Goal: Task Accomplishment & Management: Use online tool/utility

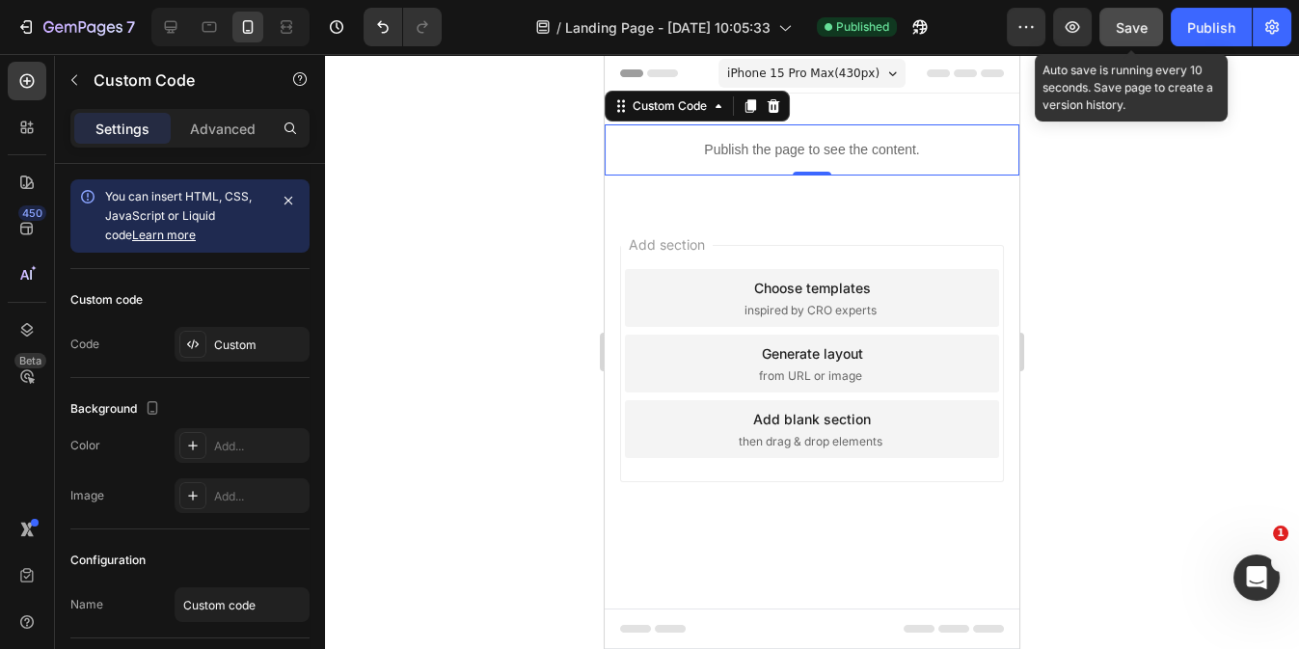
click at [1149, 28] on button "Save" at bounding box center [1131, 27] width 64 height 39
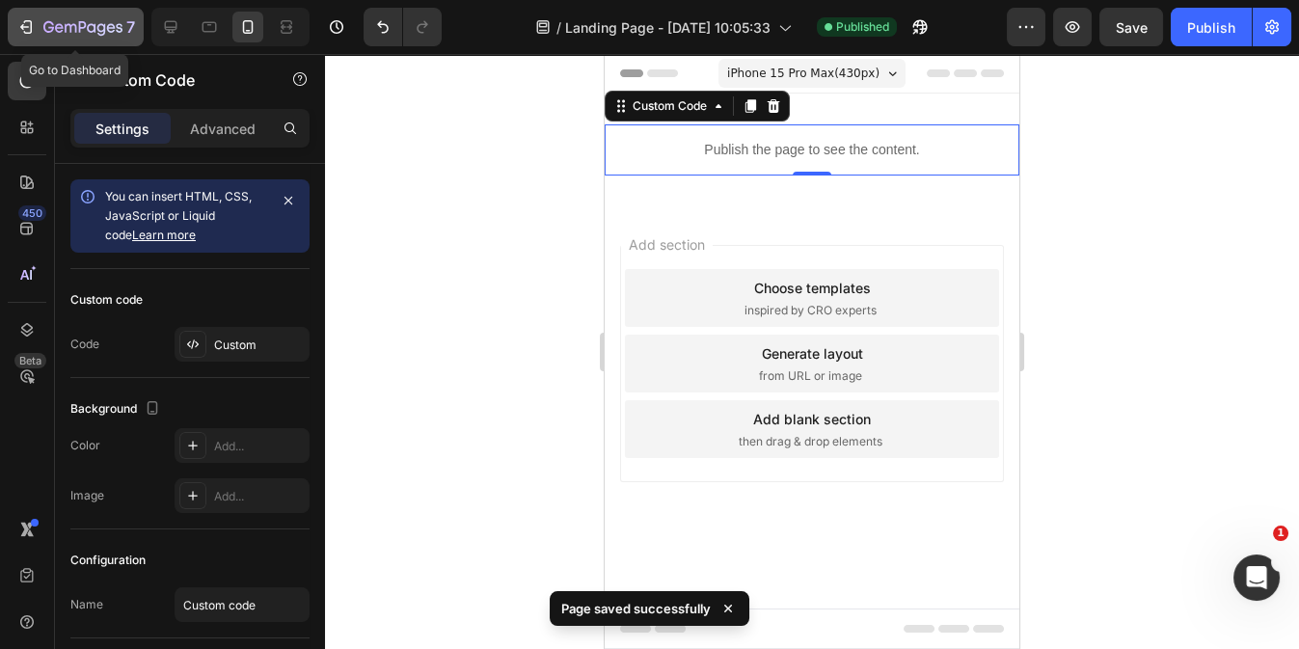
click at [27, 23] on icon "button" at bounding box center [25, 26] width 19 height 19
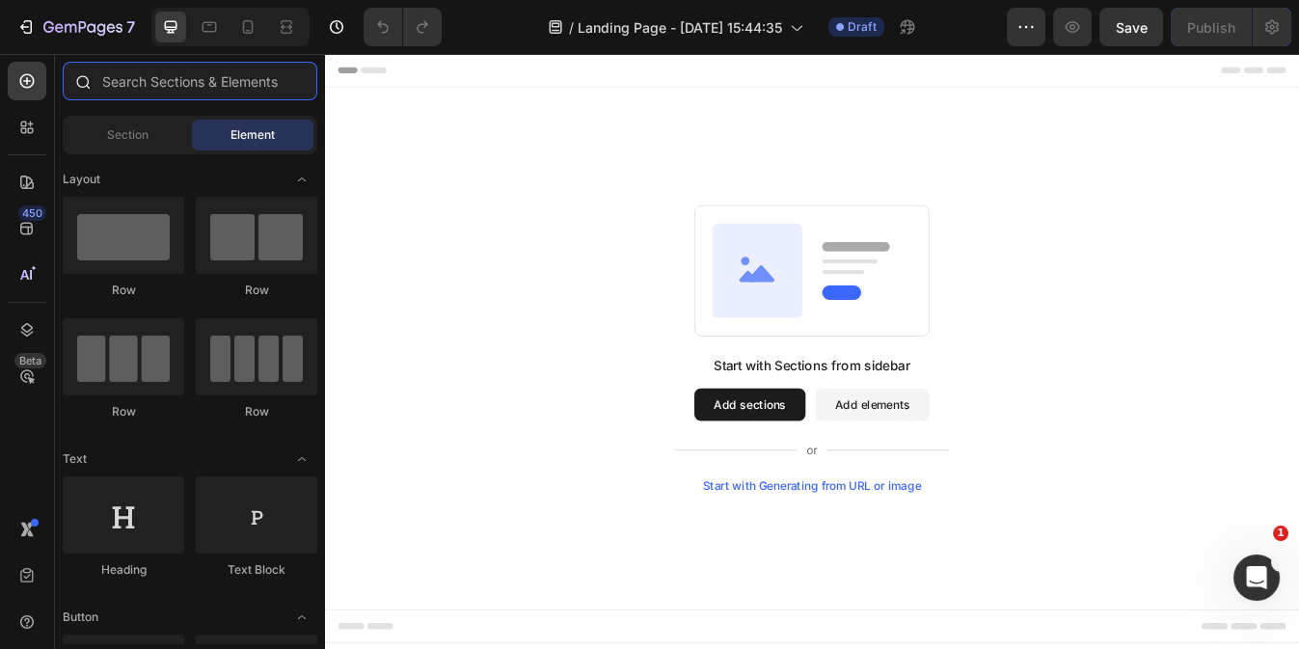
click at [142, 78] on input "text" at bounding box center [190, 81] width 255 height 39
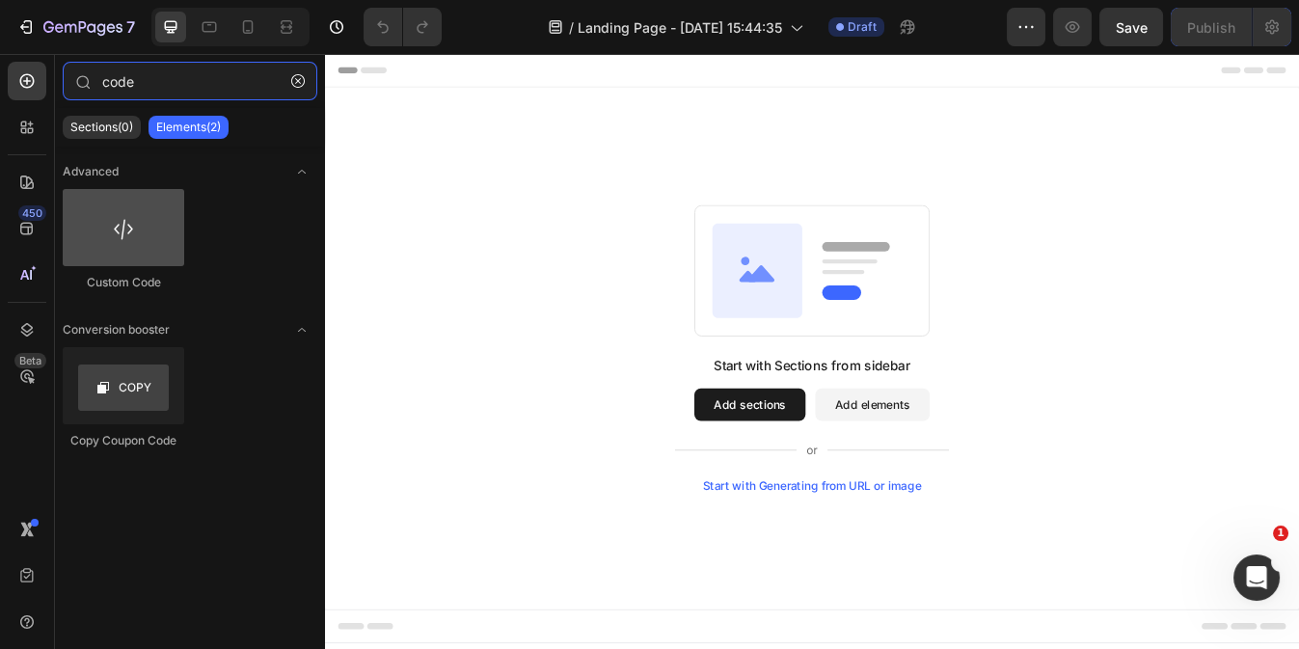
type input "code"
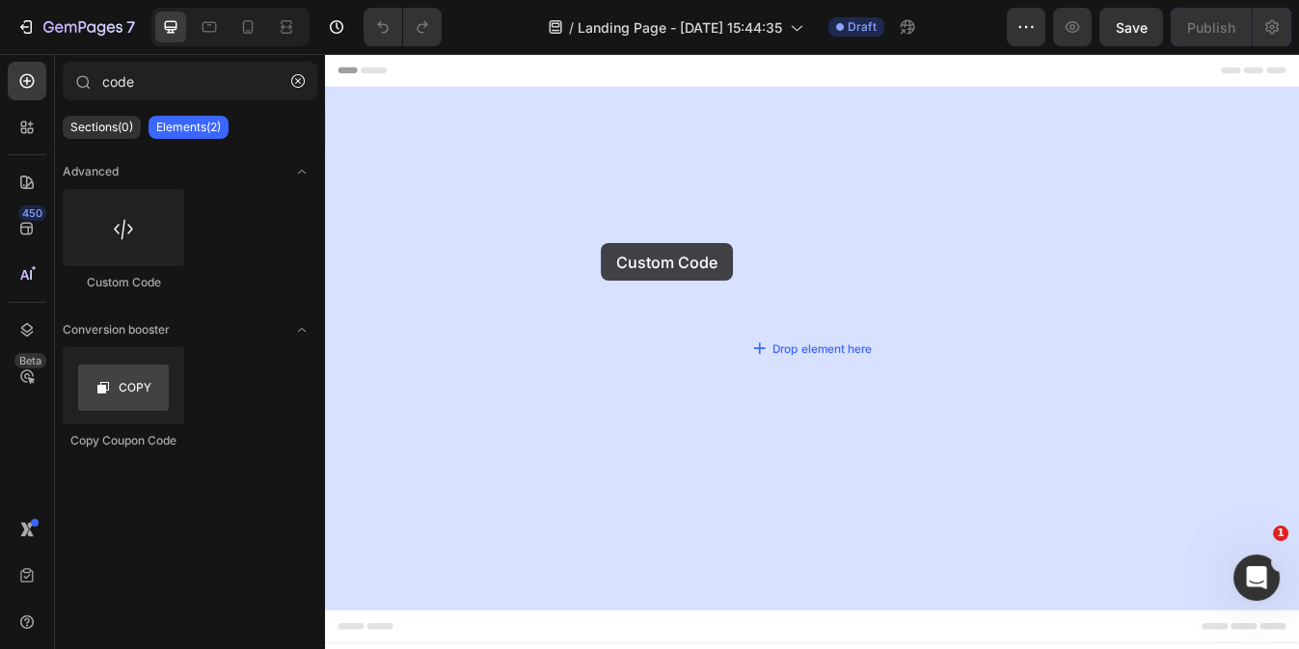
drag, startPoint x: 433, startPoint y: 293, endPoint x: 653, endPoint y: 279, distance: 220.3
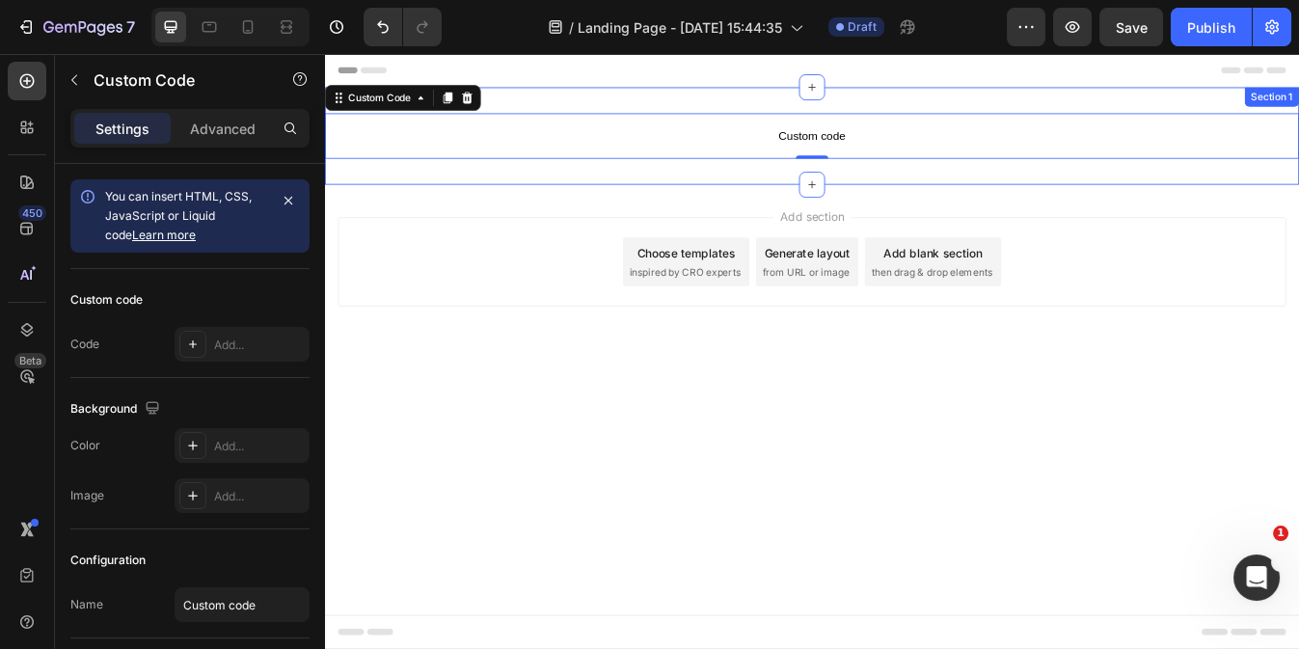
click at [752, 179] on div "Custom code Custom Code 0 Section 1" at bounding box center [903, 152] width 1157 height 116
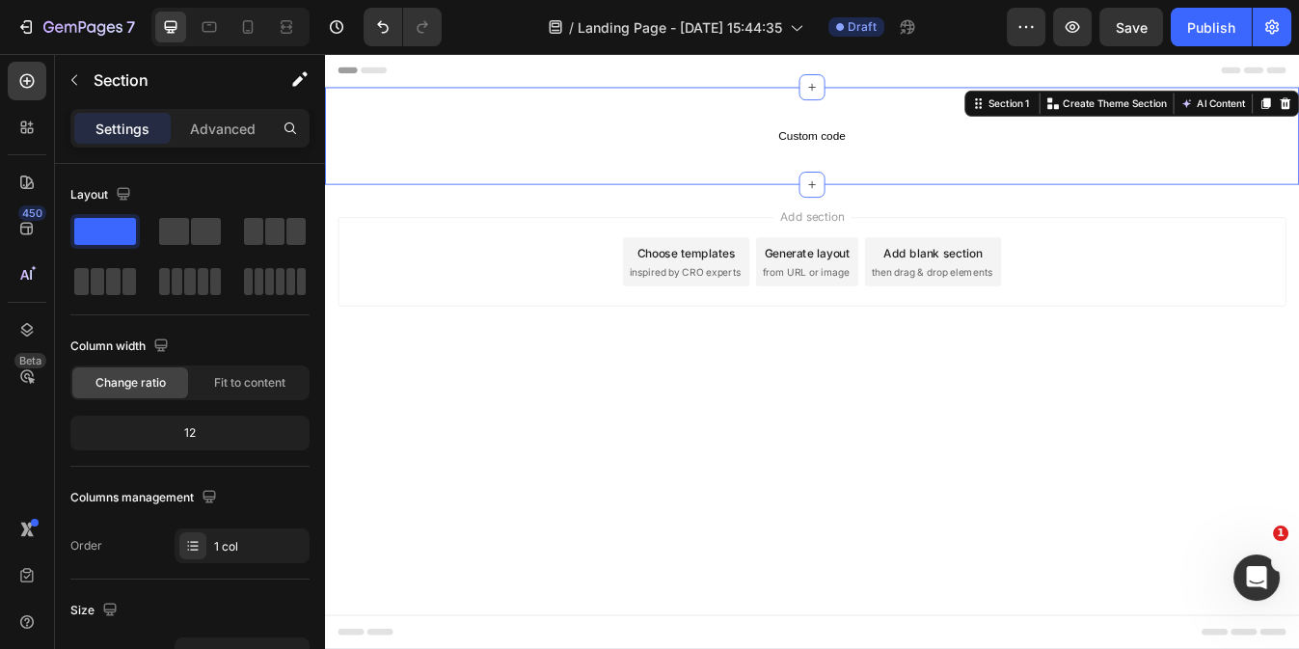
click at [752, 179] on div "Custom code Custom Code Section 1 You can create reusable sections Create Theme…" at bounding box center [903, 152] width 1157 height 116
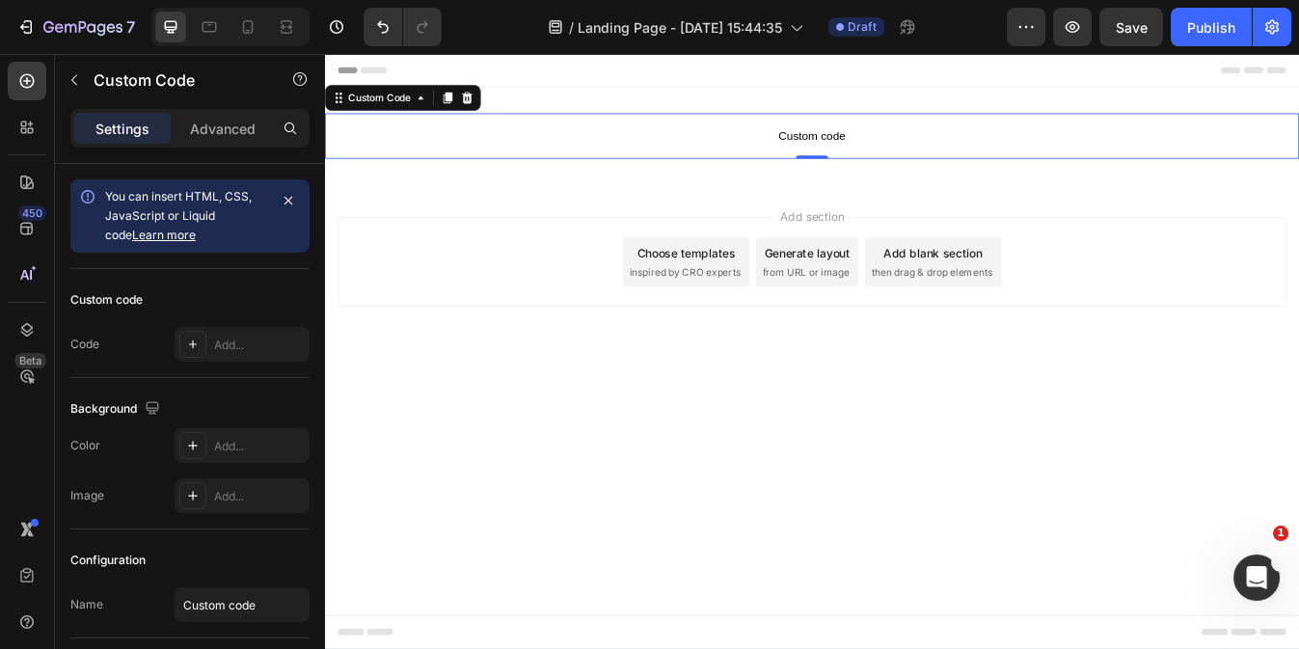
click at [849, 154] on span "Custom code" at bounding box center [903, 151] width 1157 height 23
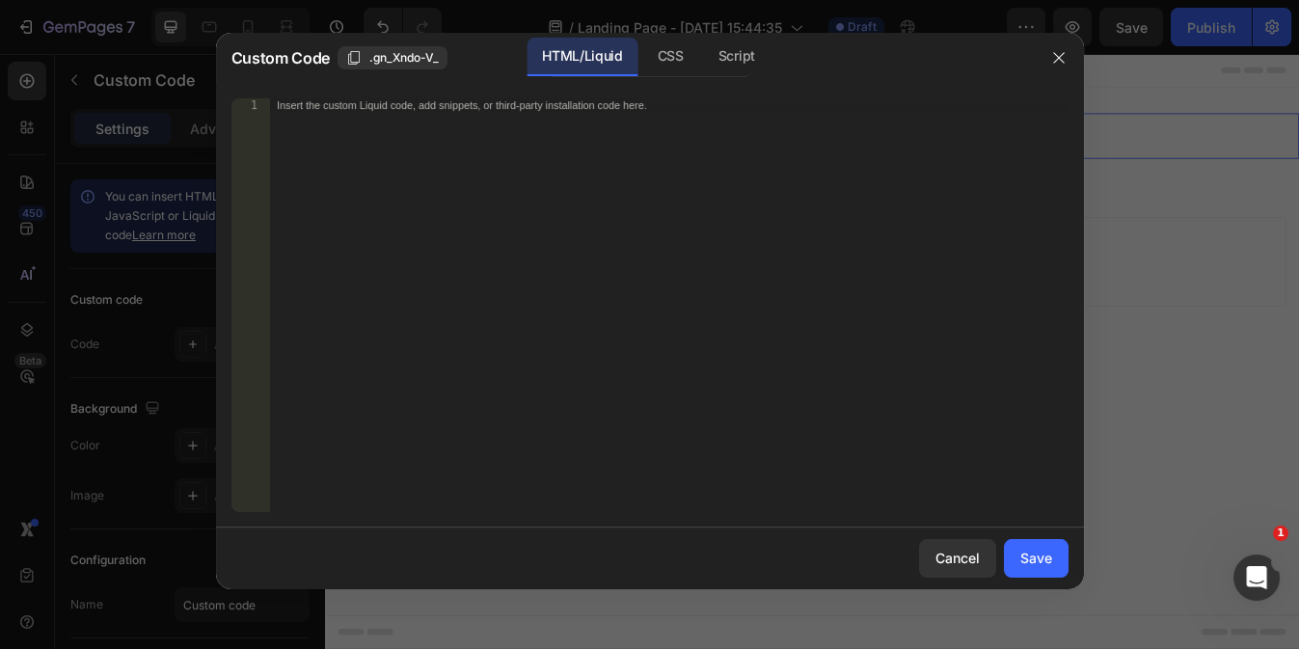
click at [476, 225] on div "Insert the custom Liquid code, add snippets, or third-party installation code h…" at bounding box center [668, 318] width 798 height 441
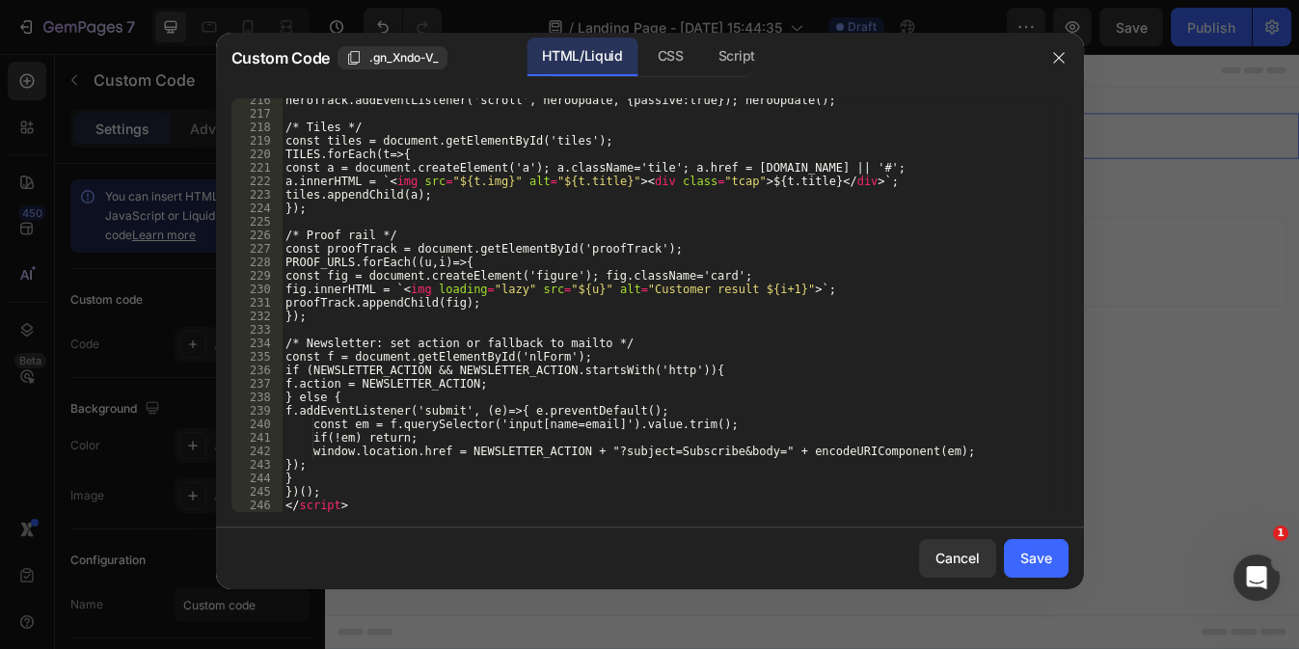
scroll to position [3123, 0]
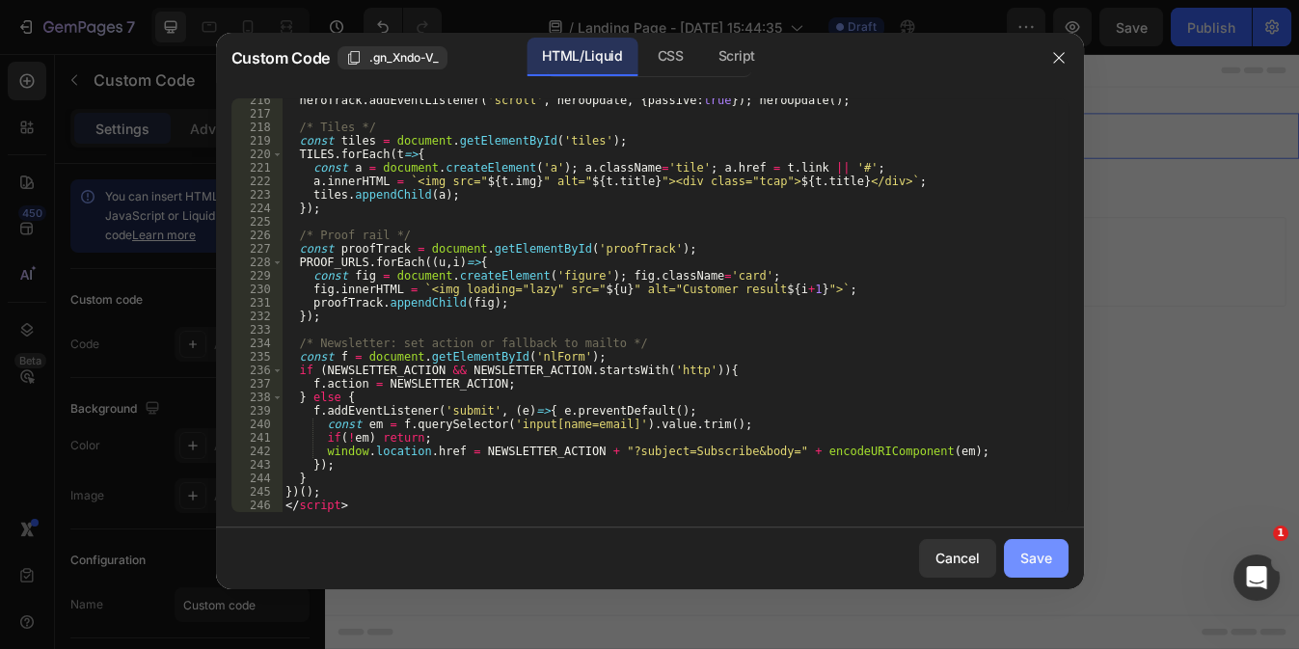
click at [1025, 555] on div "Save" at bounding box center [1036, 558] width 32 height 20
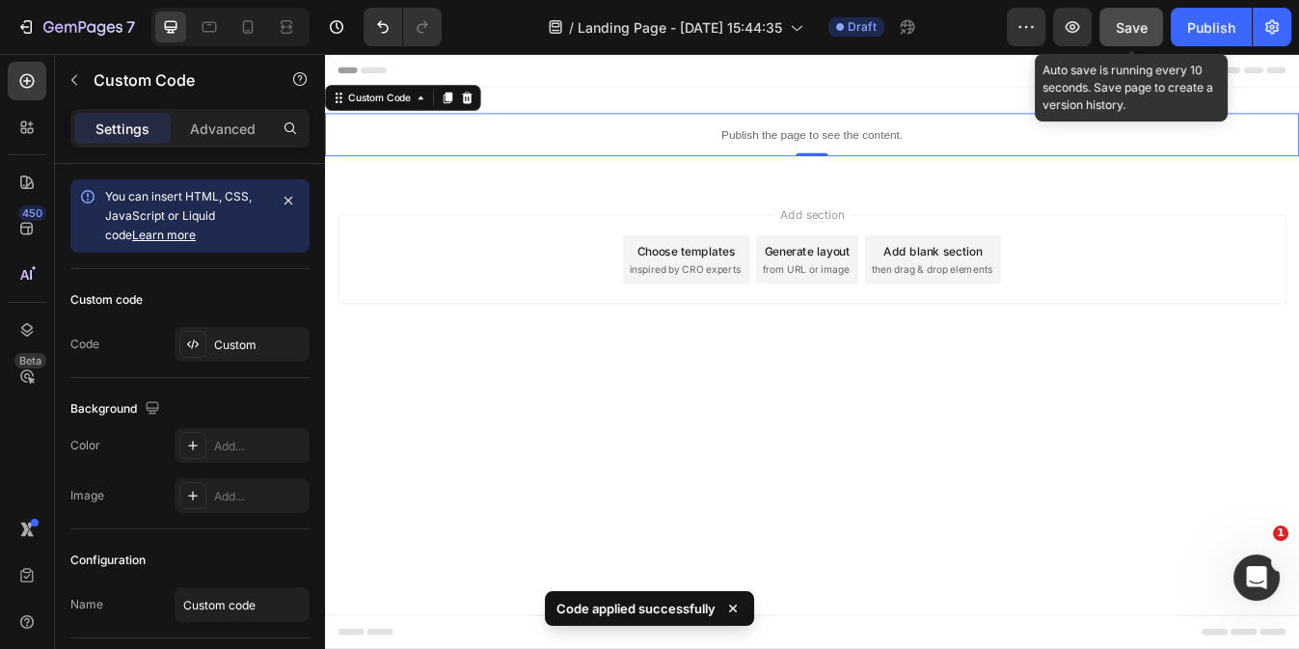
click at [1143, 20] on span "Save" at bounding box center [1132, 27] width 32 height 16
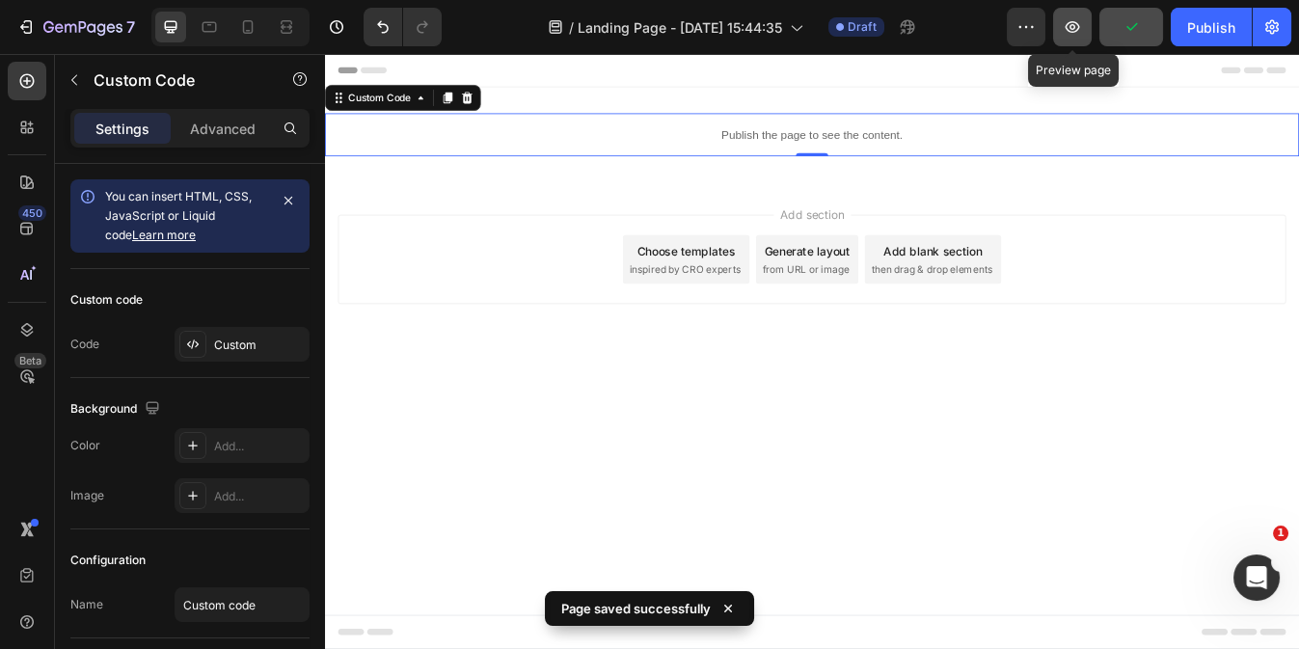
click at [1088, 26] on button "button" at bounding box center [1072, 27] width 39 height 39
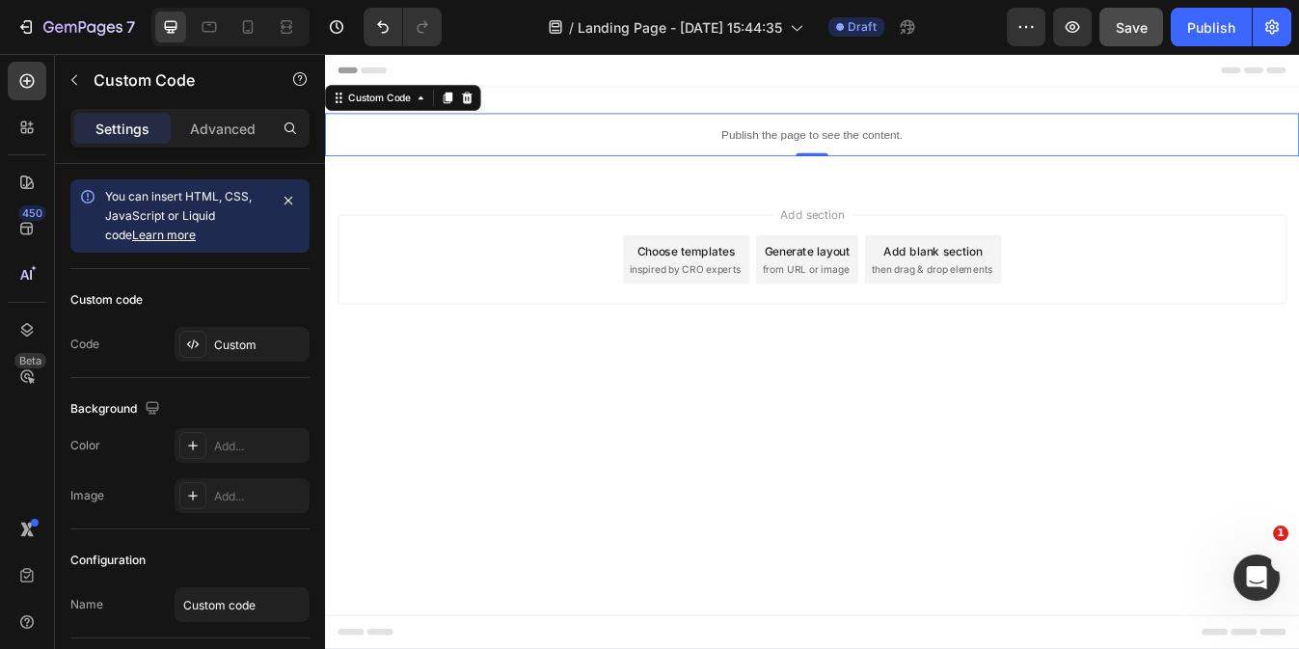
click at [715, 161] on div "Publish the page to see the content." at bounding box center [903, 149] width 1157 height 51
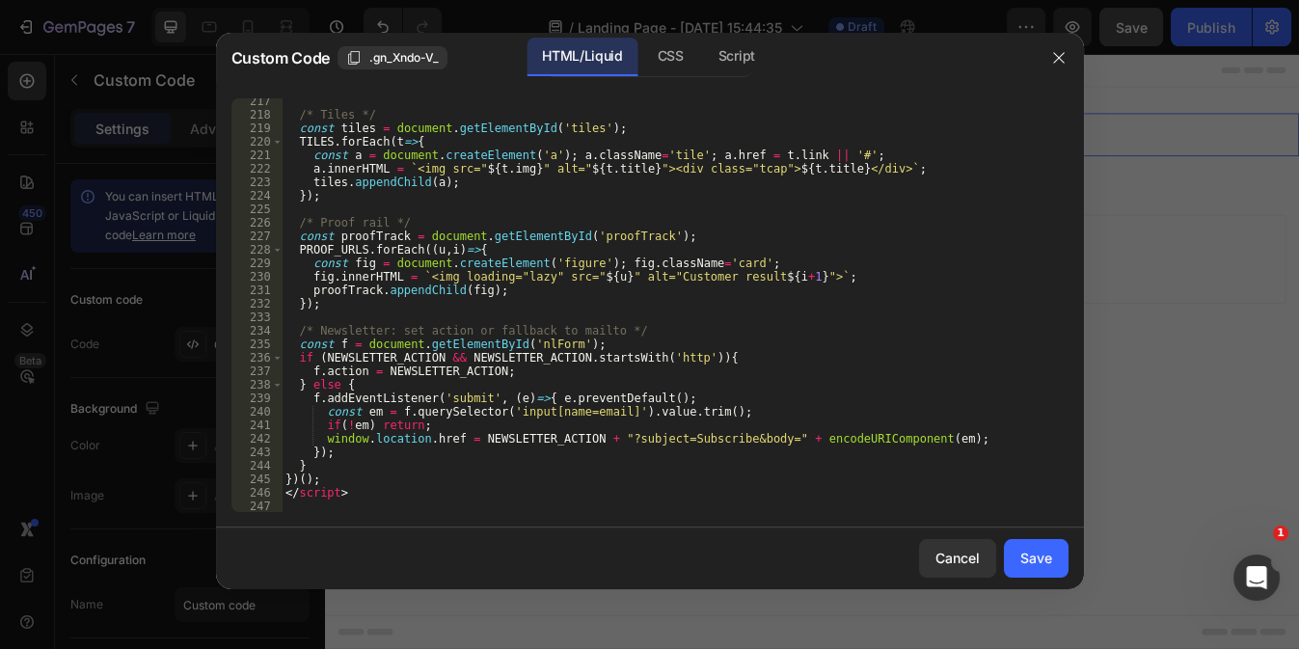
scroll to position [3135, 0]
type textarea "</script>"
click at [372, 486] on div "/* Tiles */ const tiles = document . getElementById ( 'tiles' ) ; TILES . forEa…" at bounding box center [668, 314] width 772 height 441
paste textarea "</script>"
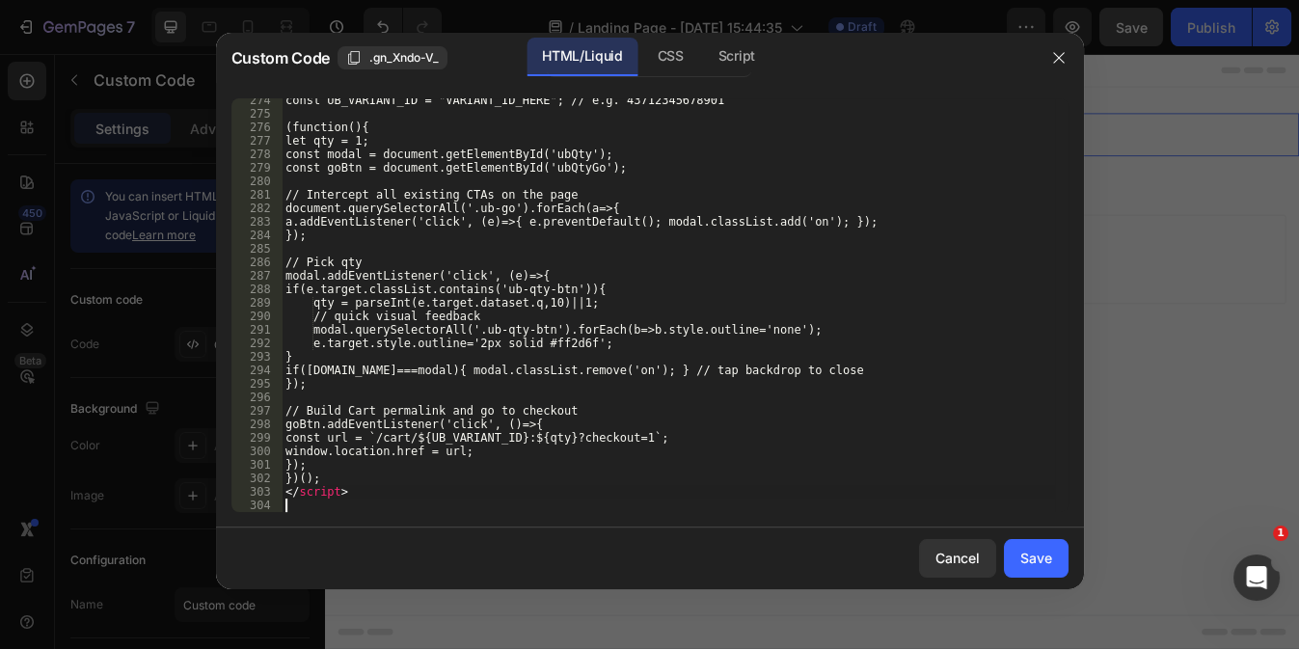
click at [372, 486] on div "const UB_VARIANT_ID = "VARIANT_ID_HERE"; // e.g. 43712345678901 (function(){ le…" at bounding box center [668, 314] width 772 height 441
type textarea "</script>"
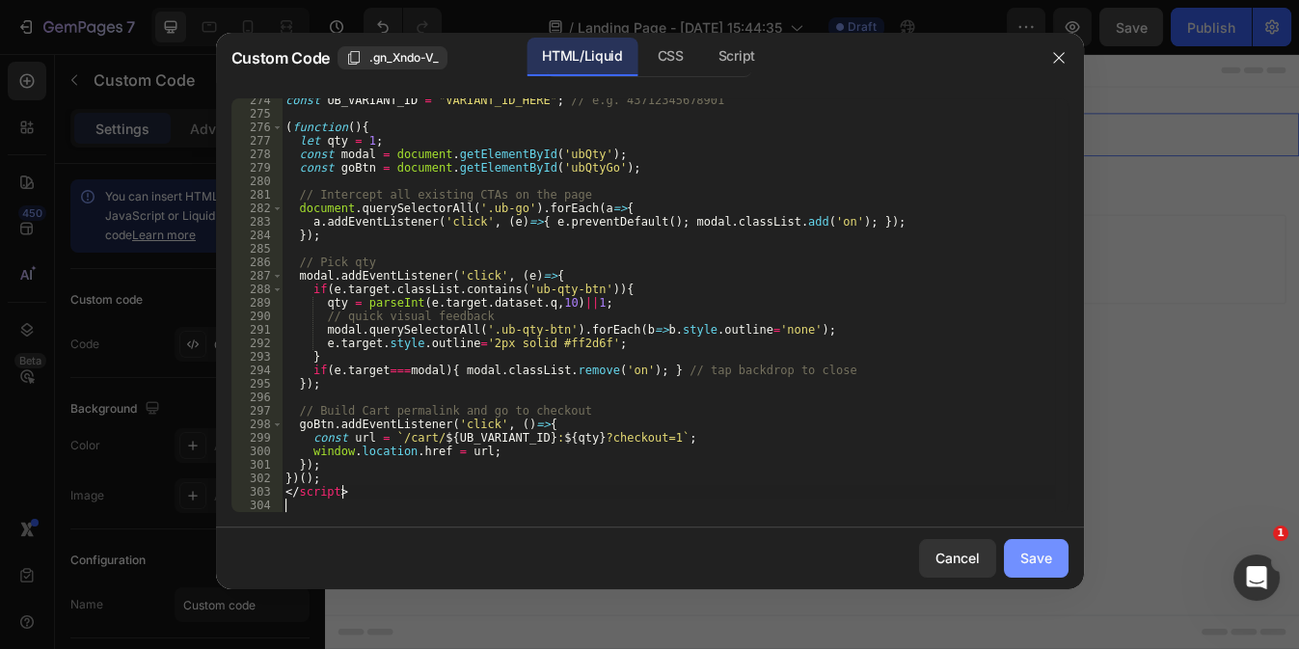
click at [1035, 563] on div "Save" at bounding box center [1036, 558] width 32 height 20
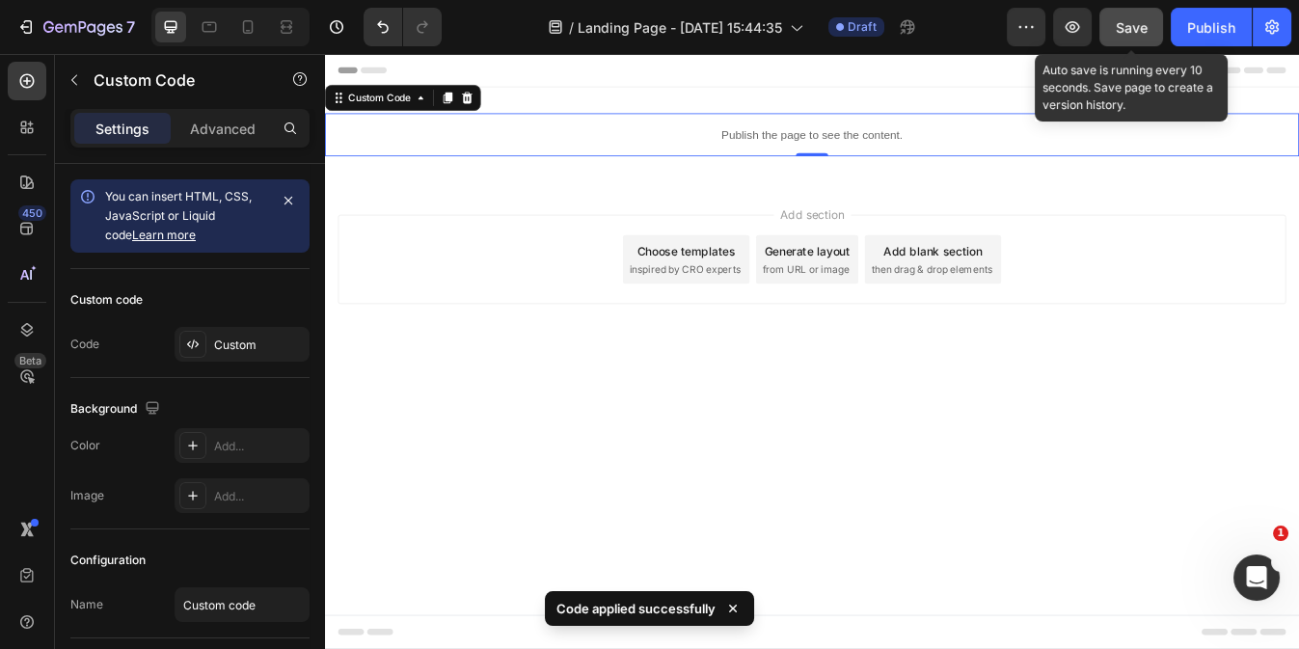
click at [1128, 28] on span "Save" at bounding box center [1132, 27] width 32 height 16
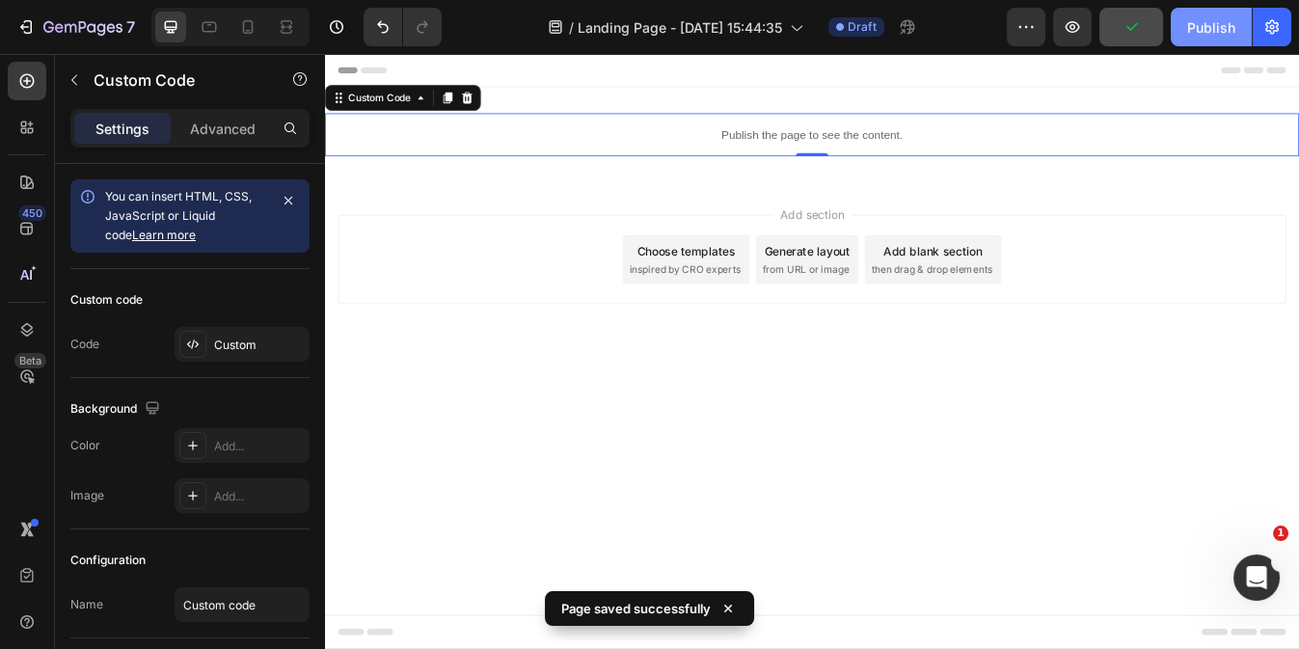
click at [1216, 38] on button "Publish" at bounding box center [1210, 27] width 81 height 39
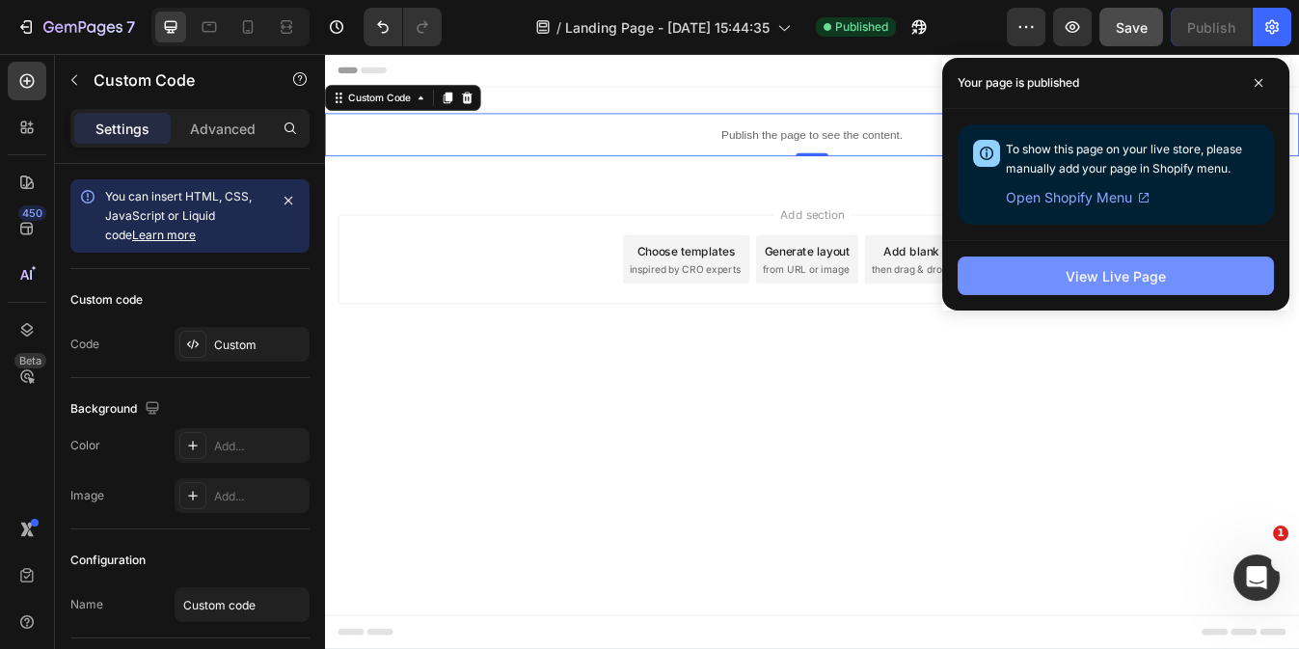
click at [1064, 264] on button "View Live Page" at bounding box center [1115, 275] width 316 height 39
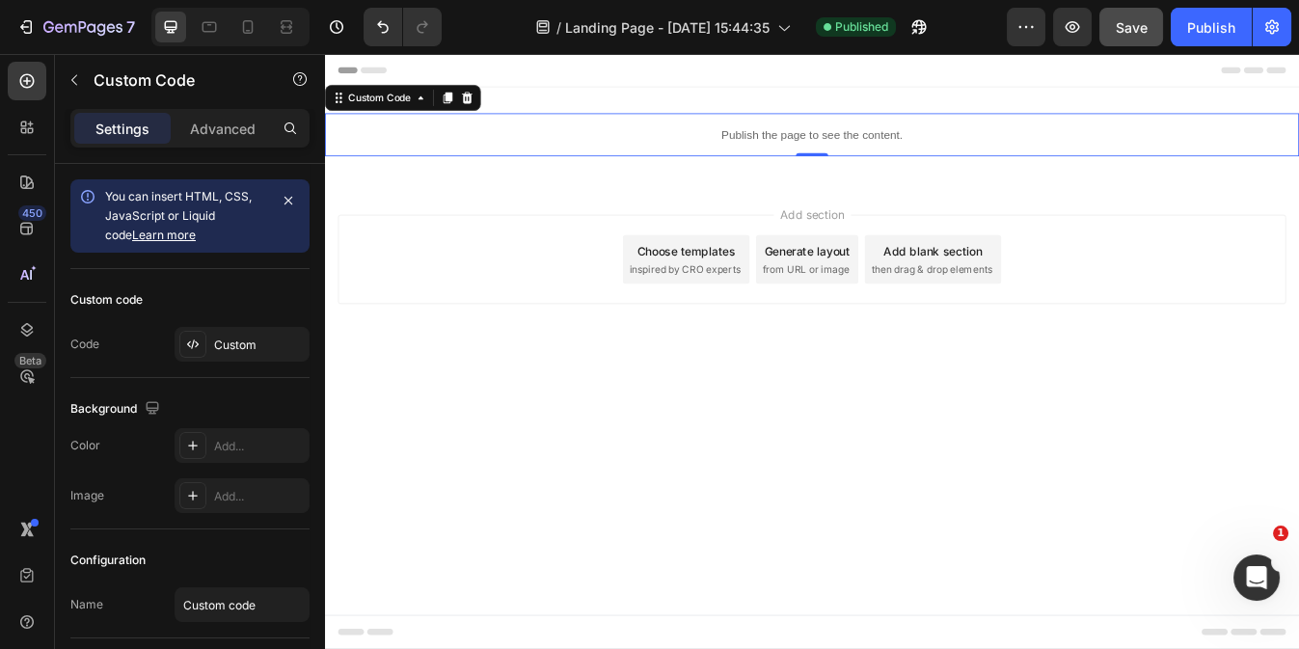
click at [631, 158] on p "Publish the page to see the content." at bounding box center [903, 150] width 1157 height 20
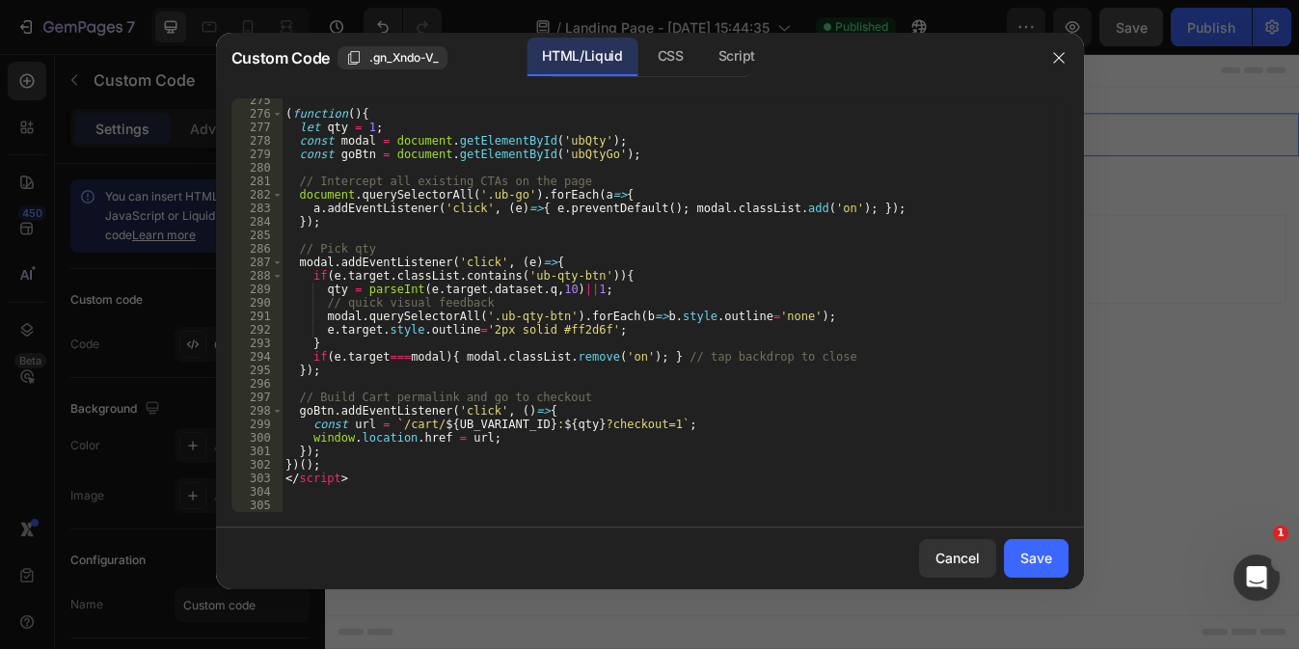
scroll to position [3933, 0]
click at [304, 506] on div "( function ( ) { let qty = 1 ; const modal = document . getElementById ( 'ubQty…" at bounding box center [668, 314] width 772 height 441
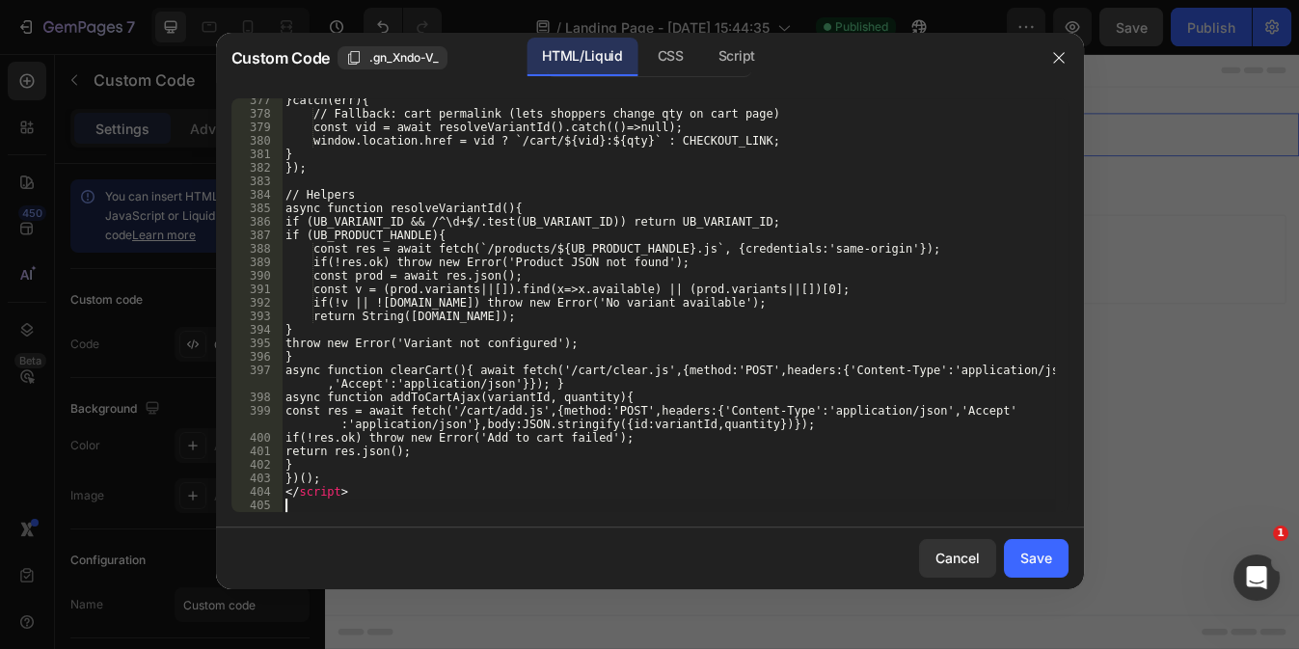
scroll to position [5337, 0]
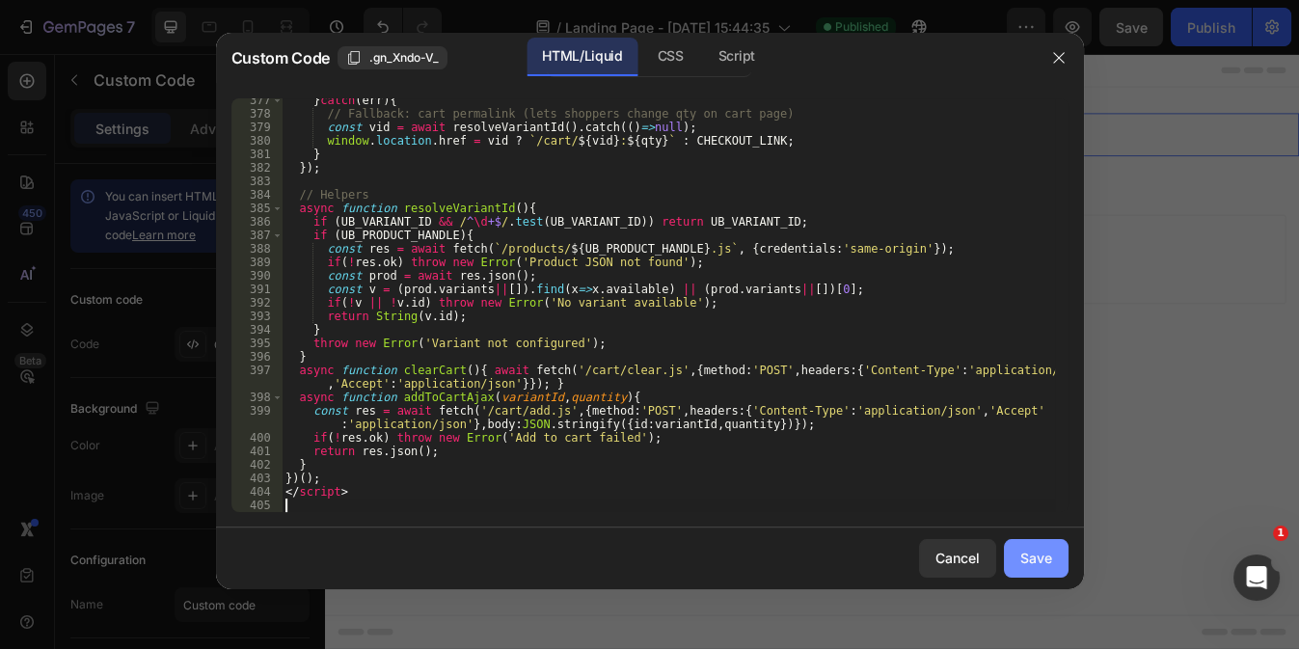
click at [1023, 550] on div "Save" at bounding box center [1036, 558] width 32 height 20
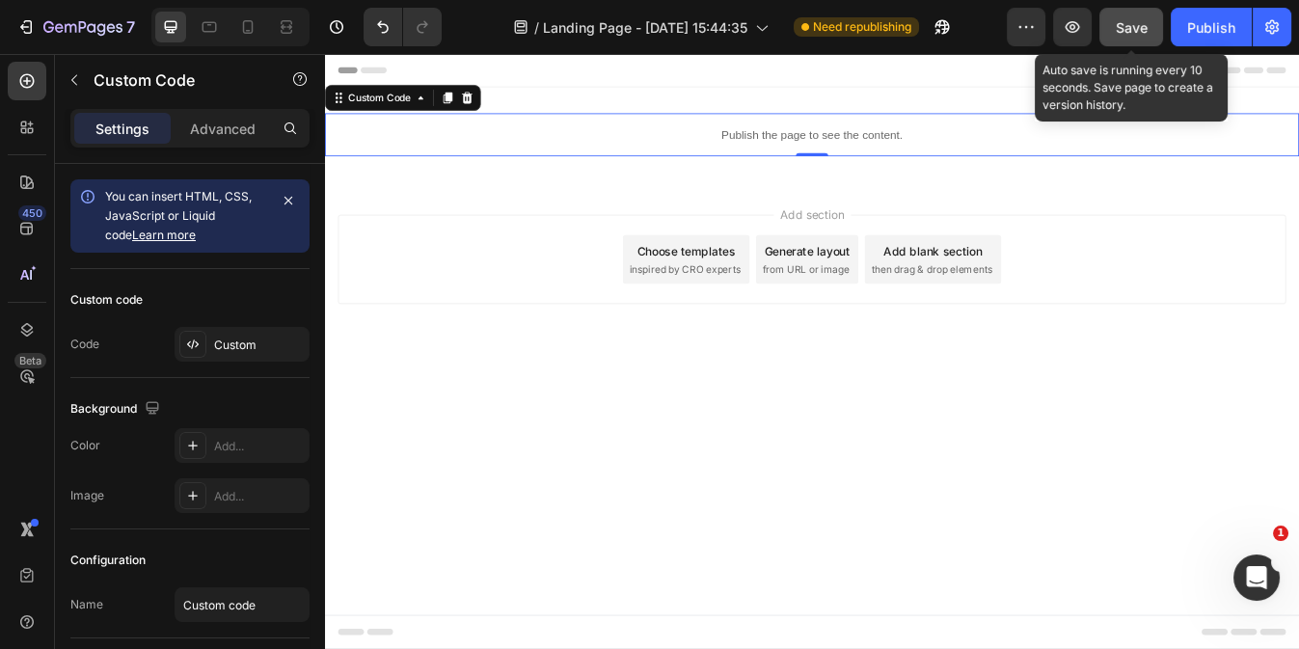
click at [1142, 25] on span "Save" at bounding box center [1132, 27] width 32 height 16
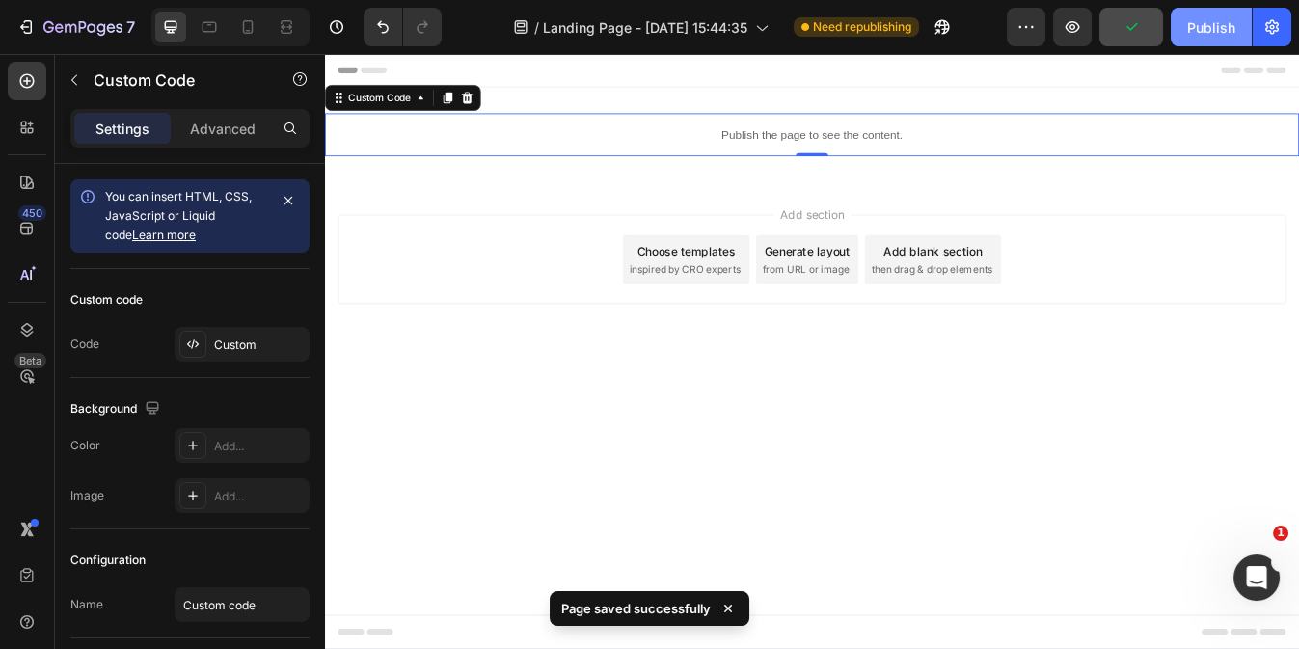
click at [1193, 28] on div "Publish" at bounding box center [1211, 27] width 48 height 20
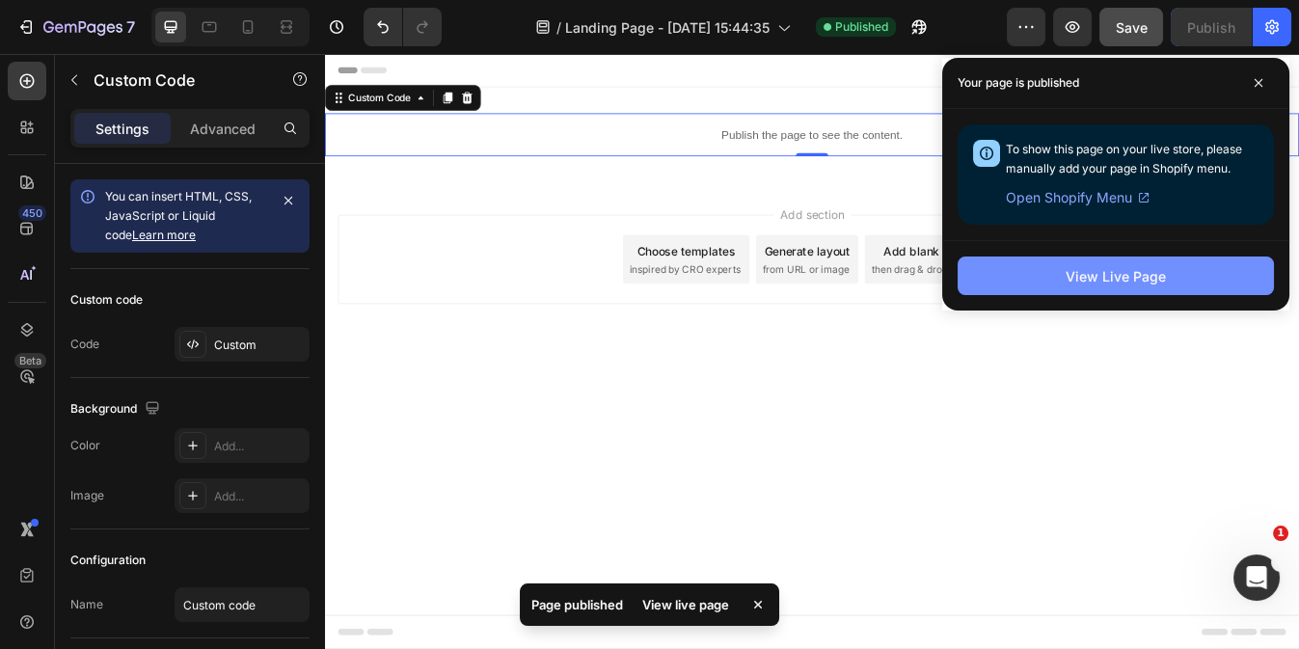
click at [1065, 270] on div "View Live Page" at bounding box center [1115, 276] width 100 height 20
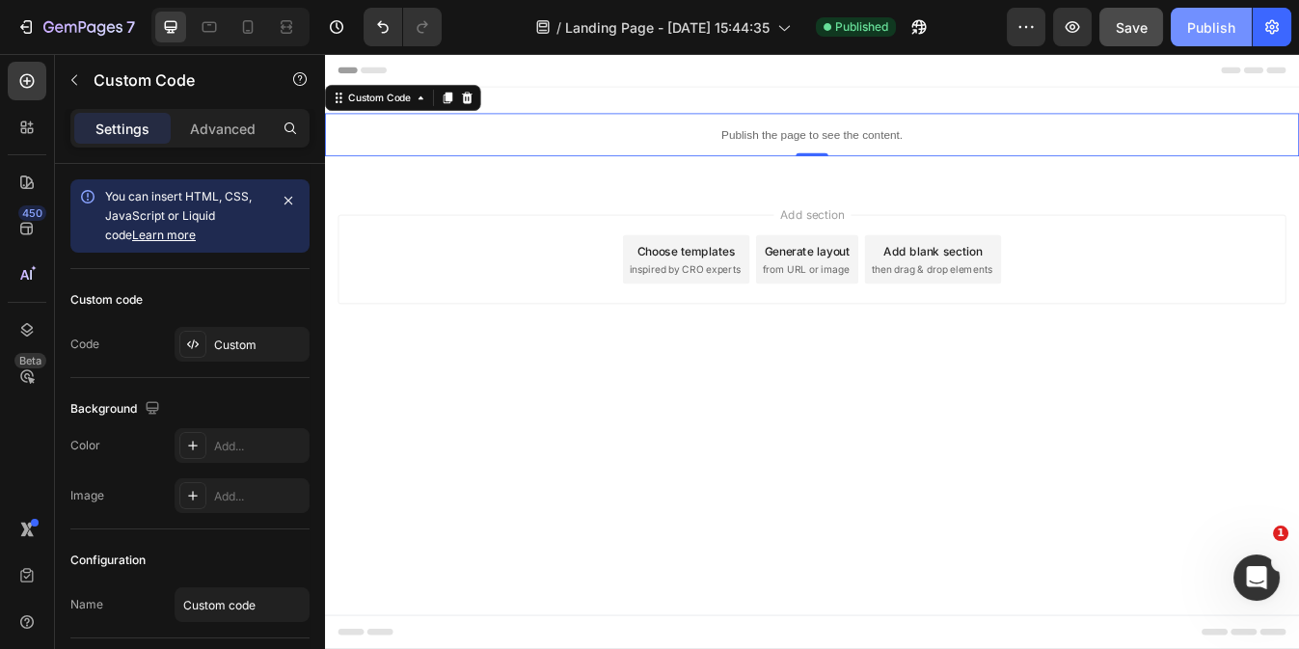
click at [1187, 39] on button "Publish" at bounding box center [1210, 27] width 81 height 39
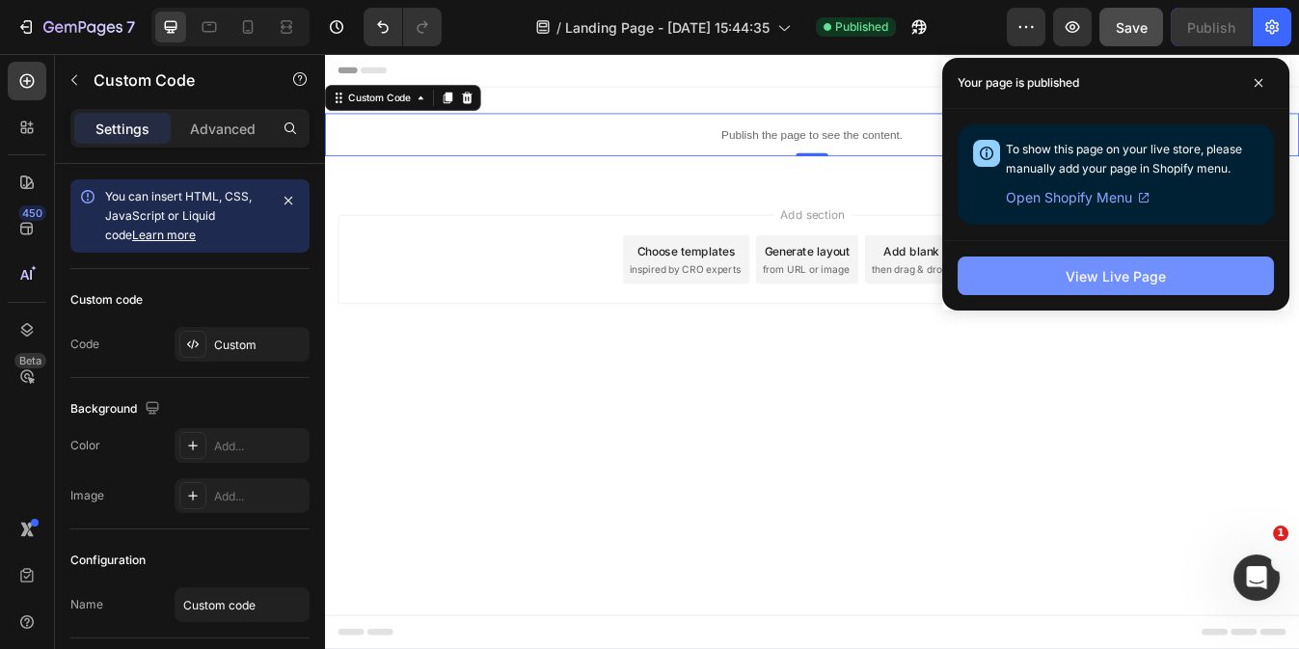
click at [1129, 282] on div "View Live Page" at bounding box center [1115, 276] width 100 height 20
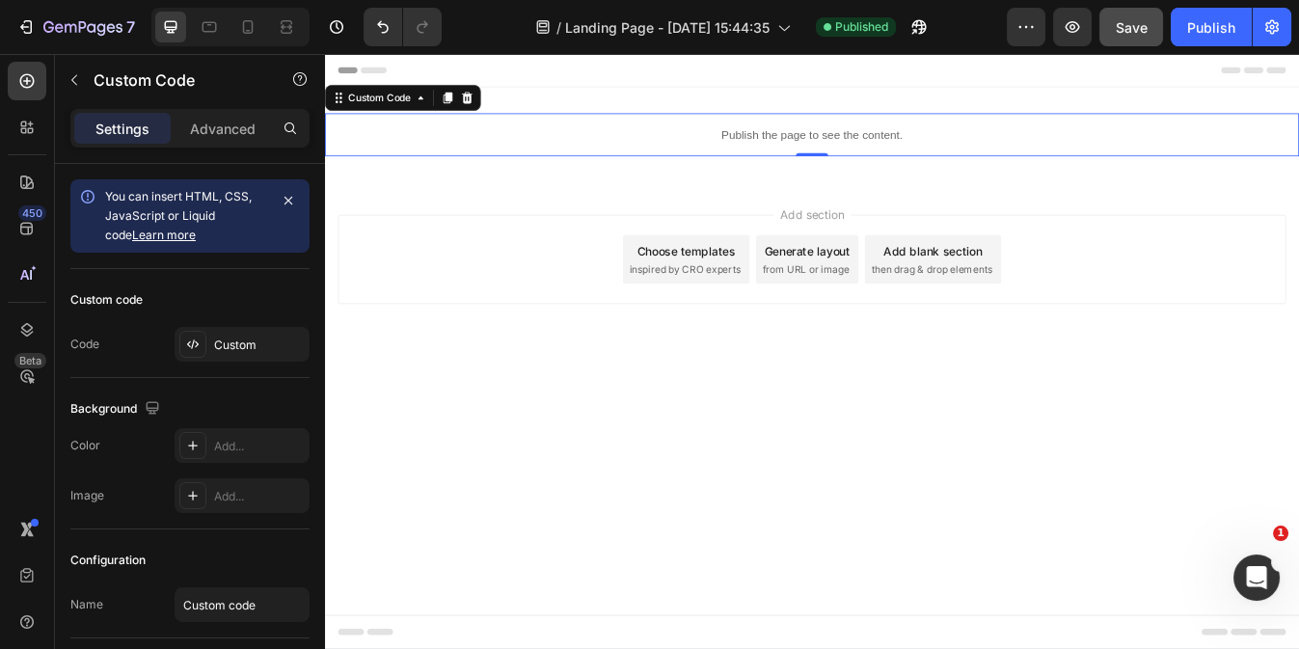
click at [648, 161] on div "Publish the page to see the content." at bounding box center [903, 149] width 1157 height 51
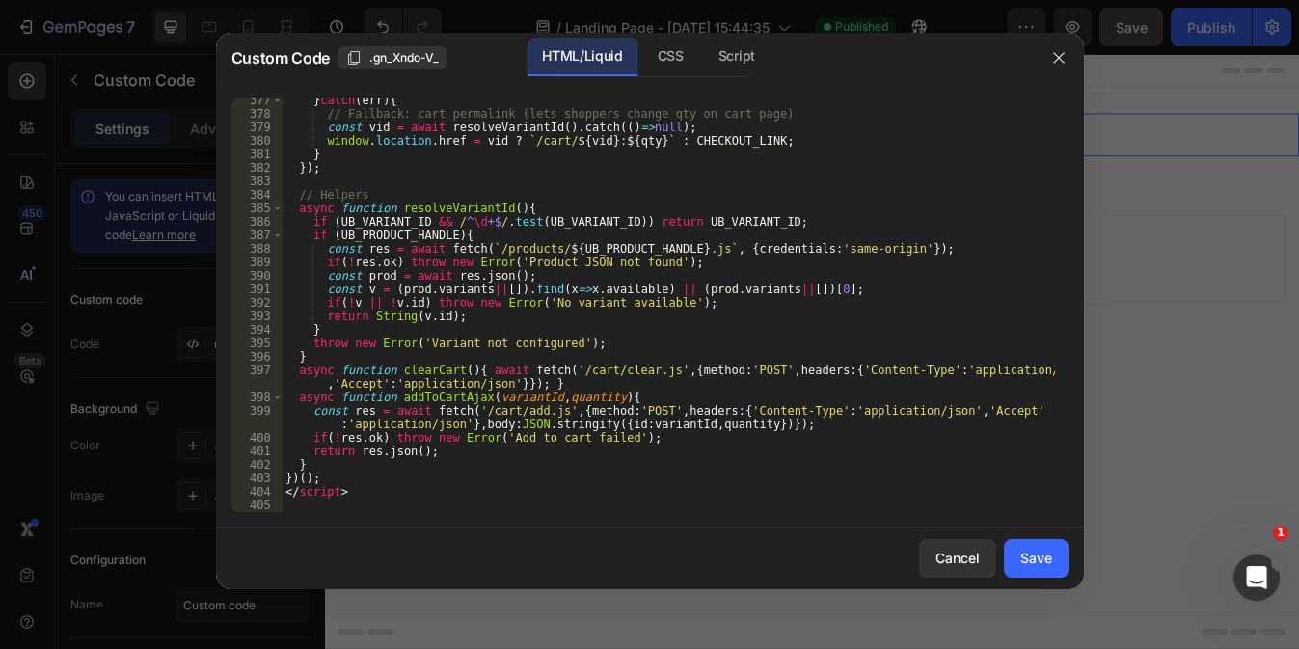
click at [301, 503] on div "} catch ( err ) { // Fallback: cart permalink (lets shoppers change qty on cart…" at bounding box center [668, 314] width 772 height 441
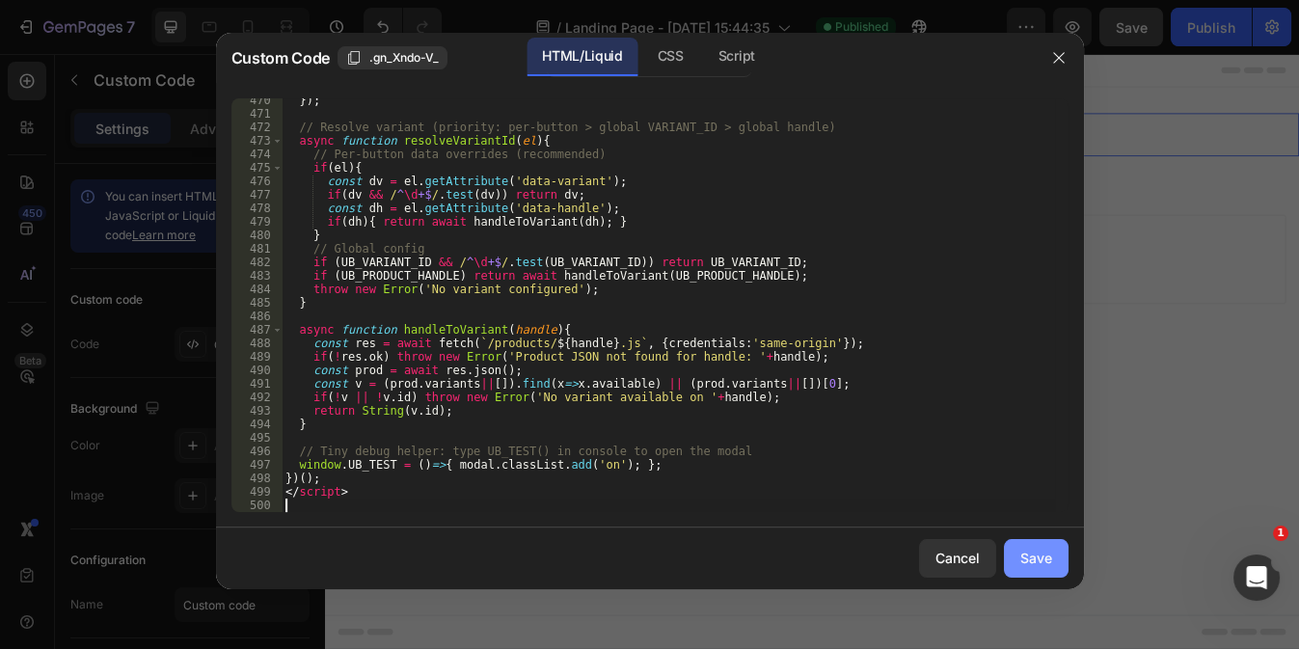
click at [1033, 555] on div "Save" at bounding box center [1036, 558] width 32 height 20
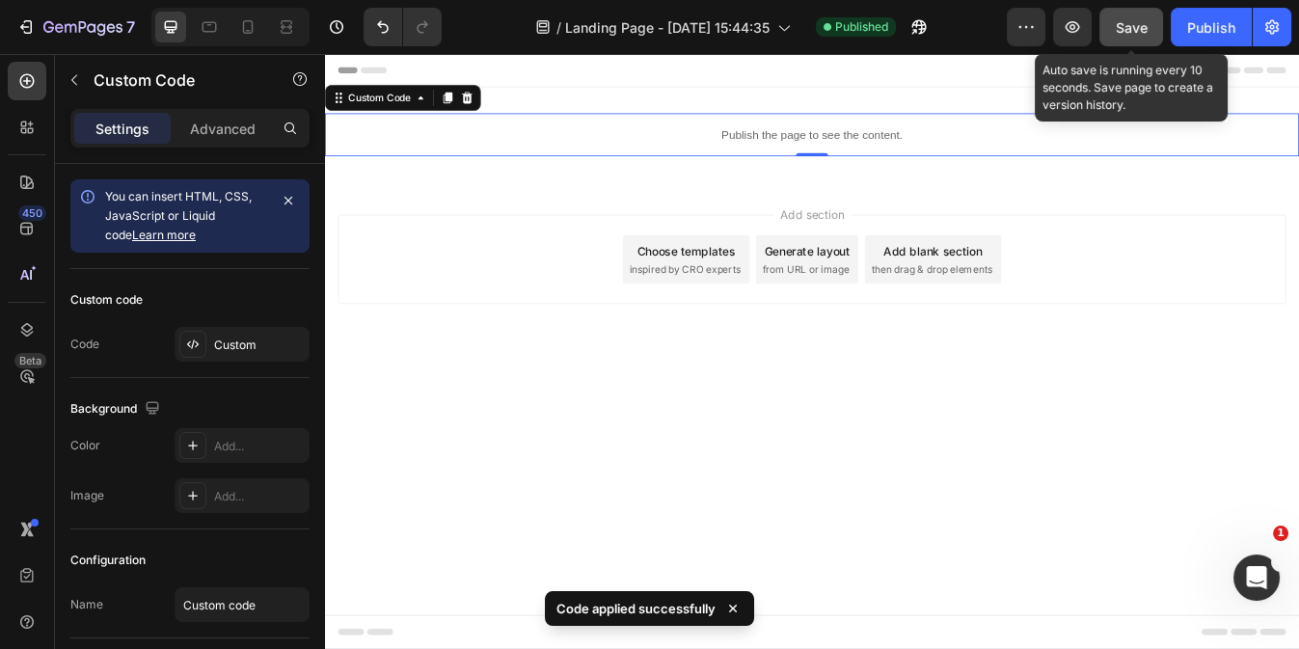
click at [1137, 26] on span "Save" at bounding box center [1132, 27] width 32 height 16
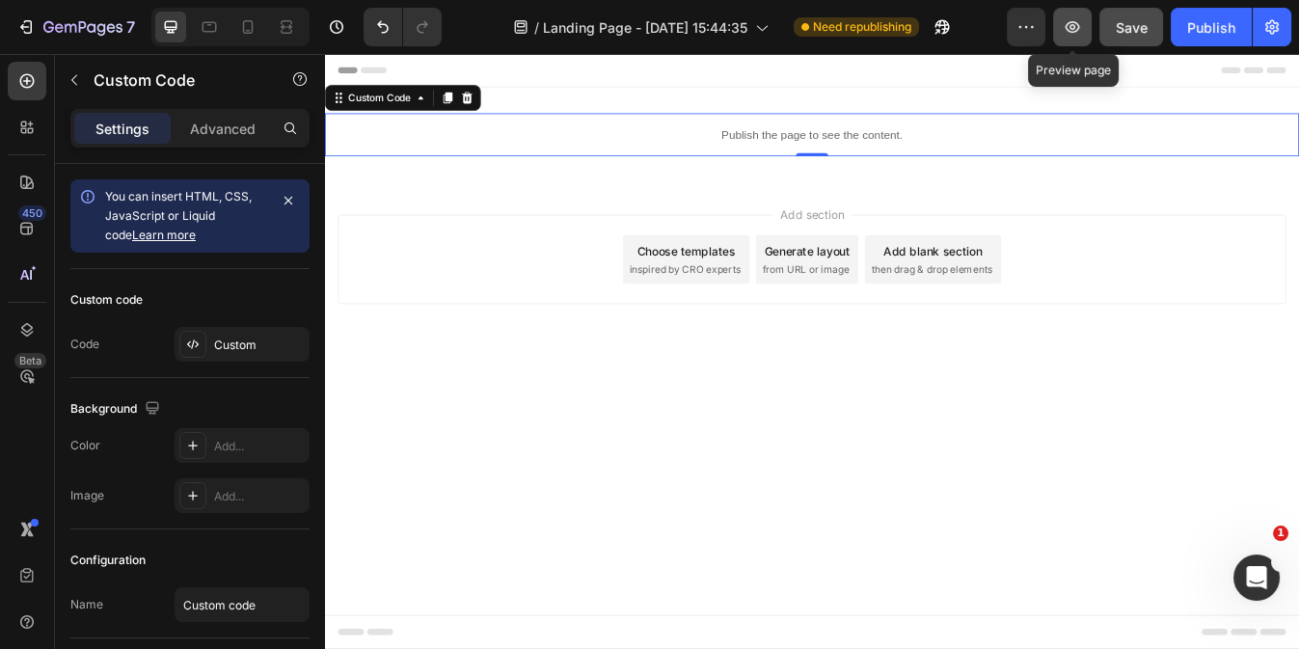
click at [1067, 33] on icon "button" at bounding box center [1072, 26] width 19 height 19
click at [622, 153] on p "Publish the page to see the content." at bounding box center [903, 150] width 1157 height 20
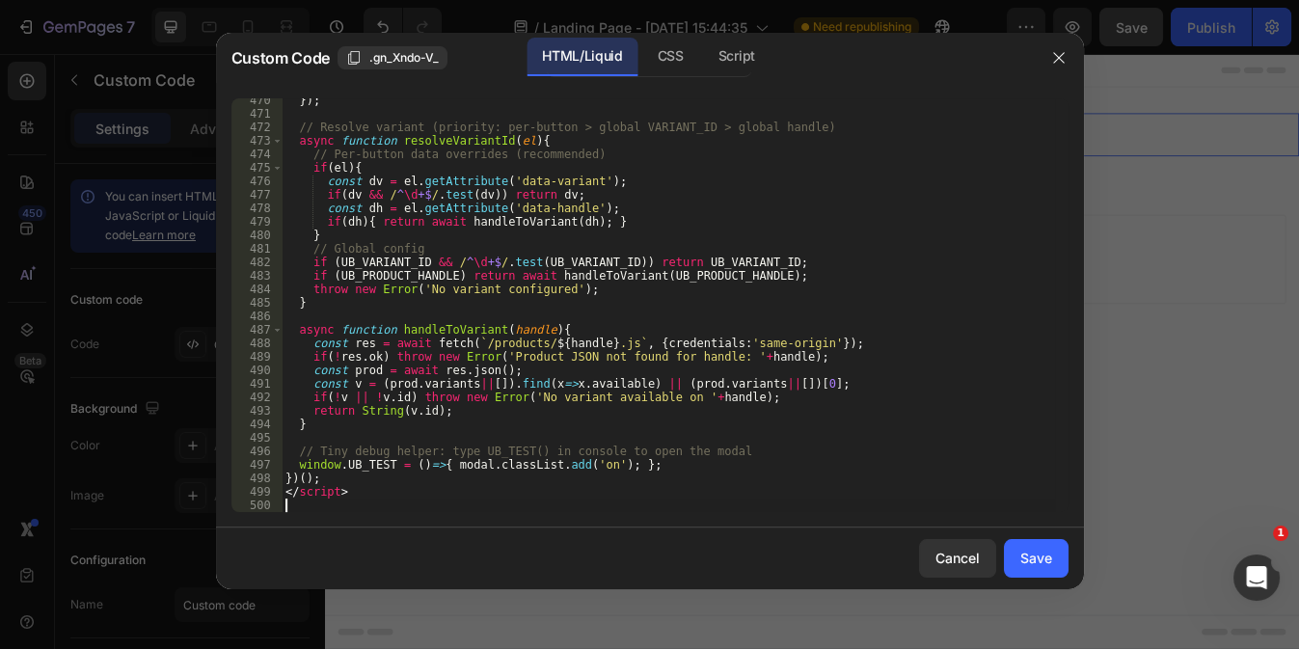
click at [310, 503] on div "}) ; // Resolve variant (priority: per-button > global VARIANT_ID > global hand…" at bounding box center [668, 314] width 772 height 441
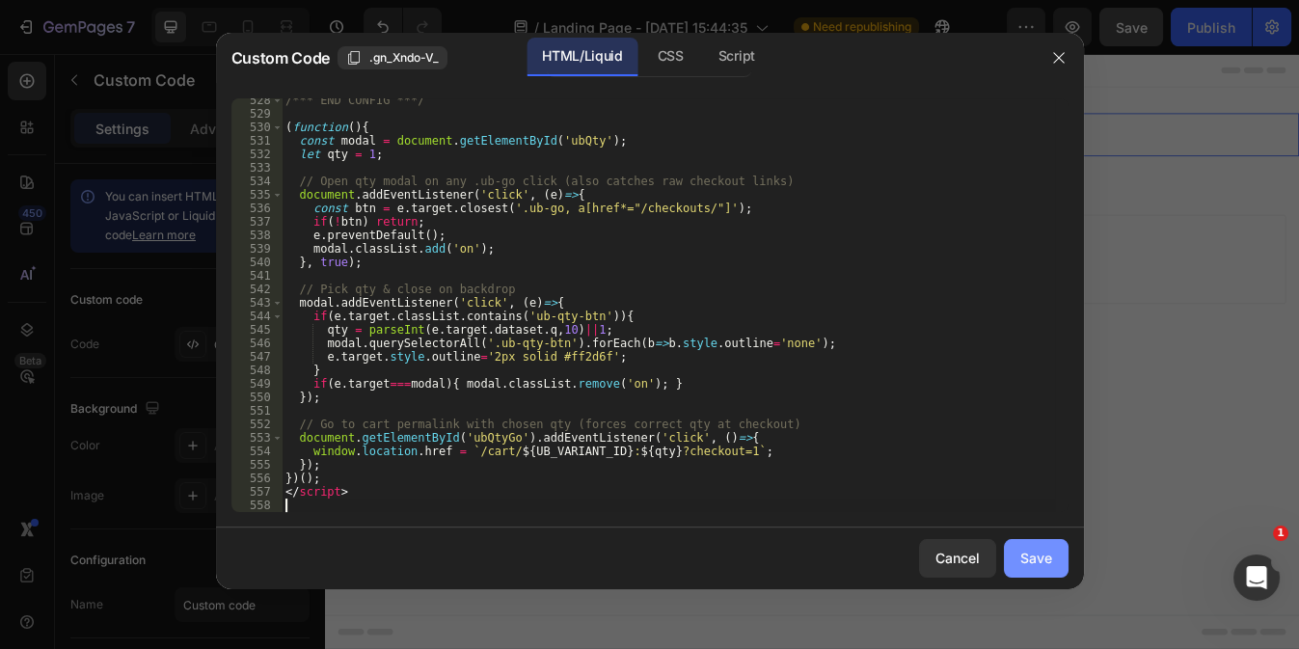
click at [1026, 560] on div "Save" at bounding box center [1036, 558] width 32 height 20
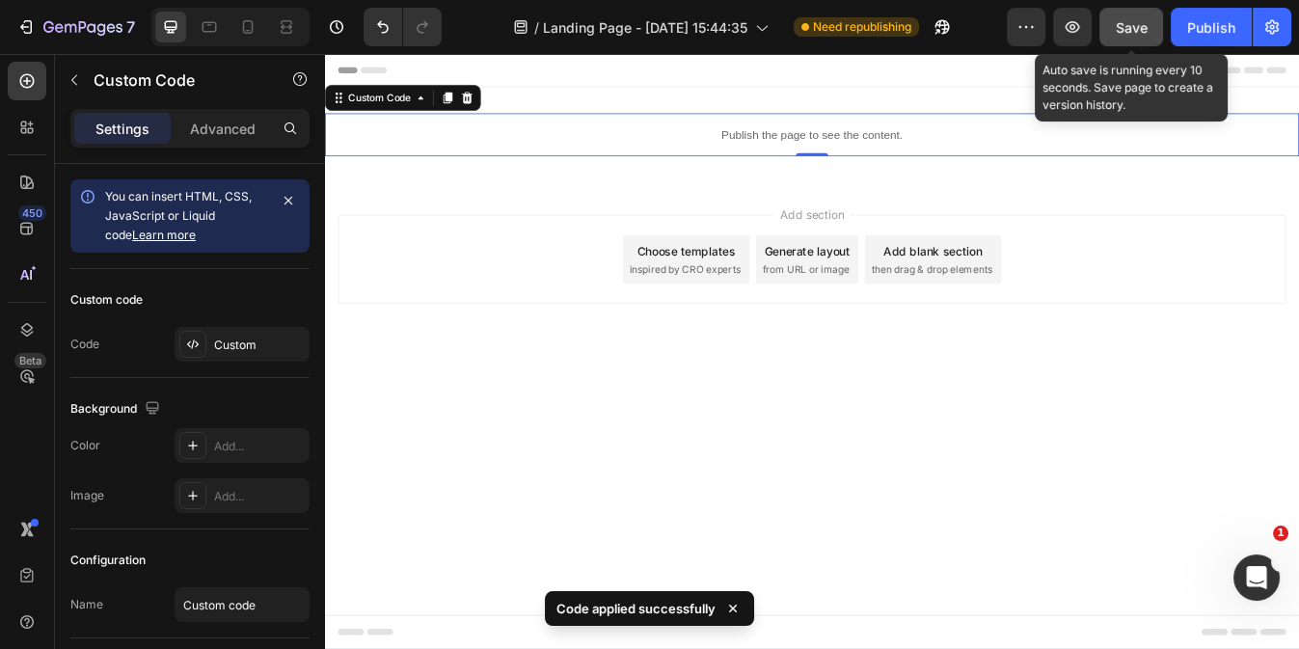
click at [1130, 31] on span "Save" at bounding box center [1132, 27] width 32 height 16
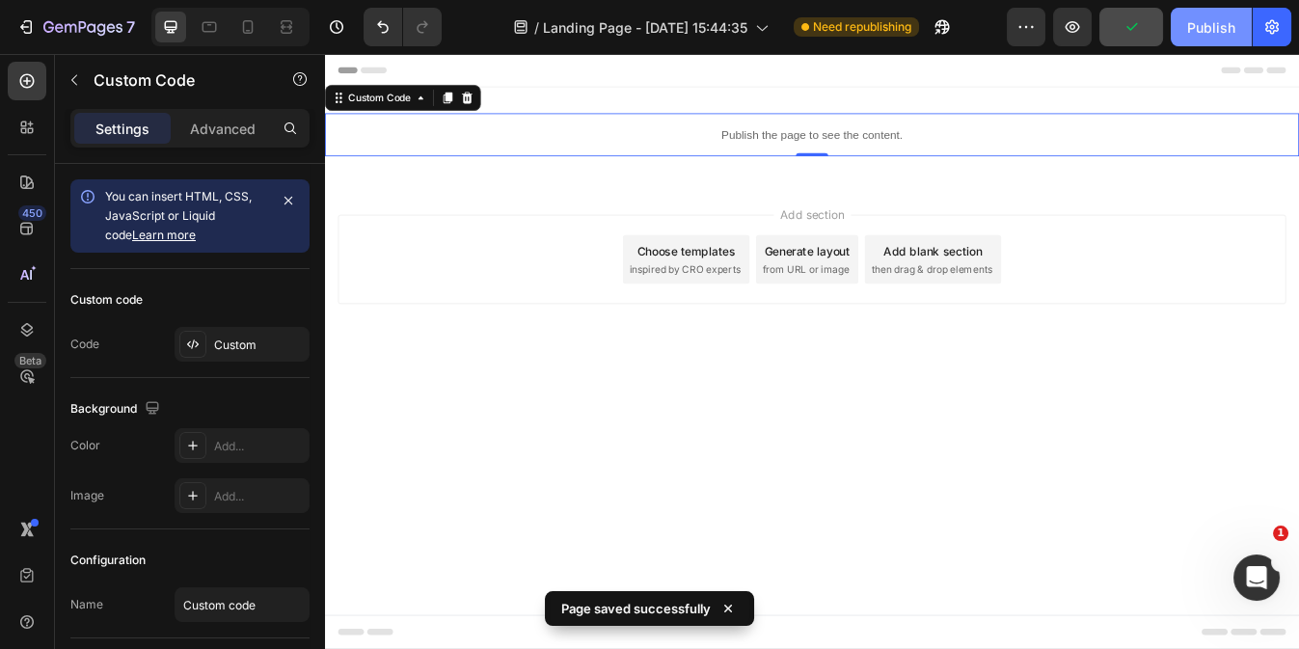
click at [1194, 33] on div "Publish" at bounding box center [1211, 27] width 48 height 20
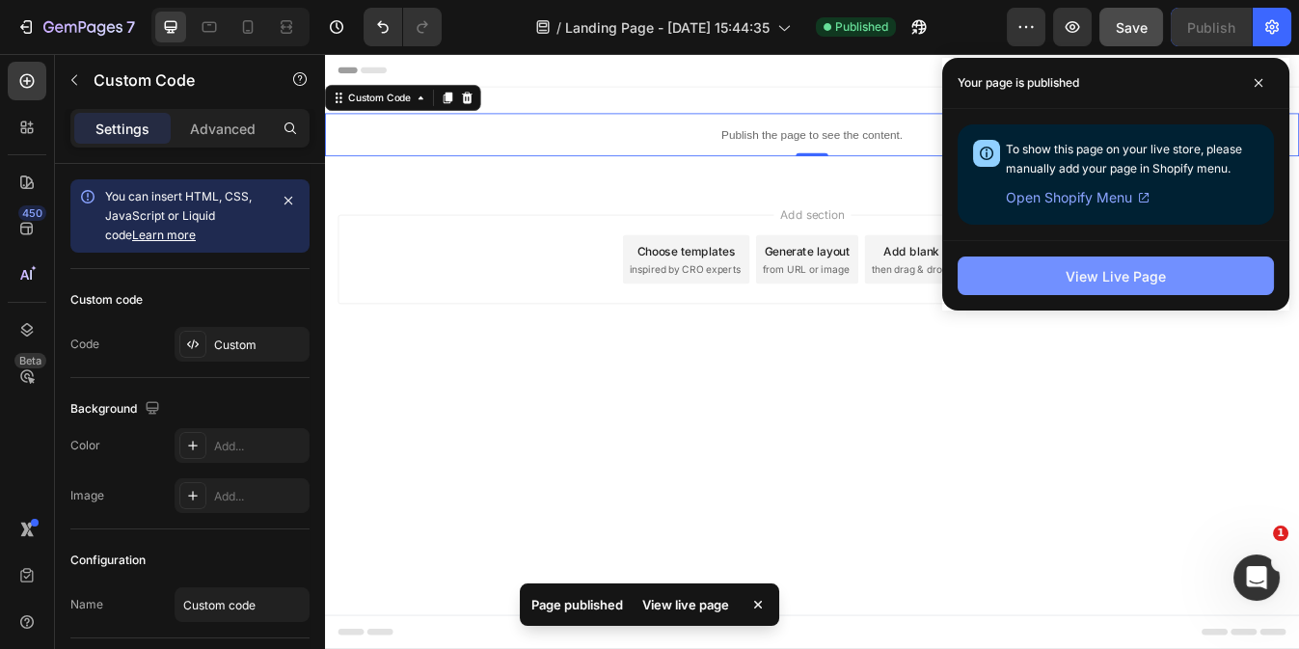
click at [1001, 282] on button "View Live Page" at bounding box center [1115, 275] width 316 height 39
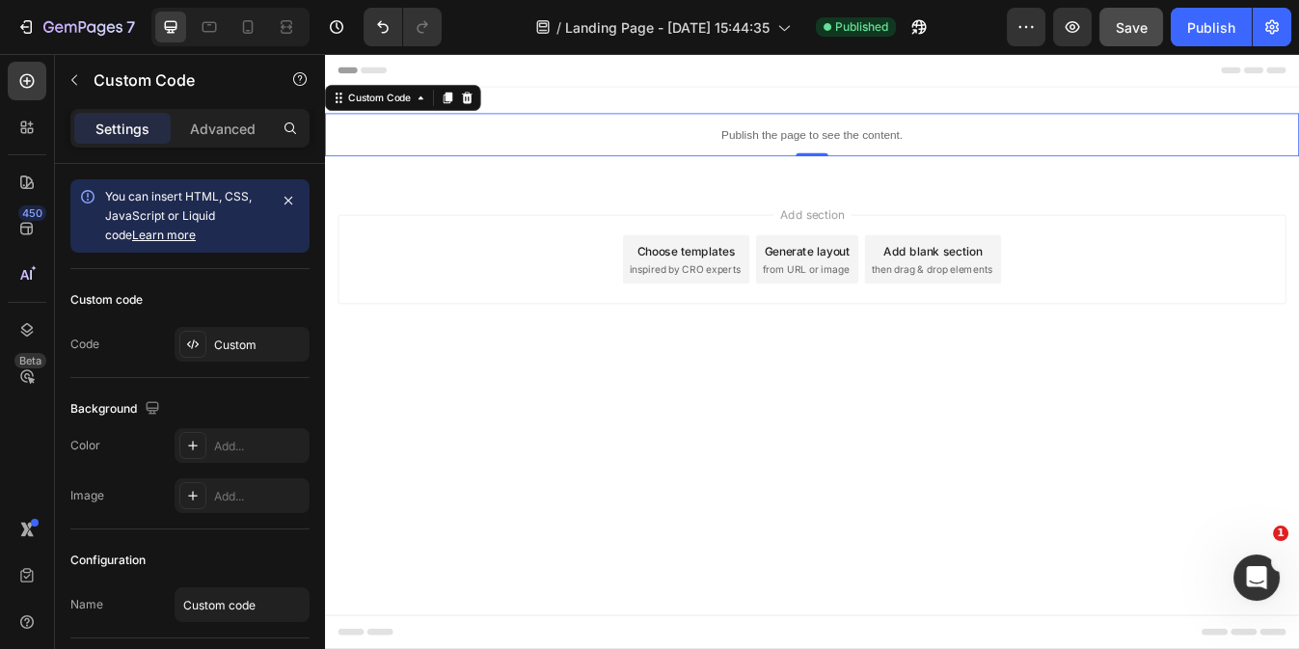
click at [674, 140] on p "Publish the page to see the content." at bounding box center [903, 150] width 1157 height 20
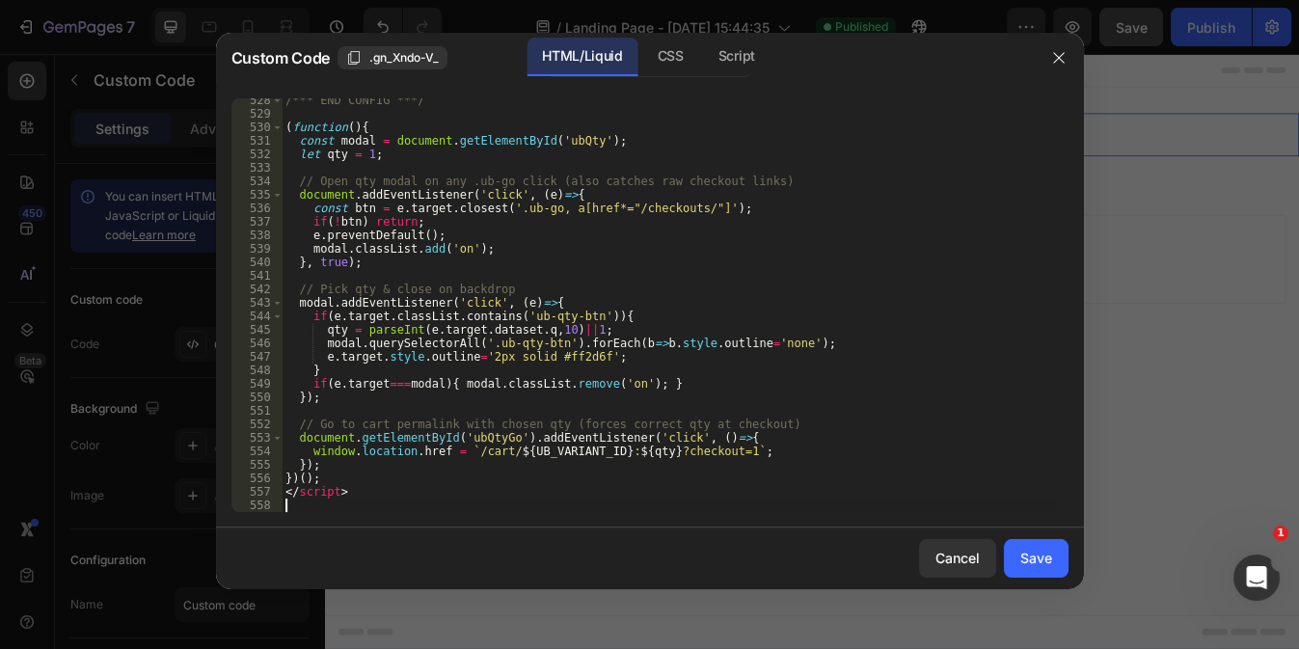
click at [296, 509] on div "/*** END CONFIG ***/ ( function ( ) { const modal = document . getElementById (…" at bounding box center [668, 314] width 772 height 441
click at [1044, 557] on div "Save" at bounding box center [1036, 558] width 32 height 20
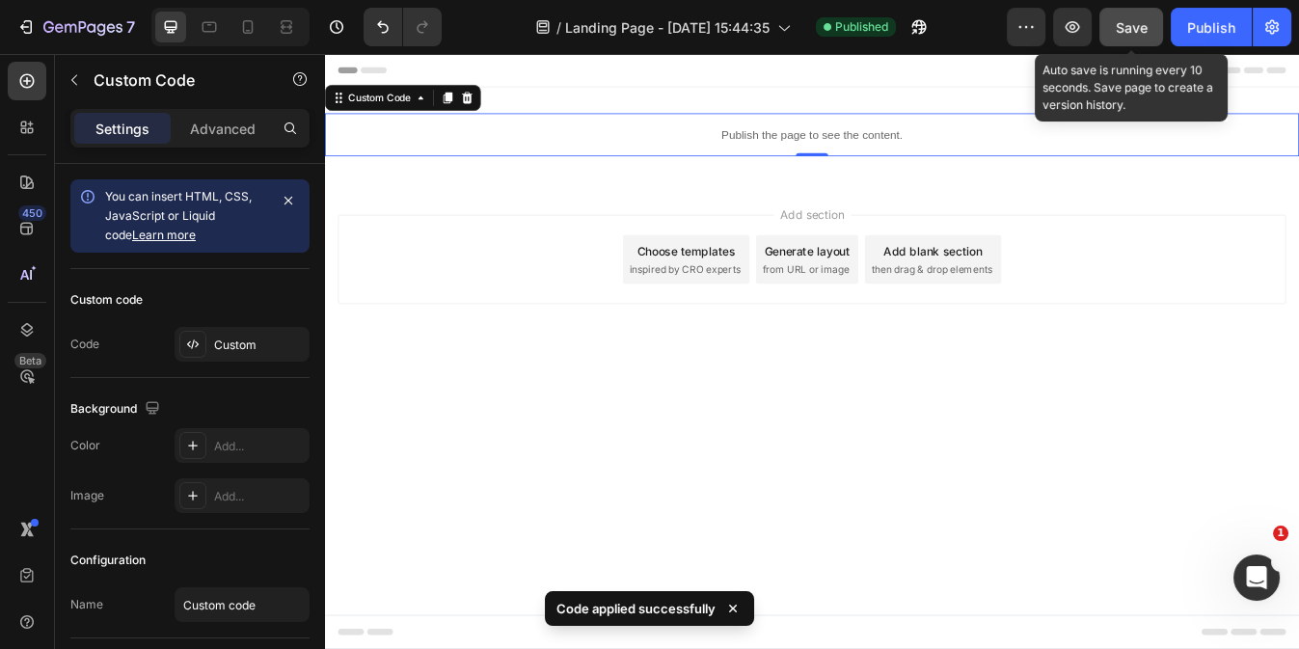
click at [1124, 17] on div "Save" at bounding box center [1132, 27] width 32 height 20
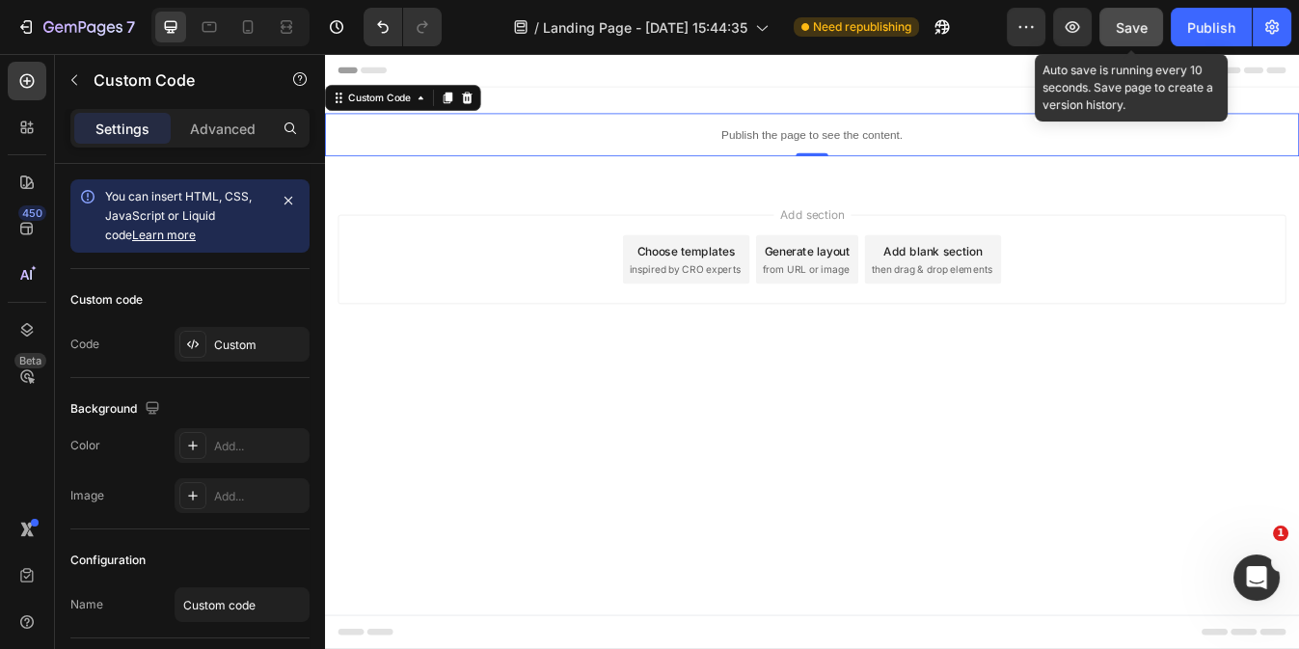
click at [1131, 34] on span "Save" at bounding box center [1132, 27] width 32 height 16
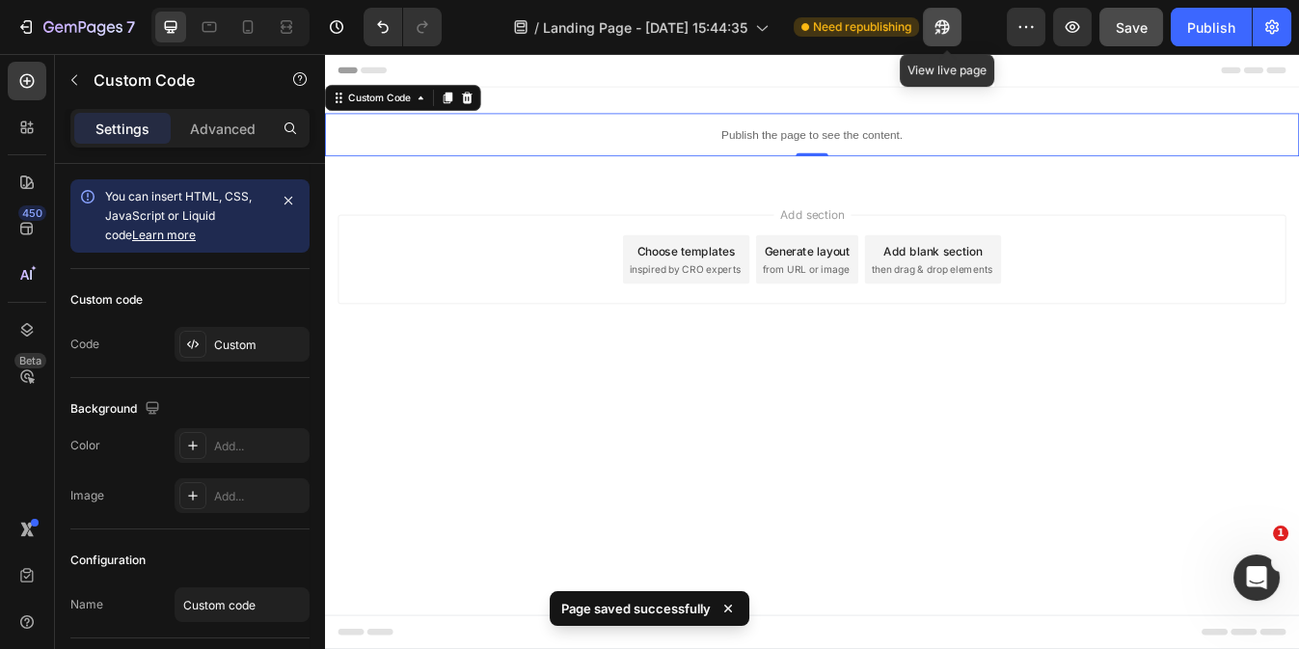
click at [945, 28] on icon "button" at bounding box center [941, 26] width 19 height 19
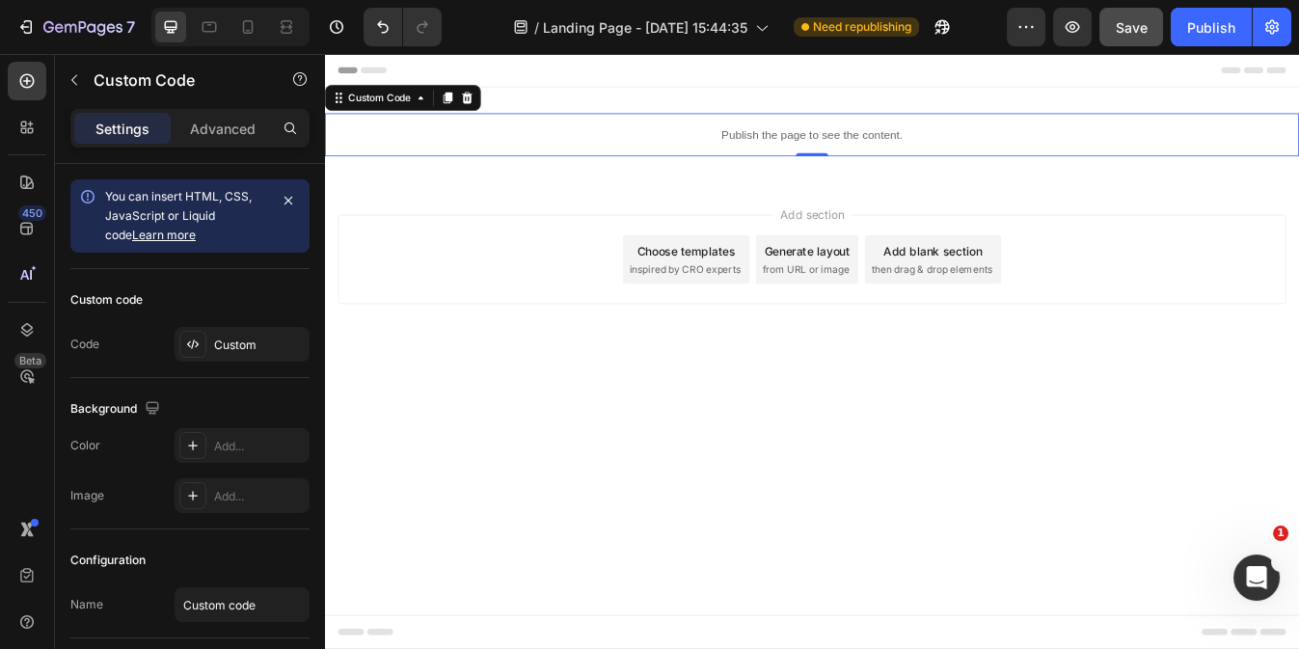
click at [655, 143] on p "Publish the page to see the content." at bounding box center [903, 150] width 1157 height 20
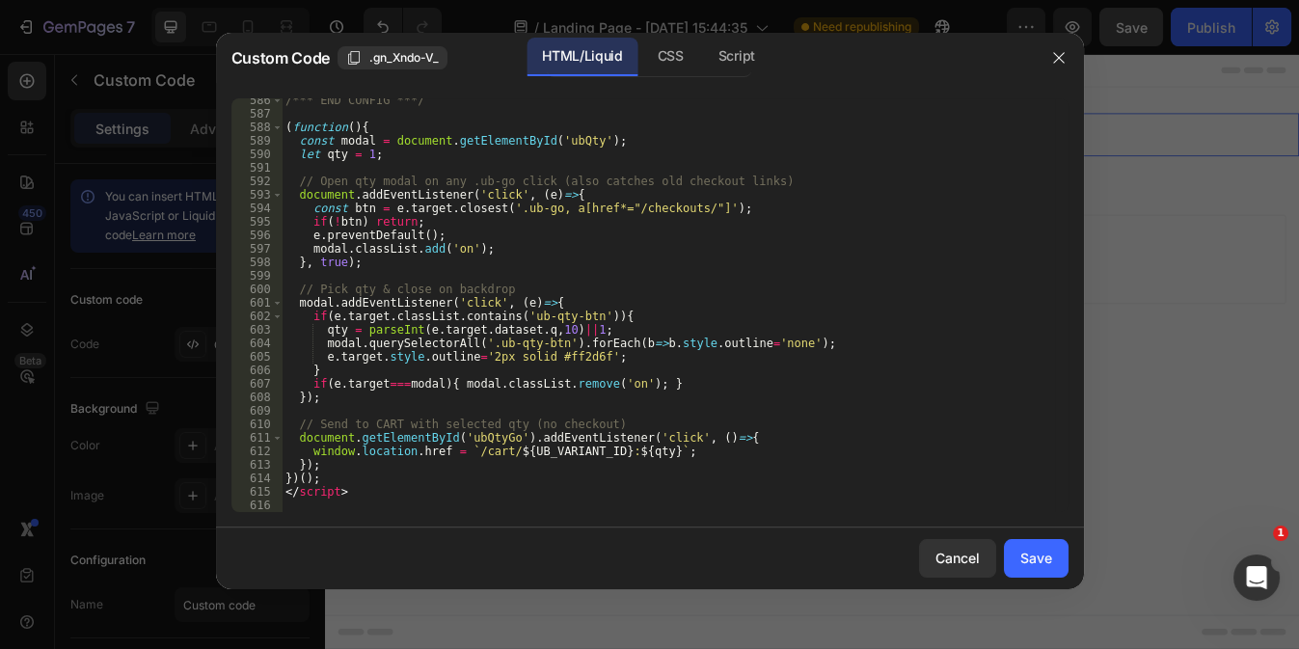
type textarea "})();"
click at [708, 476] on div "/*** END CONFIG ***/ ( function ( ) { const modal = document . getElementById (…" at bounding box center [668, 314] width 772 height 441
click at [337, 504] on div "/*** END CONFIG ***/ ( function ( ) { const modal = document . getElementById (…" at bounding box center [668, 314] width 772 height 441
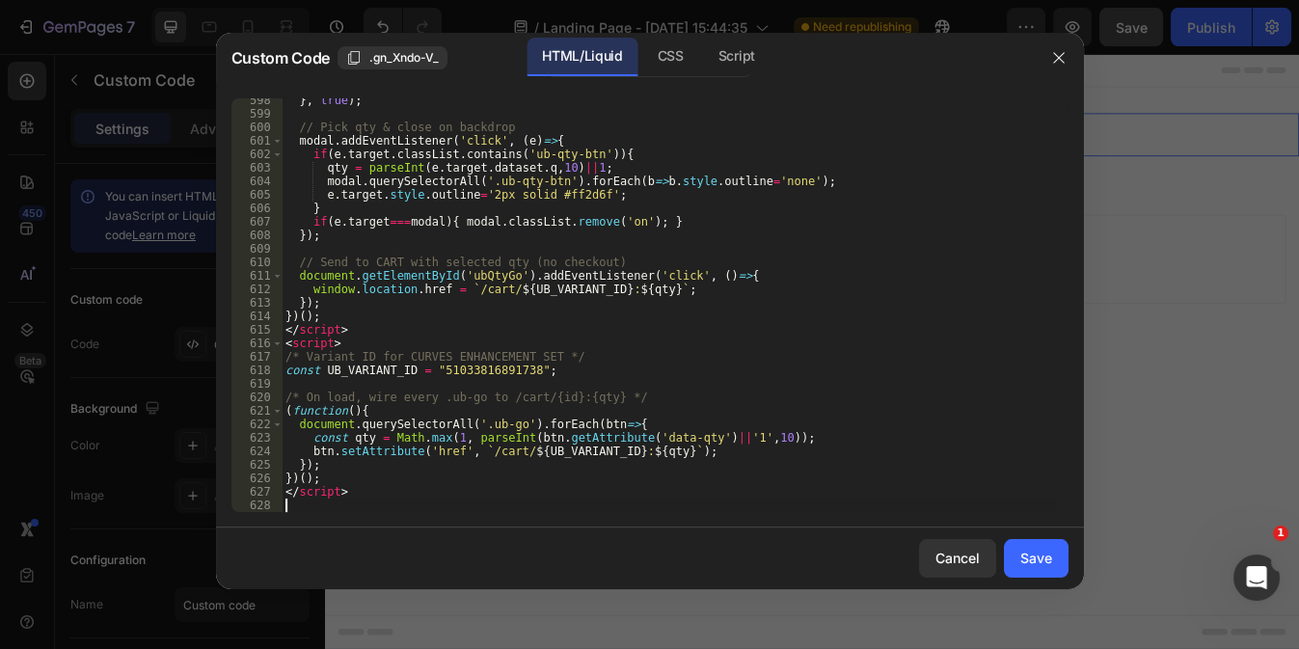
scroll to position [8386, 0]
click at [1024, 560] on div "Save" at bounding box center [1036, 558] width 32 height 20
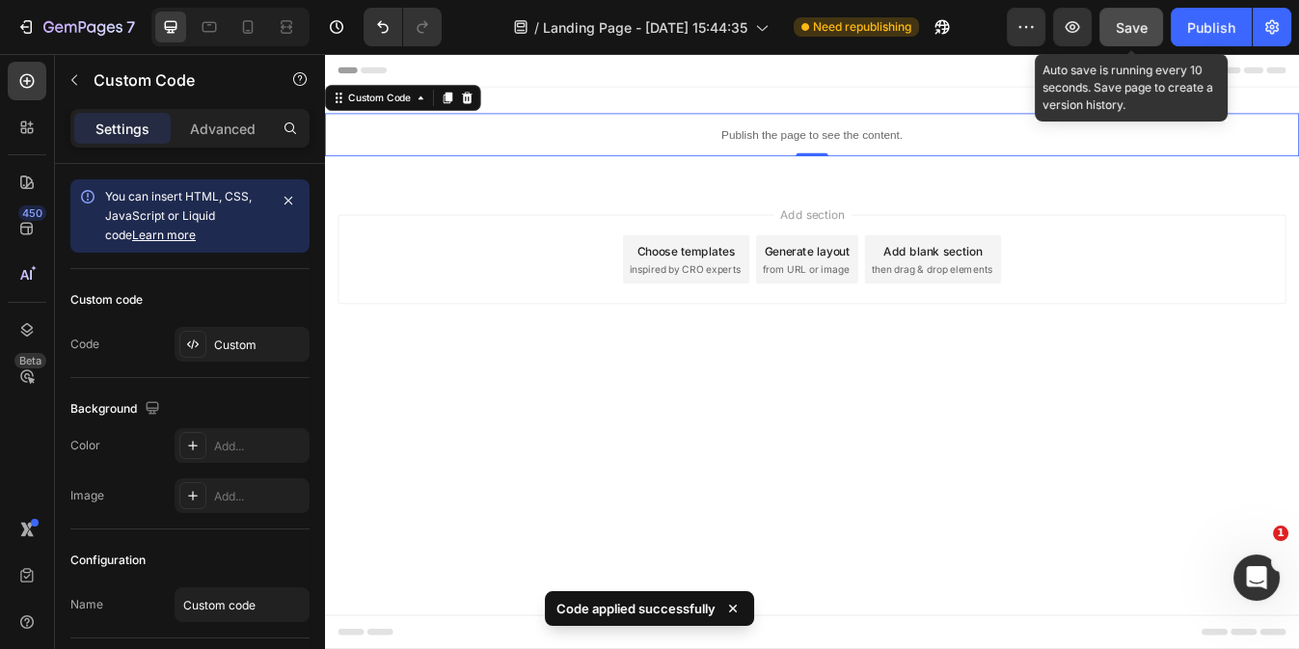
click at [1124, 25] on span "Save" at bounding box center [1132, 27] width 32 height 16
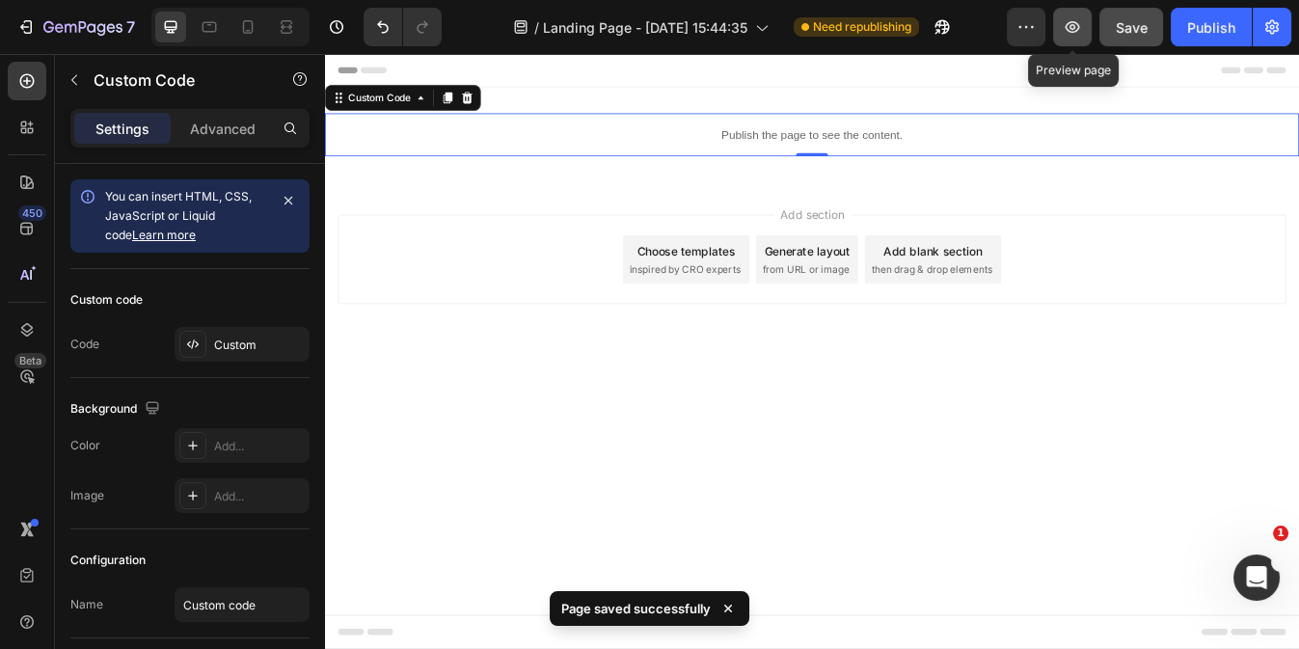
click at [1080, 33] on icon "button" at bounding box center [1072, 26] width 19 height 19
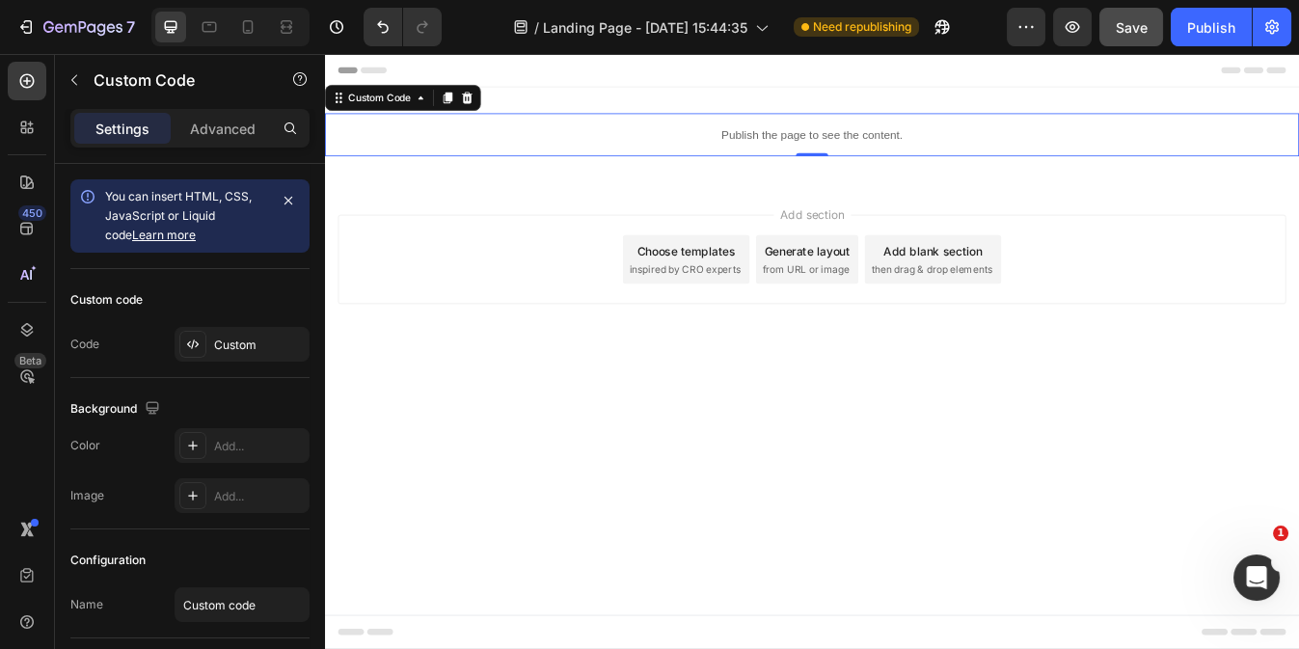
click at [773, 145] on p "Publish the page to see the content." at bounding box center [903, 150] width 1157 height 20
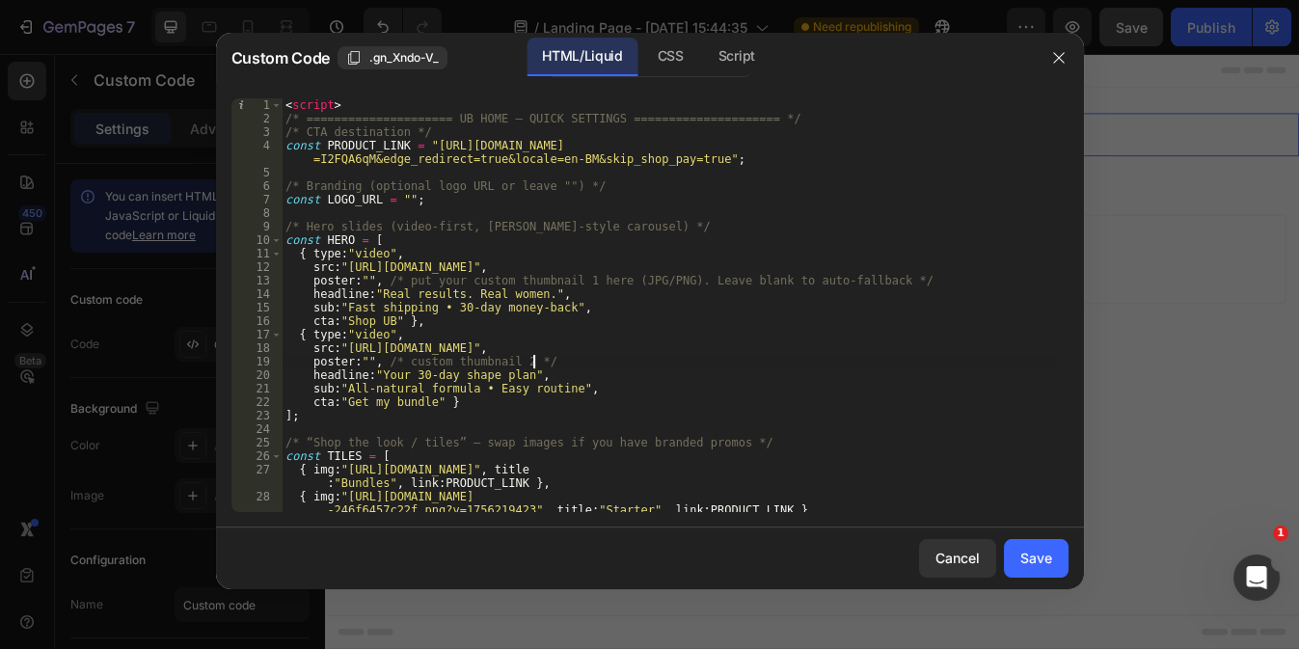
click at [535, 363] on div "< script > /* ===================== UB HOME – QUICK SETTINGS ==================…" at bounding box center [668, 325] width 772 height 454
type textarea "</script>"
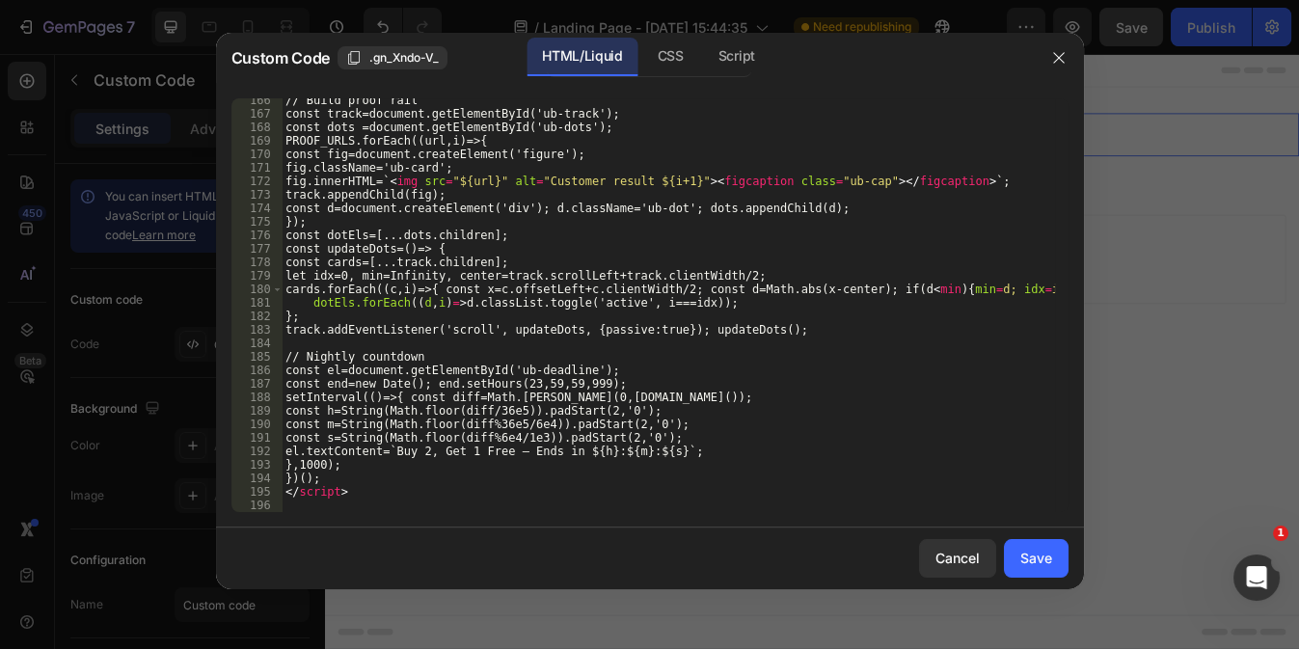
scroll to position [2407, 0]
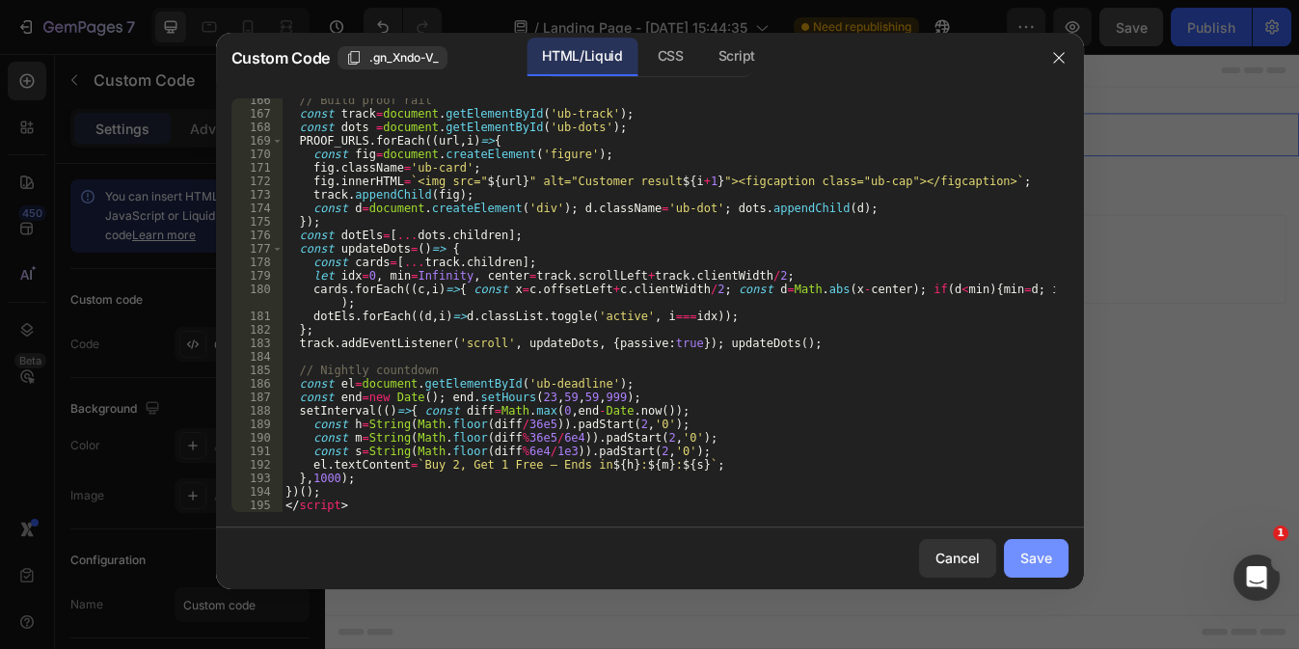
click at [1021, 558] on div "Save" at bounding box center [1036, 558] width 32 height 20
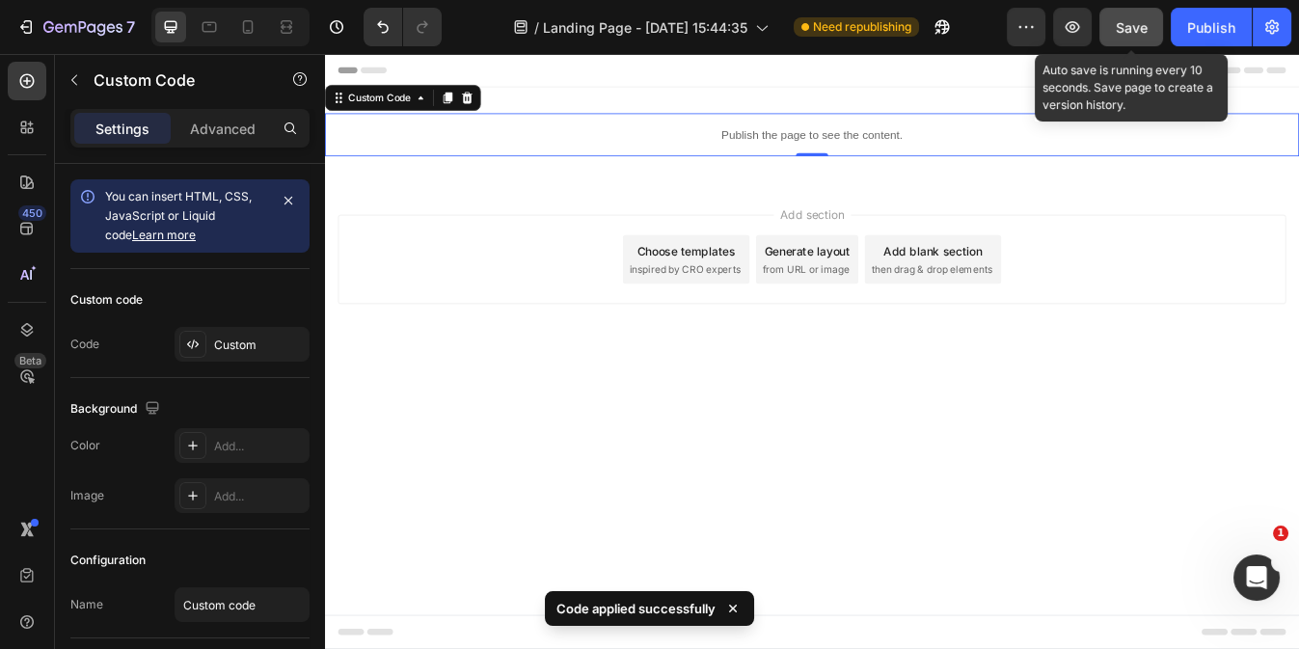
click at [1121, 36] on div "Save" at bounding box center [1132, 27] width 32 height 20
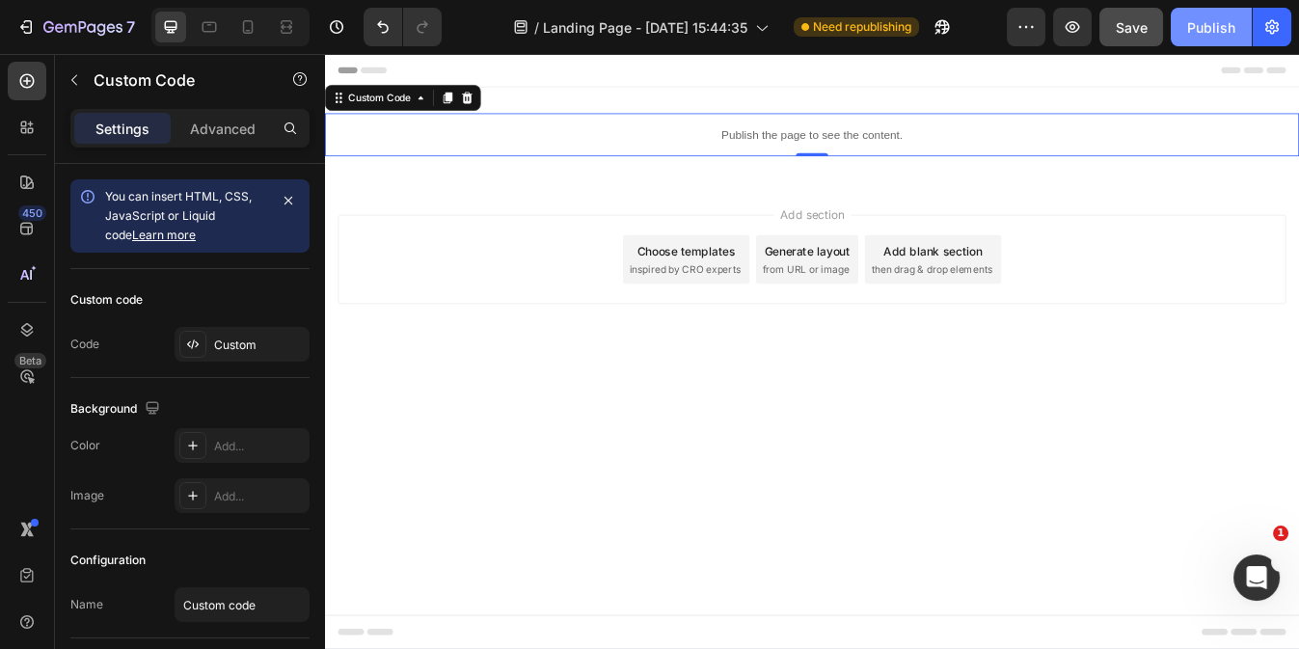
click at [1203, 22] on div "Publish" at bounding box center [1211, 27] width 48 height 20
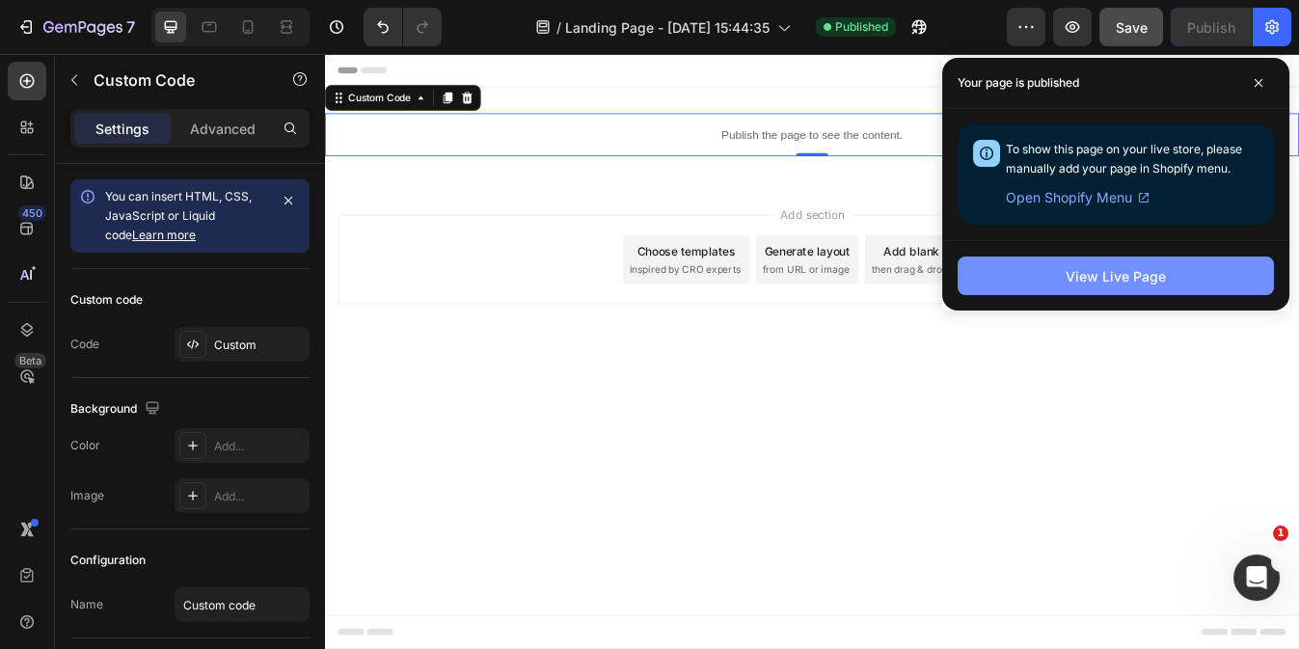
click at [998, 283] on button "View Live Page" at bounding box center [1115, 275] width 316 height 39
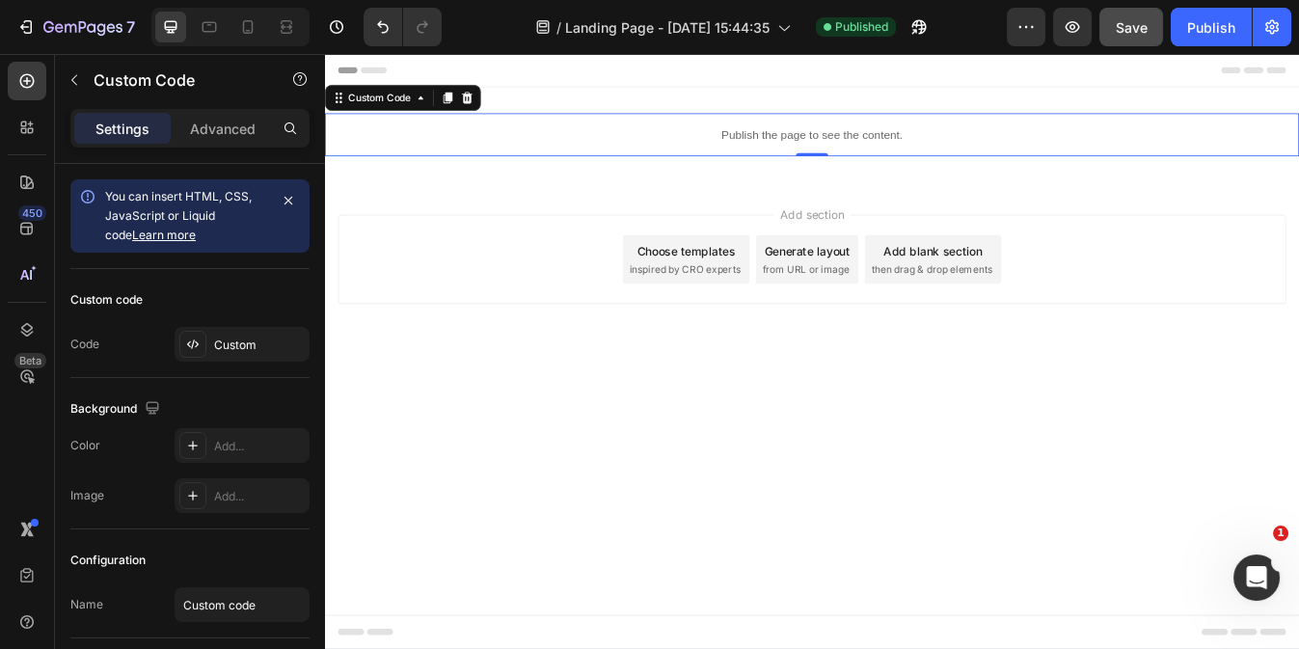
click at [676, 133] on div "Publish the page to see the content." at bounding box center [903, 149] width 1157 height 51
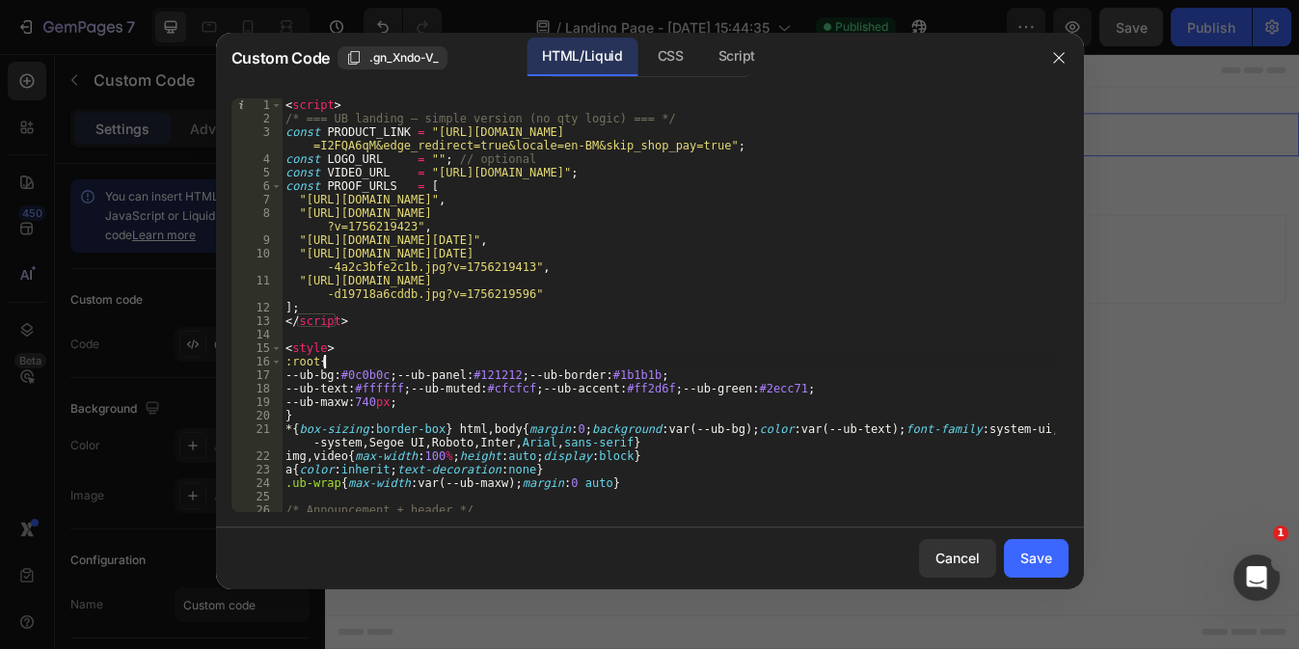
click at [490, 361] on div "< script > /* === UB landing – simple version (no qty logic) === */ const PRODU…" at bounding box center [668, 325] width 772 height 454
type textarea "</script>"
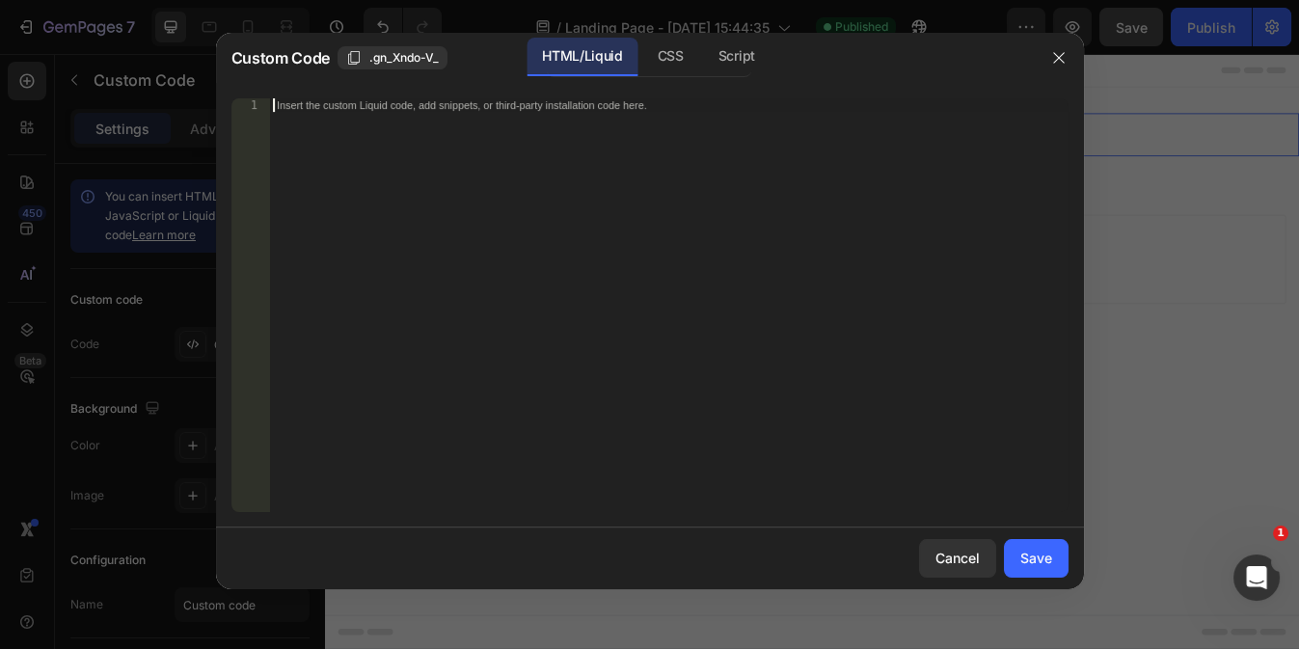
scroll to position [1139, 0]
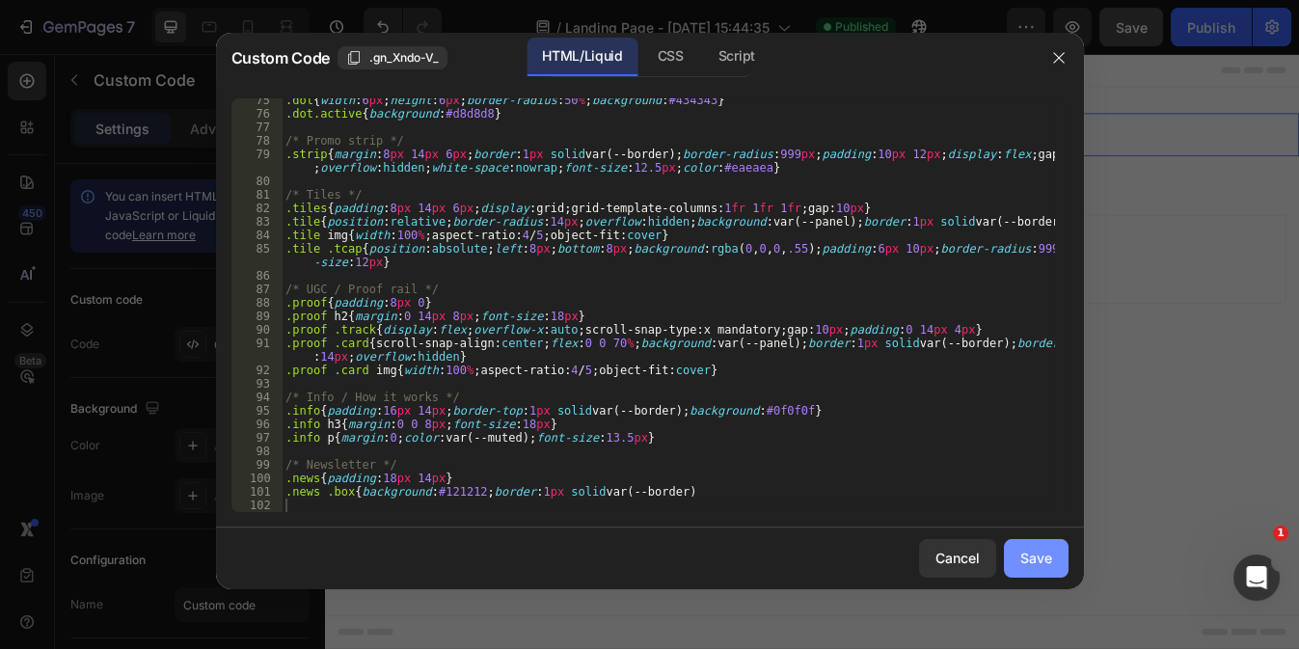
click at [1015, 562] on button "Save" at bounding box center [1036, 558] width 65 height 39
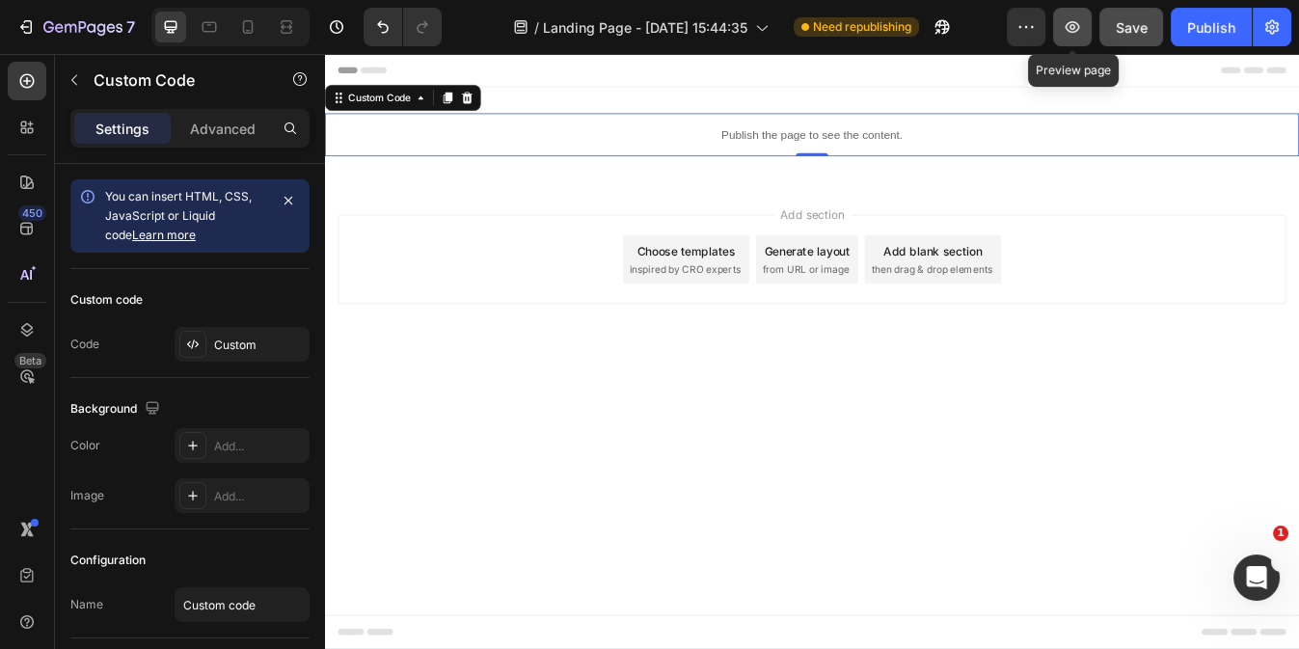
click at [1055, 35] on button "button" at bounding box center [1072, 27] width 39 height 39
click at [674, 143] on p "Publish the page to see the content." at bounding box center [903, 150] width 1157 height 20
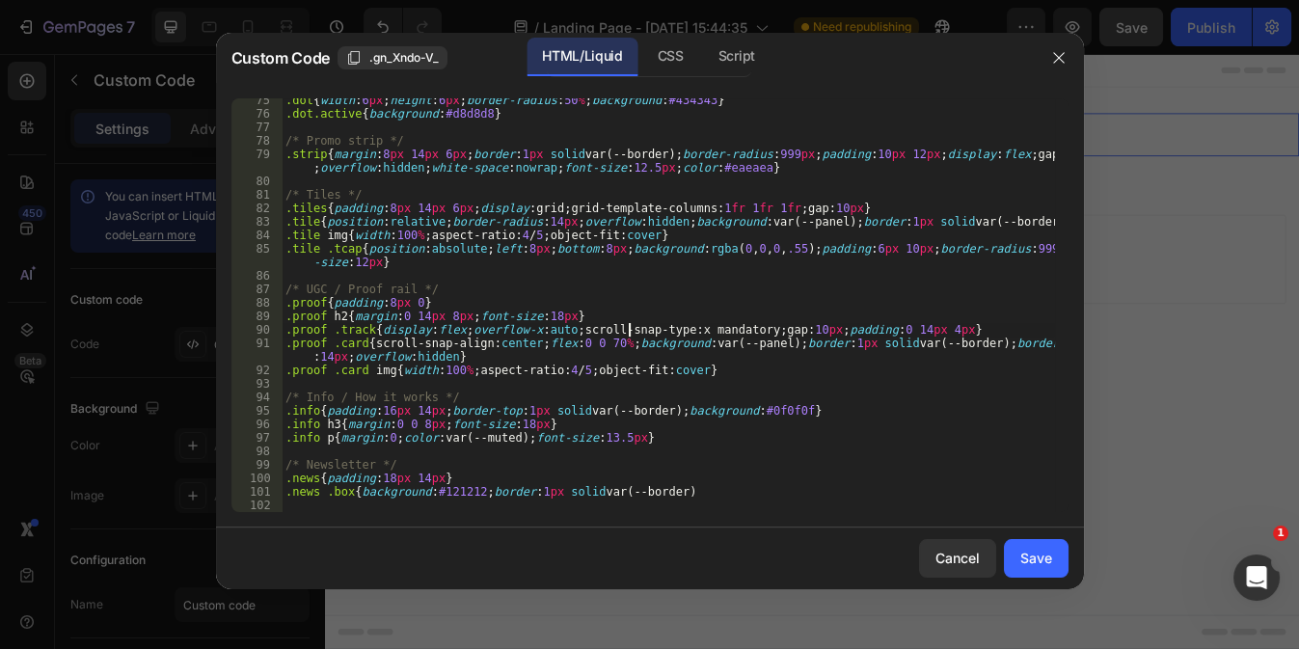
click at [626, 331] on div ".dot { width : 6 px ; height : 6 px ; border-radius : 50 % ; background : #4343…" at bounding box center [668, 314] width 772 height 441
type textarea ".news .box{background:#121212;border:1px solid var(--border)"
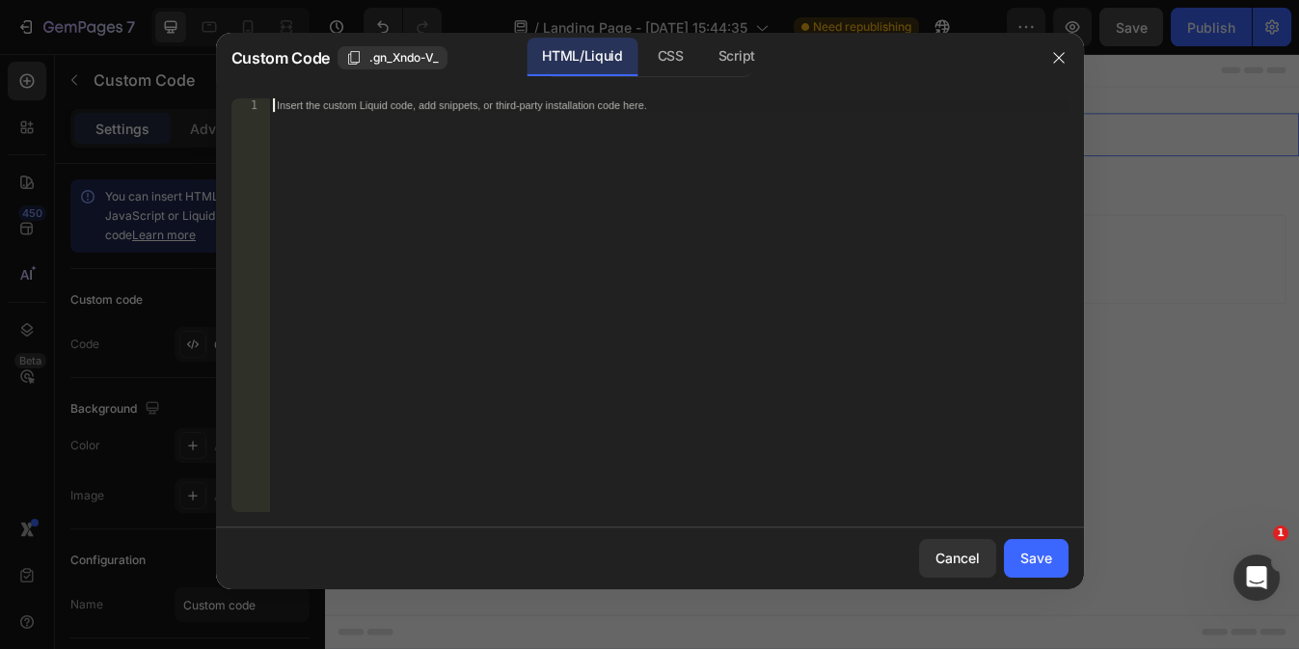
click at [601, 259] on div "Insert the custom Liquid code, add snippets, or third-party installation code h…" at bounding box center [668, 318] width 798 height 441
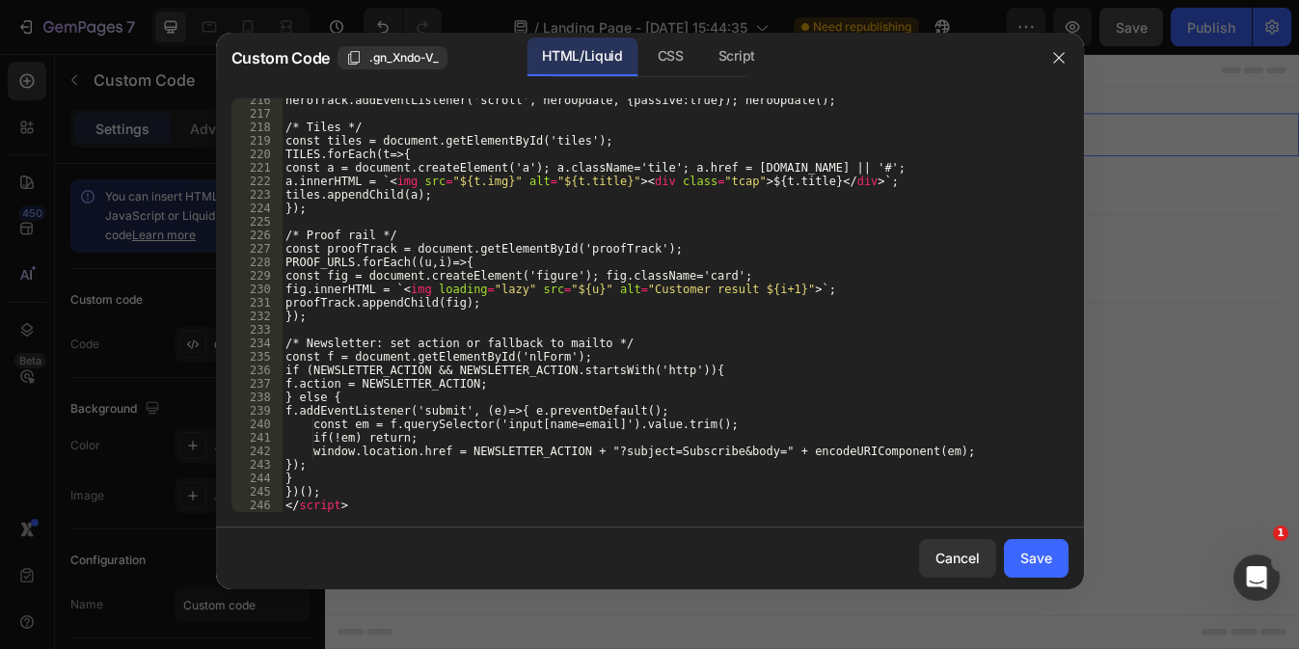
scroll to position [3123, 0]
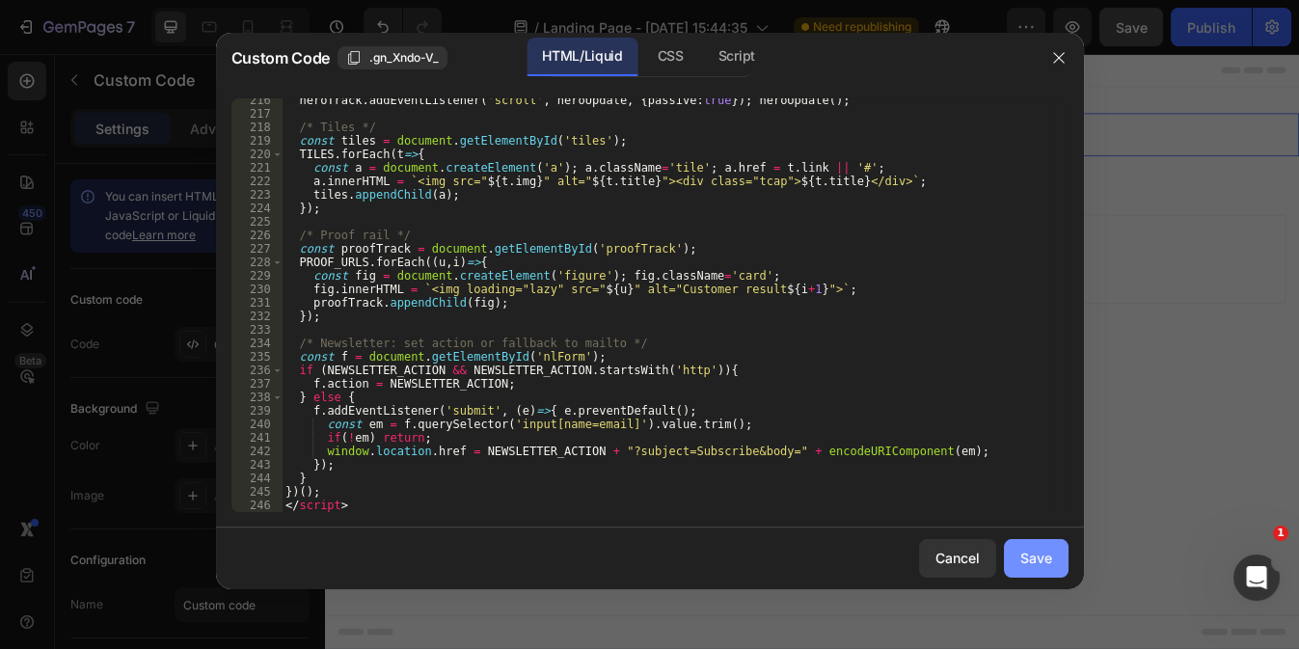
click at [1025, 558] on div "Save" at bounding box center [1036, 558] width 32 height 20
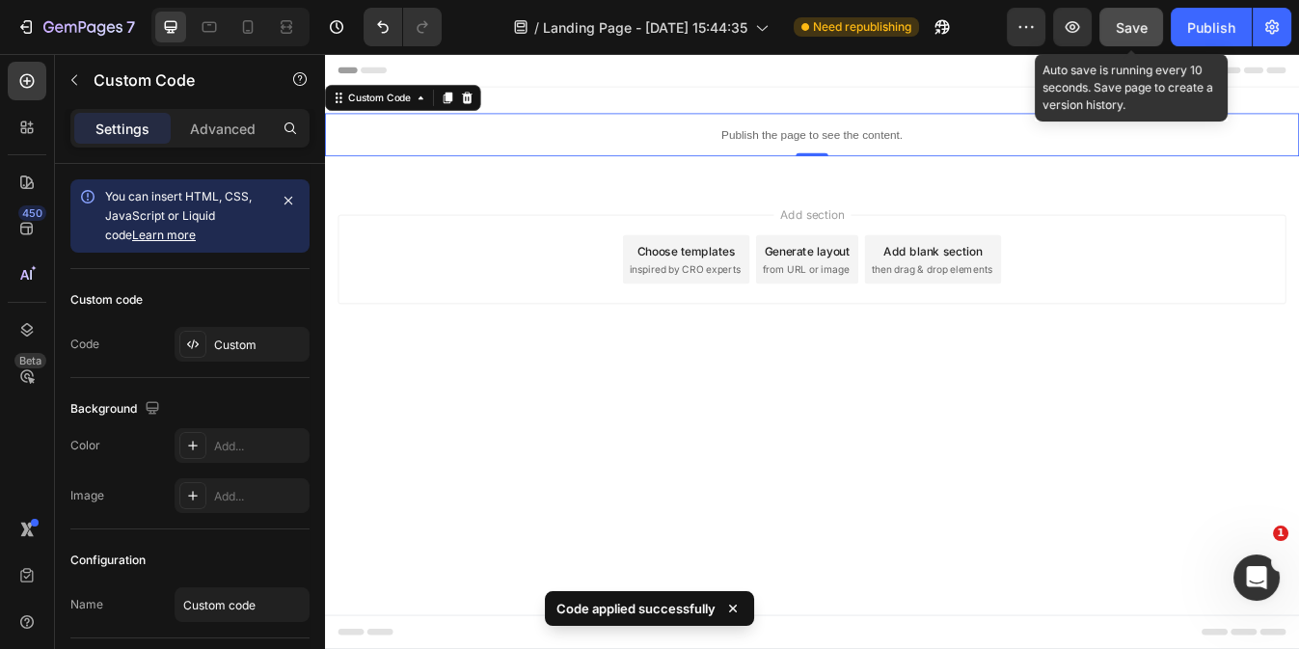
click at [1141, 33] on span "Save" at bounding box center [1132, 27] width 32 height 16
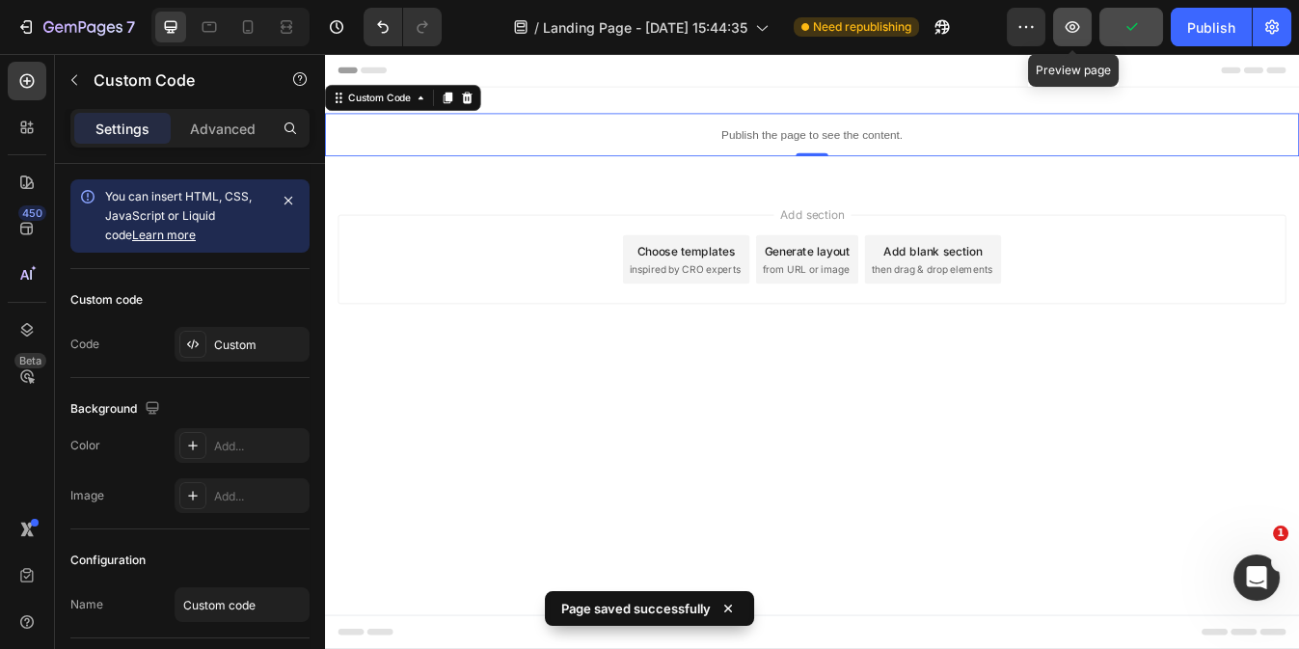
click at [1078, 23] on icon "button" at bounding box center [1072, 27] width 14 height 12
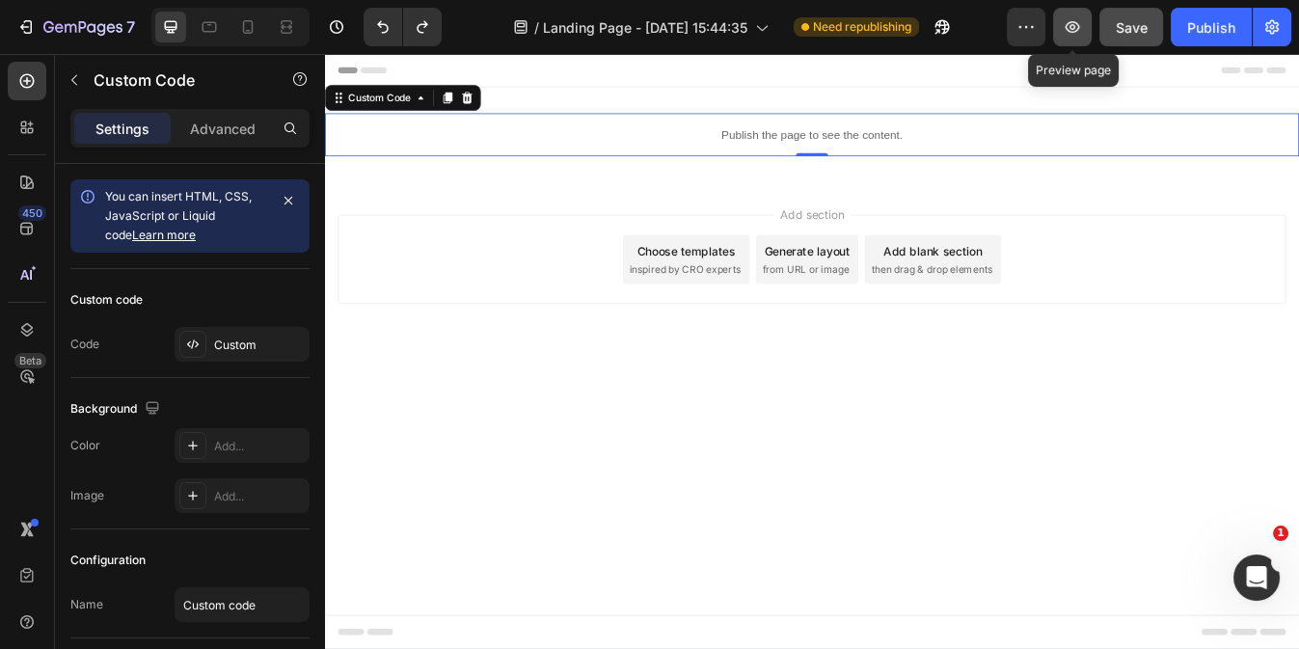
click at [1063, 29] on icon "button" at bounding box center [1072, 26] width 19 height 19
click at [615, 151] on p "Publish the page to see the content." at bounding box center [903, 150] width 1157 height 20
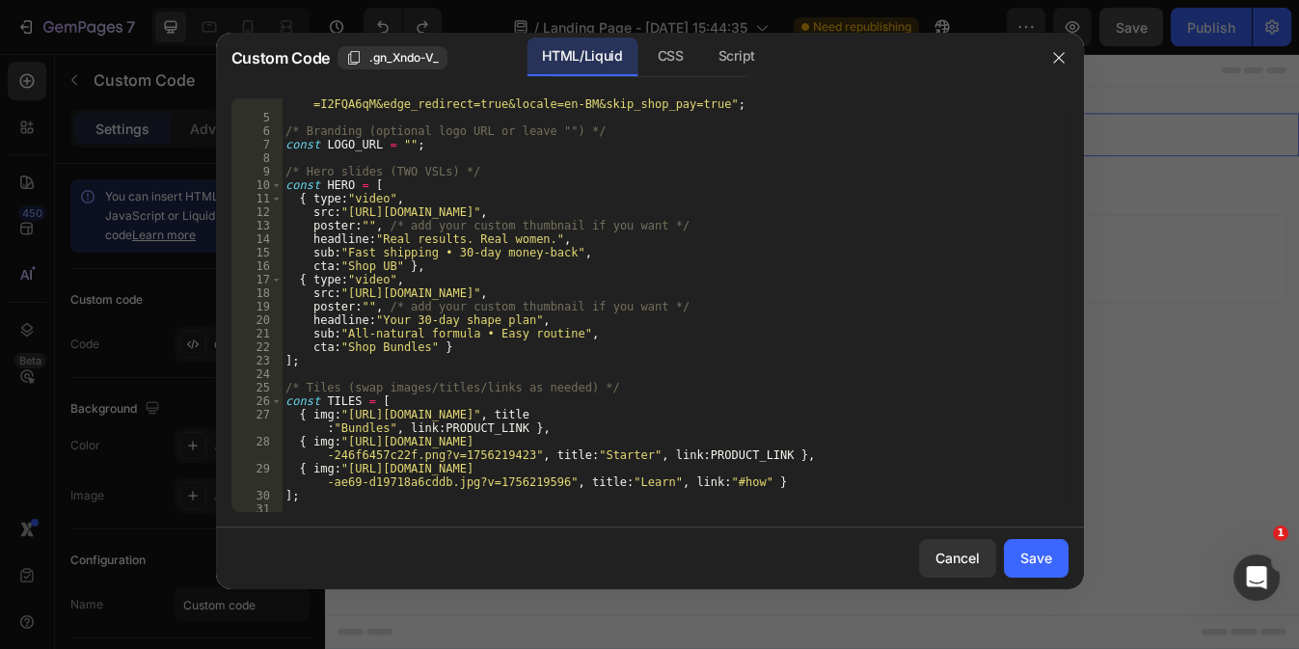
scroll to position [0, 0]
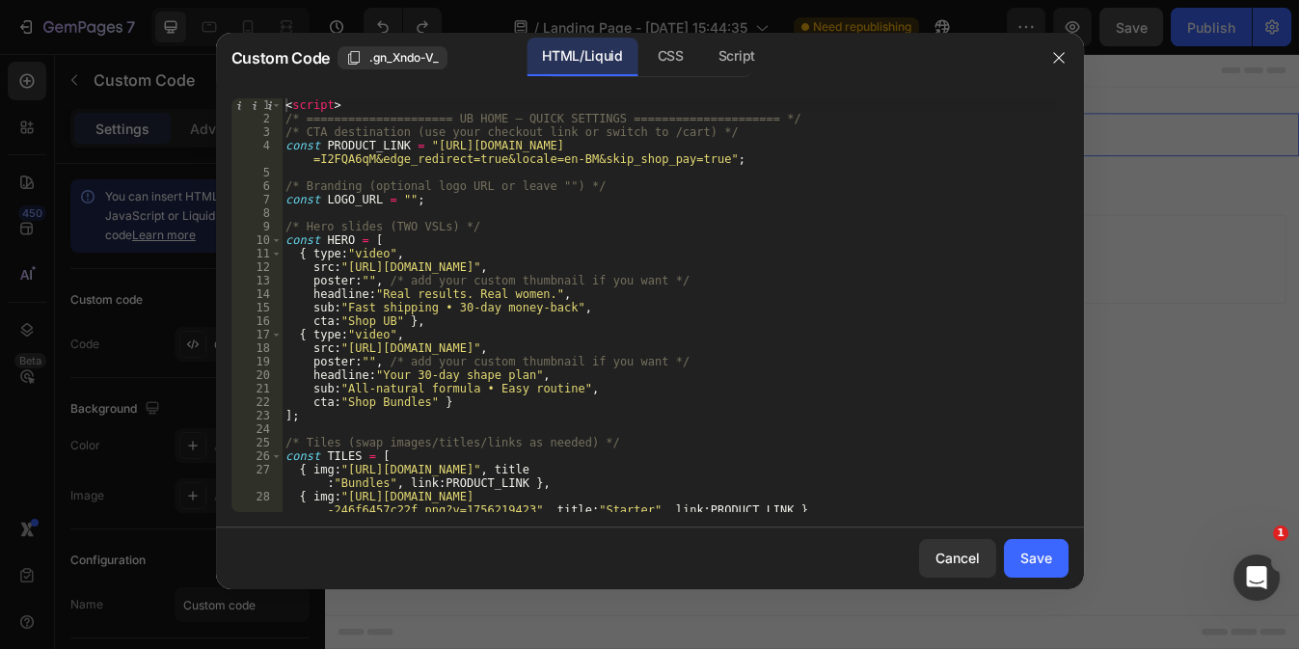
click at [1228, 250] on div at bounding box center [649, 324] width 1299 height 649
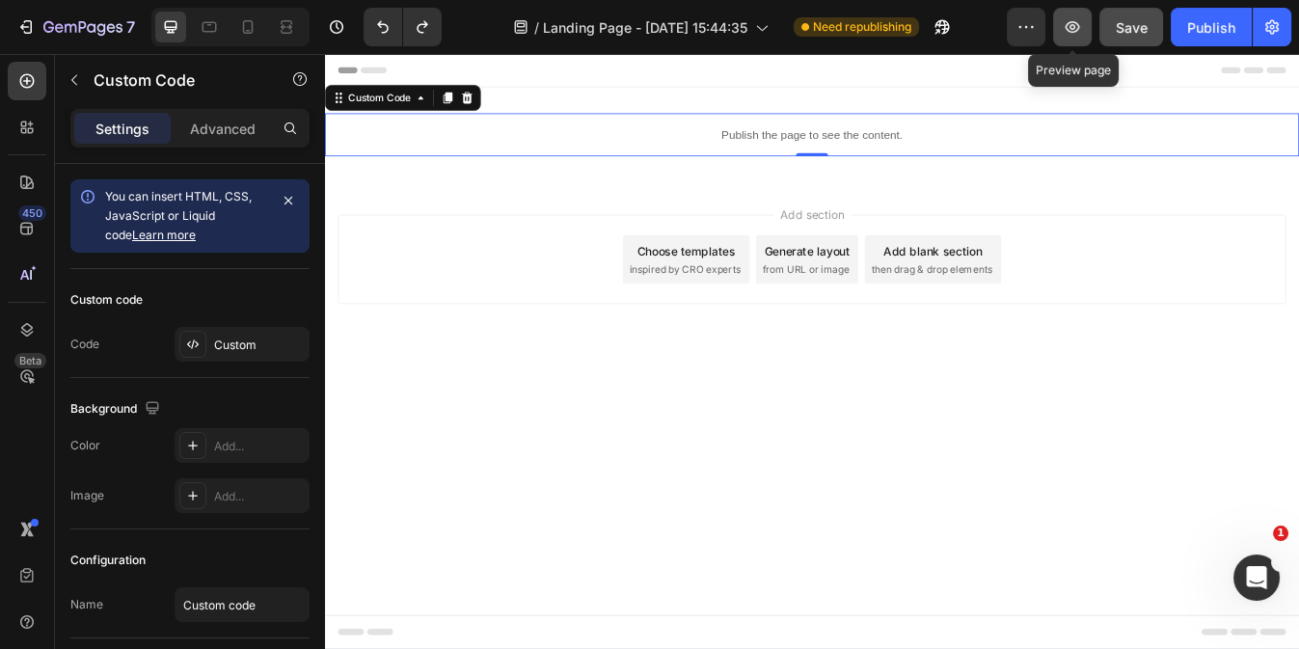
click at [1074, 23] on icon "button" at bounding box center [1072, 26] width 19 height 19
click at [461, 158] on p "Publish the page to see the content." at bounding box center [903, 150] width 1157 height 20
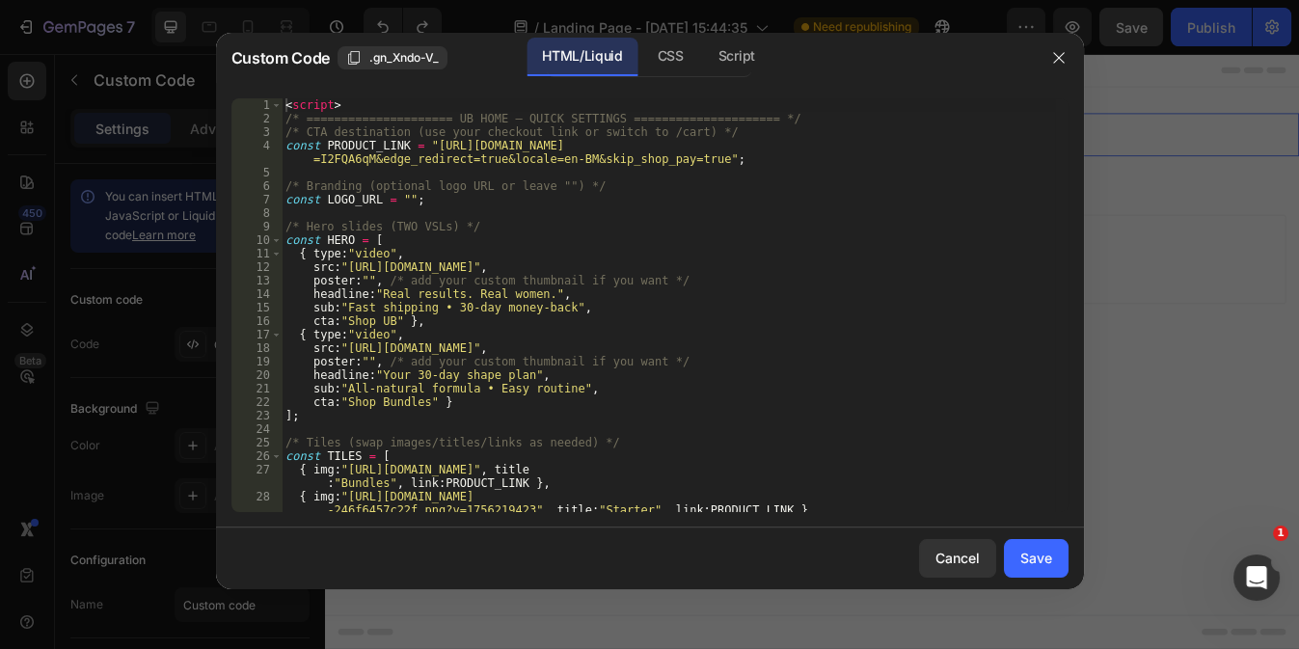
click at [520, 332] on div "< script > /* ===================== UB HOME – QUICK SETTINGS ==================…" at bounding box center [668, 325] width 772 height 454
type textarea ".news .box{background:#121212;border:1px solid var(--border)"
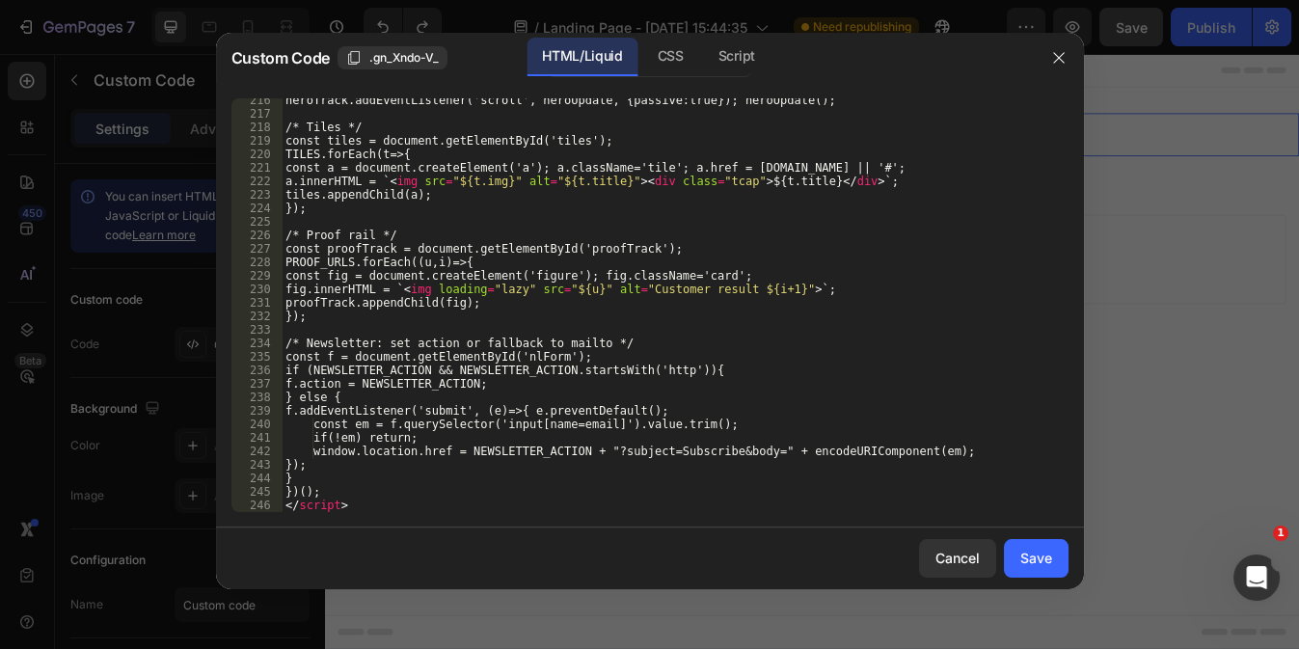
scroll to position [3123, 0]
click at [520, 332] on div "heroTrack.addEventListener('scroll', heroUpdate, {passive:true}); heroUpdate();…" at bounding box center [668, 314] width 772 height 441
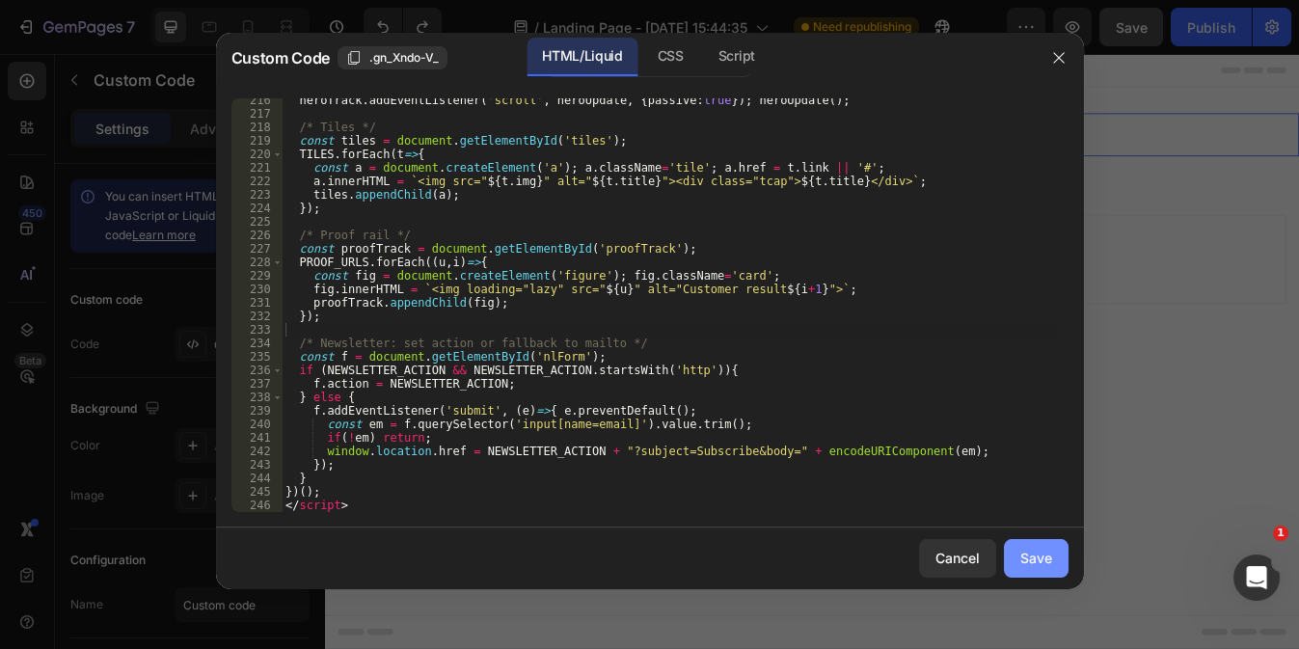
click at [1027, 550] on div "Save" at bounding box center [1036, 558] width 32 height 20
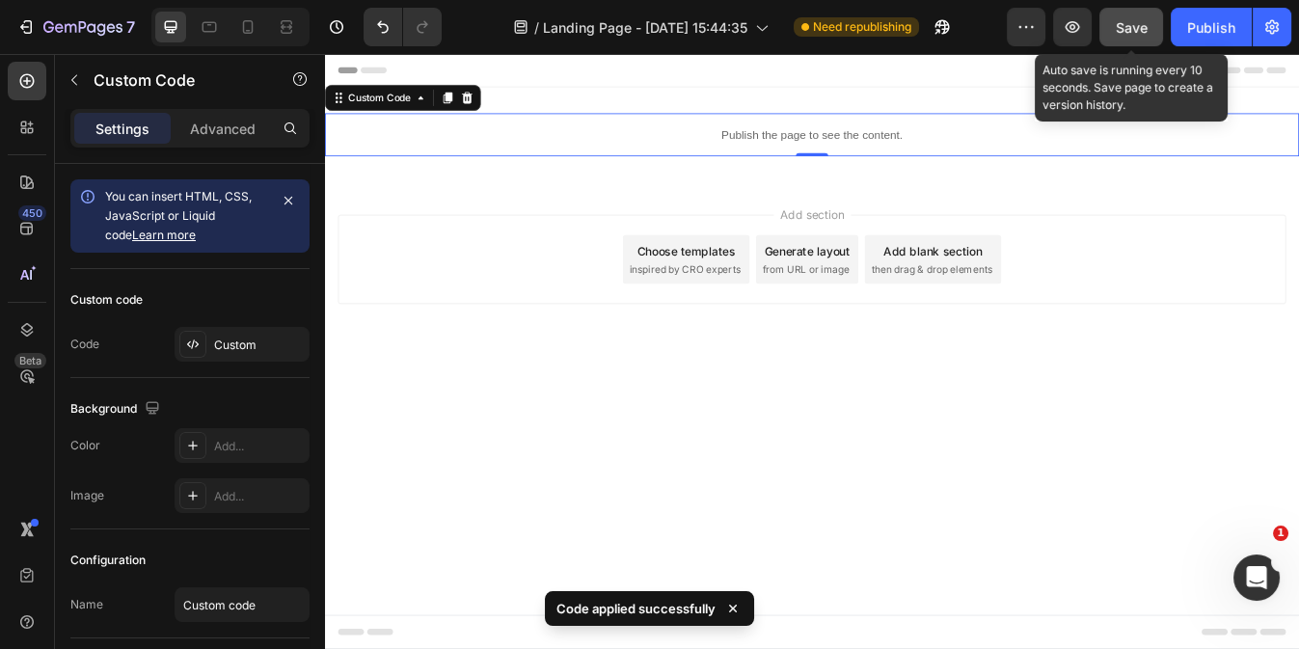
click at [1137, 15] on button "Save" at bounding box center [1131, 27] width 64 height 39
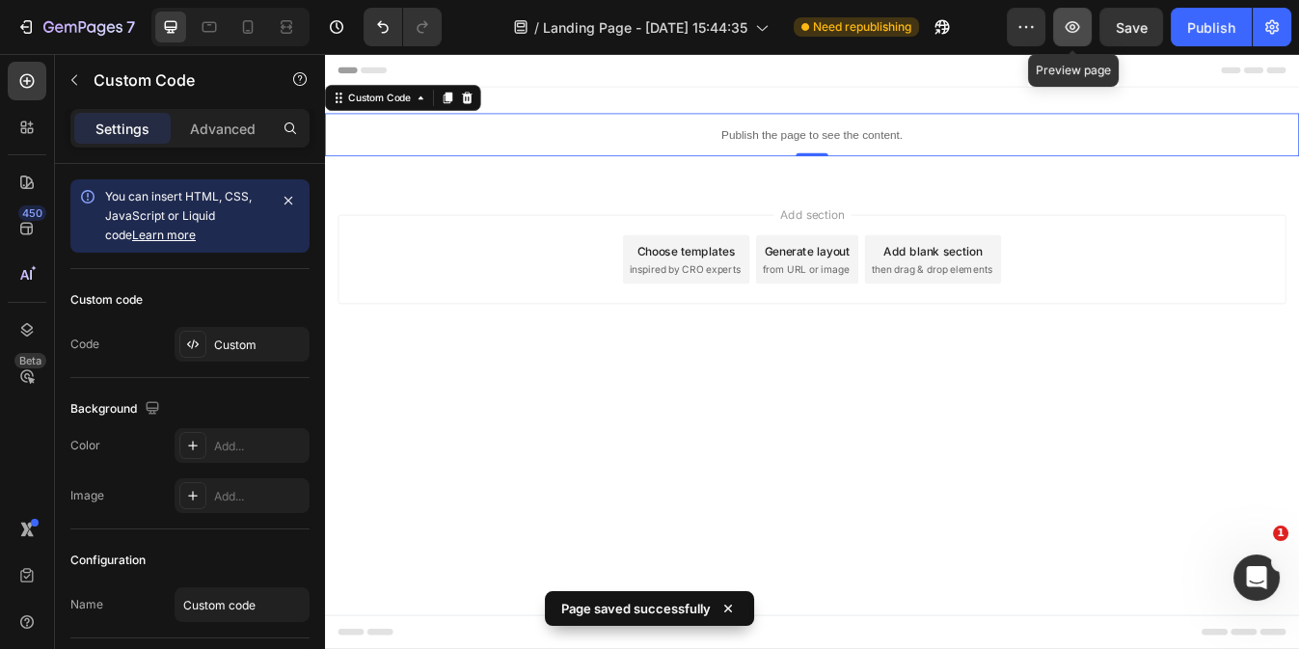
click at [1075, 28] on icon "button" at bounding box center [1072, 27] width 14 height 12
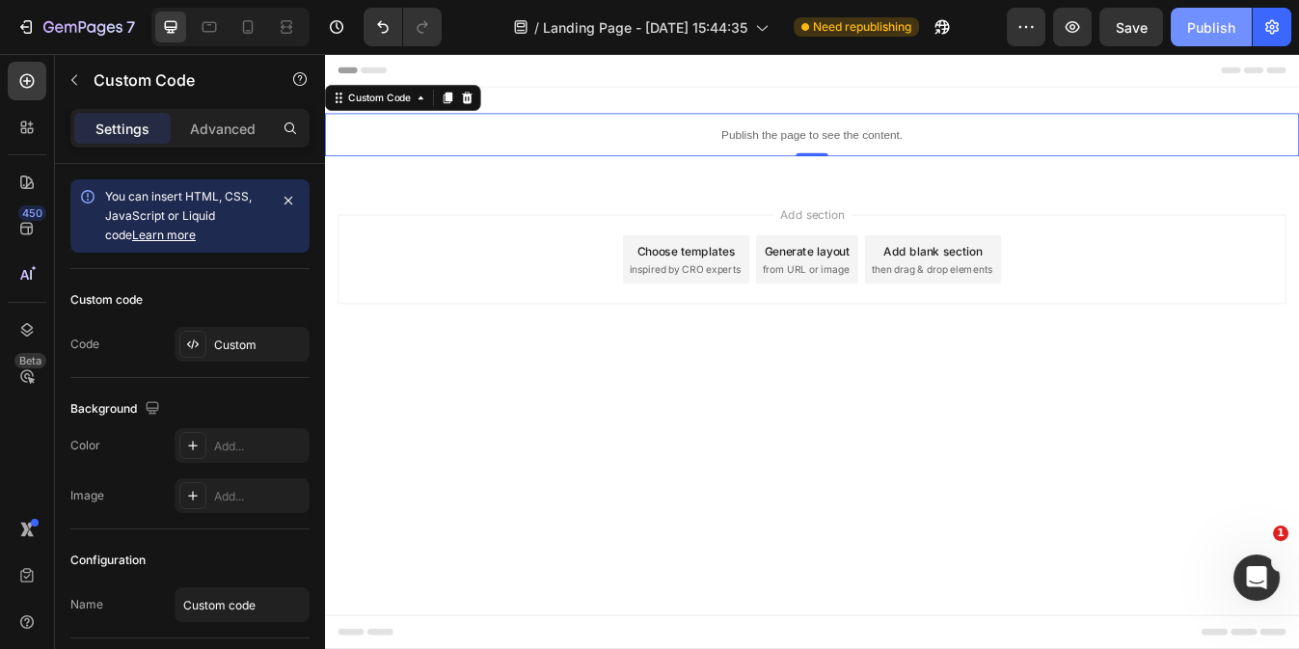
click at [1217, 31] on div "Publish" at bounding box center [1211, 27] width 48 height 20
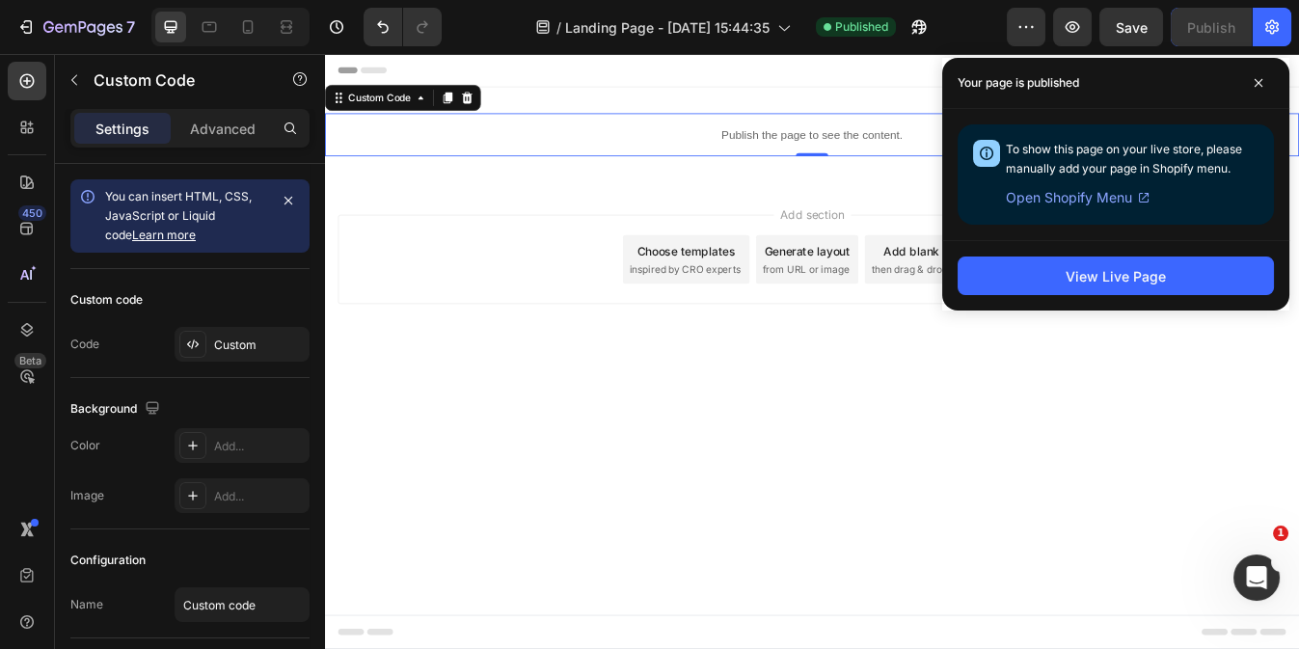
click at [1071, 195] on span "Open Shopify Menu" at bounding box center [1069, 197] width 126 height 23
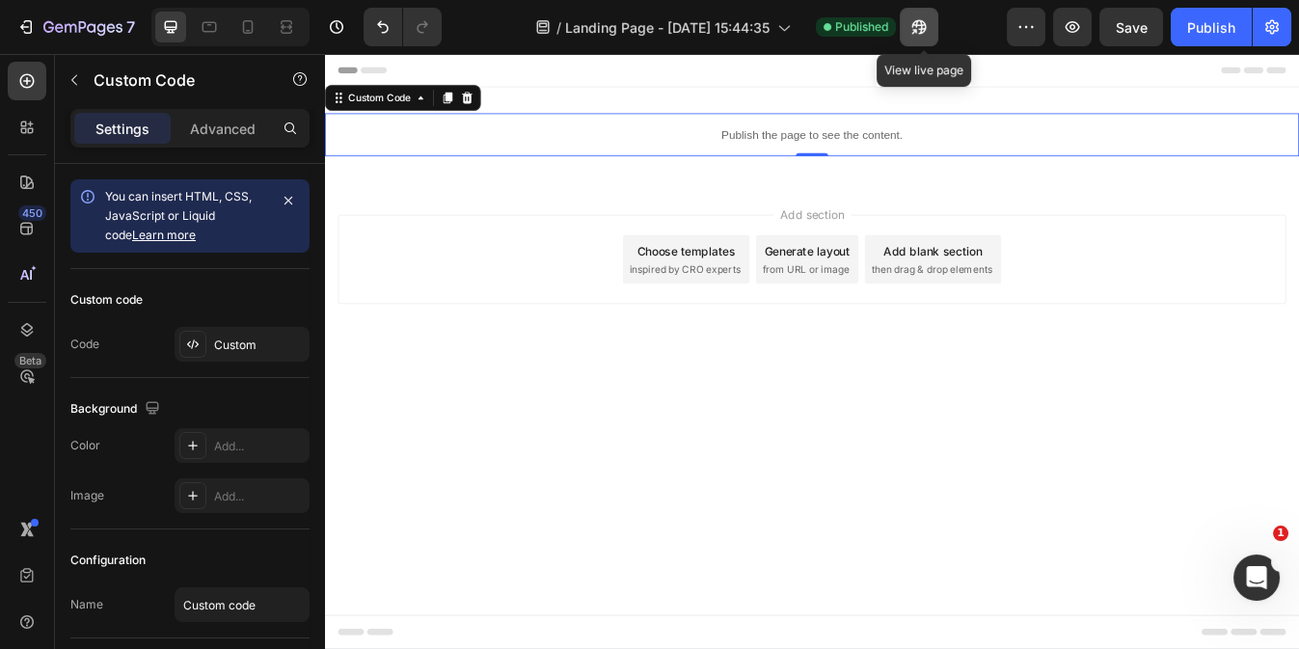
click at [924, 23] on icon "button" at bounding box center [918, 26] width 19 height 19
click at [685, 154] on p "Publish the page to see the content." at bounding box center [903, 150] width 1157 height 20
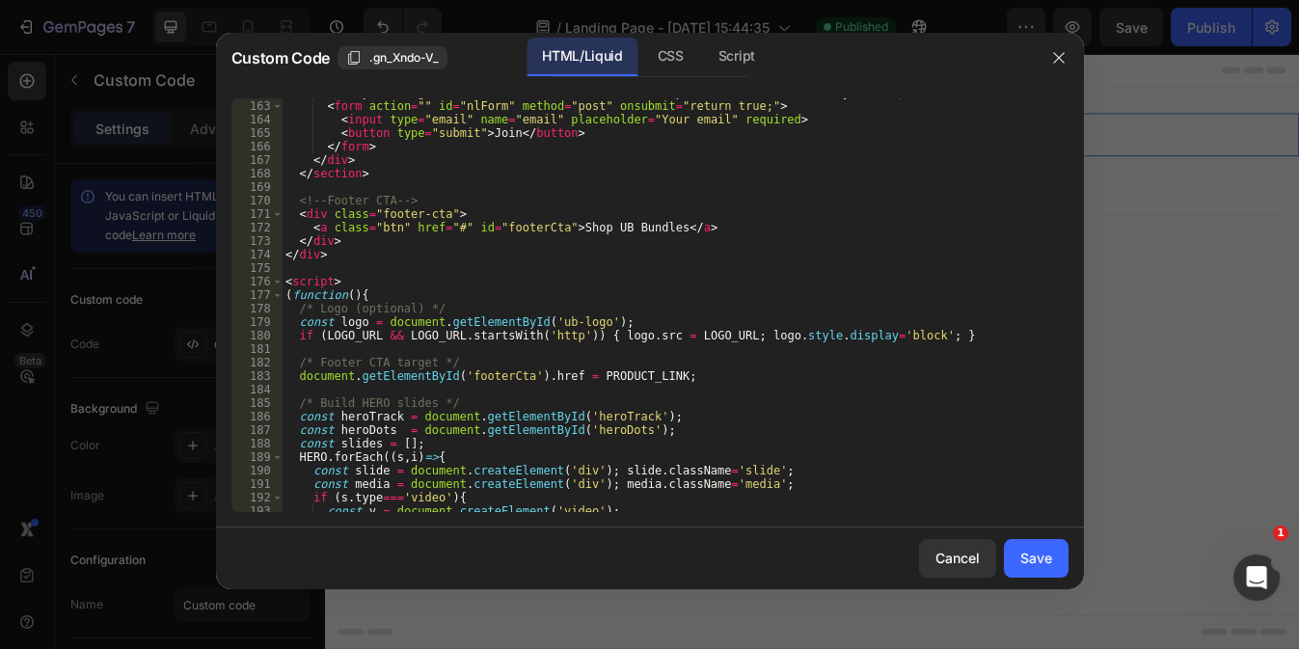
scroll to position [3136, 0]
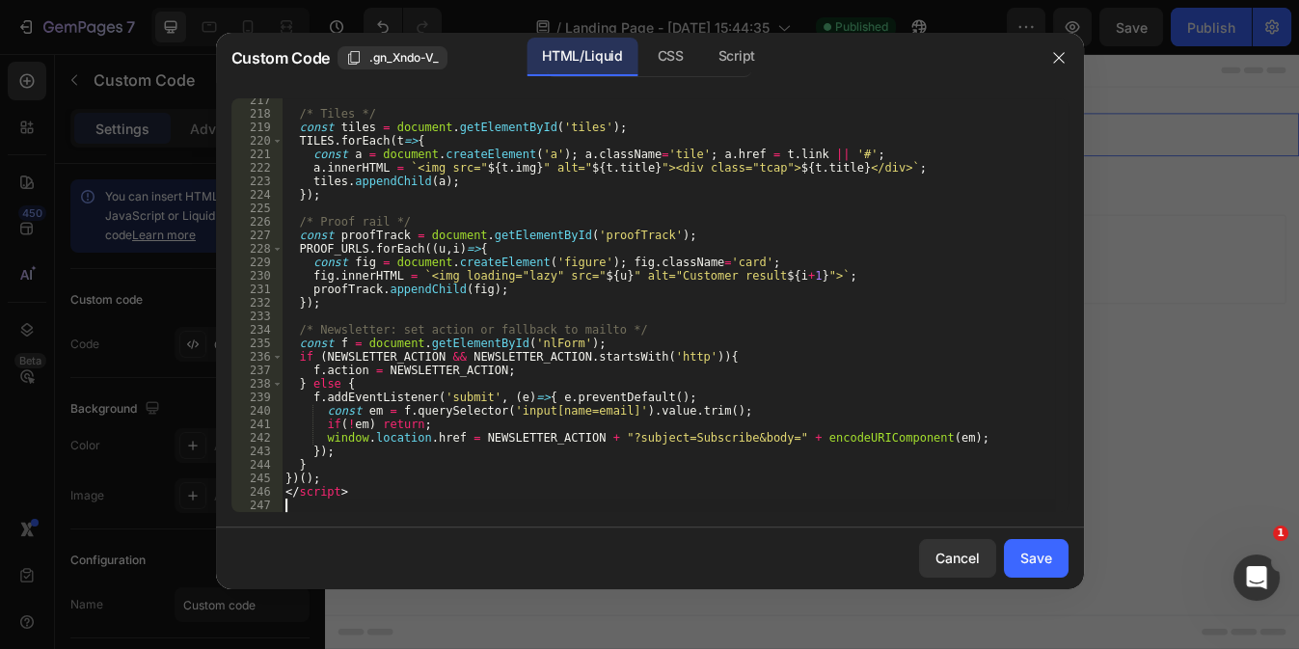
click at [307, 508] on div "/* Tiles */ const tiles = document . getElementById ( 'tiles' ) ; TILES . forEa…" at bounding box center [668, 314] width 772 height 441
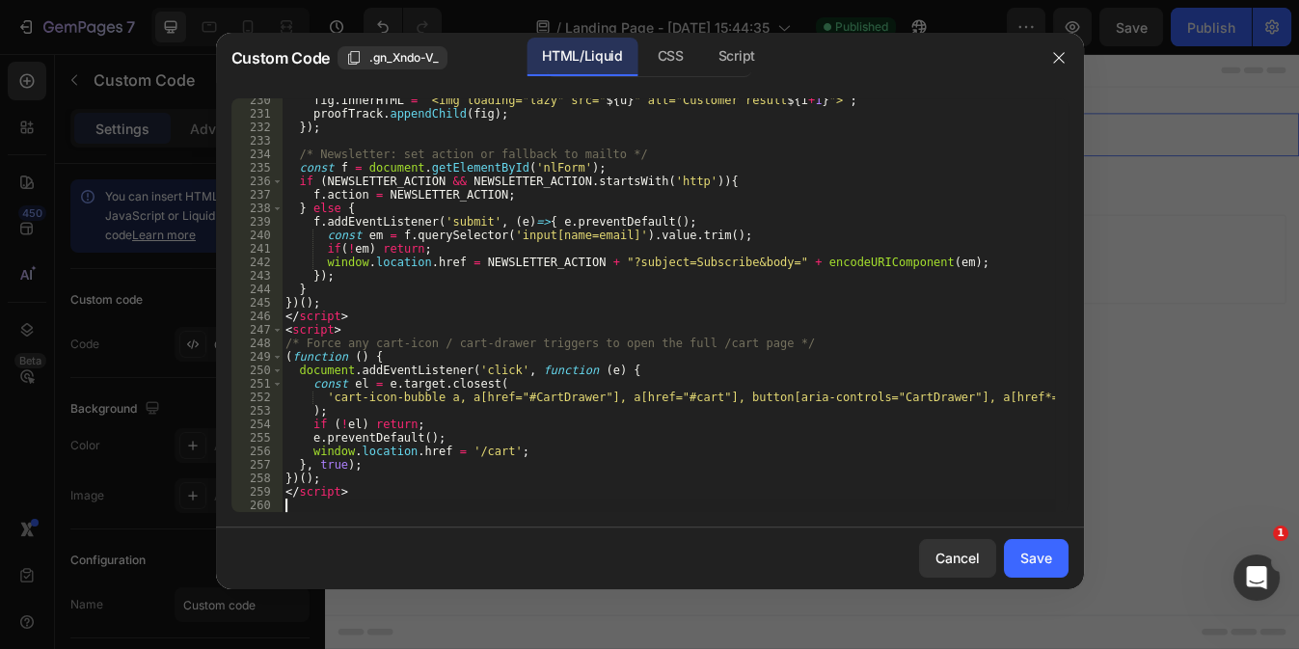
scroll to position [3311, 0]
click at [1039, 551] on div "Save" at bounding box center [1036, 558] width 32 height 20
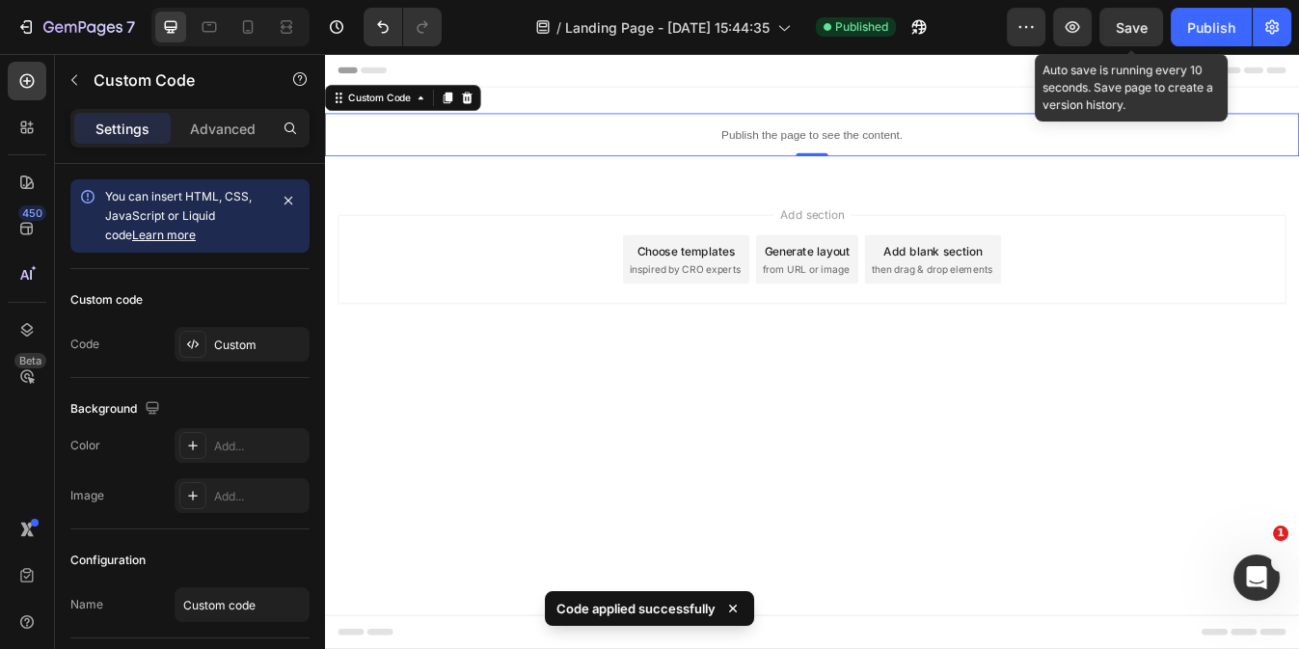
click at [1121, 31] on span "Save" at bounding box center [1132, 27] width 32 height 16
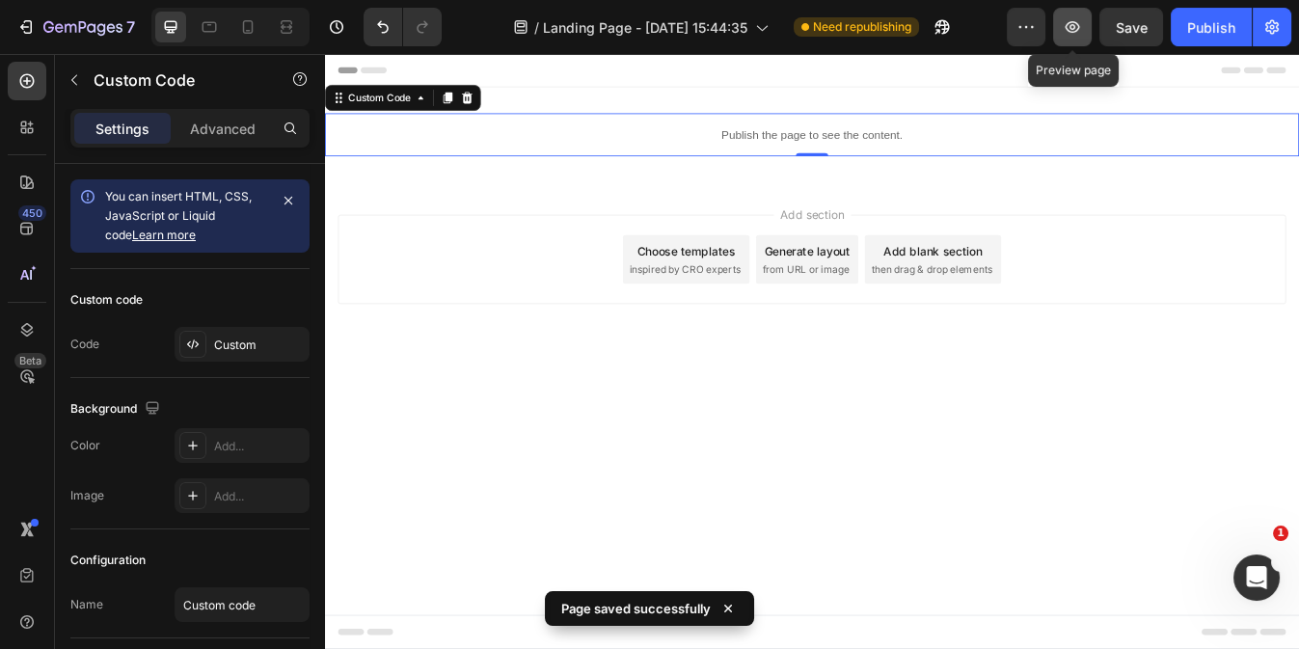
click at [1064, 32] on icon "button" at bounding box center [1072, 26] width 19 height 19
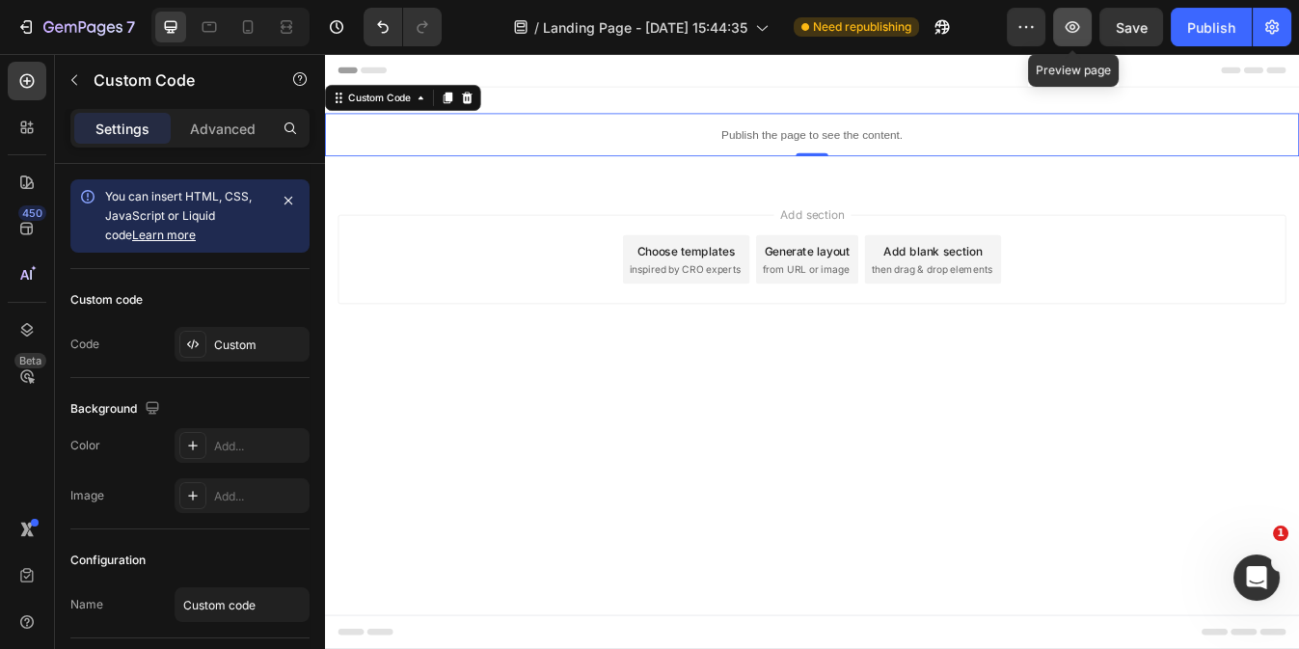
click at [1086, 33] on button "button" at bounding box center [1072, 27] width 39 height 39
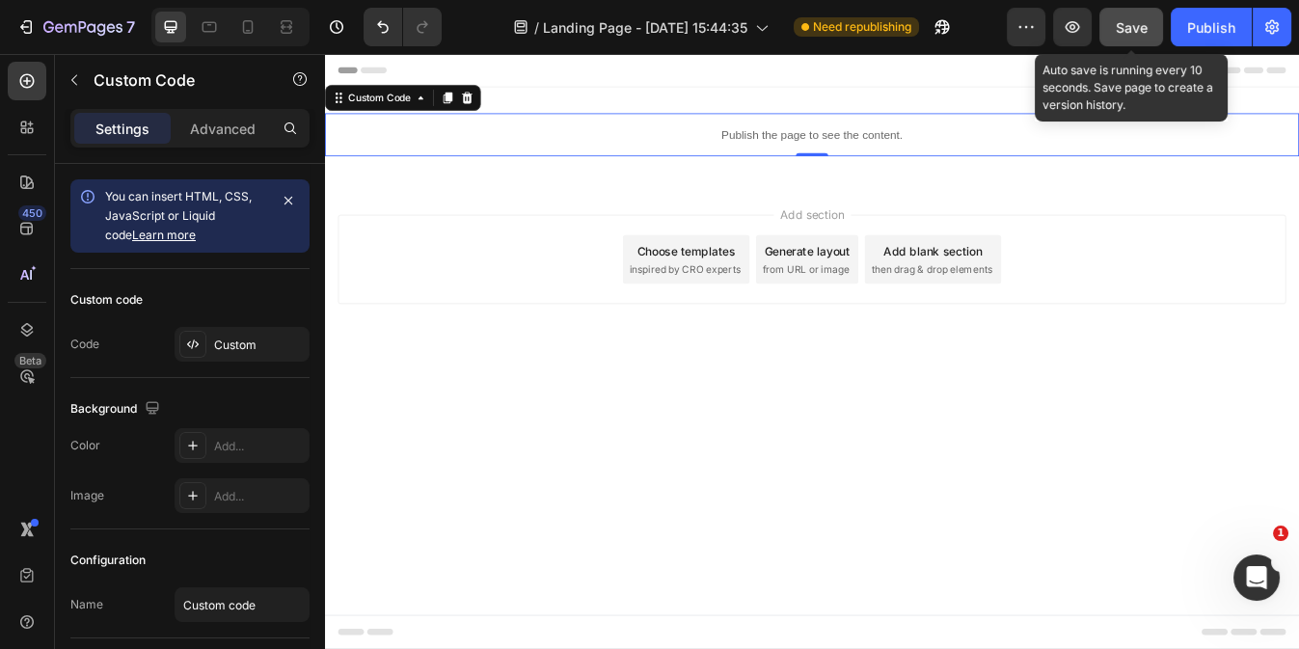
click at [1148, 28] on button "Save" at bounding box center [1131, 27] width 64 height 39
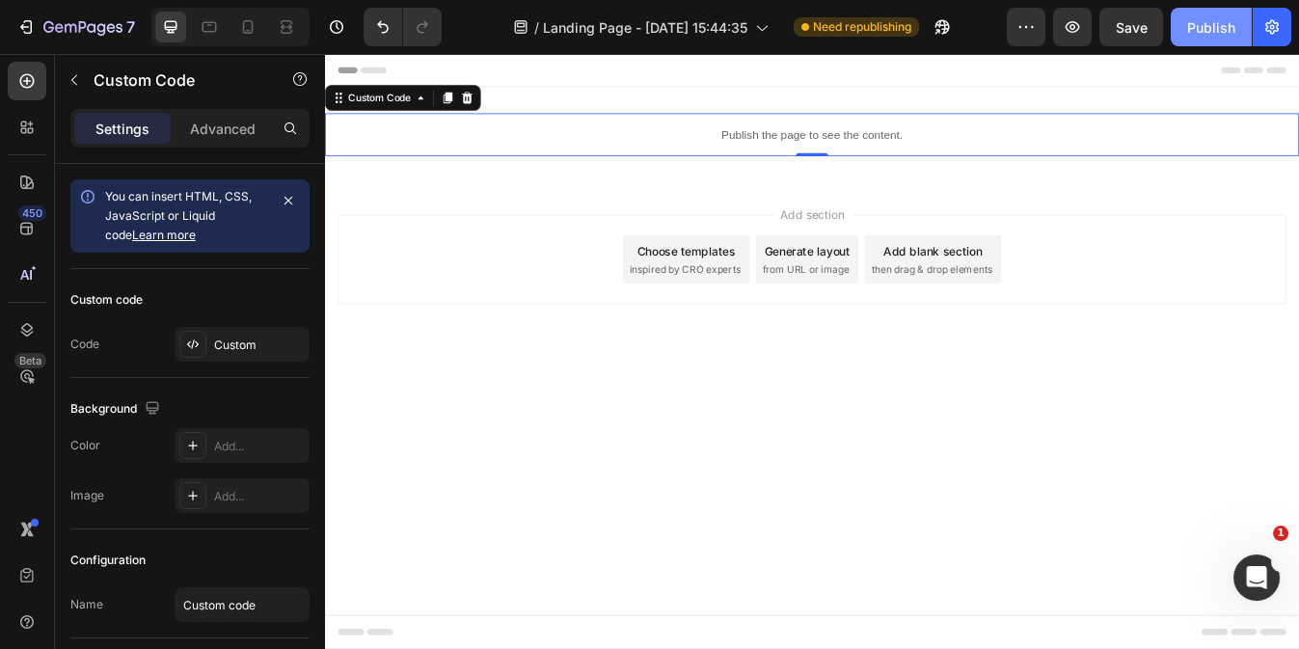
click at [1202, 23] on div "Publish" at bounding box center [1211, 27] width 48 height 20
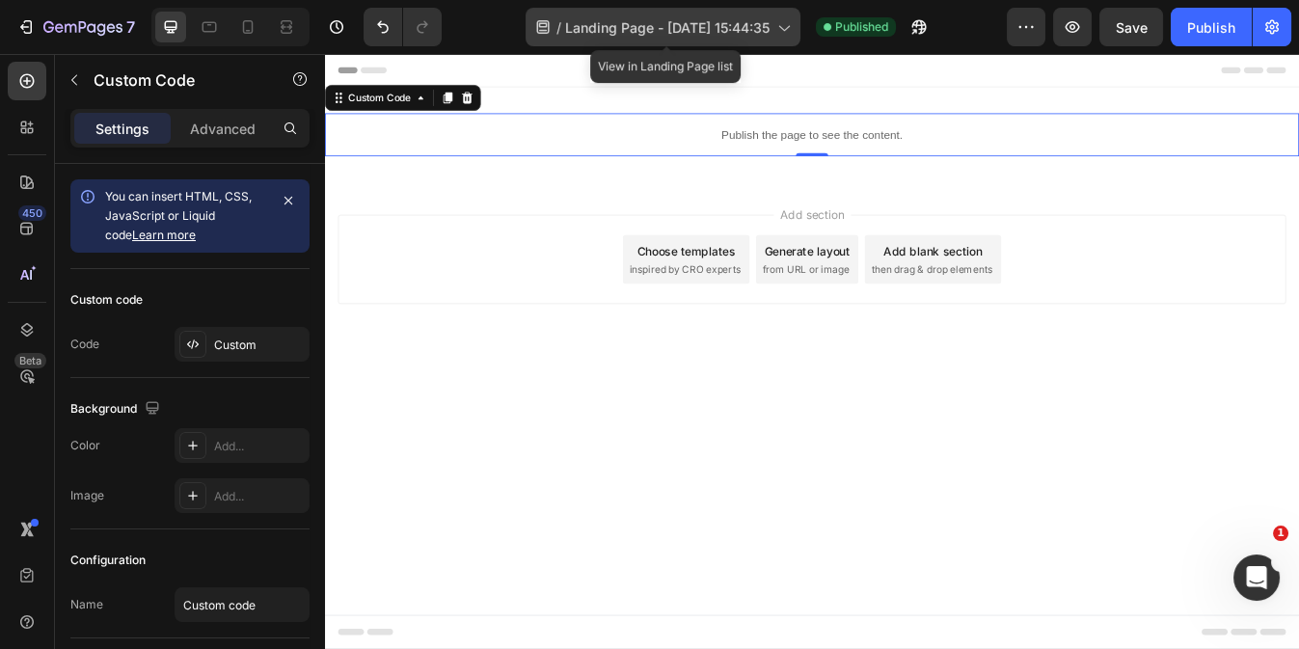
click at [605, 23] on span "Landing Page - Aug 26, 15:44:35" at bounding box center [667, 27] width 204 height 20
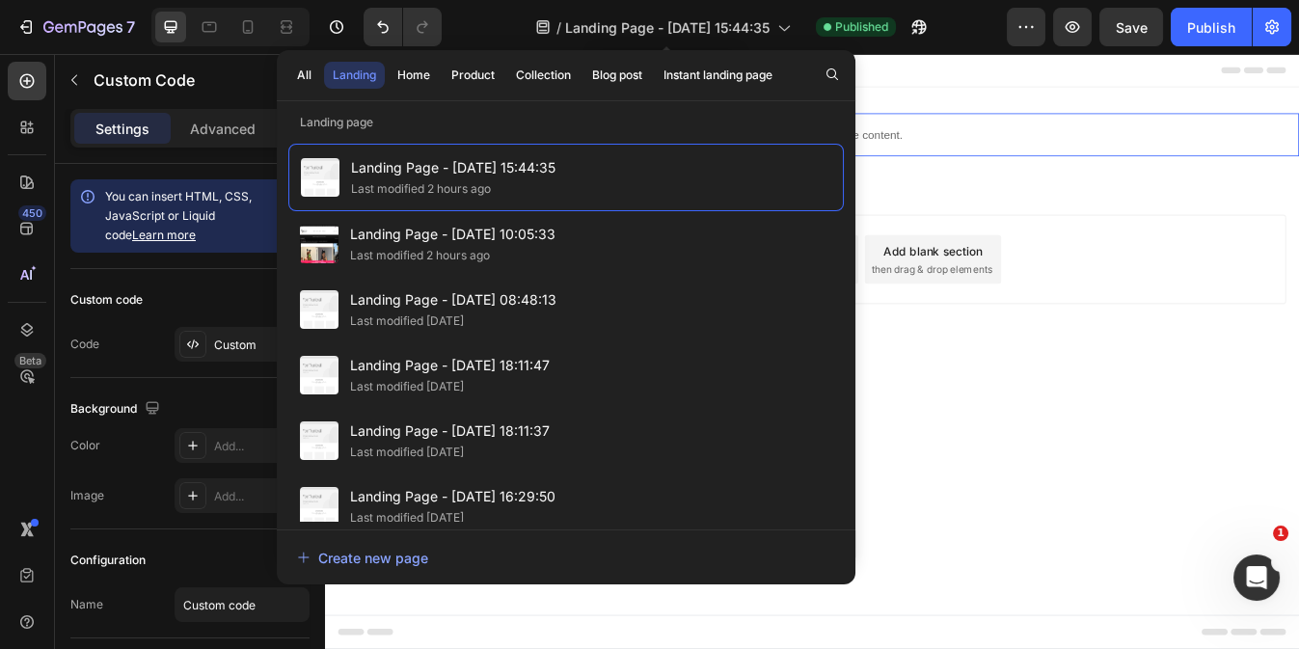
drag, startPoint x: 988, startPoint y: 74, endPoint x: 1110, endPoint y: 598, distance: 537.4
click at [1110, 598] on body "Header Publish the page to see the content. Custom Code 0 Section 1 Root Start …" at bounding box center [903, 407] width 1157 height 707
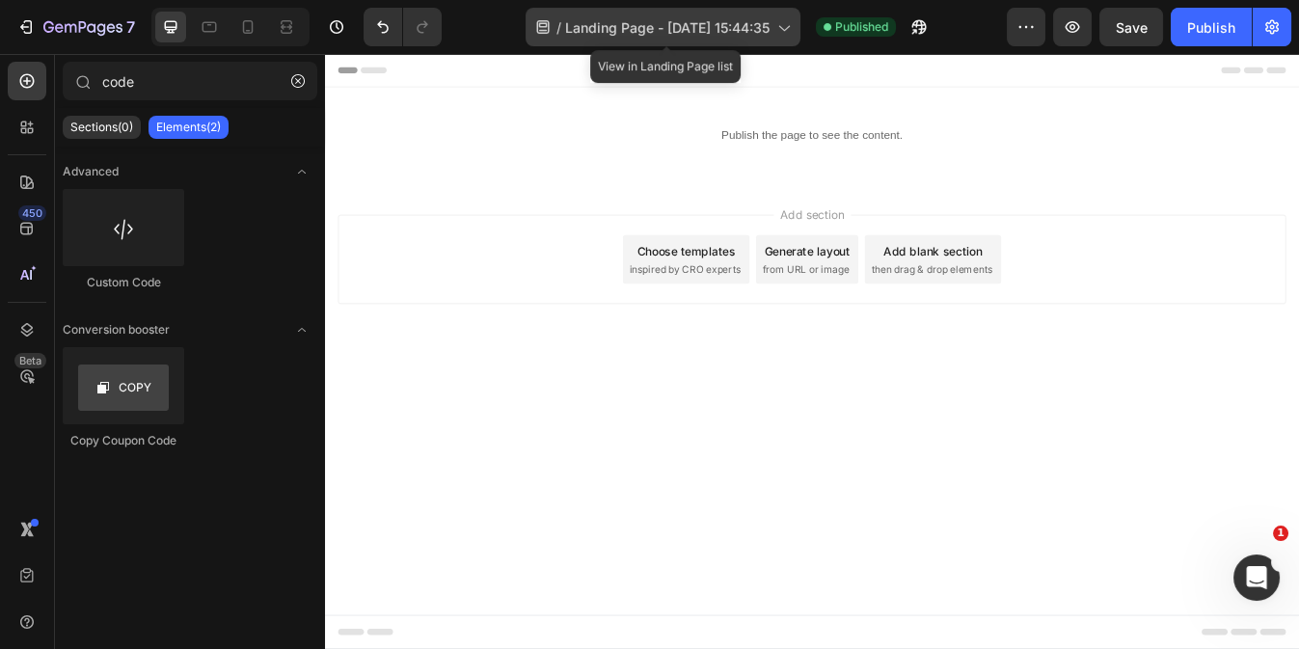
click at [791, 22] on icon at bounding box center [782, 26] width 19 height 19
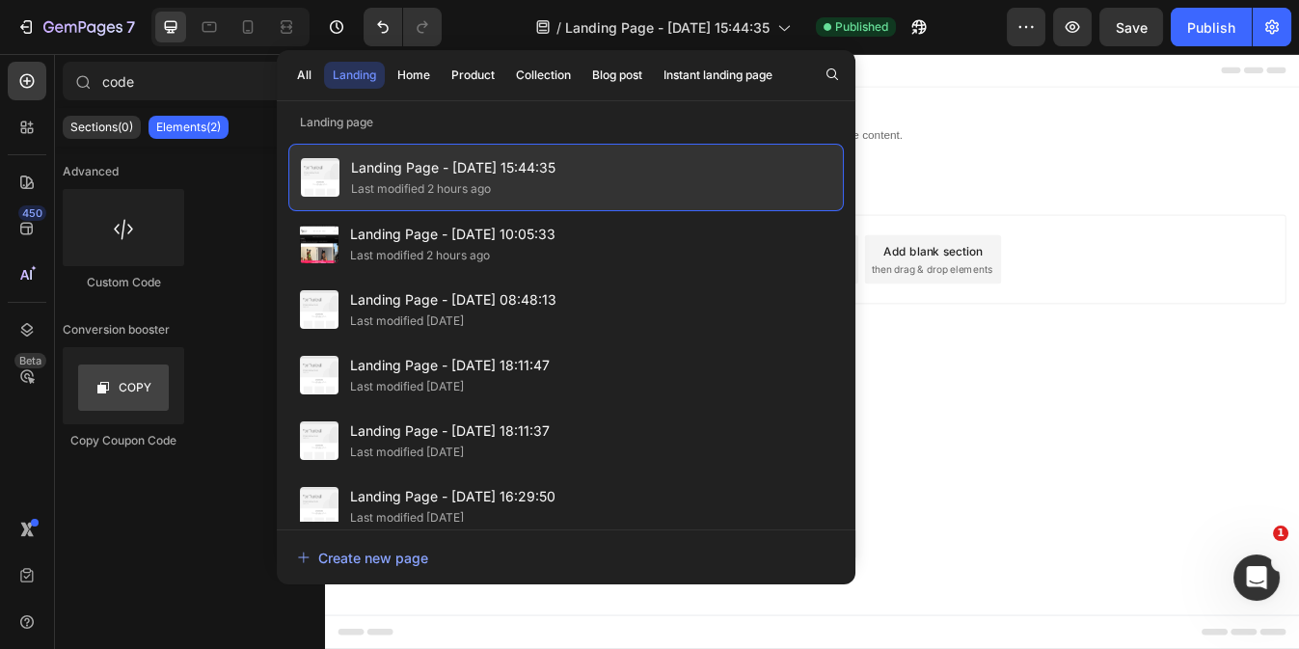
drag, startPoint x: 622, startPoint y: 173, endPoint x: 593, endPoint y: 175, distance: 29.0
click at [593, 175] on div "Landing Page - Aug 26, 15:44:35 Last modified 2 hours ago" at bounding box center [565, 177] width 555 height 67
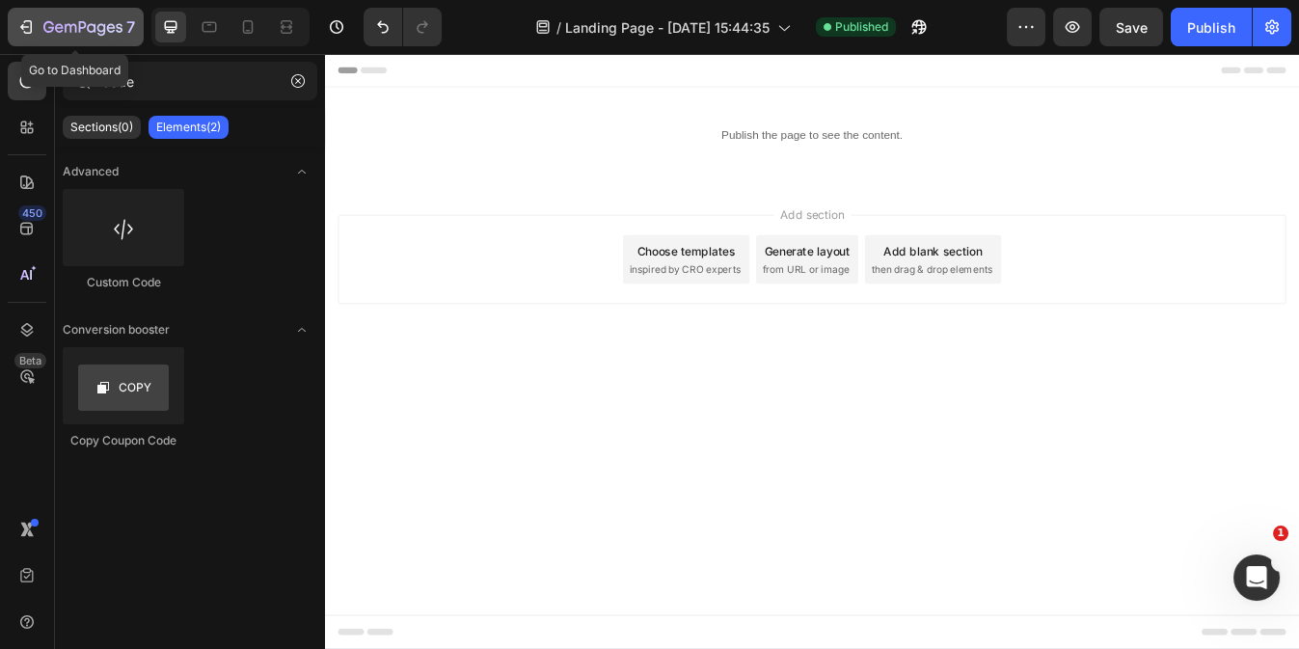
click at [27, 23] on icon "button" at bounding box center [25, 26] width 19 height 19
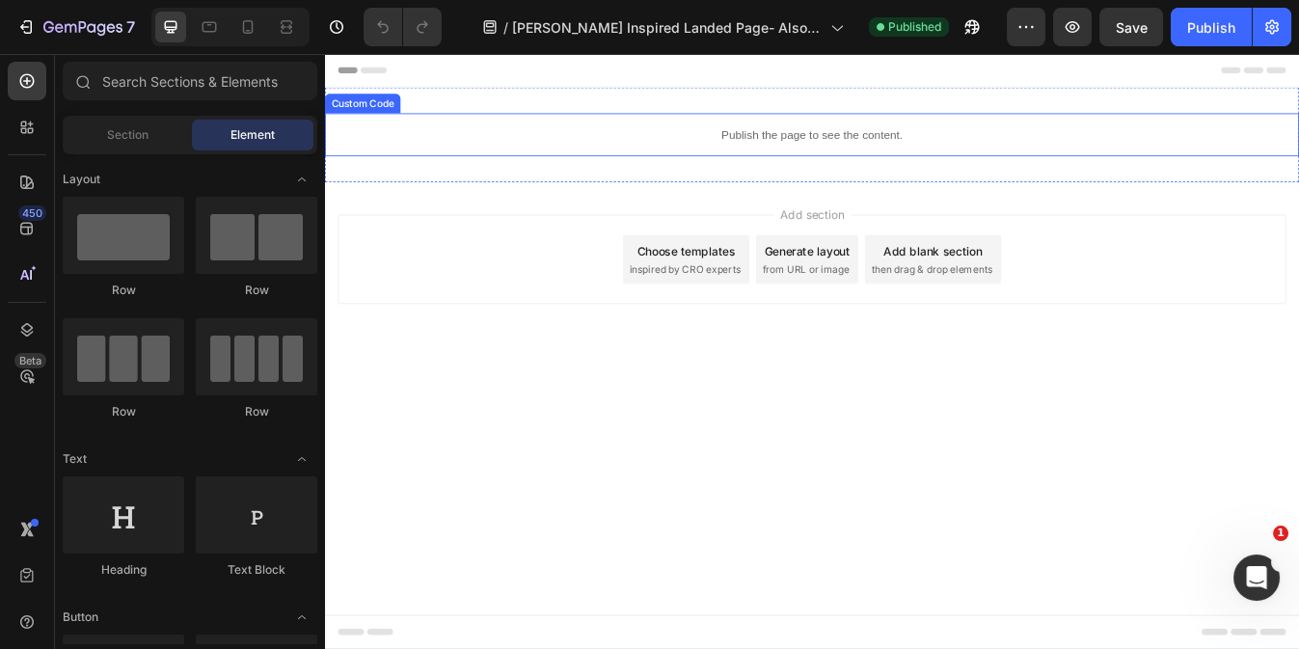
click at [637, 166] on div "Publish the page to see the content." at bounding box center [903, 149] width 1157 height 51
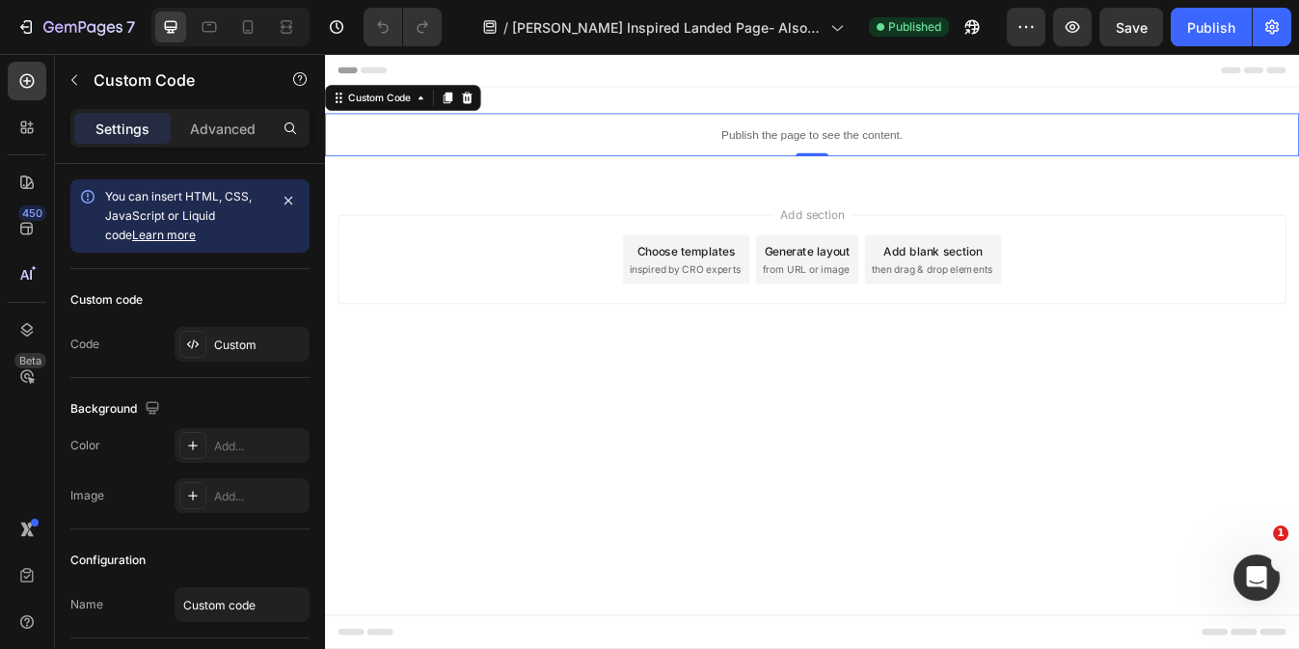
click at [637, 166] on div "Publish the page to see the content." at bounding box center [903, 149] width 1157 height 51
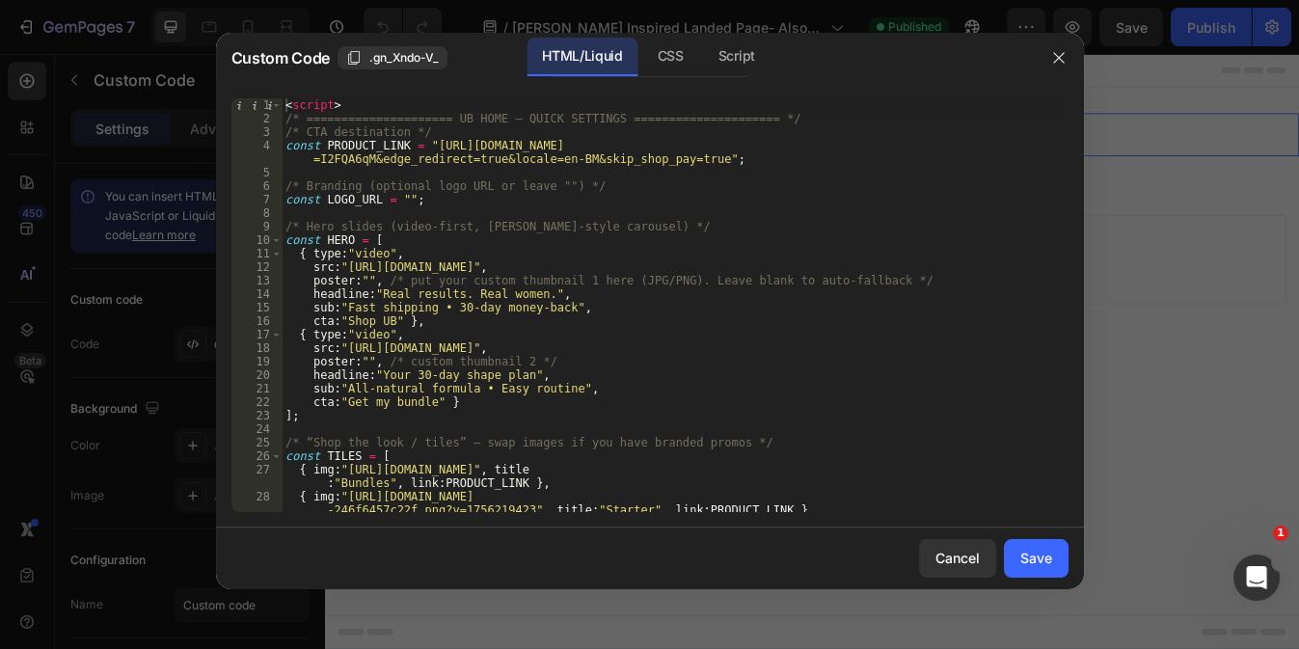
click at [571, 266] on div "< script > /* ===================== UB HOME – QUICK SETTINGS ==================…" at bounding box center [668, 325] width 772 height 454
type textarea "</script>"
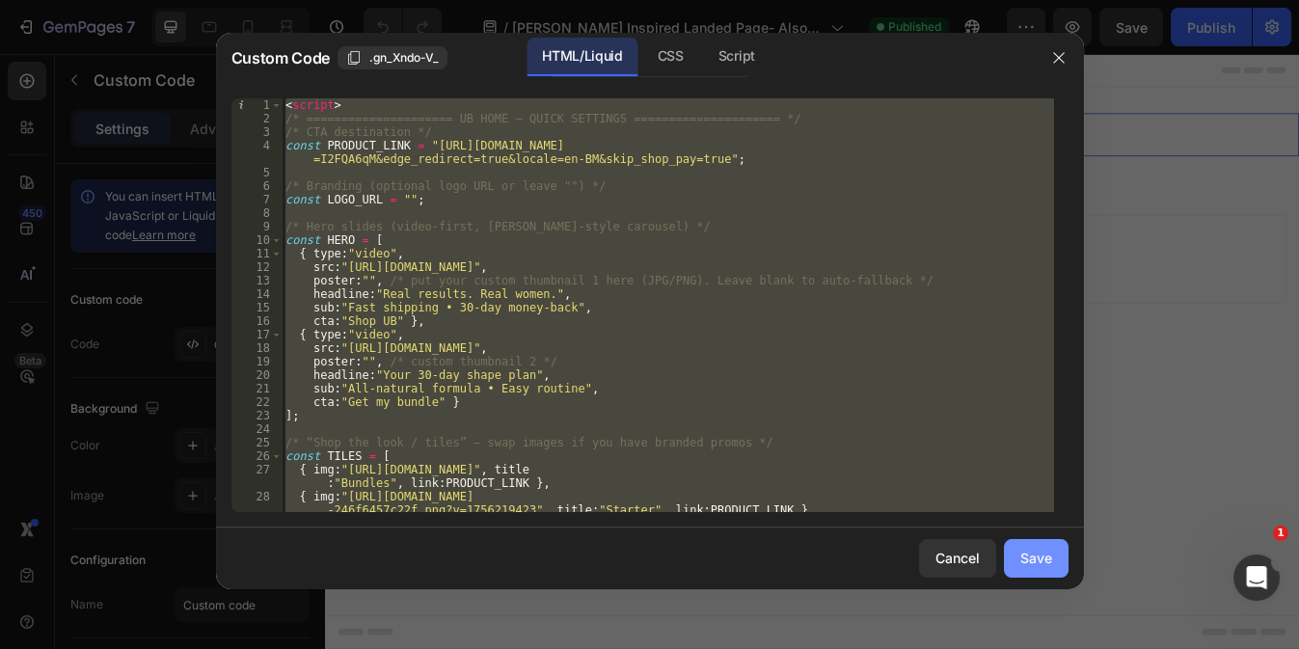
click at [1053, 563] on button "Save" at bounding box center [1036, 558] width 65 height 39
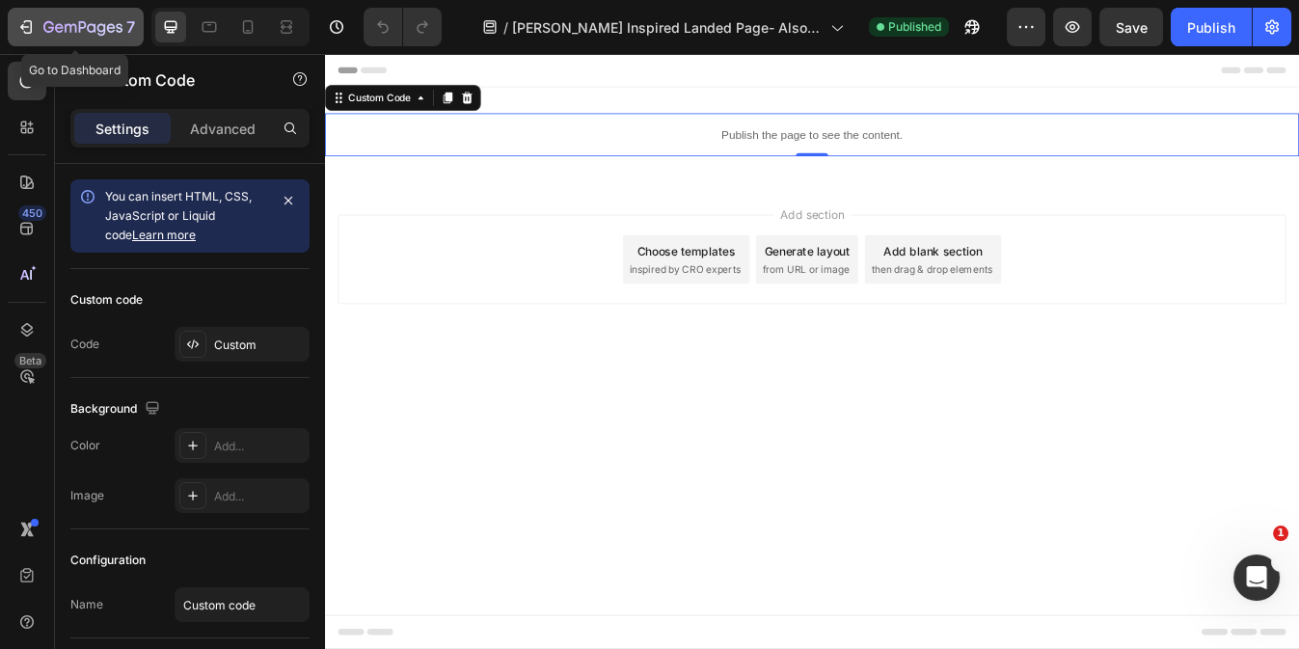
click at [29, 34] on icon "button" at bounding box center [25, 26] width 19 height 19
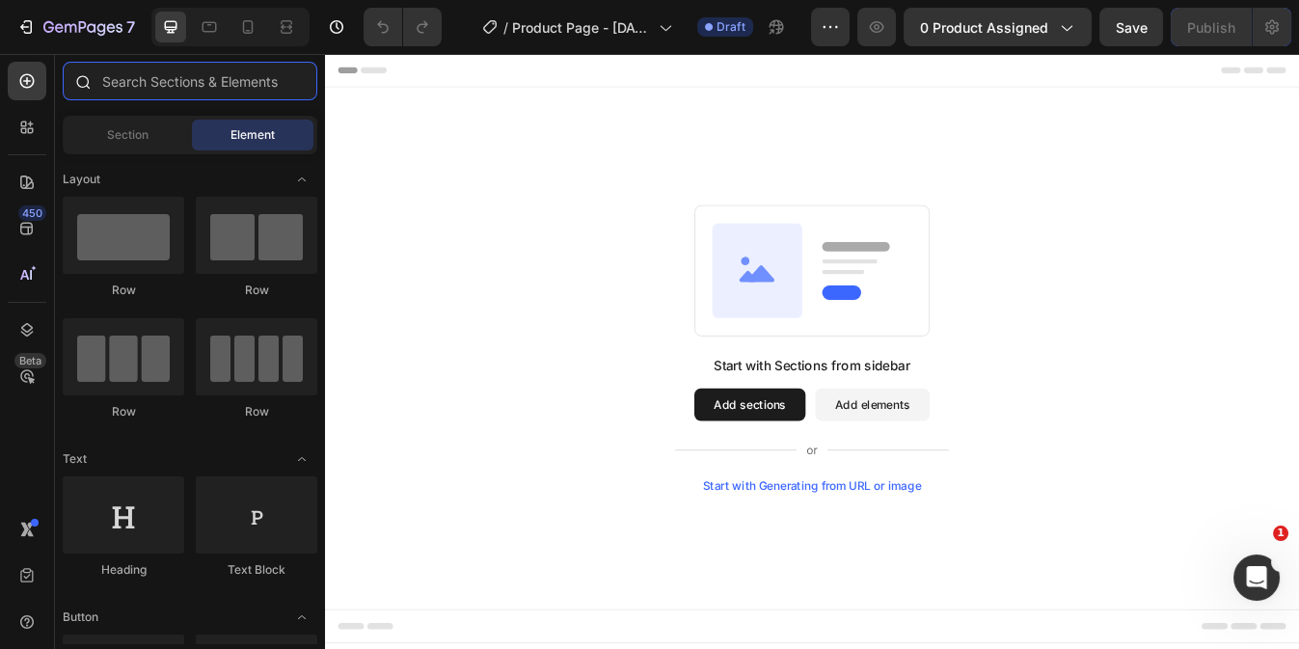
click at [147, 87] on input "text" at bounding box center [190, 81] width 255 height 39
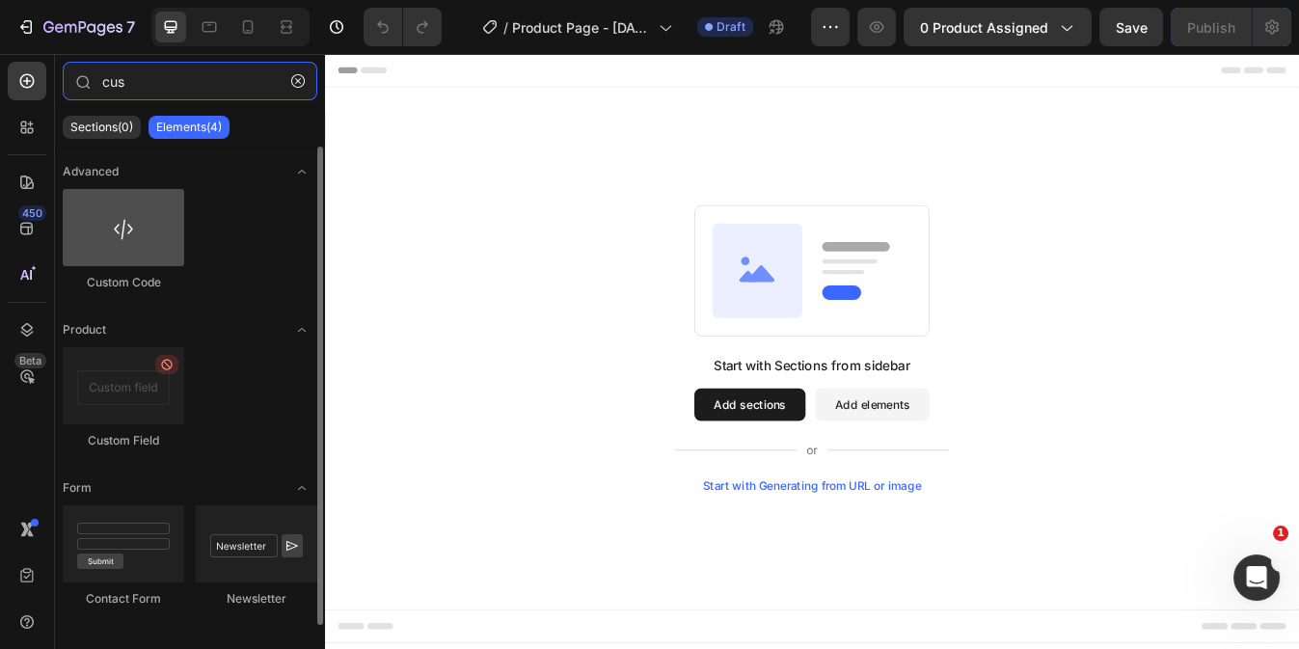
type input "cus"
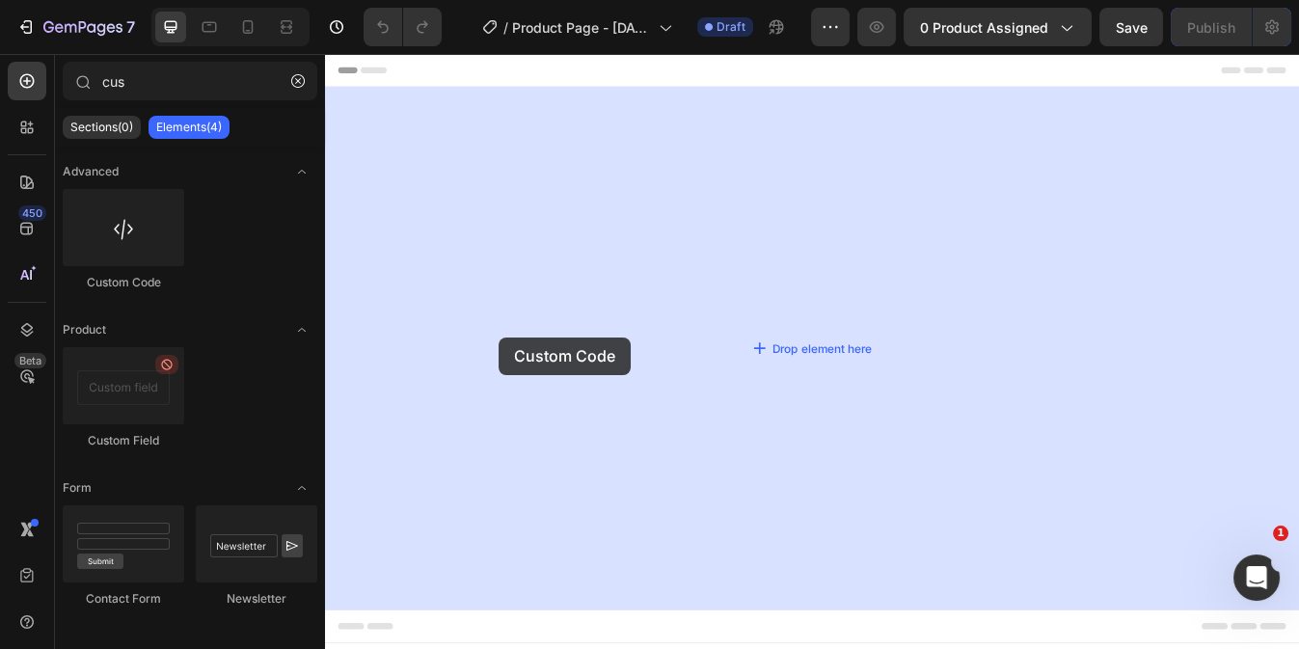
drag, startPoint x: 444, startPoint y: 298, endPoint x: 587, endPoint y: 331, distance: 146.4
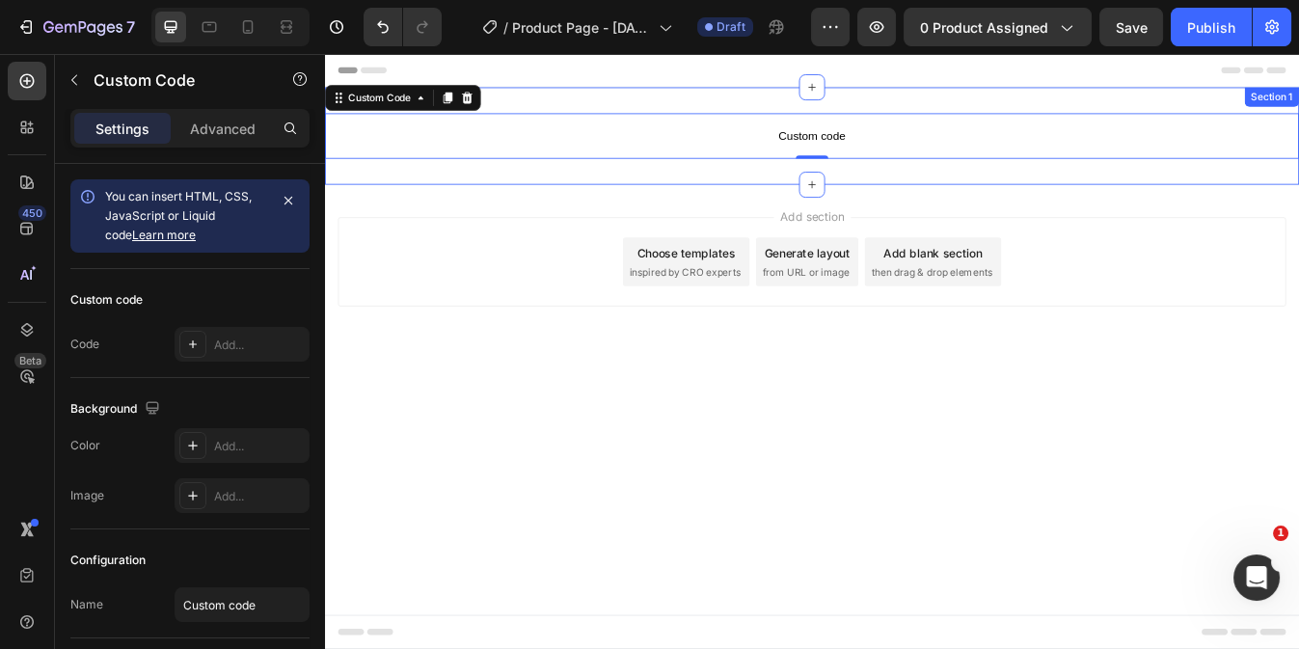
click at [794, 177] on div "Custom code Custom Code 0 Section 1" at bounding box center [903, 152] width 1157 height 116
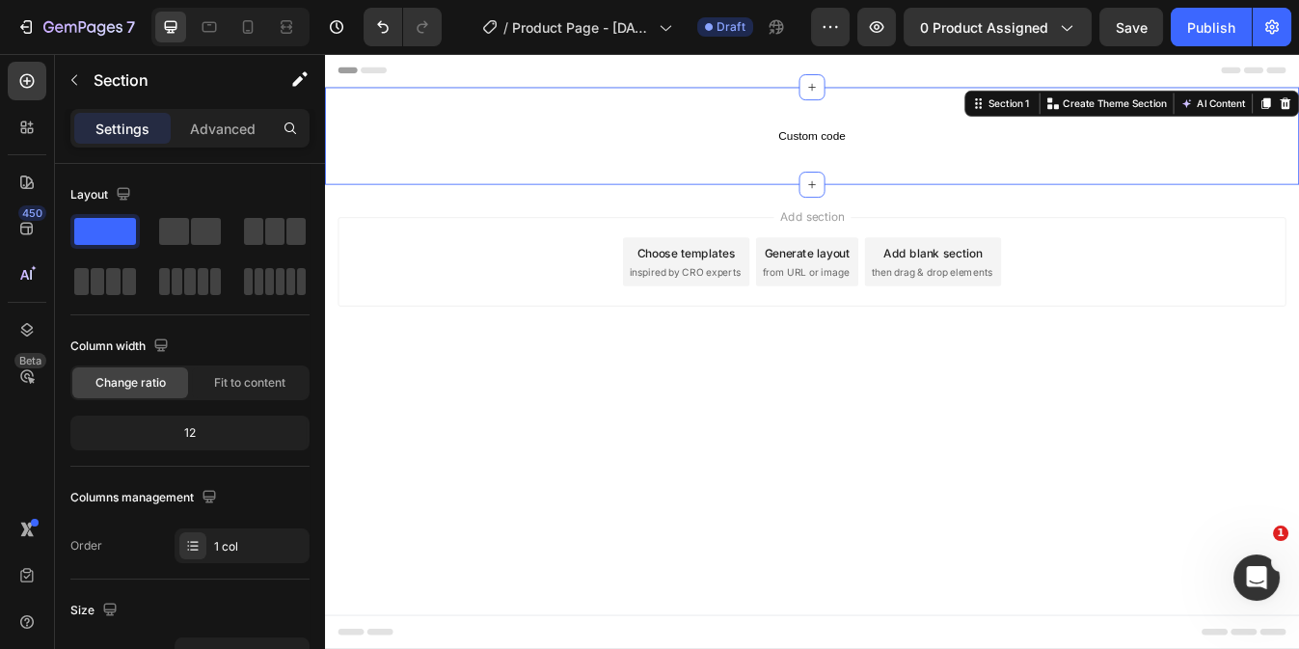
click at [794, 177] on div "Custom code Custom Code Section 1 You can create reusable sections Create Theme…" at bounding box center [903, 152] width 1157 height 116
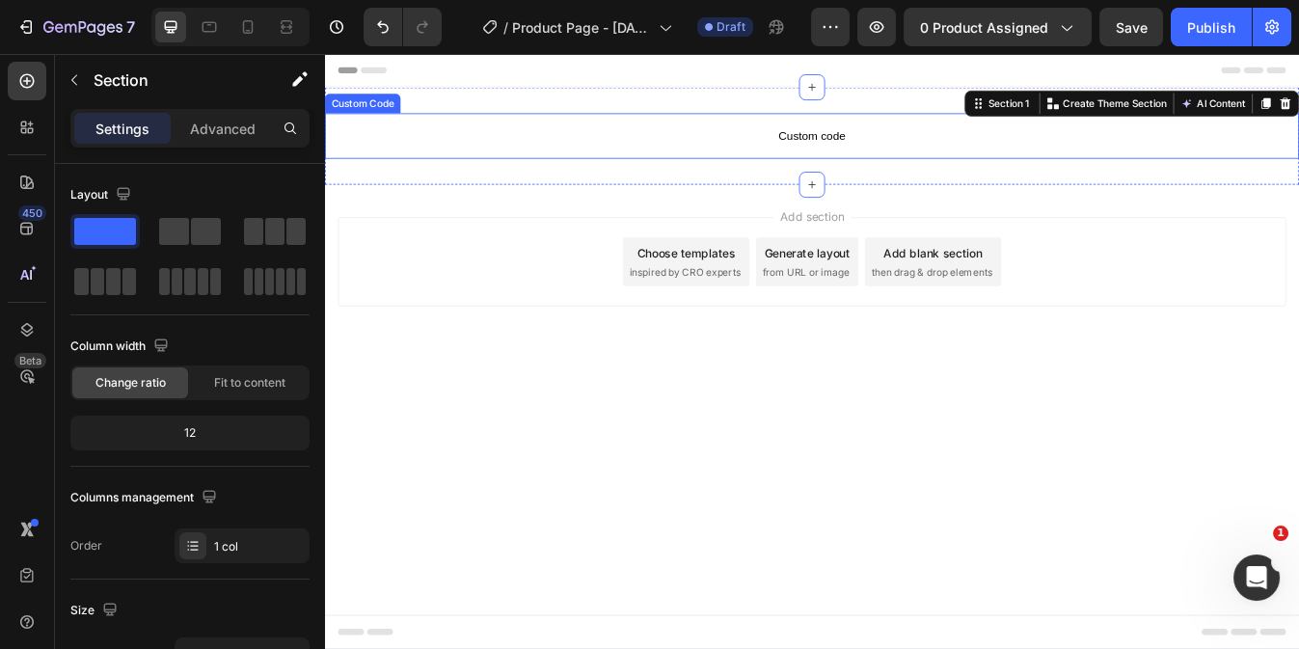
click at [746, 129] on p "Custom code" at bounding box center [903, 151] width 1157 height 54
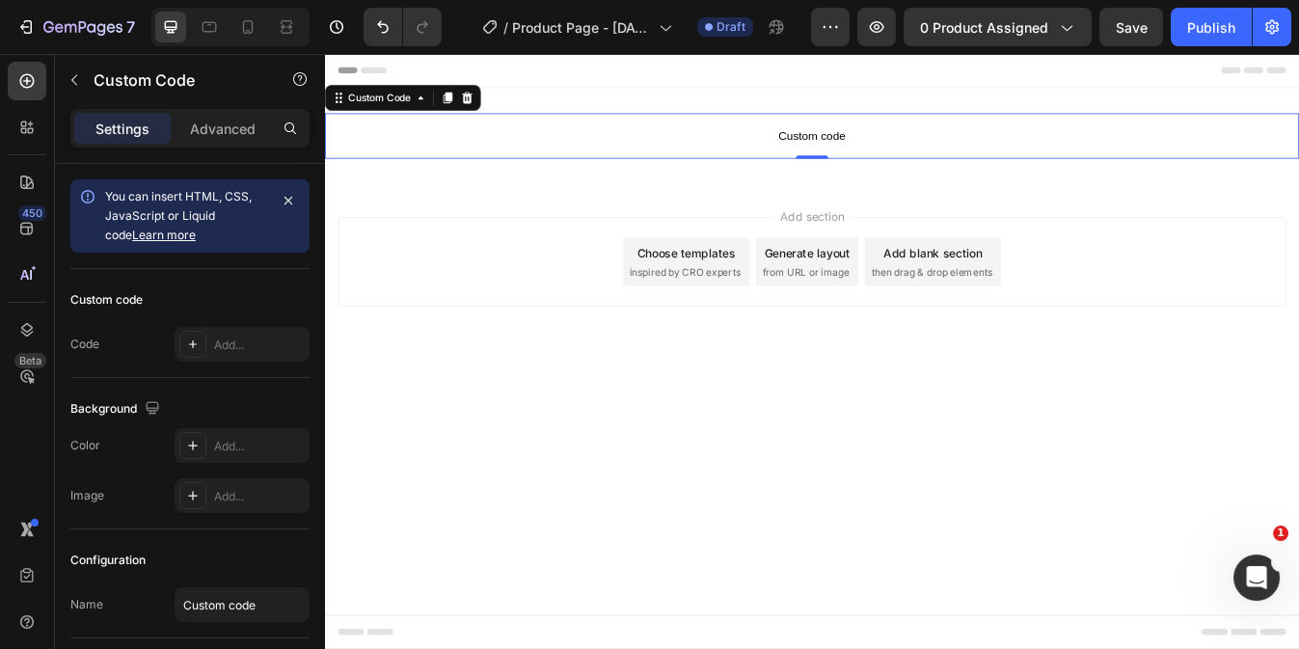
click at [746, 129] on p "Custom code" at bounding box center [903, 151] width 1157 height 54
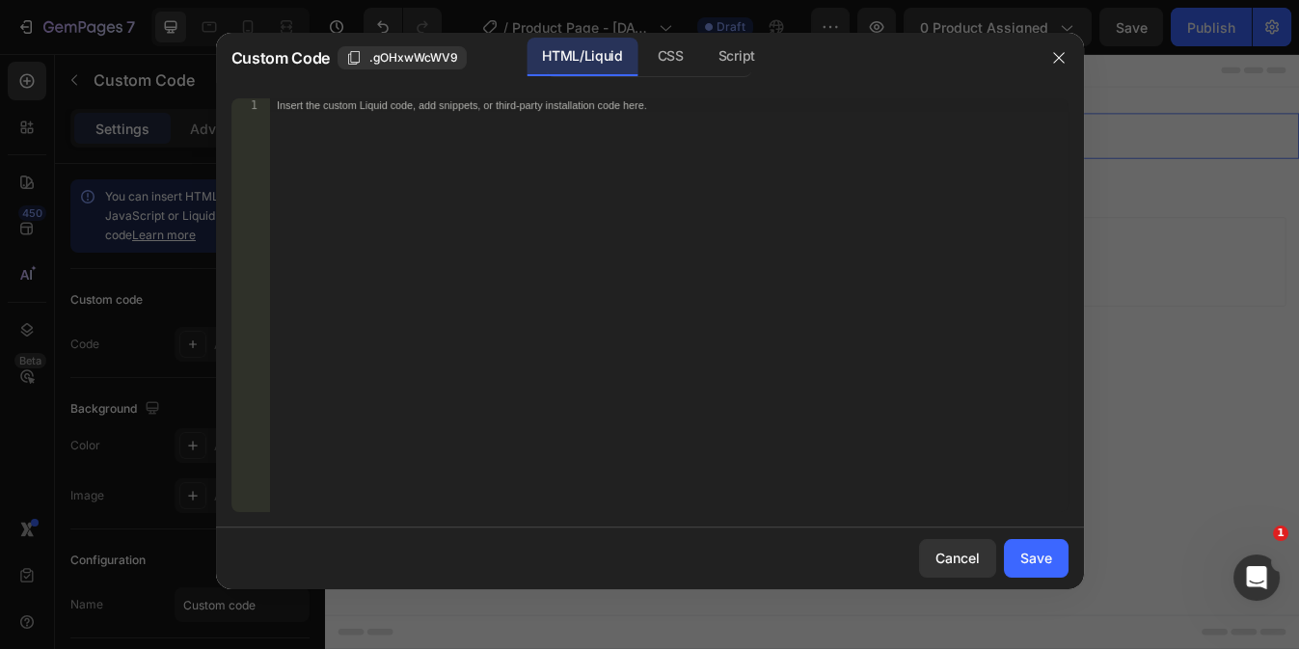
click at [509, 207] on div "Insert the custom Liquid code, add snippets, or third-party installation code h…" at bounding box center [668, 318] width 798 height 441
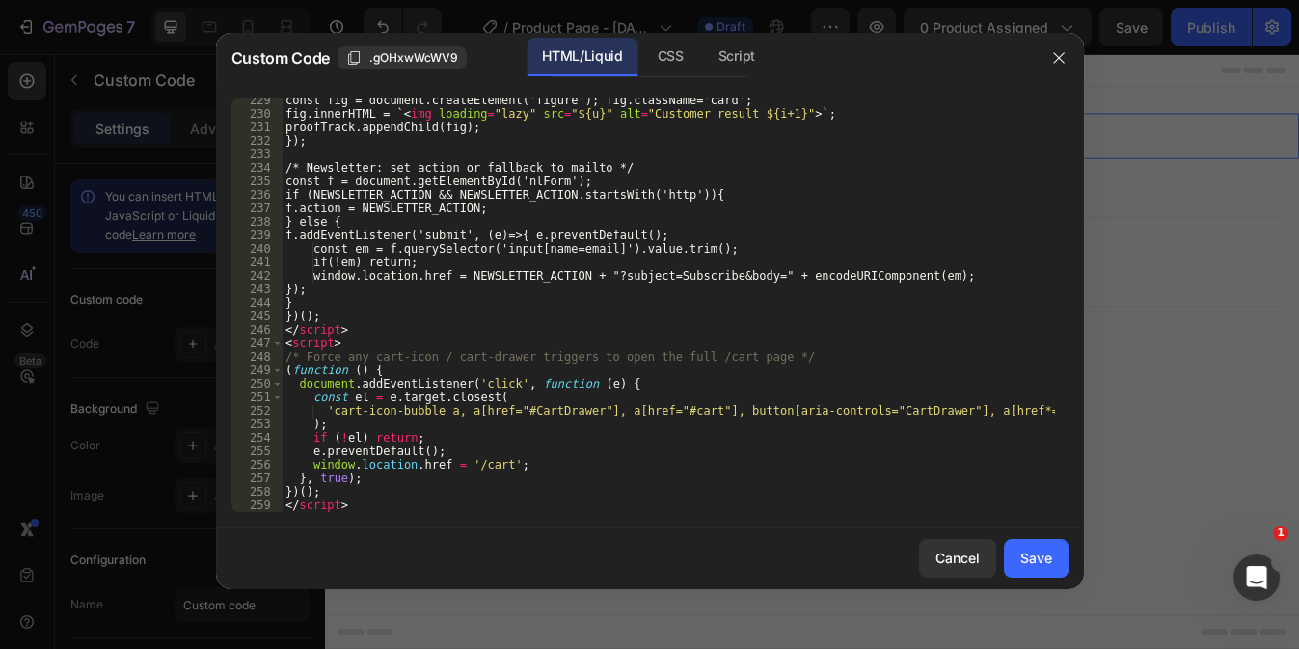
scroll to position [3298, 0]
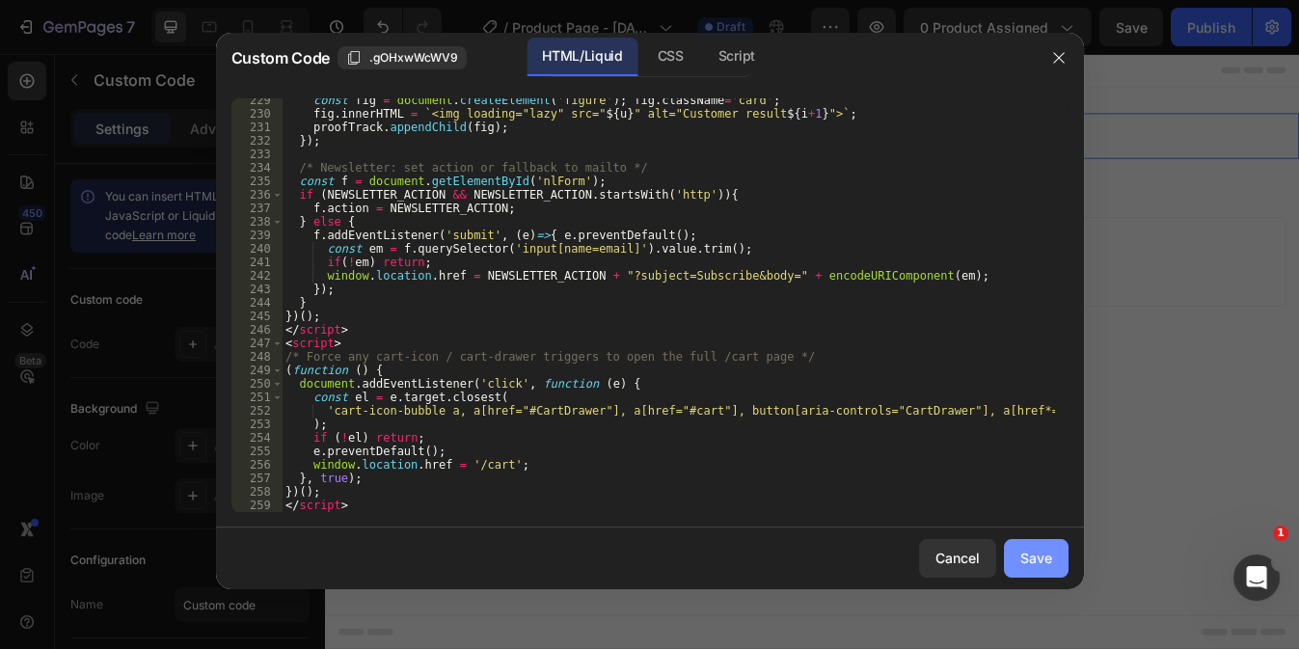
click at [1044, 554] on div "Save" at bounding box center [1036, 558] width 32 height 20
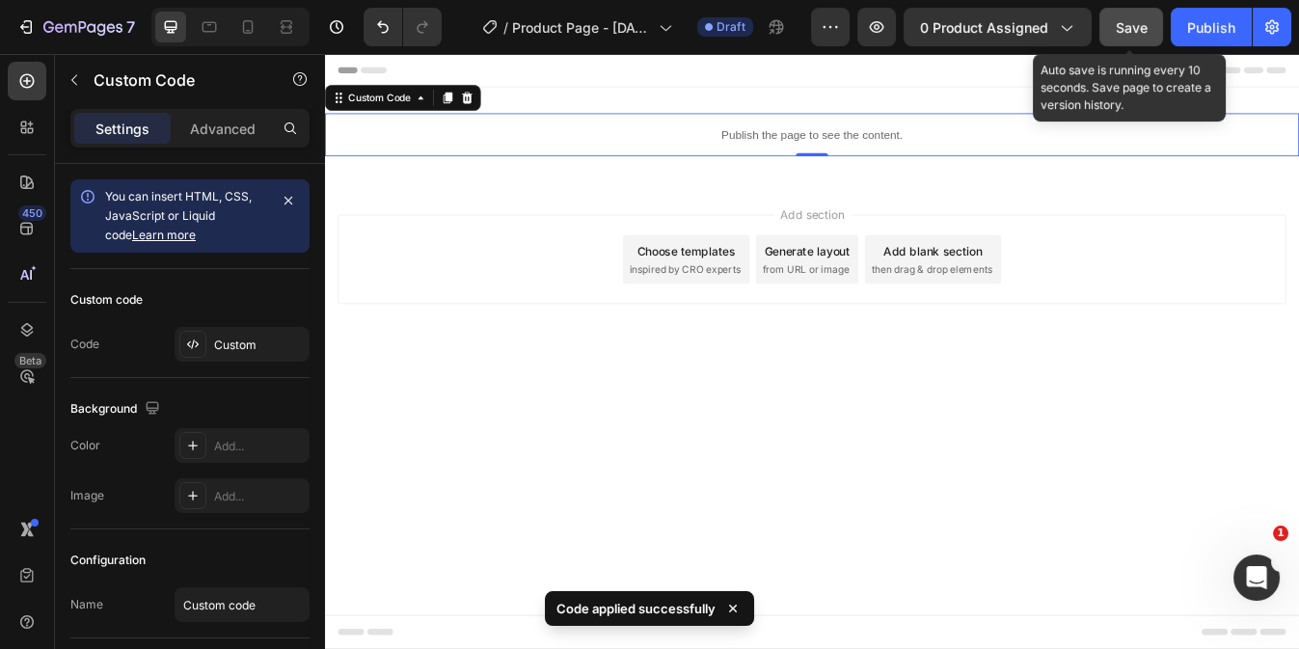
click at [1123, 35] on span "Save" at bounding box center [1132, 27] width 32 height 16
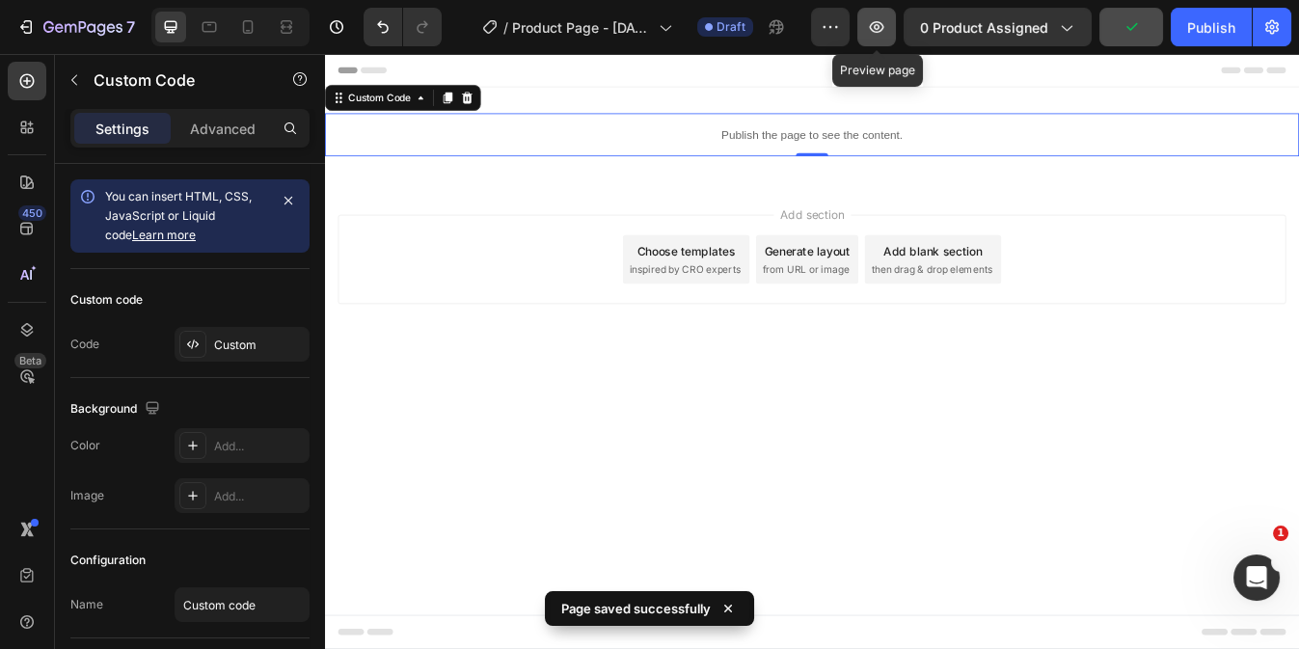
click at [871, 37] on button "button" at bounding box center [876, 27] width 39 height 39
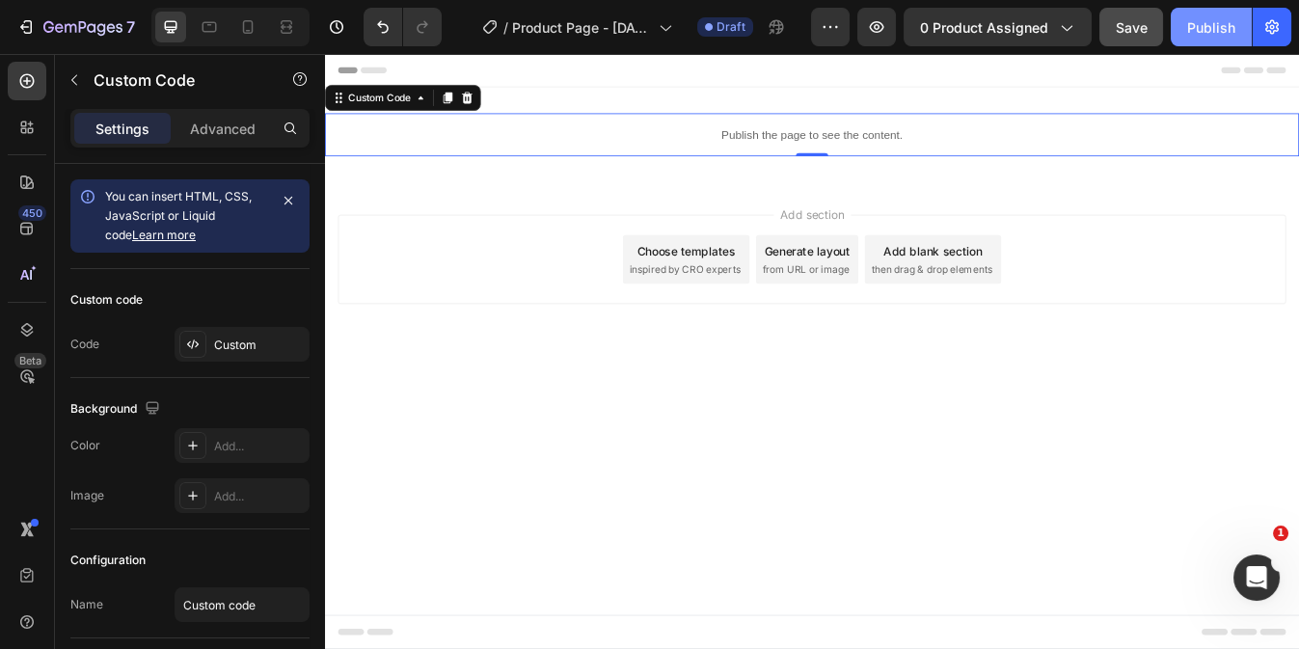
click at [1190, 26] on div "Publish" at bounding box center [1211, 27] width 48 height 20
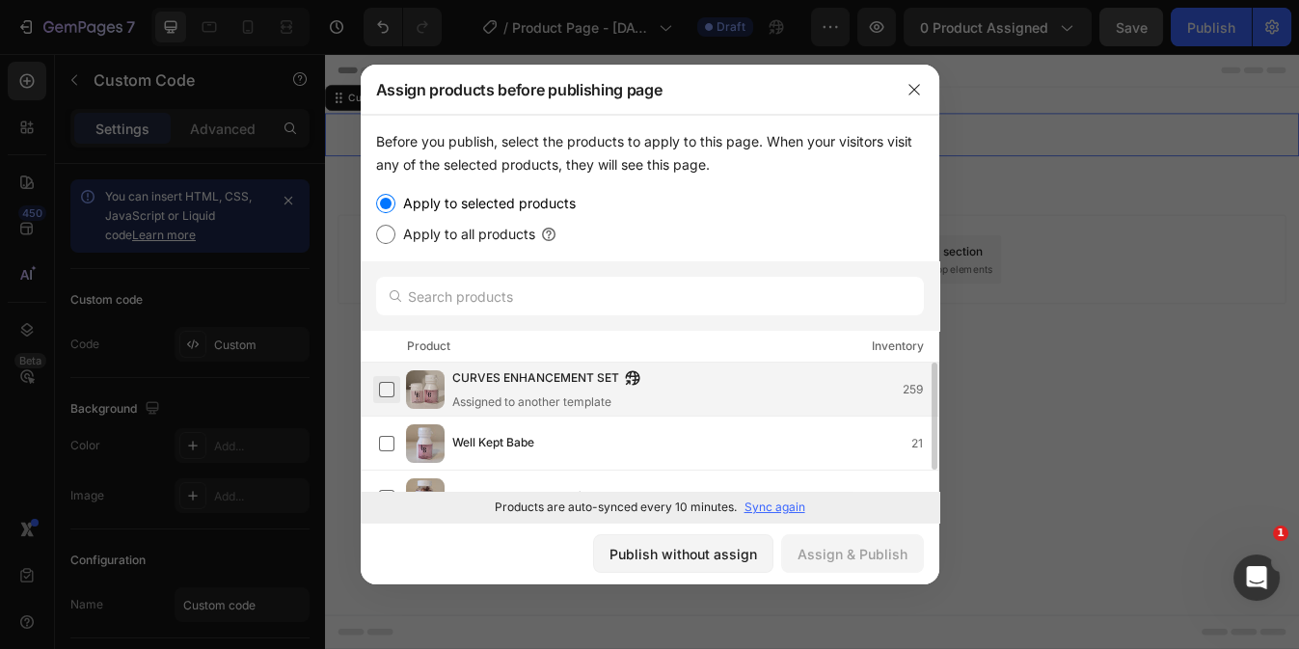
click at [386, 393] on label at bounding box center [386, 389] width 15 height 15
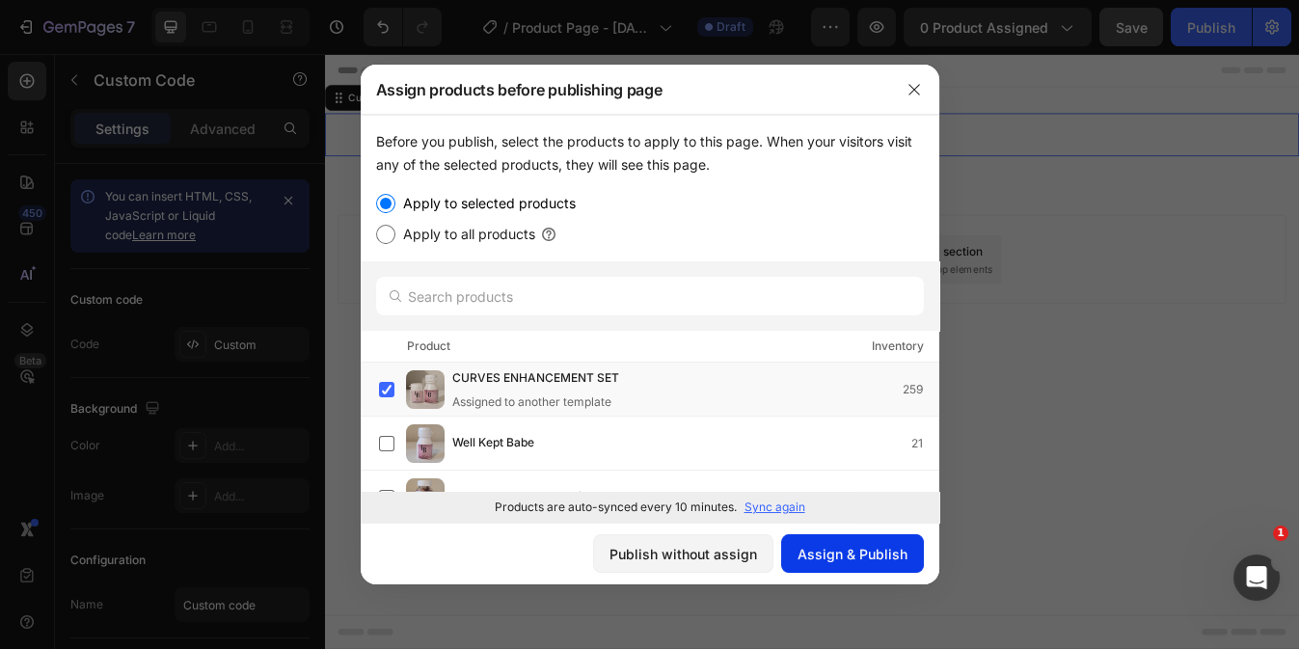
click at [835, 549] on div "Assign & Publish" at bounding box center [852, 554] width 110 height 20
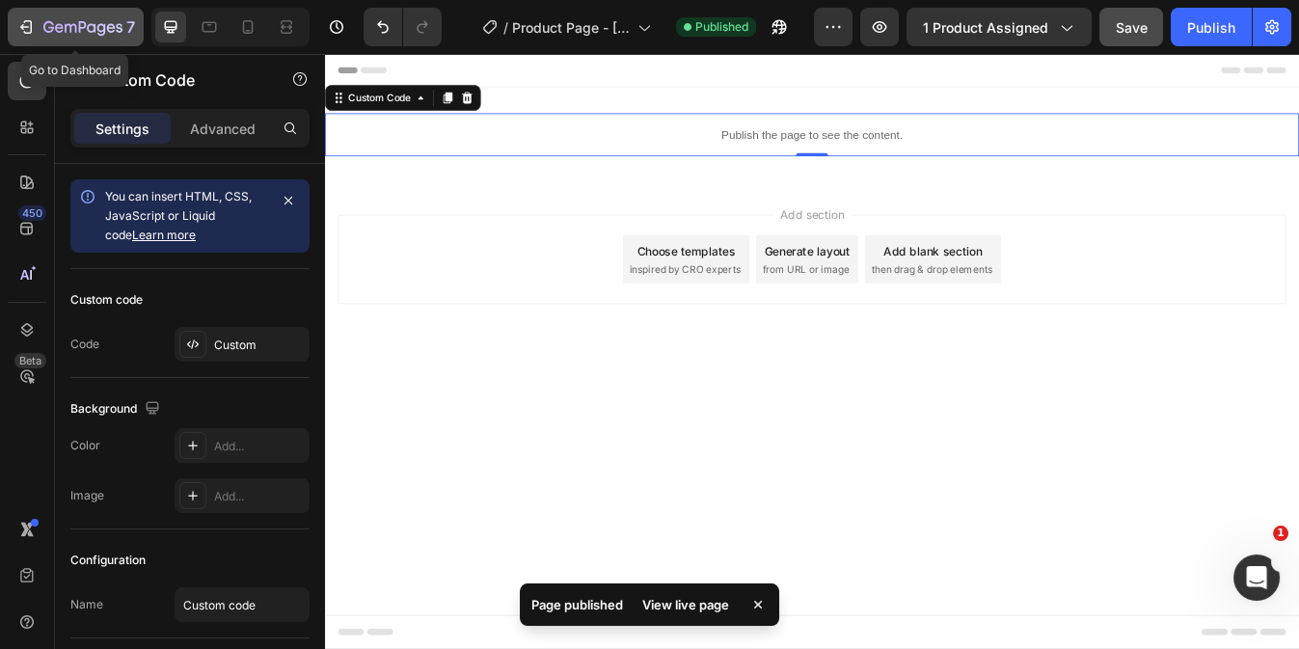
click at [18, 35] on icon "button" at bounding box center [25, 26] width 19 height 19
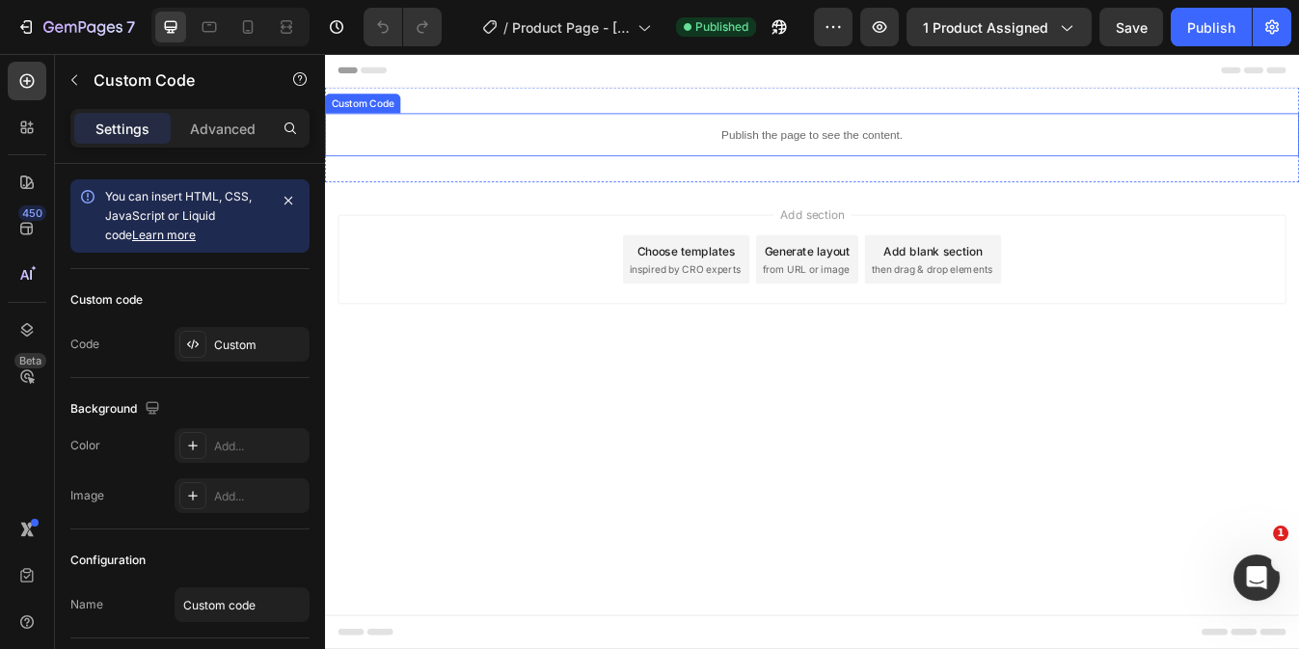
click at [572, 172] on div "Publish the page to see the content." at bounding box center [903, 149] width 1157 height 51
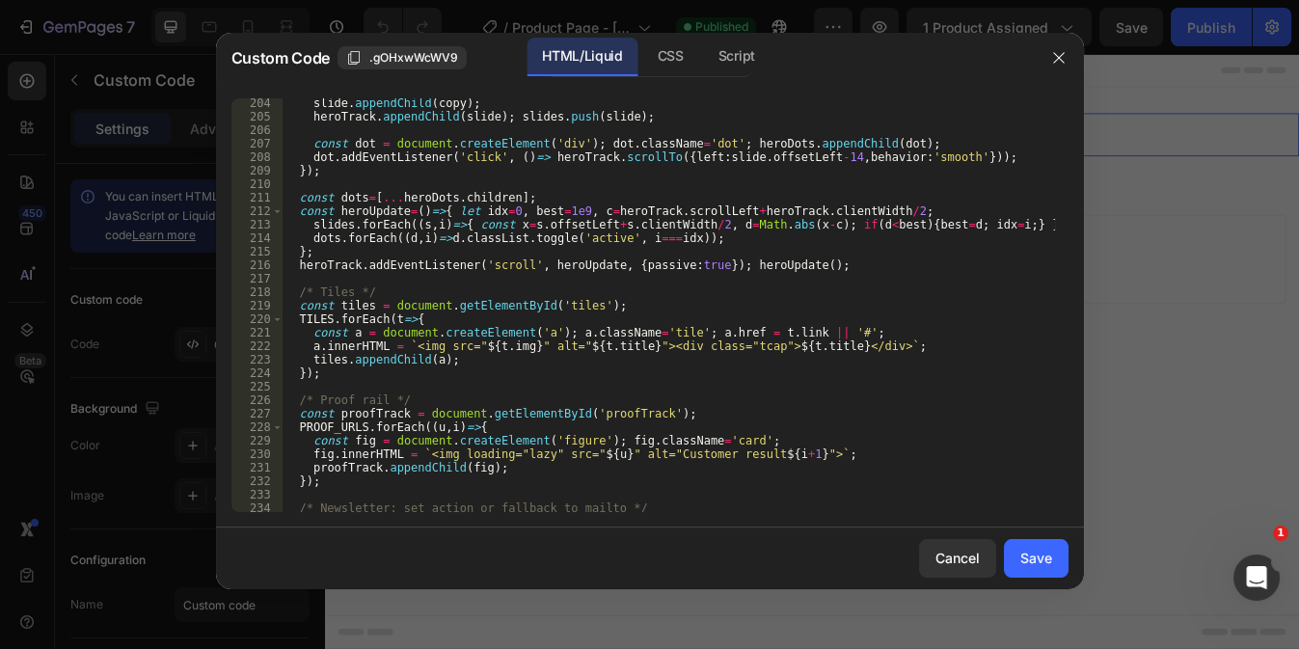
scroll to position [3311, 0]
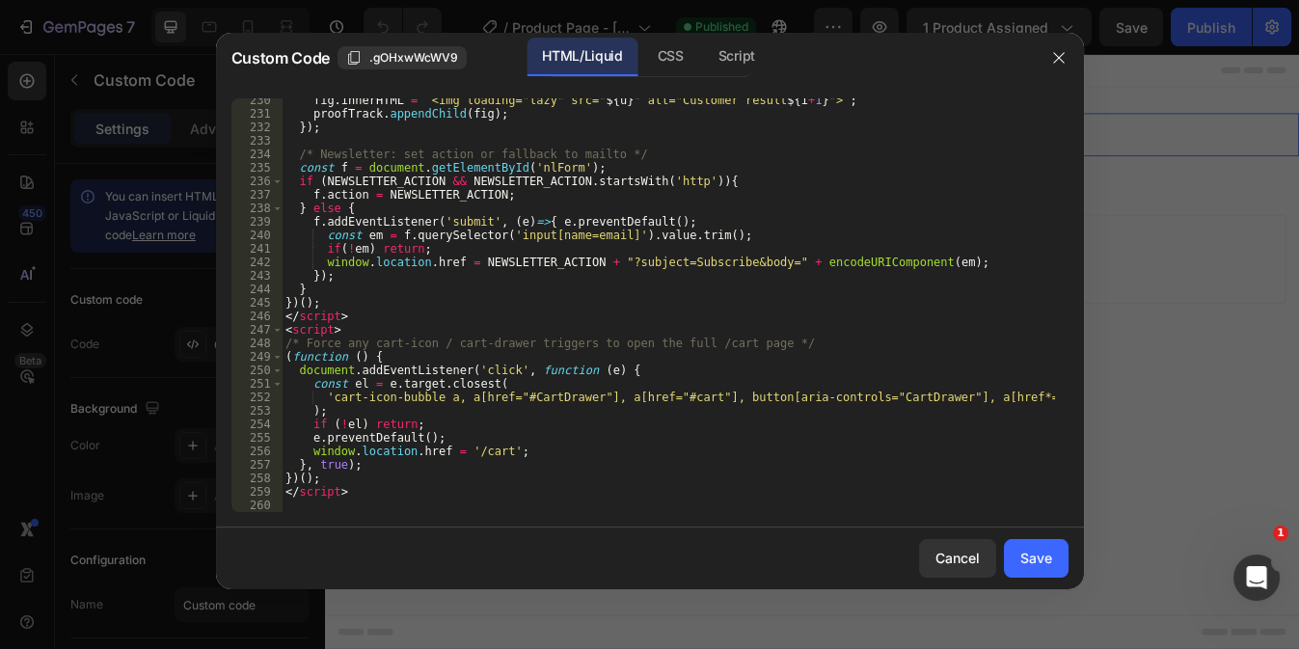
click at [312, 502] on div "fig . innerHTML = ` <img loading="lazy" src=" ${ u } " alt="Customer result ${ …" at bounding box center [668, 314] width 772 height 441
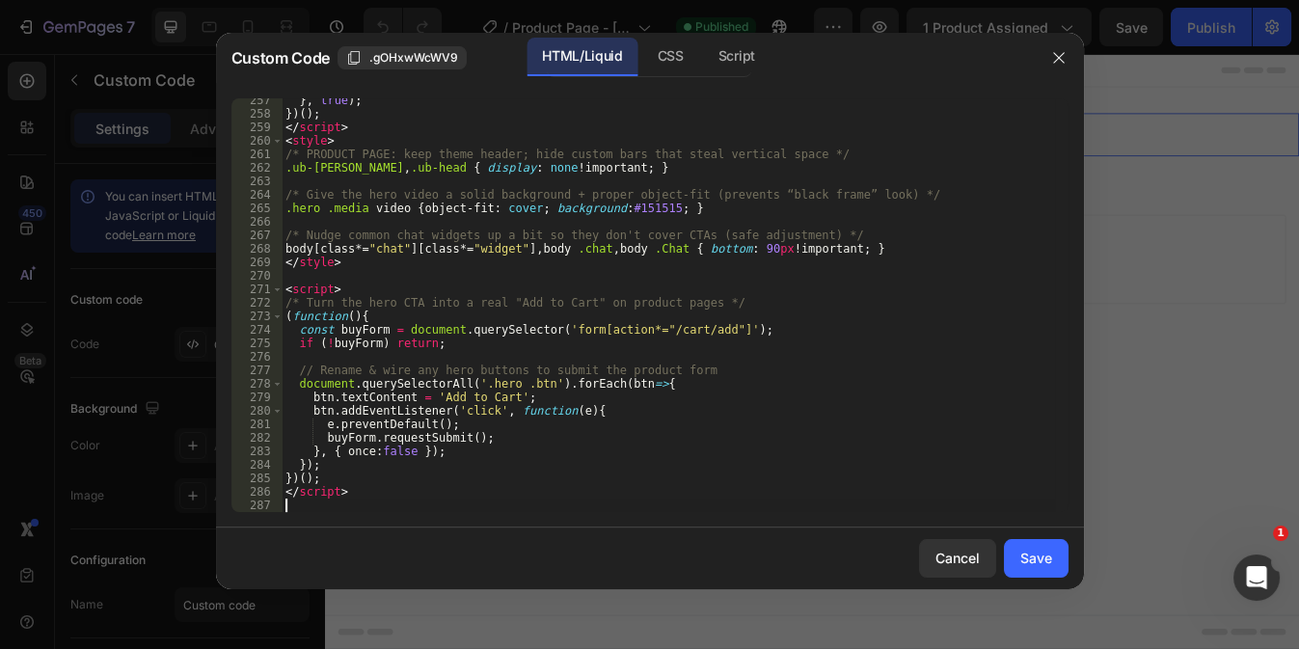
scroll to position [3676, 0]
click at [1032, 552] on div "Save" at bounding box center [1036, 558] width 32 height 20
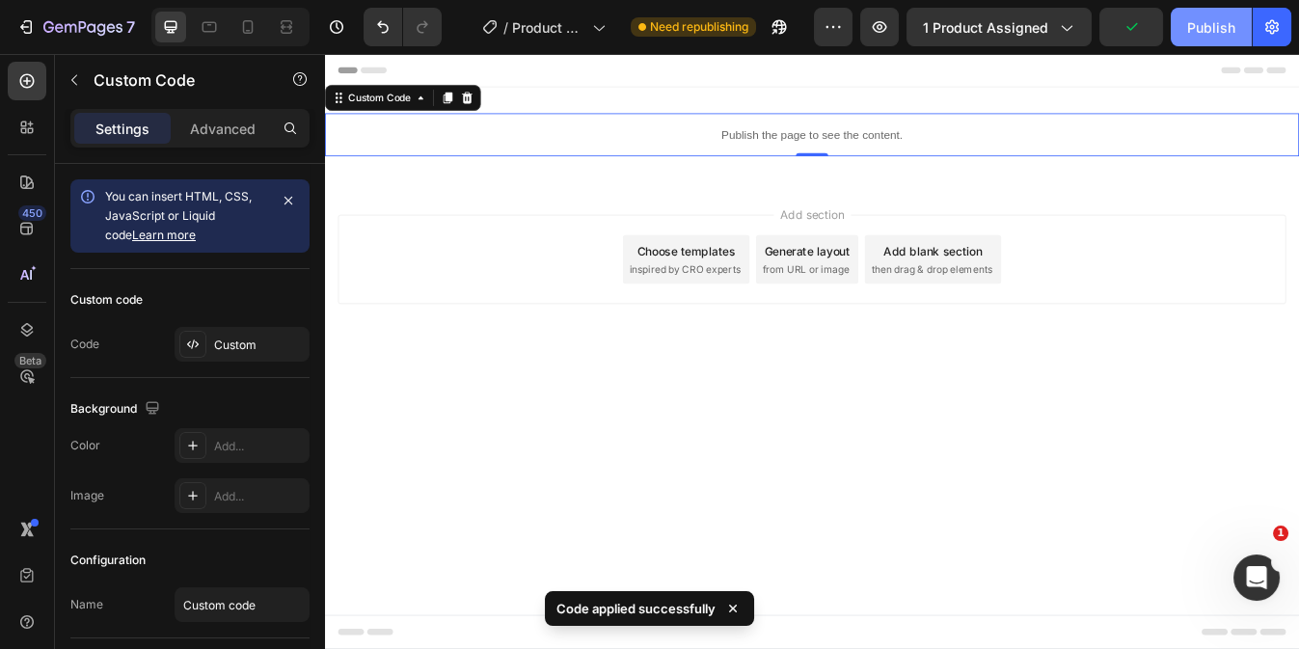
click at [1218, 23] on div "Publish" at bounding box center [1211, 27] width 48 height 20
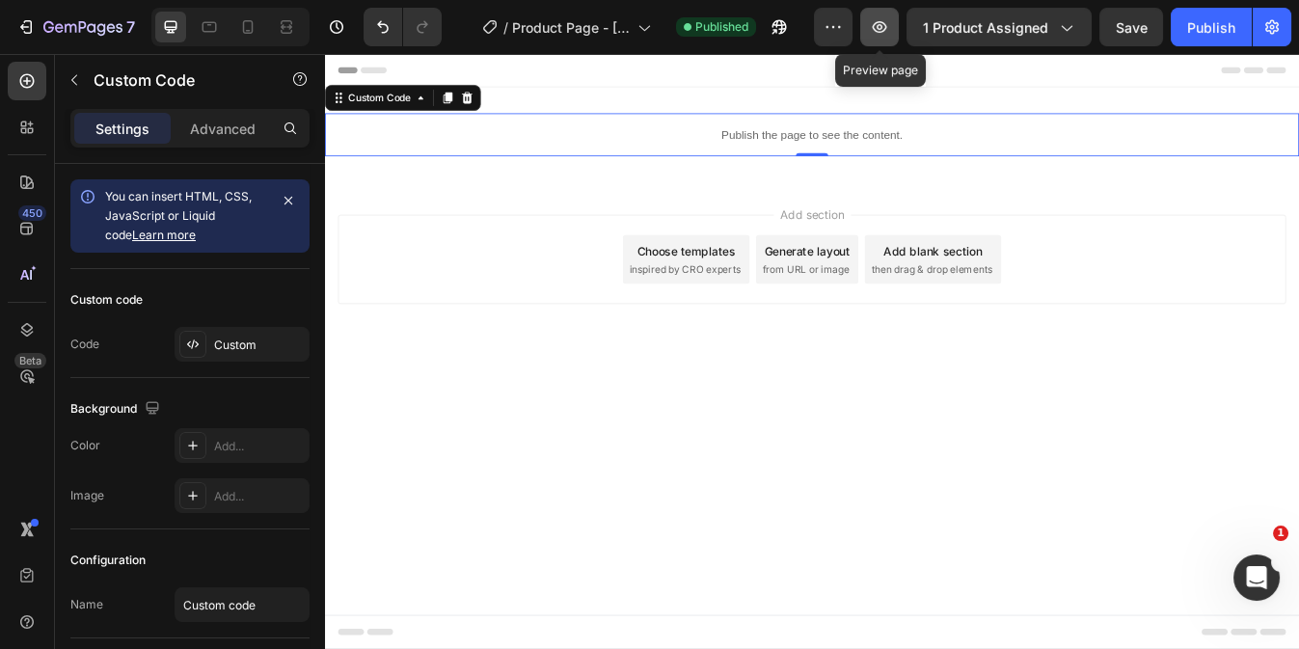
click at [884, 31] on icon "button" at bounding box center [879, 26] width 19 height 19
click at [1195, 37] on div "Publish" at bounding box center [1211, 27] width 48 height 20
click at [639, 170] on div "Publish the page to see the content." at bounding box center [903, 149] width 1157 height 51
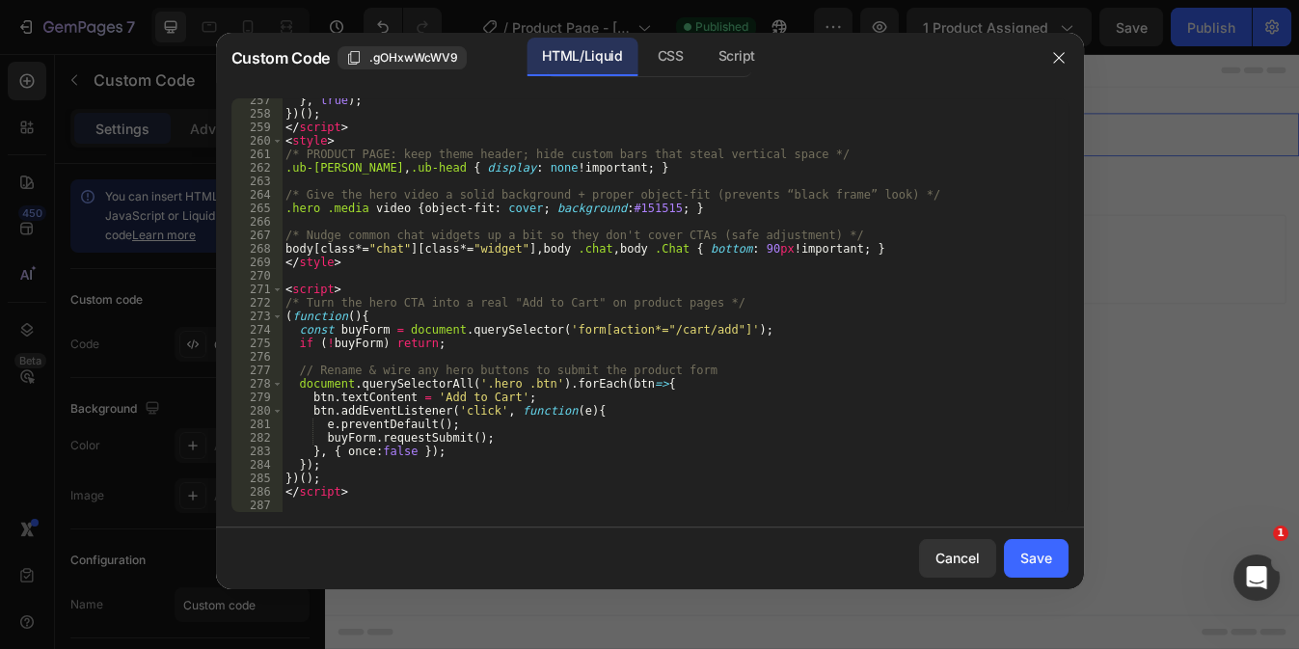
scroll to position [3675, 0]
click at [312, 505] on div "} , true ) ; }) ( ) ; </ script > < style > /* PRODUCT PAGE: keep theme header;…" at bounding box center [668, 314] width 772 height 441
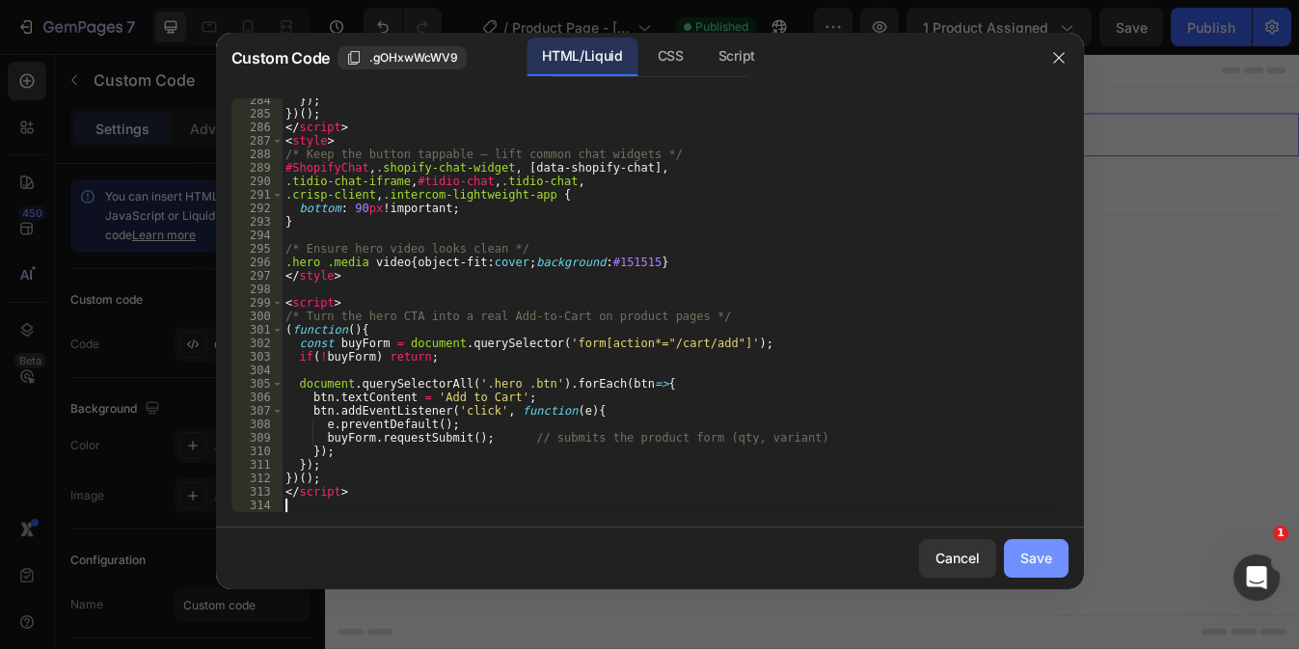
click at [1028, 562] on div "Save" at bounding box center [1036, 558] width 32 height 20
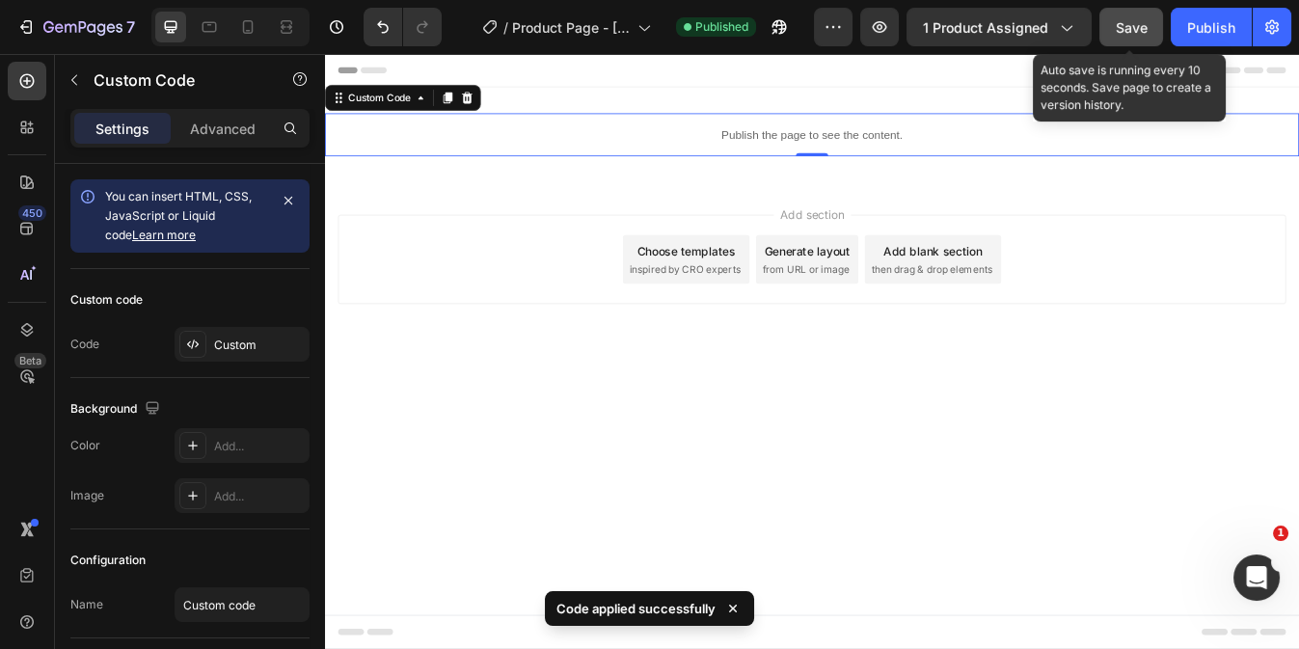
click at [1134, 28] on span "Save" at bounding box center [1132, 27] width 32 height 16
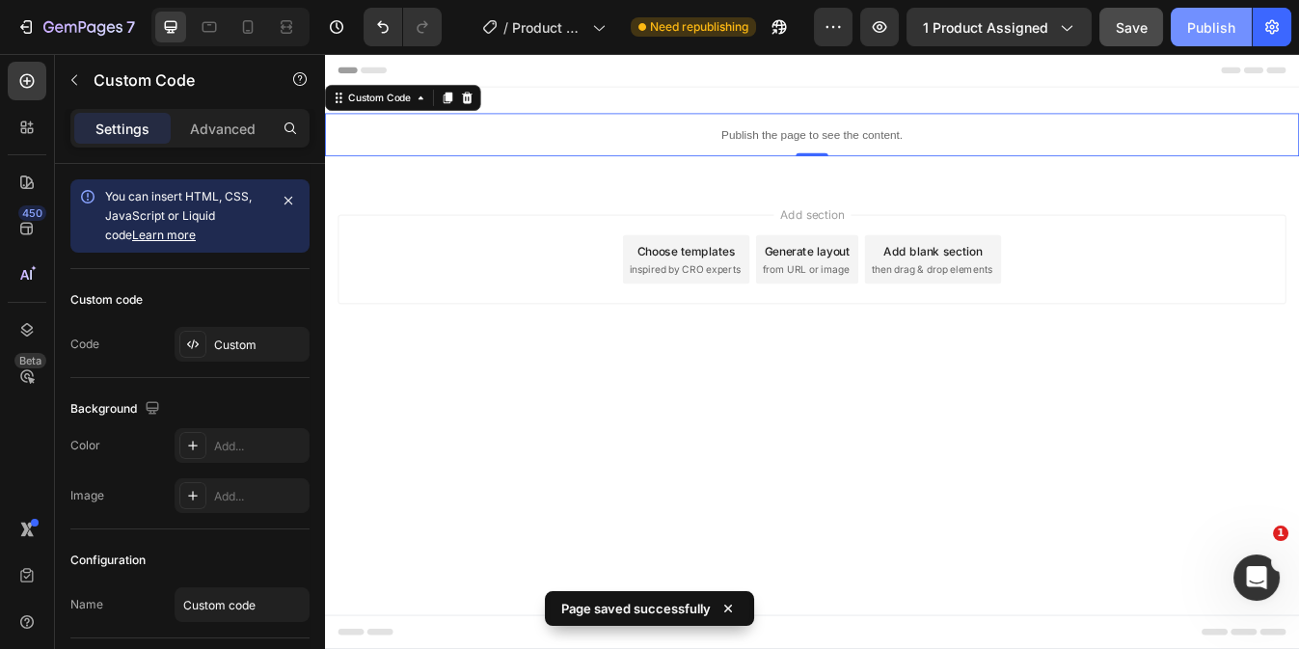
click at [1180, 32] on button "Publish" at bounding box center [1210, 27] width 81 height 39
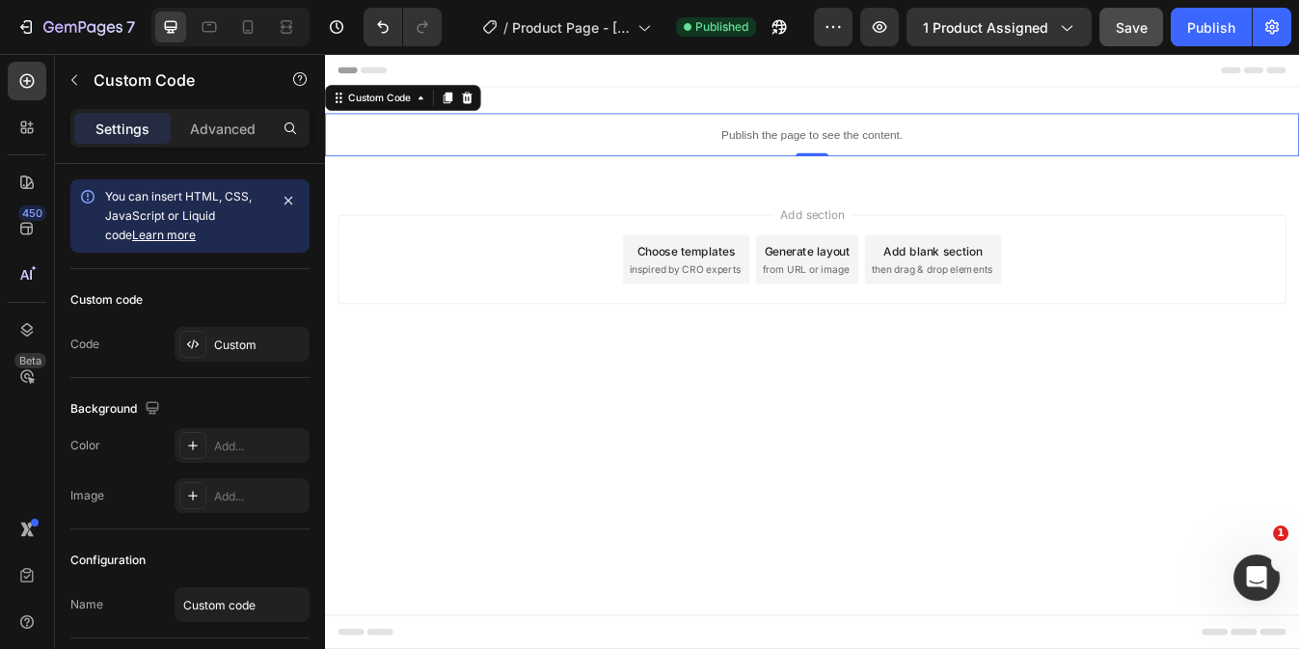
click at [446, 171] on div "Publish the page to see the content." at bounding box center [903, 149] width 1157 height 51
click at [657, 154] on p "Publish the page to see the content." at bounding box center [903, 150] width 1157 height 20
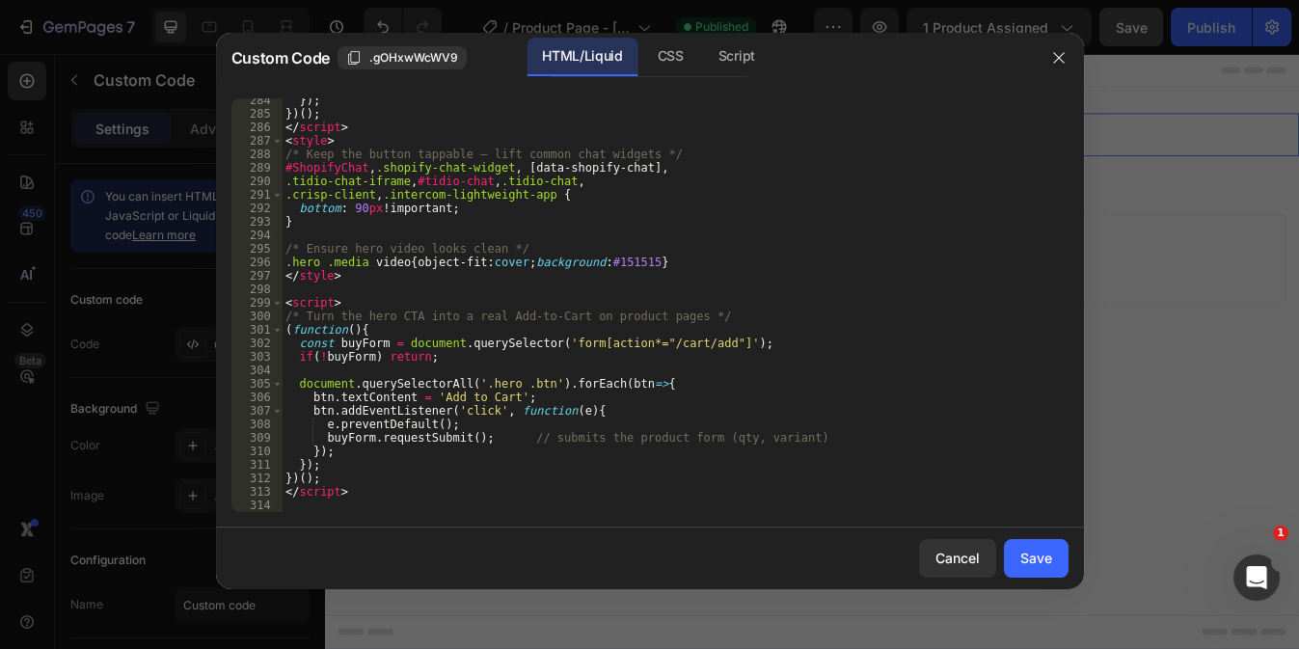
click at [296, 509] on div "}) ; }) ( ) ; </ script > < style > /* Keep the button tappable – lift common c…" at bounding box center [668, 314] width 772 height 441
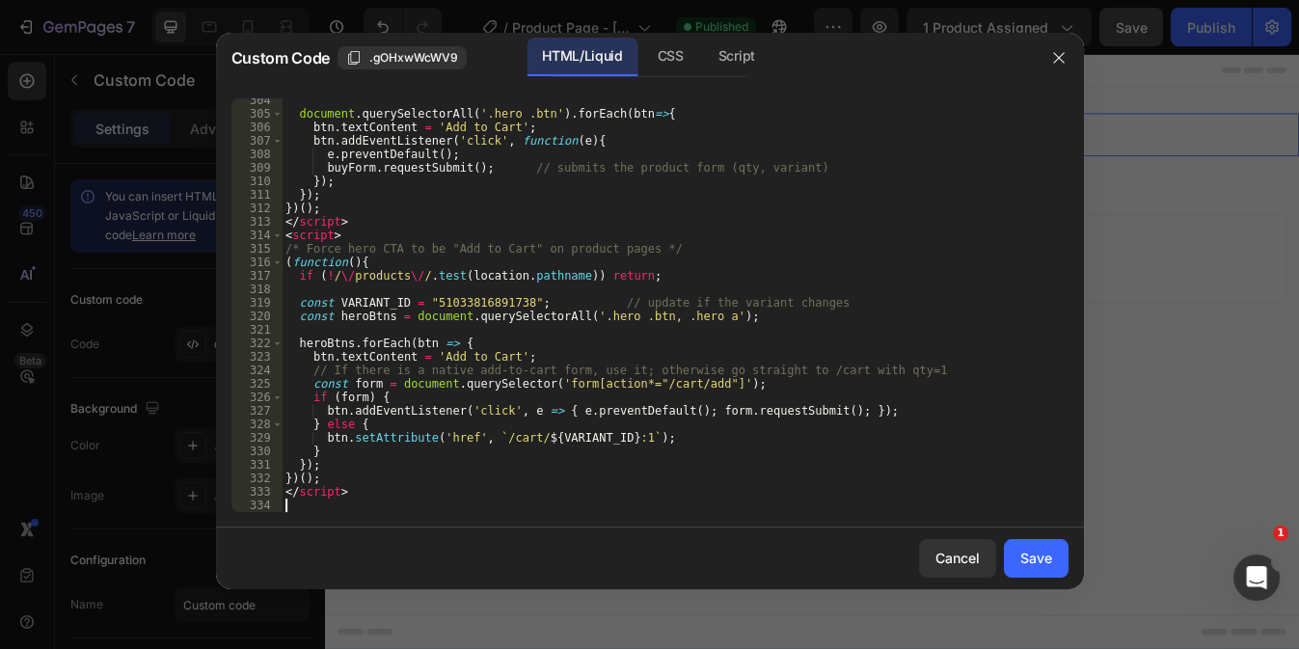
scroll to position [4311, 0]
click at [1027, 557] on div "Save" at bounding box center [1036, 558] width 32 height 20
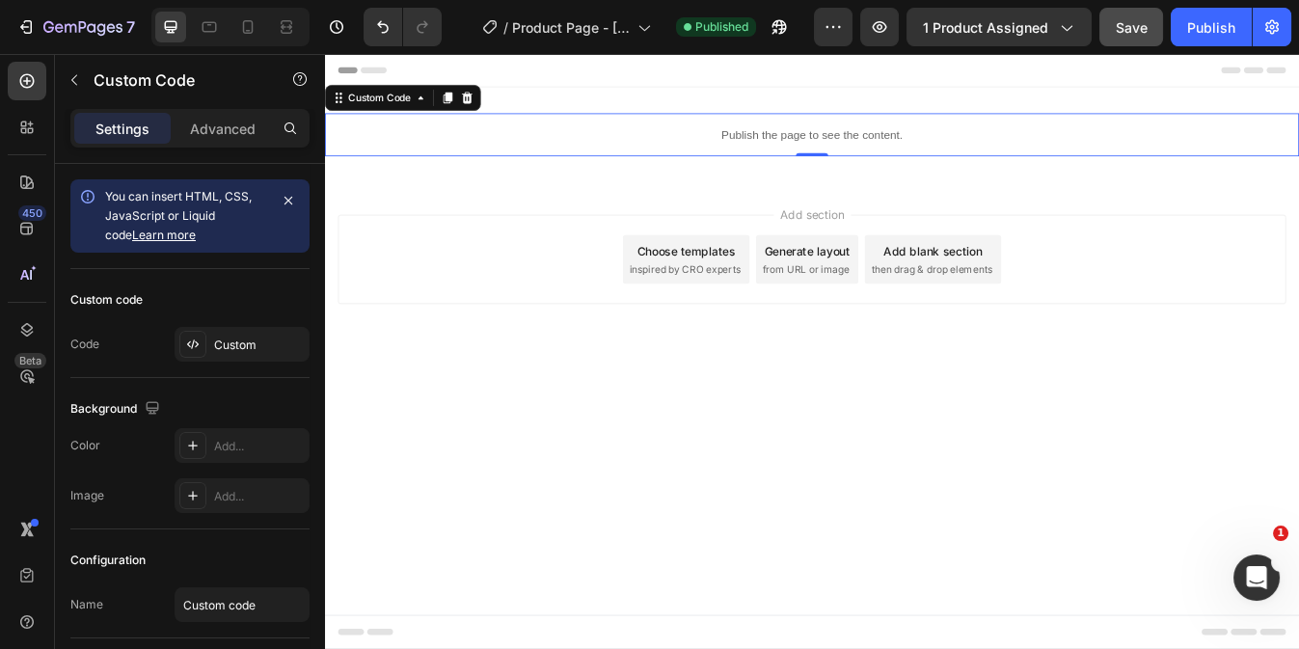
click at [1283, 544] on body "Header Publish the page to see the content. Custom Code 0 Section 1 Root Start …" at bounding box center [903, 407] width 1157 height 707
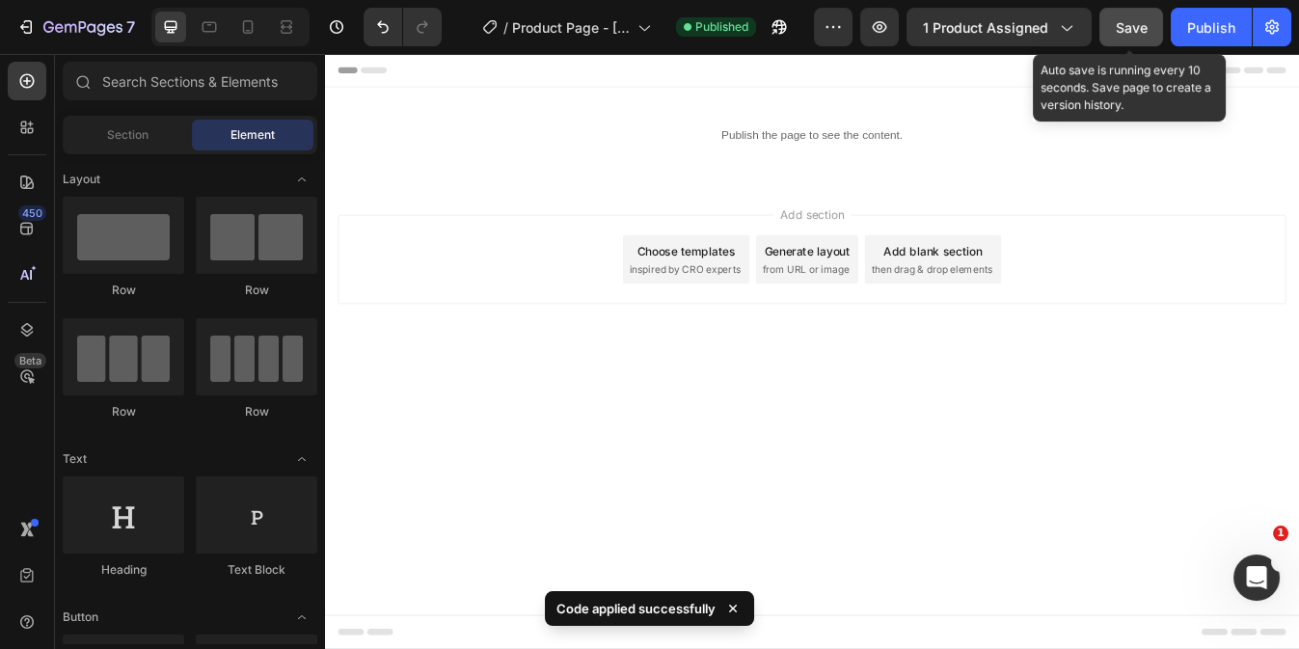
click at [1124, 19] on span "Save" at bounding box center [1132, 27] width 32 height 16
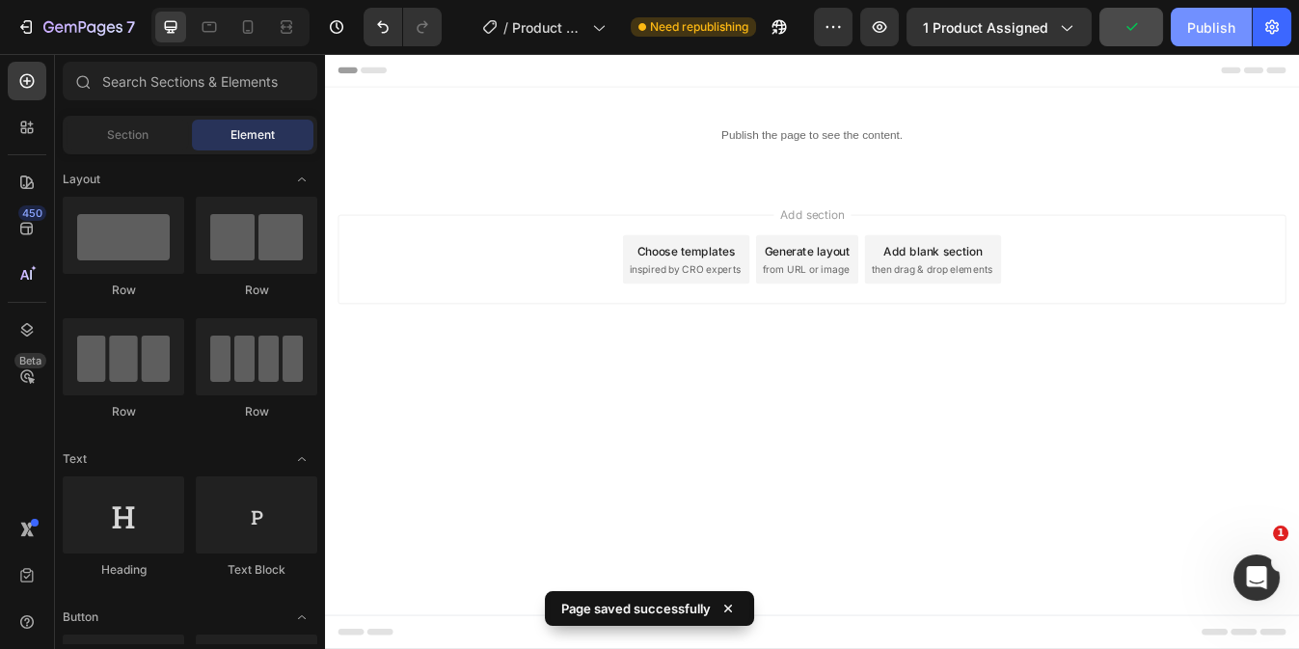
click at [1191, 31] on div "Publish" at bounding box center [1211, 27] width 48 height 20
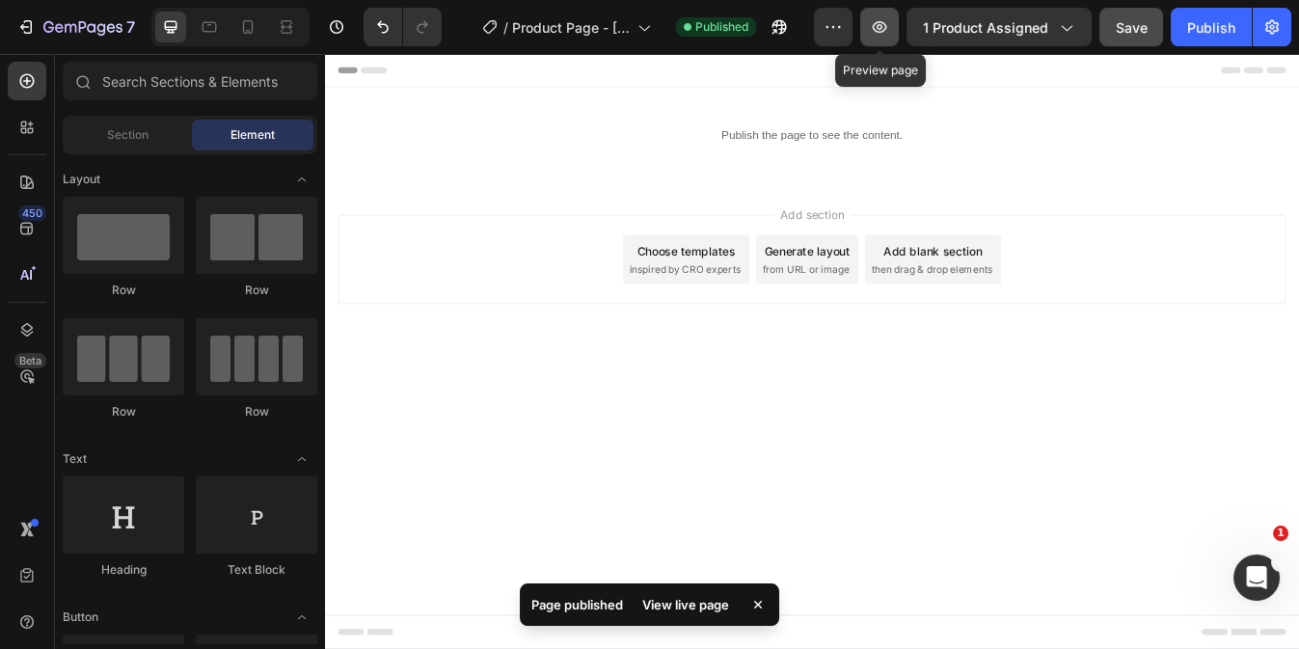
click at [887, 25] on icon "button" at bounding box center [879, 26] width 19 height 19
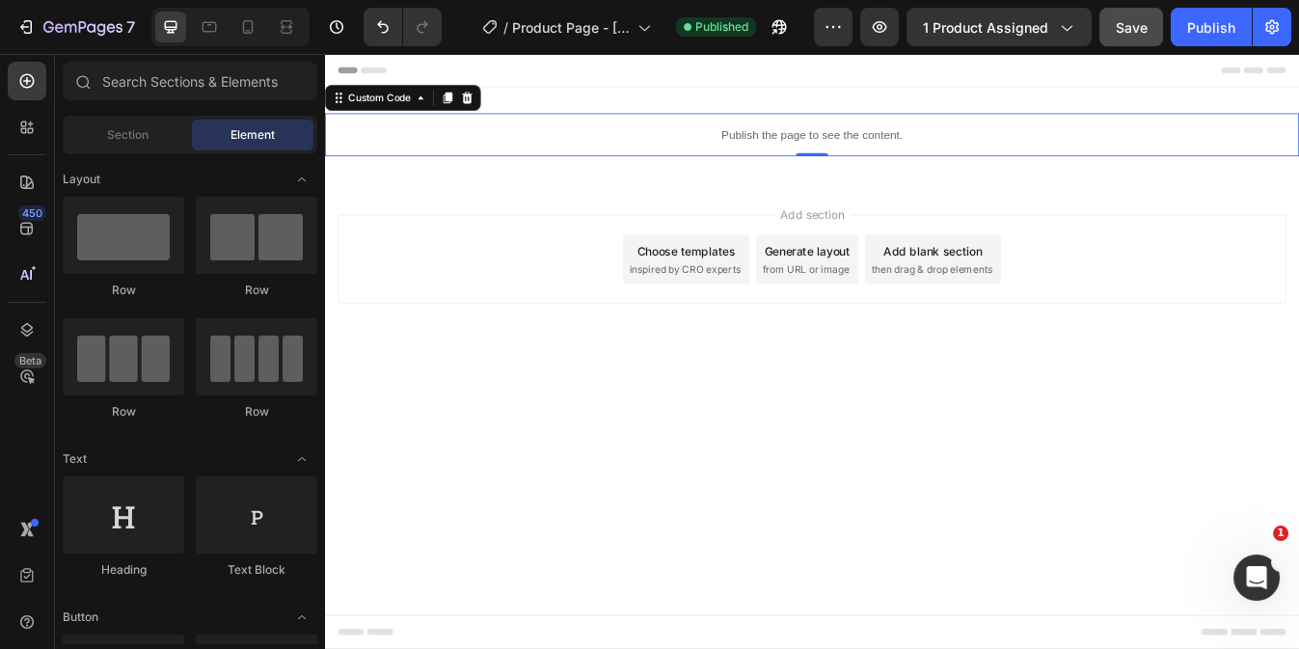
click at [656, 158] on p "Publish the page to see the content." at bounding box center [903, 150] width 1157 height 20
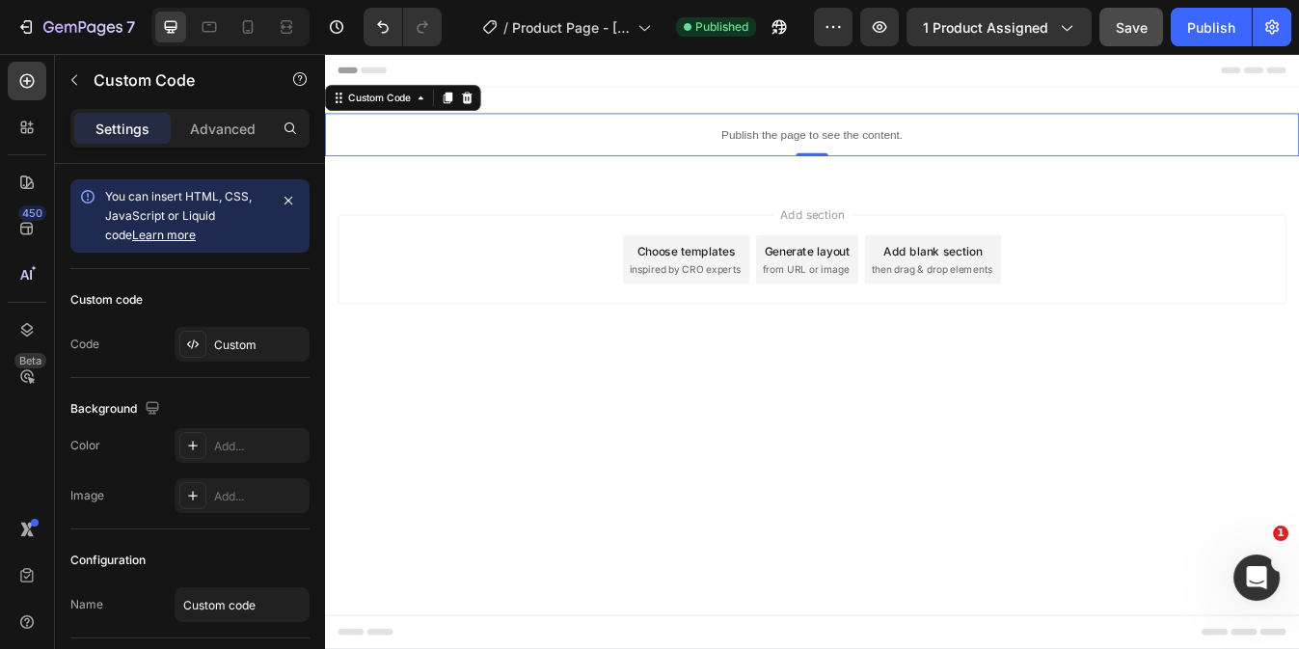
click at [656, 158] on p "Publish the page to see the content." at bounding box center [903, 150] width 1157 height 20
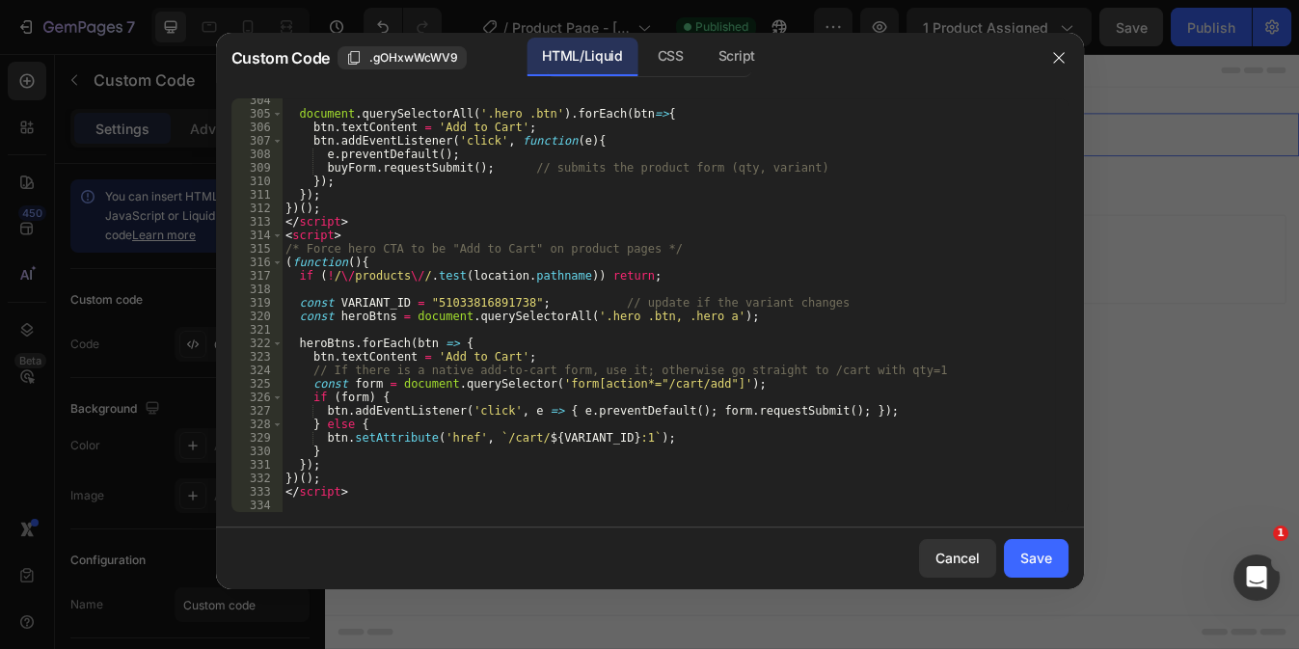
click at [304, 498] on div "document . querySelectorAll ( '.hero .btn' ) . forEach ( btn => { btn . textCon…" at bounding box center [668, 314] width 772 height 441
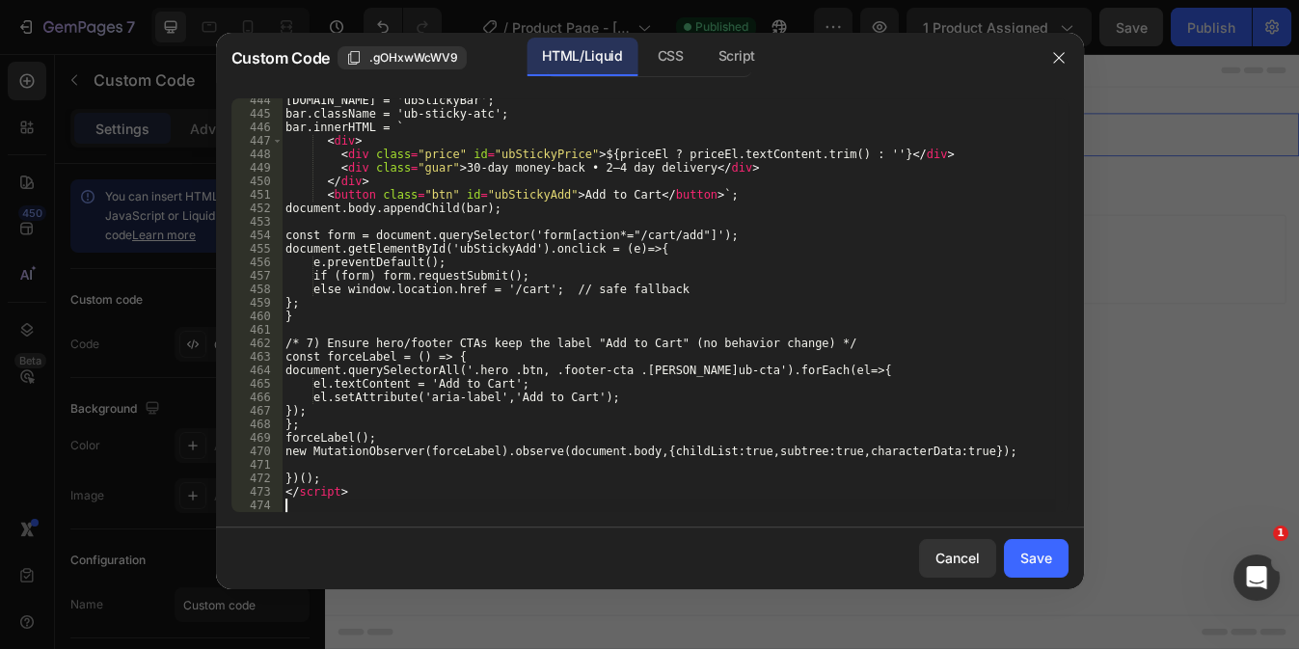
click at [304, 498] on div "[DOMAIN_NAME] = 'ubStickyBar'; bar.className = 'ub-sticky-atc'; bar.innerHTML =…" at bounding box center [668, 314] width 772 height 441
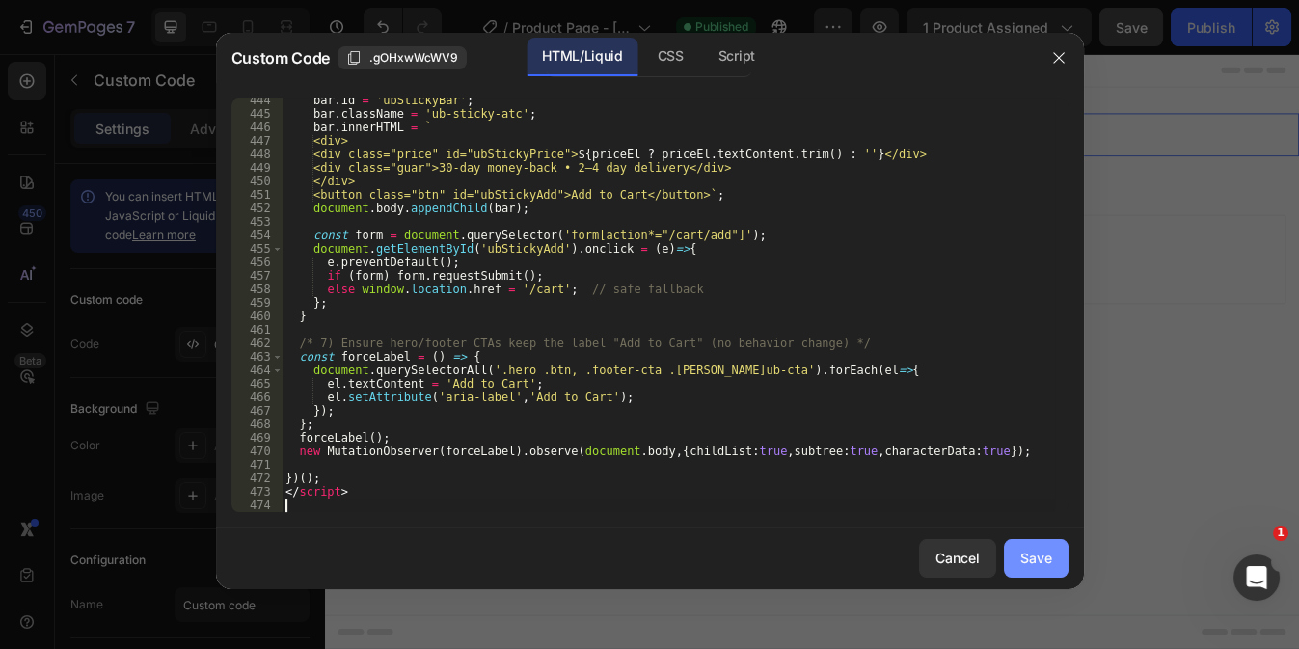
click at [1021, 555] on div "Save" at bounding box center [1036, 558] width 32 height 20
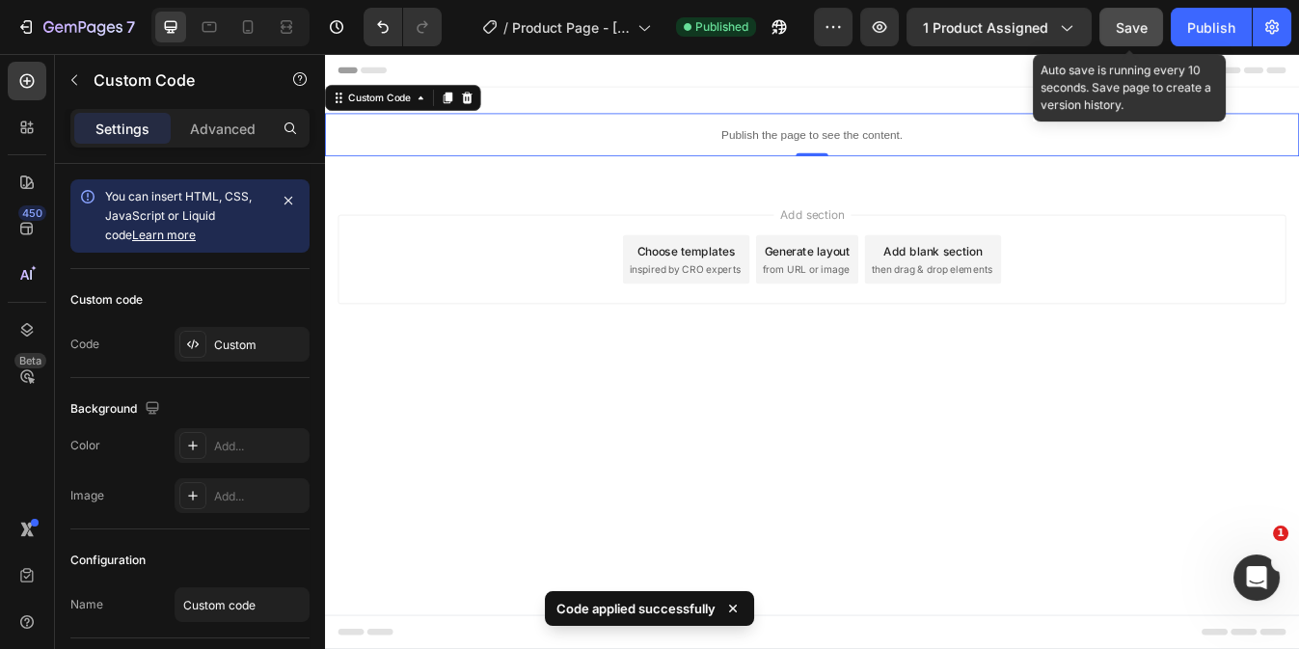
click at [1149, 36] on button "Save" at bounding box center [1131, 27] width 64 height 39
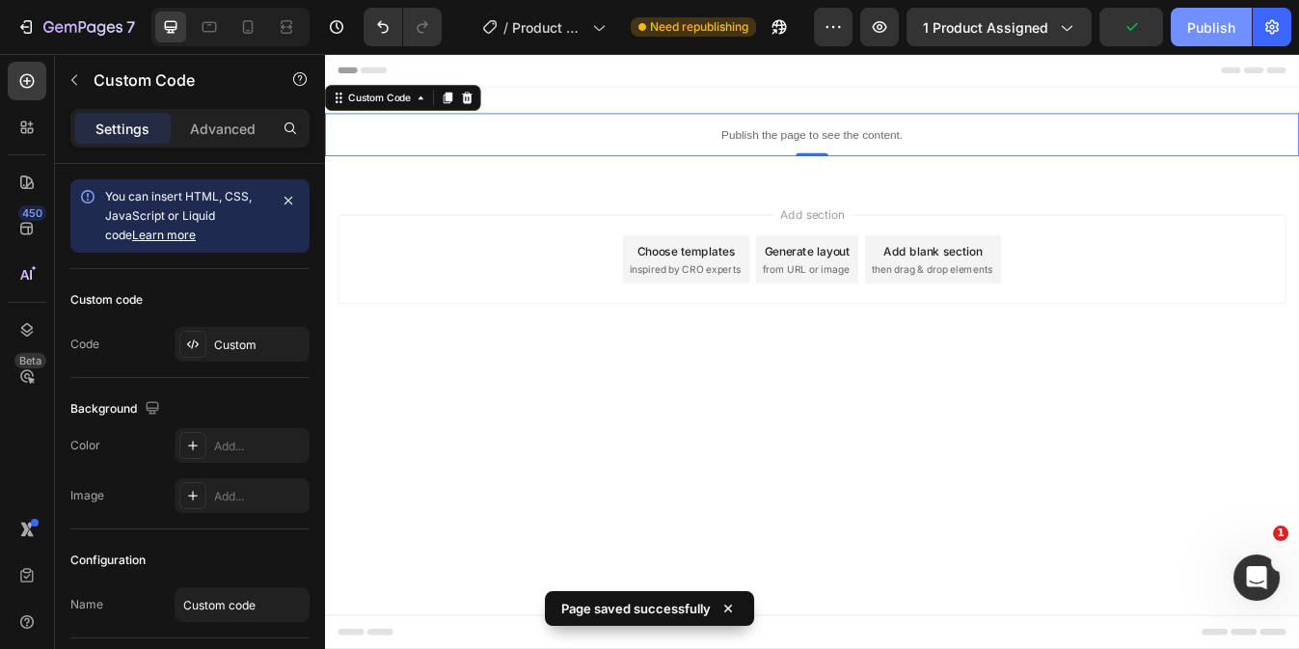
click at [1209, 28] on div "Publish" at bounding box center [1211, 27] width 48 height 20
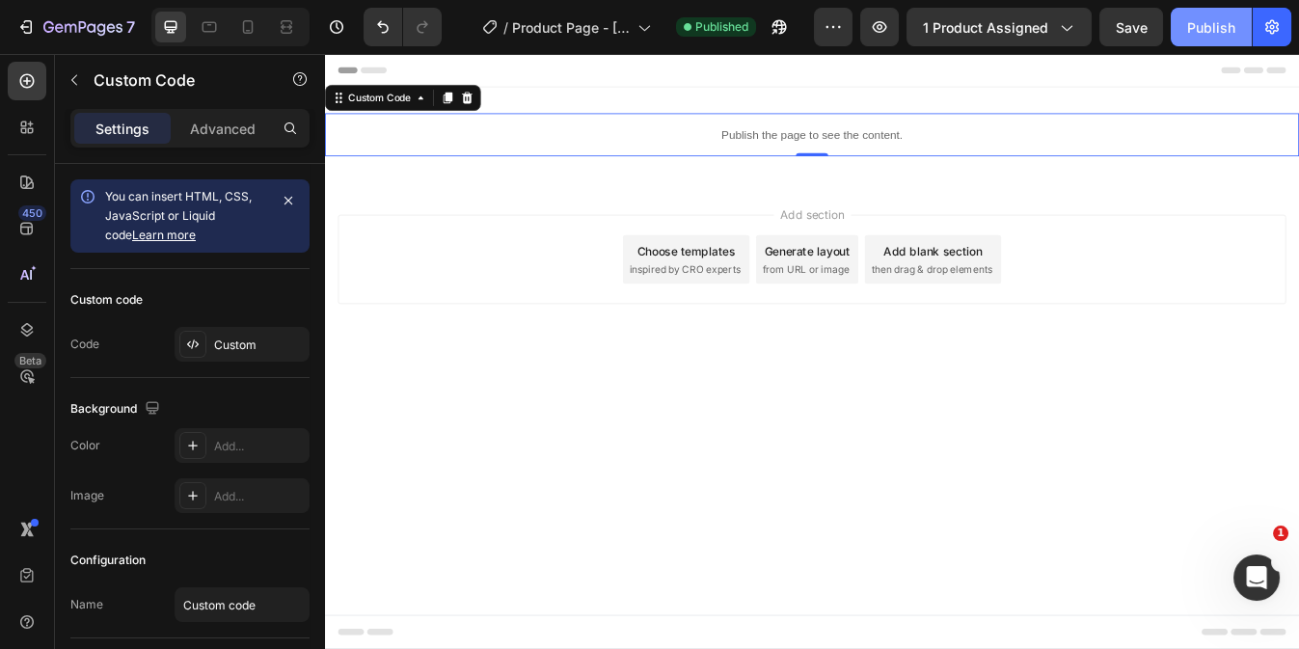
click at [1209, 28] on div "Publish" at bounding box center [1211, 27] width 48 height 20
click at [1170, 8] on button "Publish" at bounding box center [1210, 27] width 81 height 39
click at [715, 150] on p "Publish the page to see the content." at bounding box center [903, 150] width 1157 height 20
click at [1110, 158] on p "Publish the page to see the content." at bounding box center [903, 150] width 1157 height 20
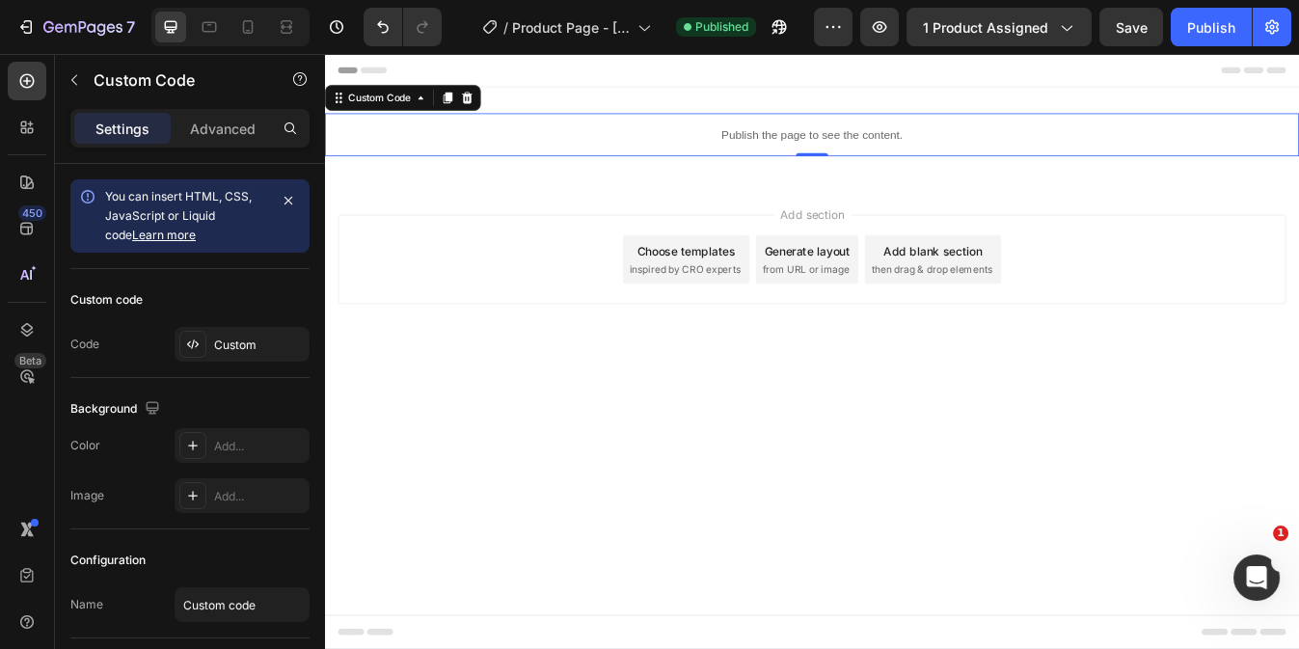
click at [1110, 158] on p "Publish the page to see the content." at bounding box center [903, 150] width 1157 height 20
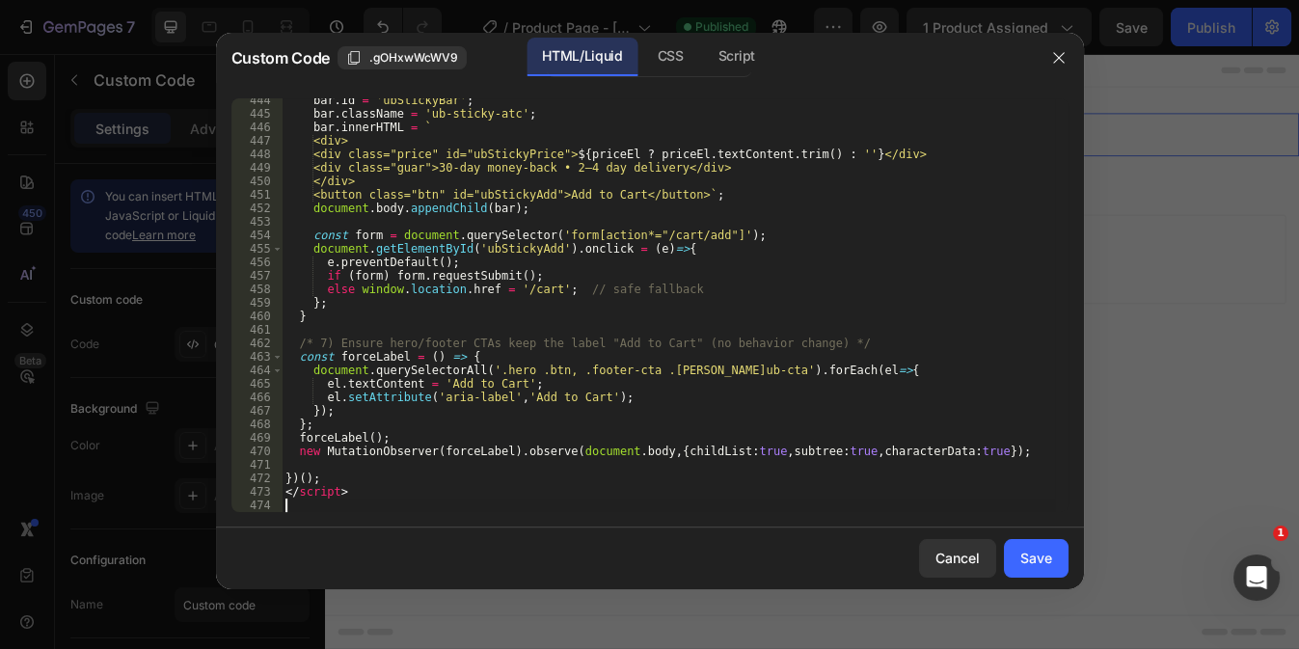
click at [301, 502] on div "bar . id = 'ubStickyBar' ; bar . className = 'ub-sticky-atc' ; bar . innerHTML …" at bounding box center [668, 314] width 772 height 441
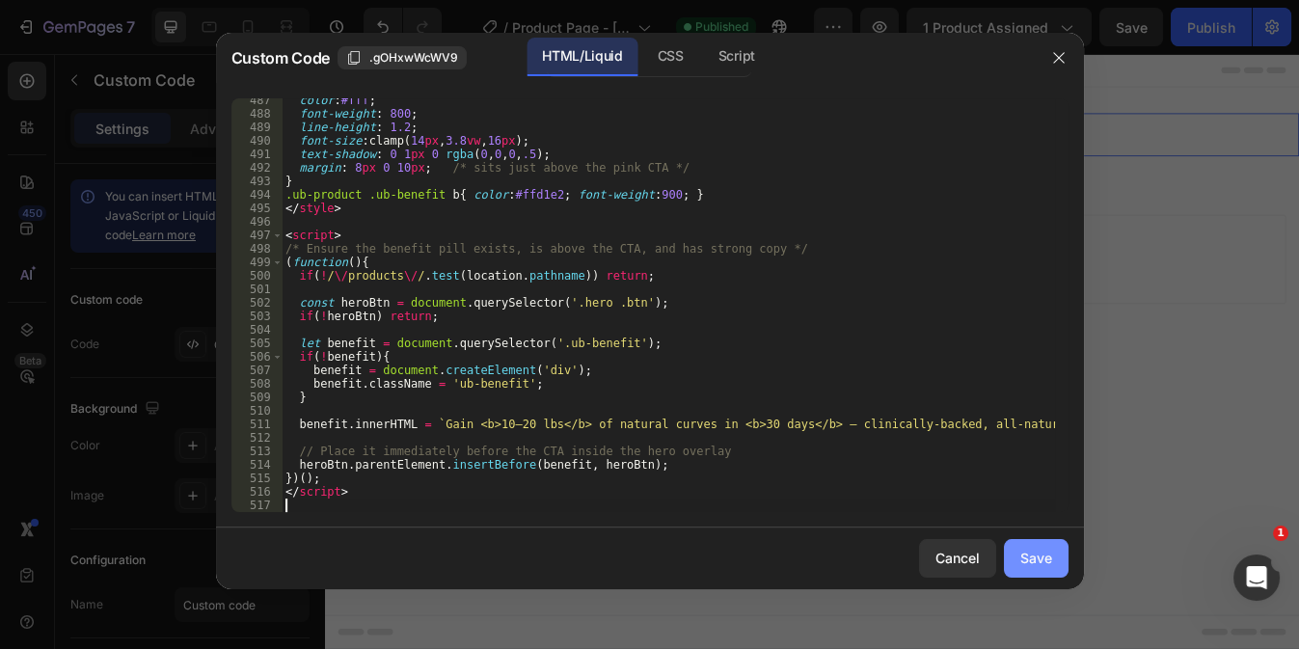
click at [1031, 550] on div "Save" at bounding box center [1036, 558] width 32 height 20
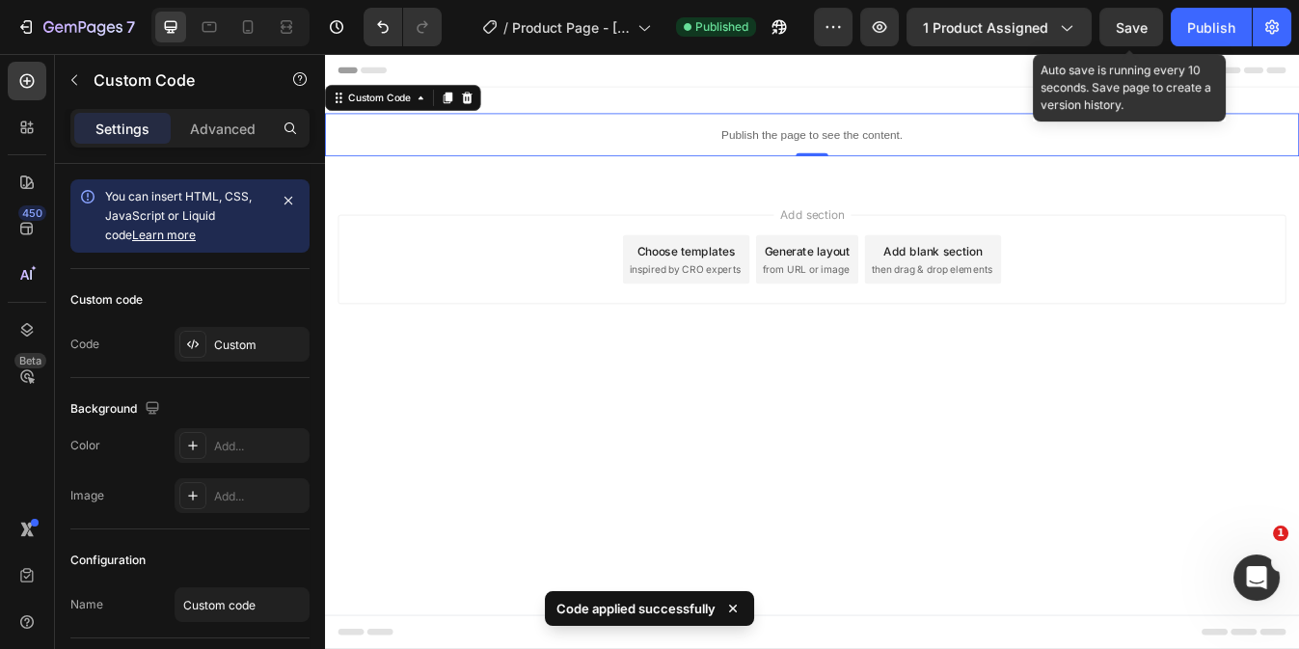
click at [1126, 31] on span "Save" at bounding box center [1132, 27] width 32 height 16
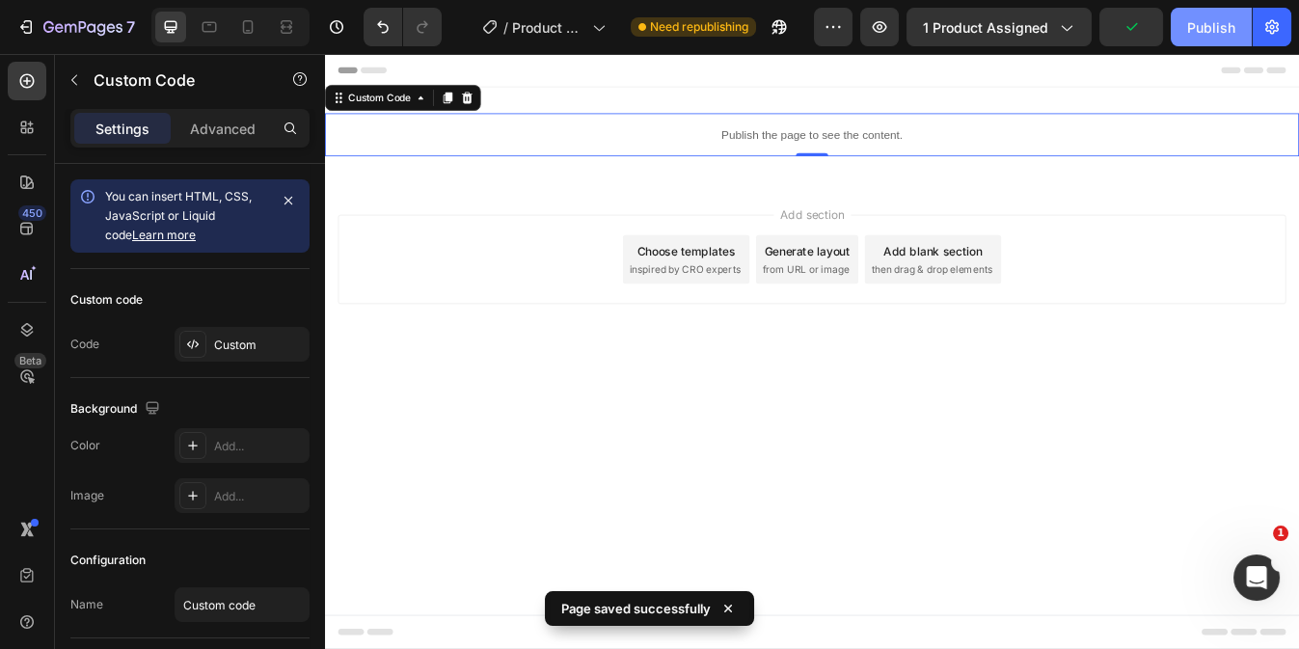
click at [1190, 30] on div "Publish" at bounding box center [1211, 27] width 48 height 20
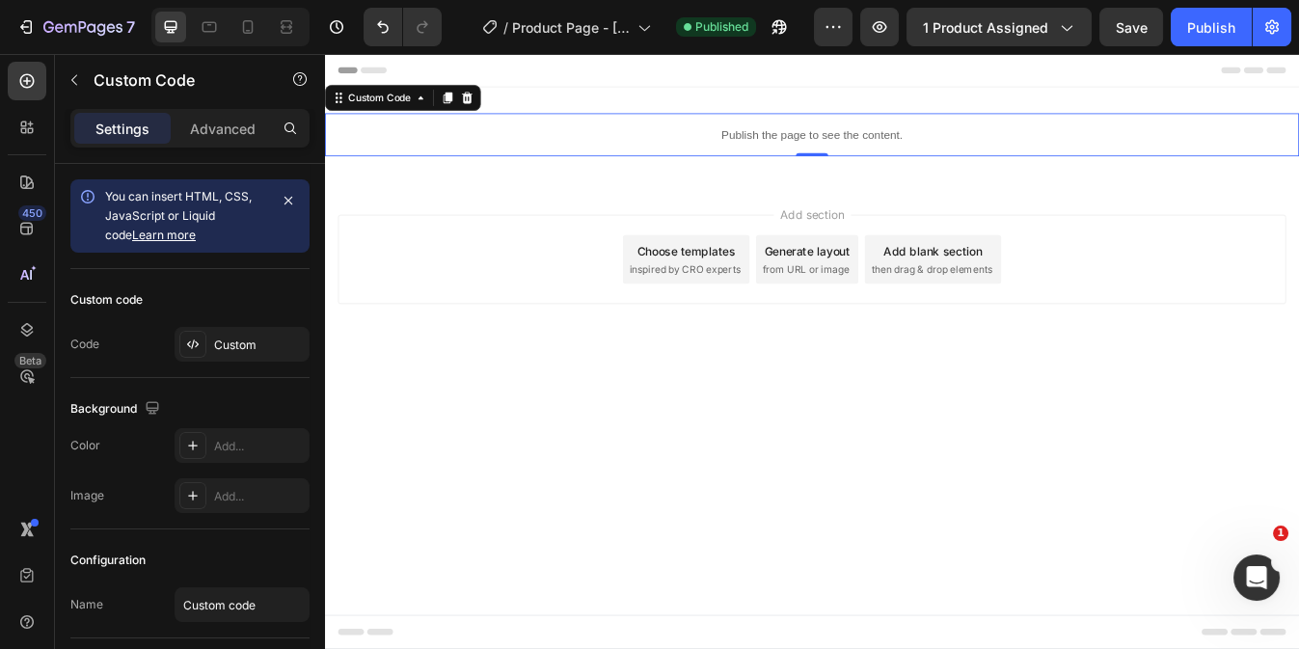
click at [605, 165] on div "Publish the page to see the content." at bounding box center [903, 149] width 1157 height 51
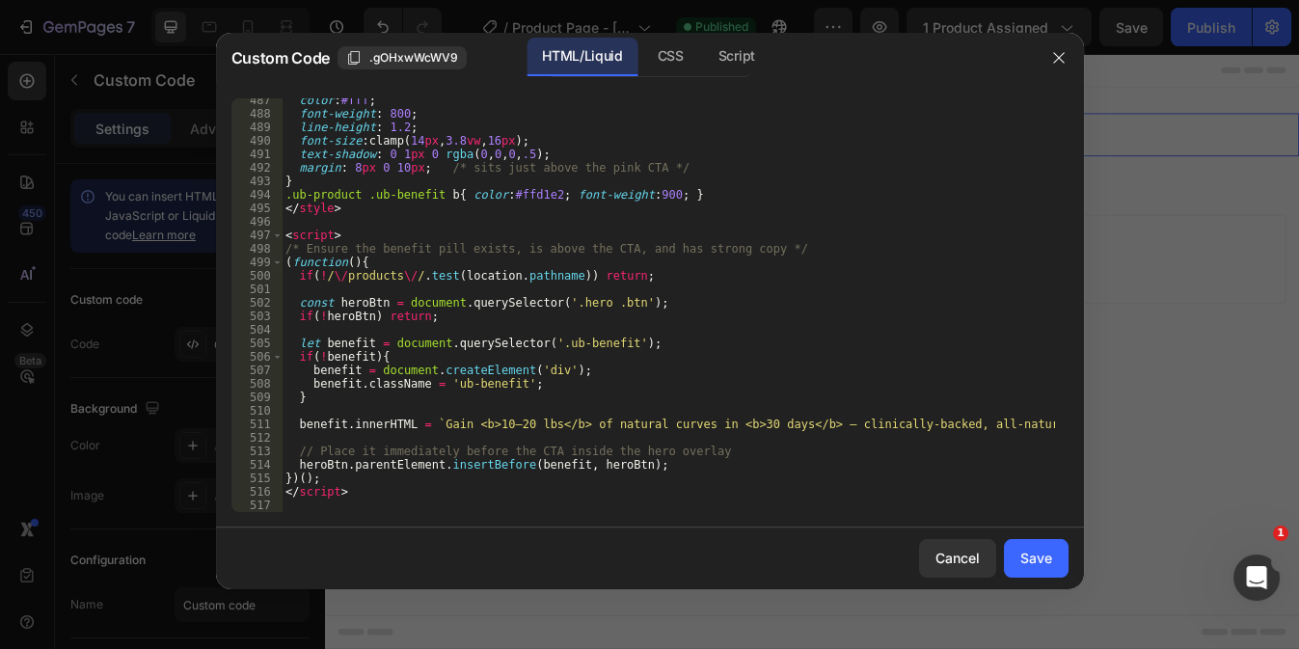
click at [308, 508] on div "color : #fff ; font-weight : 800 ; line-height : 1.2 ; font-size : clamp( 14 px…" at bounding box center [668, 314] width 772 height 441
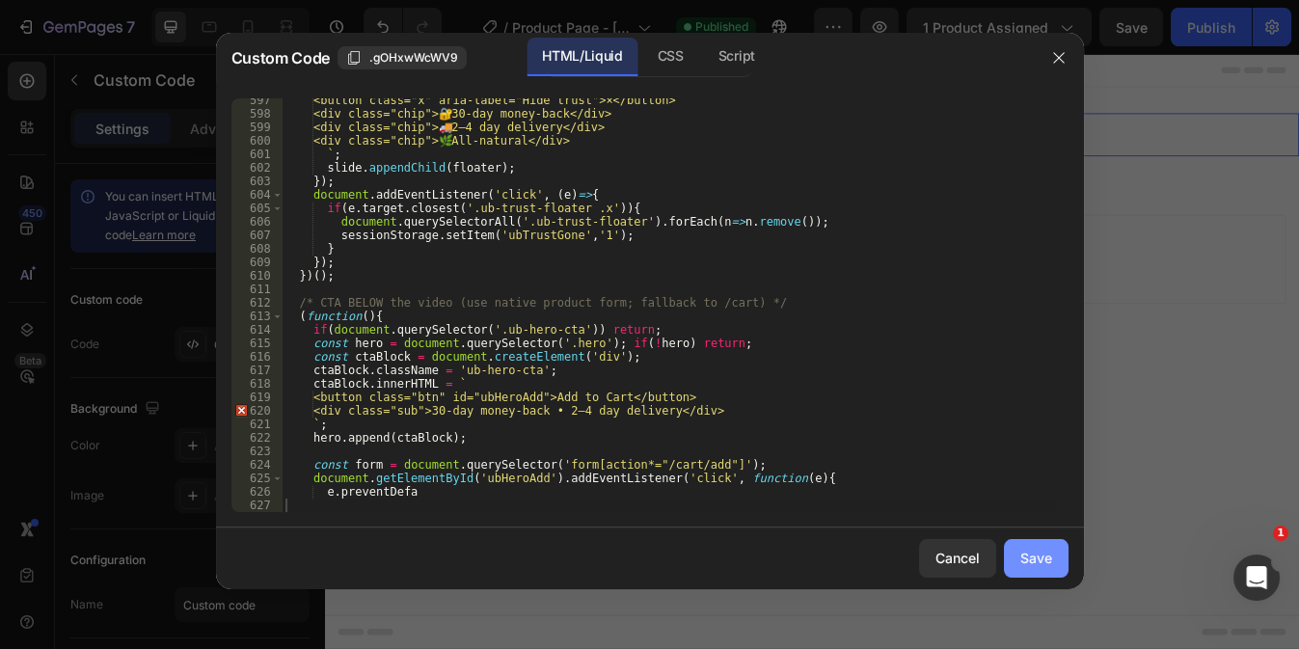
click at [1032, 555] on div "Save" at bounding box center [1036, 558] width 32 height 20
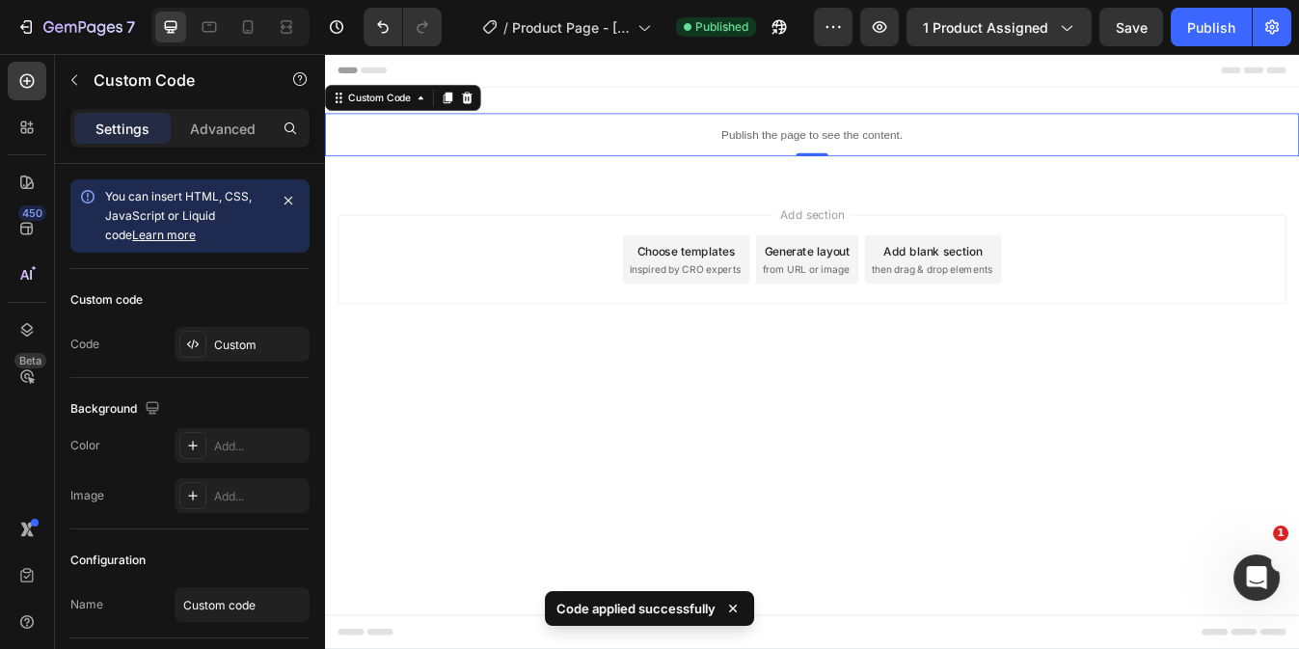
click at [615, 158] on p "Publish the page to see the content." at bounding box center [903, 150] width 1157 height 20
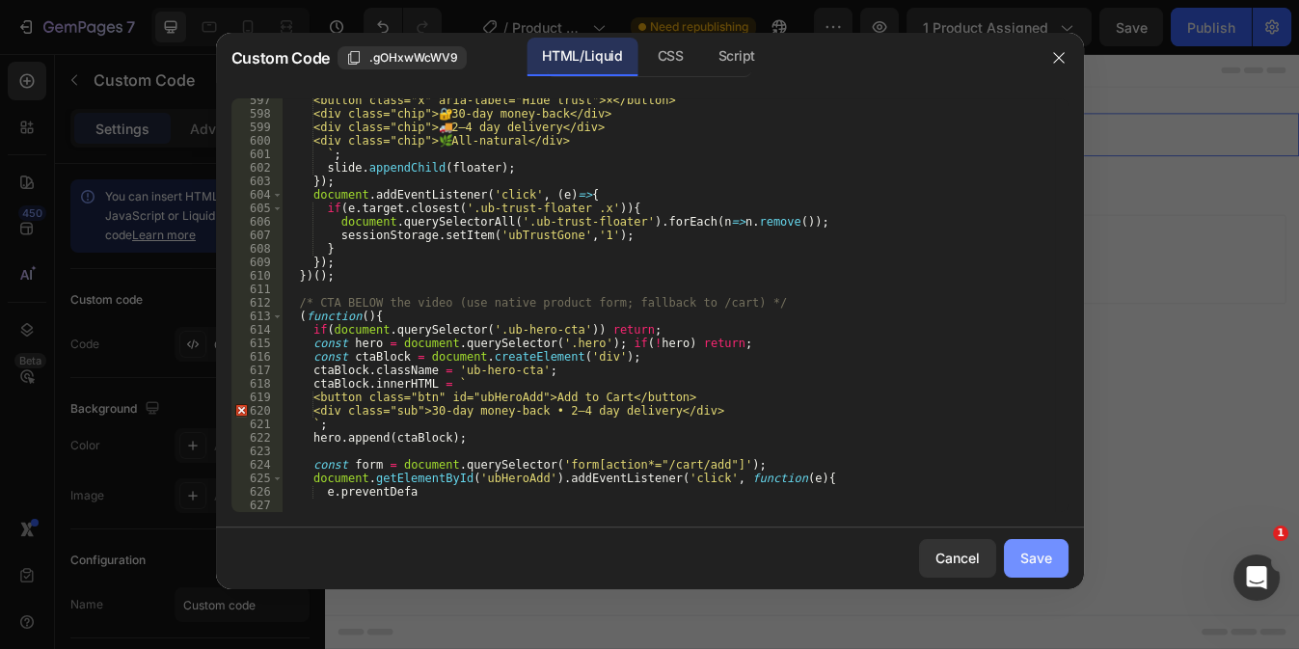
click at [1026, 546] on button "Save" at bounding box center [1036, 558] width 65 height 39
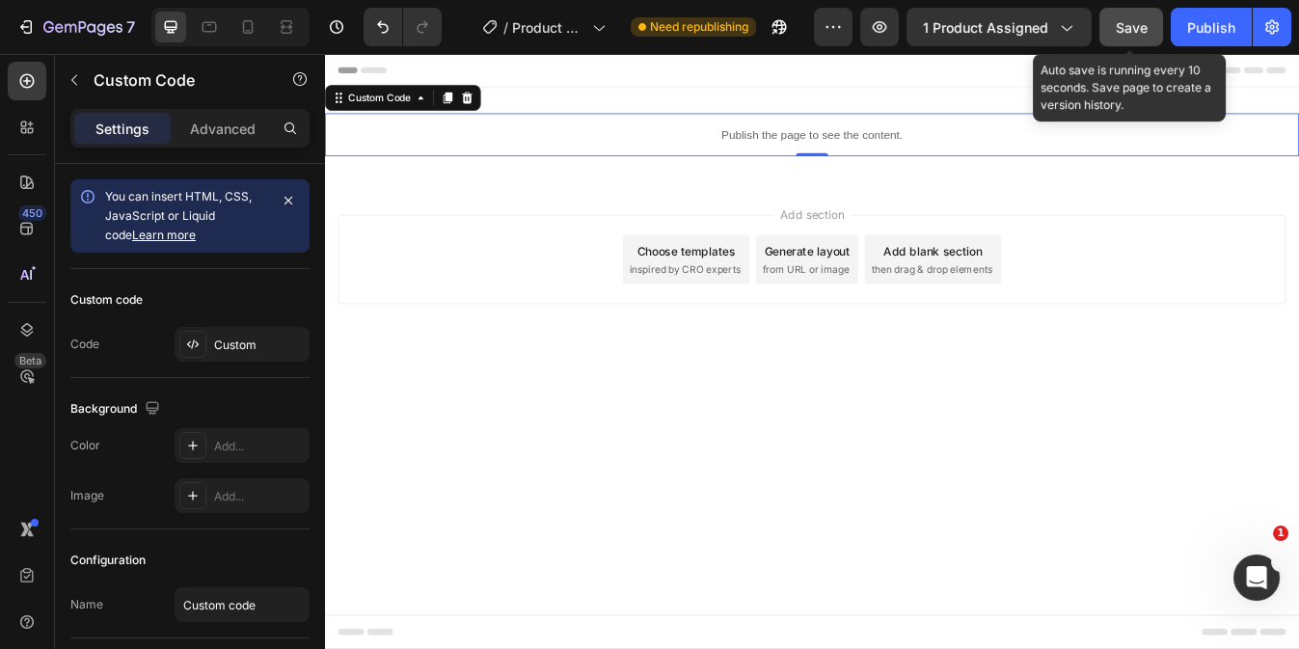
click at [1160, 23] on button "Save" at bounding box center [1131, 27] width 64 height 39
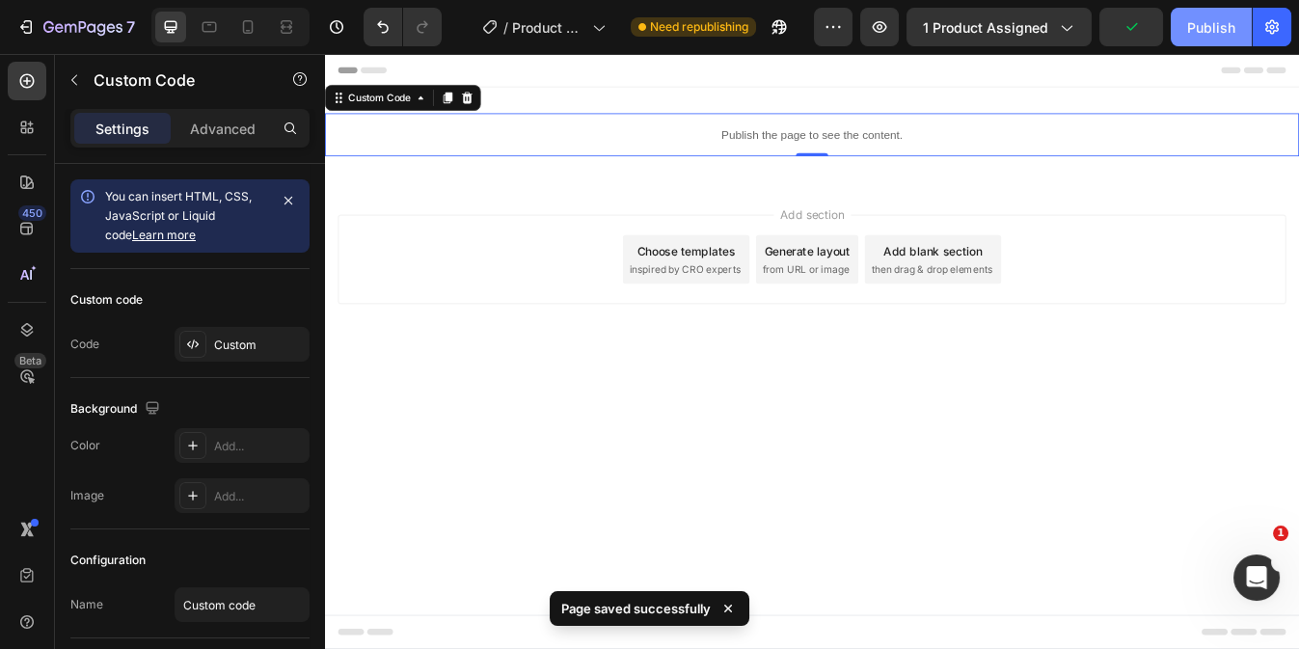
click at [1209, 25] on div "Publish" at bounding box center [1211, 27] width 48 height 20
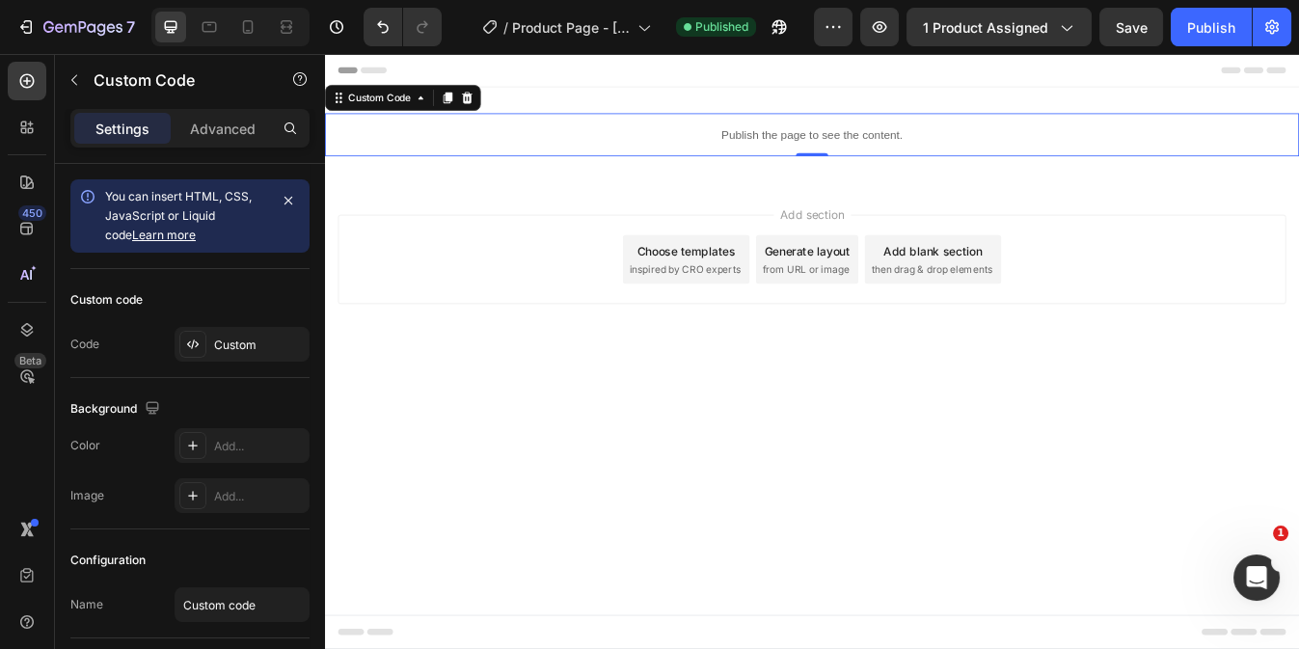
click at [587, 151] on p "Publish the page to see the content." at bounding box center [903, 150] width 1157 height 20
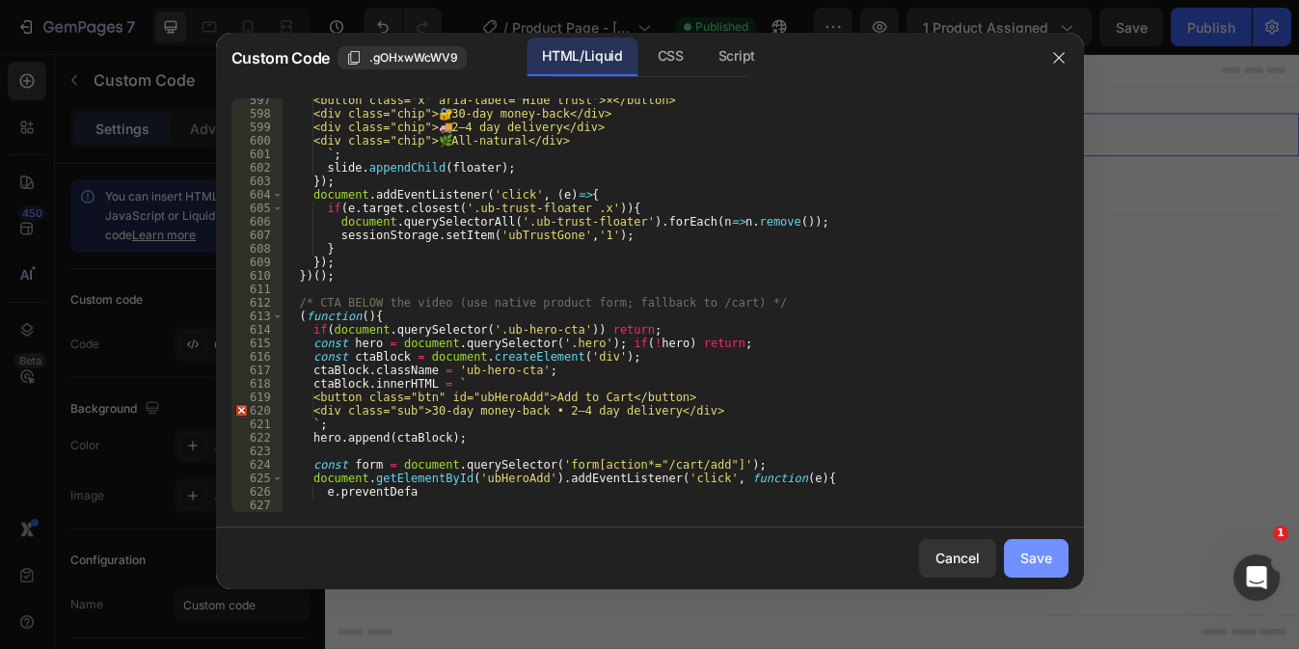
click at [1060, 568] on button "Save" at bounding box center [1036, 558] width 65 height 39
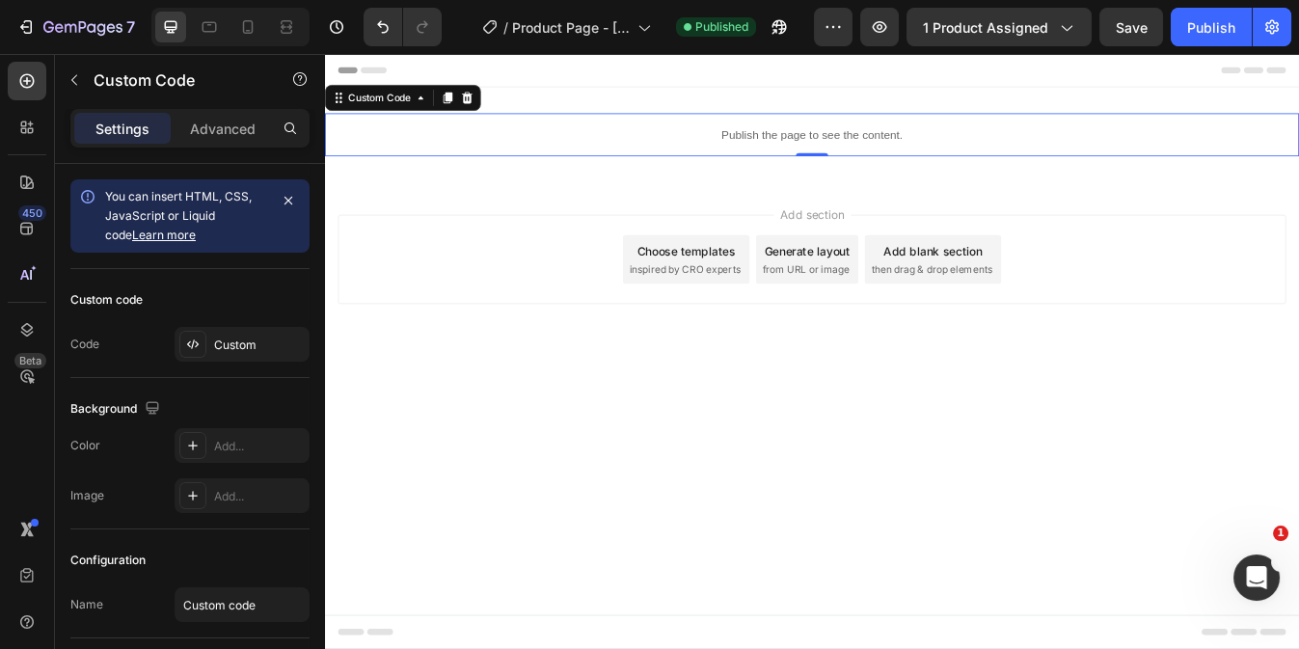
click at [503, 157] on p "Publish the page to see the content." at bounding box center [903, 150] width 1157 height 20
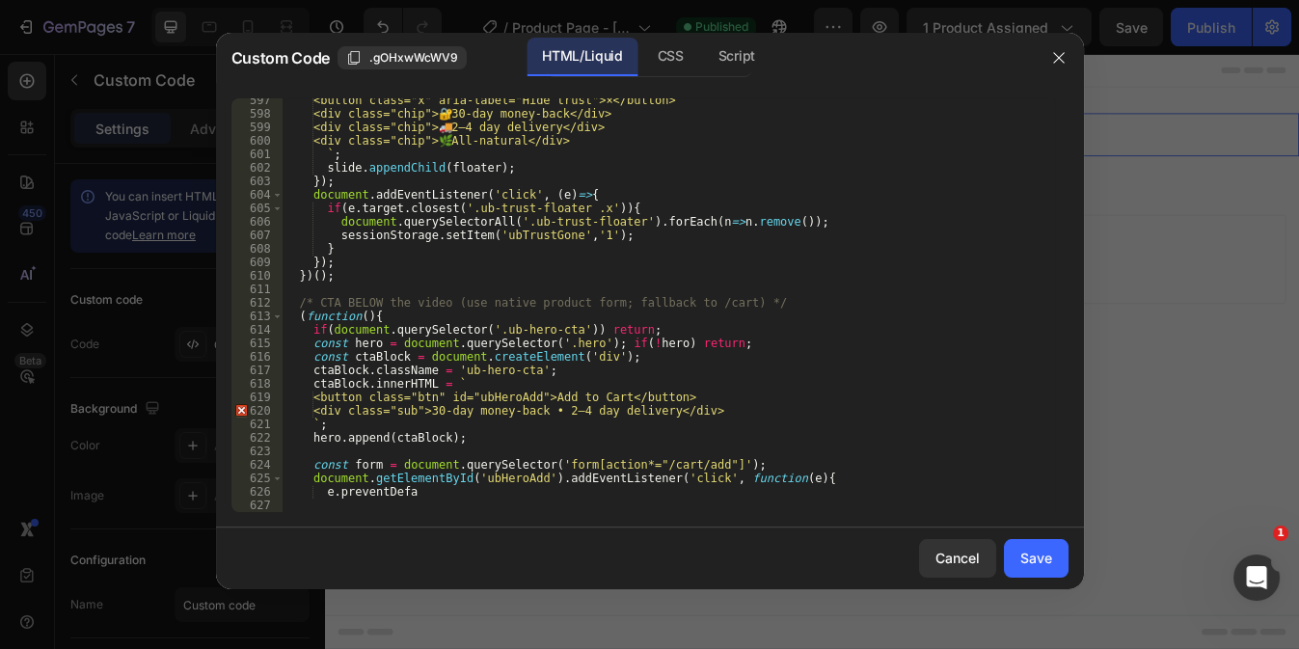
click at [316, 501] on div "<button class="x" aria-label="Hide trust">×</button> <div class="chip"> 🔐 30-da…" at bounding box center [668, 314] width 772 height 441
click at [417, 494] on div "<button class="x" aria-label="Hide trust">×</button> <div class="chip"> 🔐 30-da…" at bounding box center [668, 314] width 772 height 441
type textarea "e.preventDefa"
paste textarea
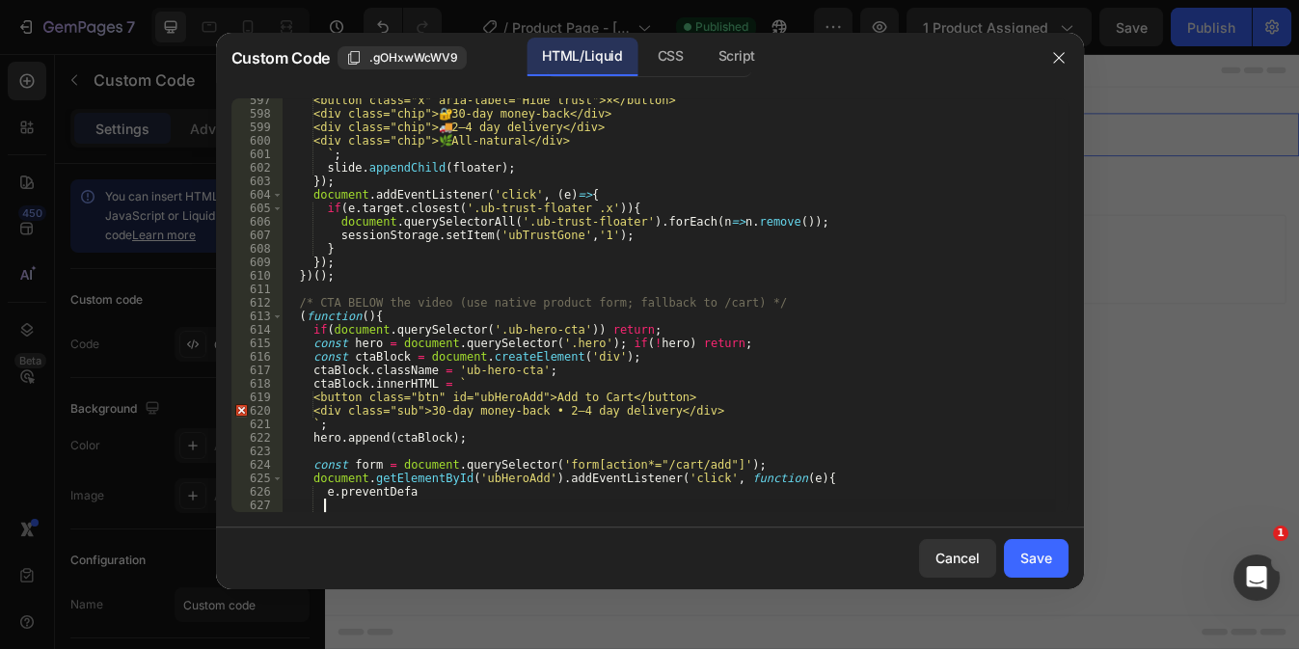
scroll to position [9184, 0]
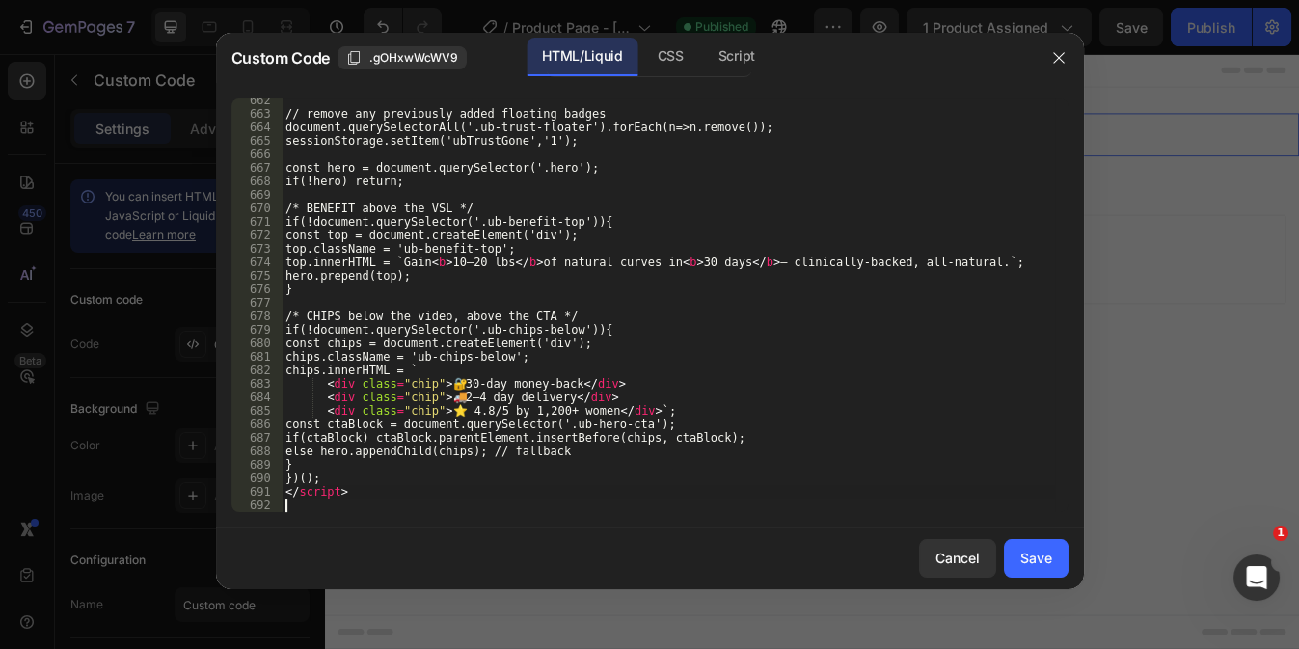
click at [417, 494] on div "// remove any previously added floating badges document.querySelectorAll('.ub-t…" at bounding box center [668, 314] width 772 height 441
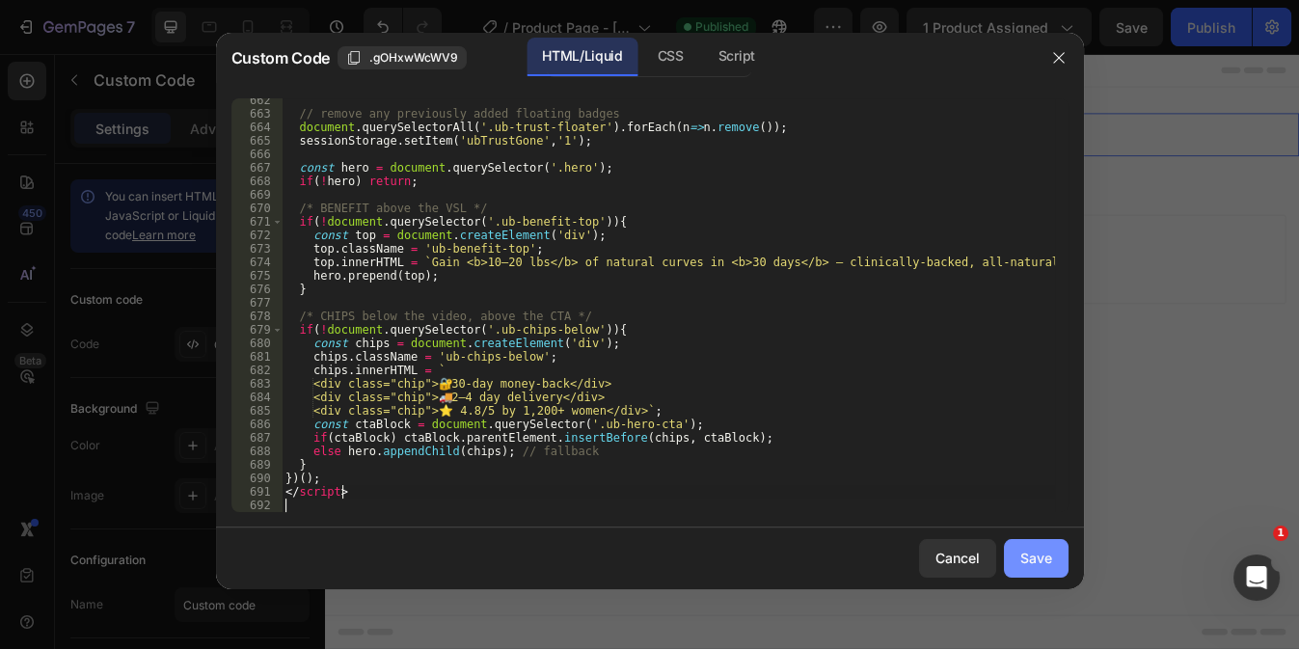
type textarea "</script>"
click at [1039, 552] on div "Save" at bounding box center [1036, 558] width 32 height 20
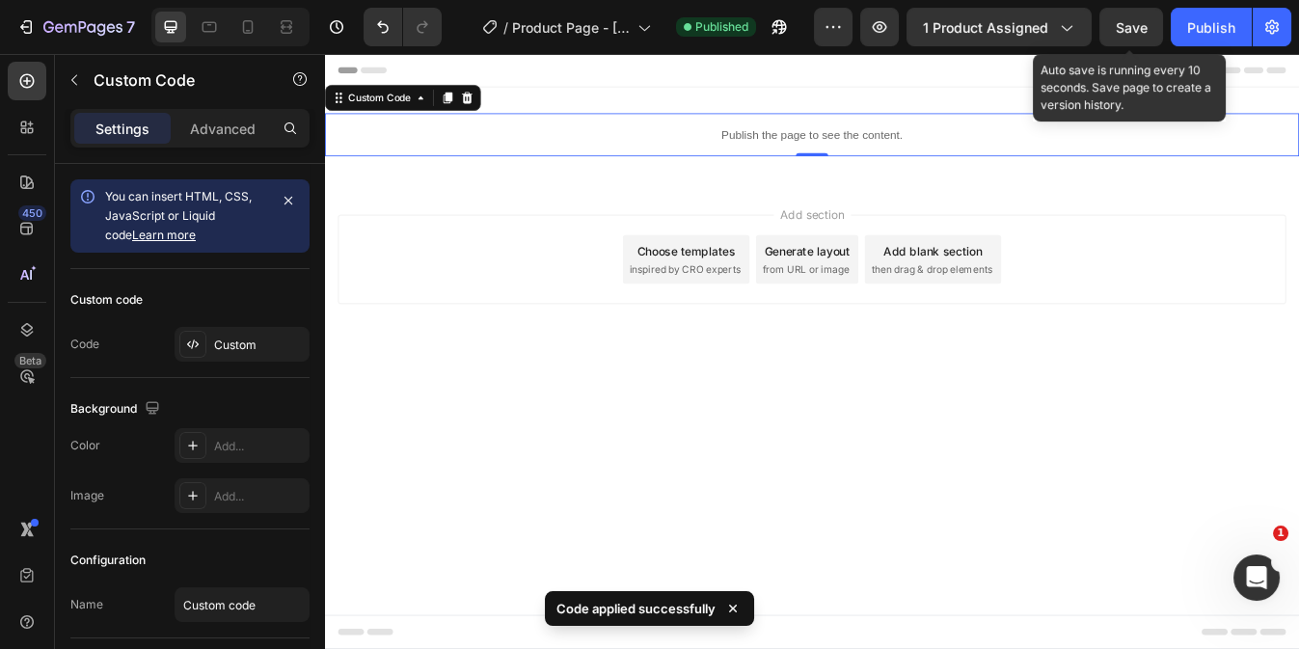
click at [1126, 31] on span "Save" at bounding box center [1132, 27] width 32 height 16
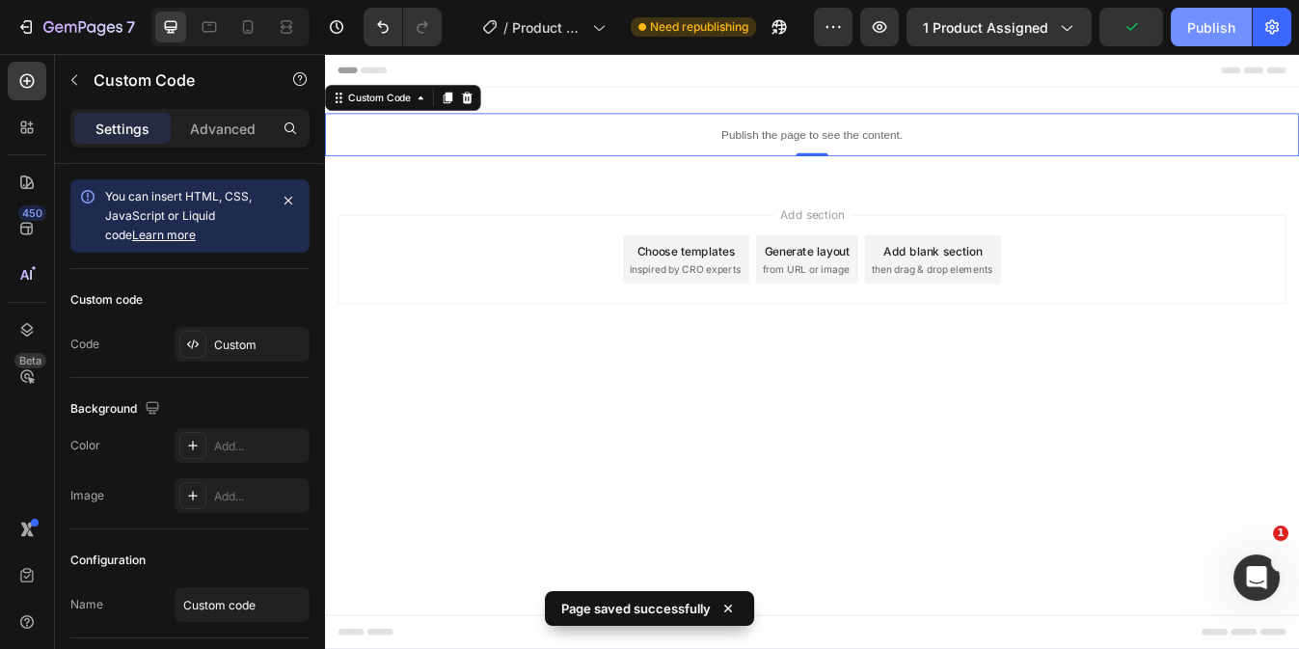
click at [1182, 36] on button "Publish" at bounding box center [1210, 27] width 81 height 39
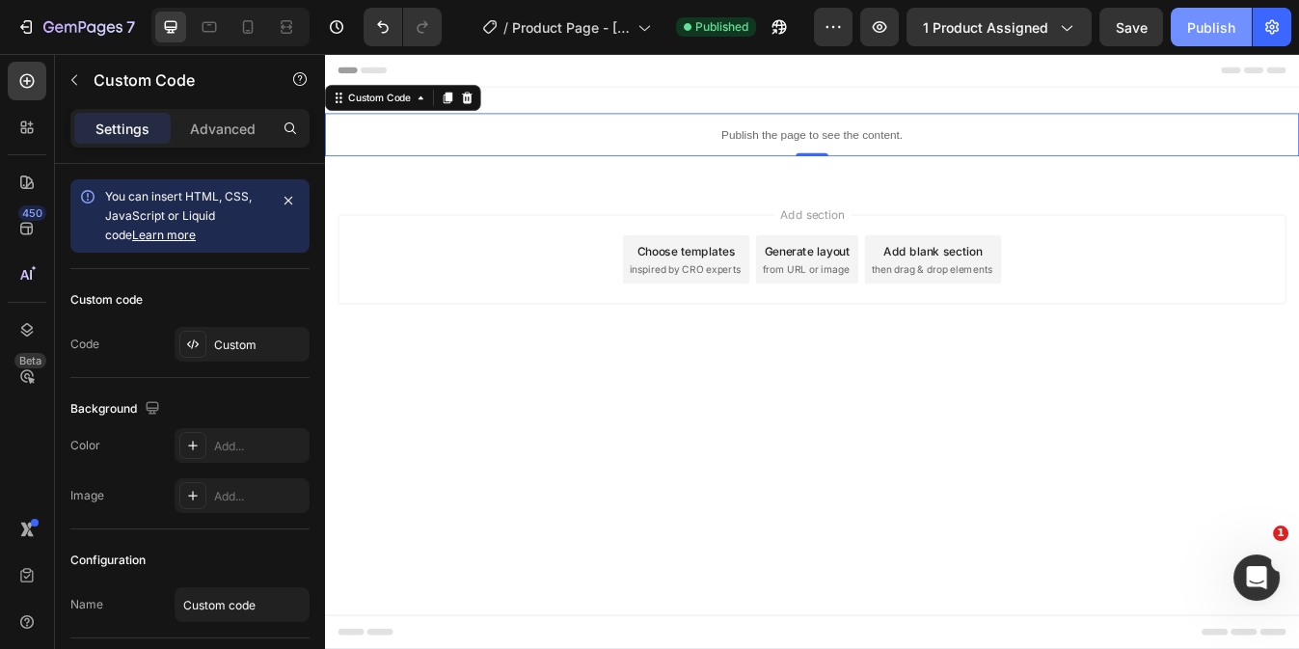
click at [1182, 36] on button "Publish" at bounding box center [1210, 27] width 81 height 39
click at [575, 164] on div "Publish the page to see the content." at bounding box center [903, 149] width 1157 height 51
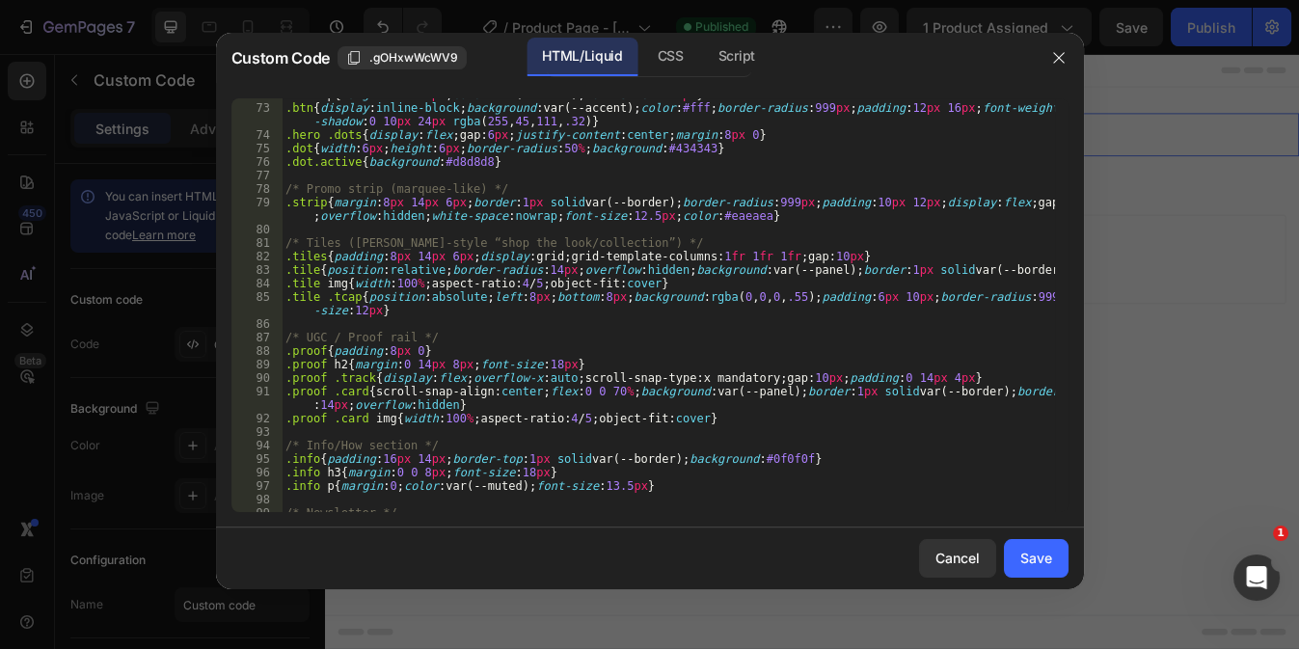
scroll to position [1090, 0]
type textarea ".proof{padding:8px 0}"
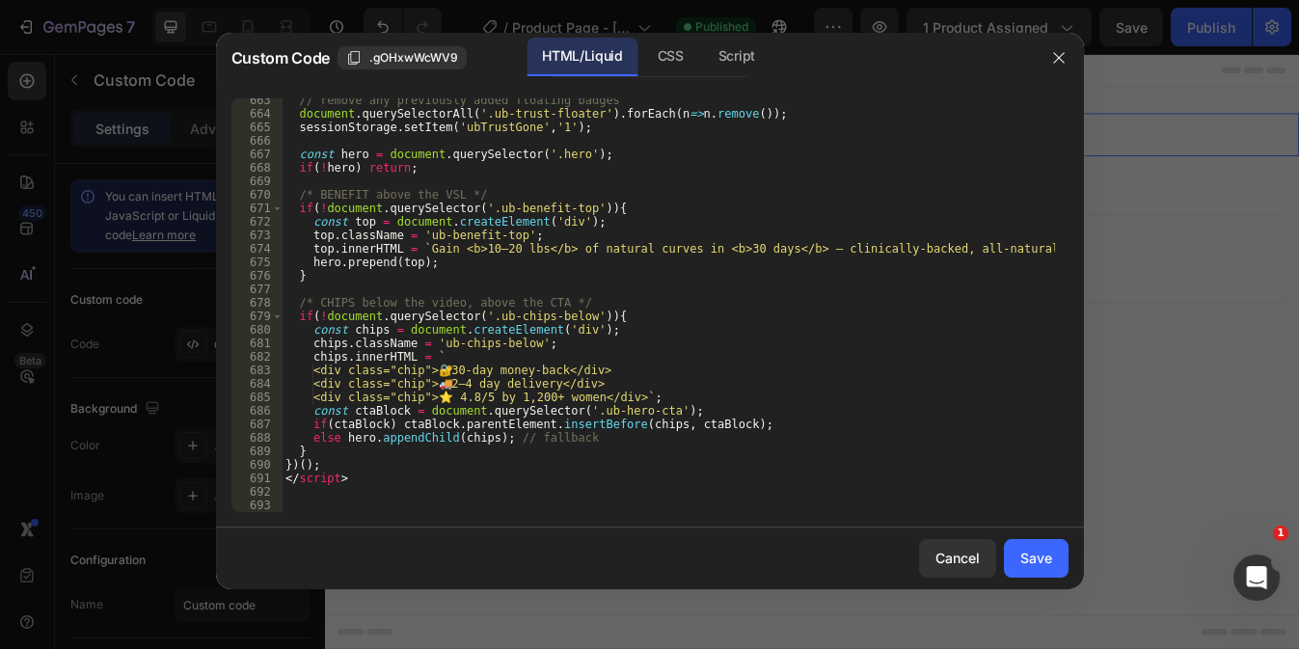
scroll to position [9196, 0]
click at [301, 504] on div "// remove any previously added floating badges document . querySelectorAll ( '.…" at bounding box center [668, 314] width 772 height 441
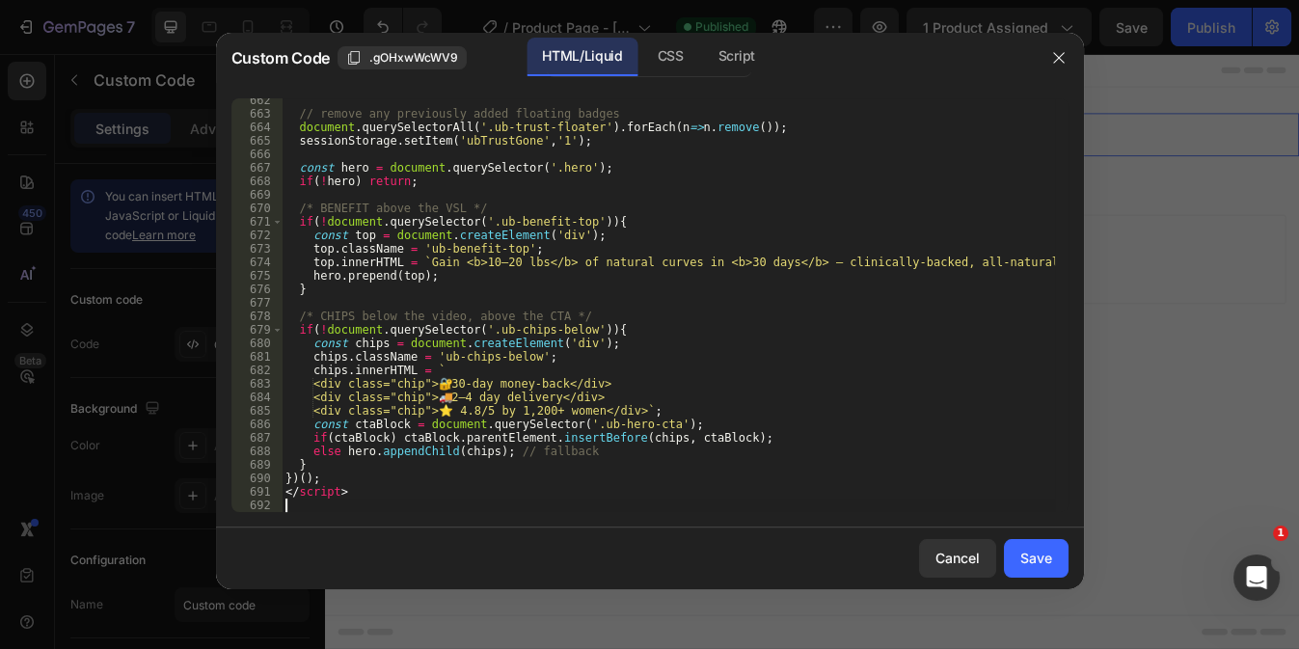
scroll to position [10074, 0]
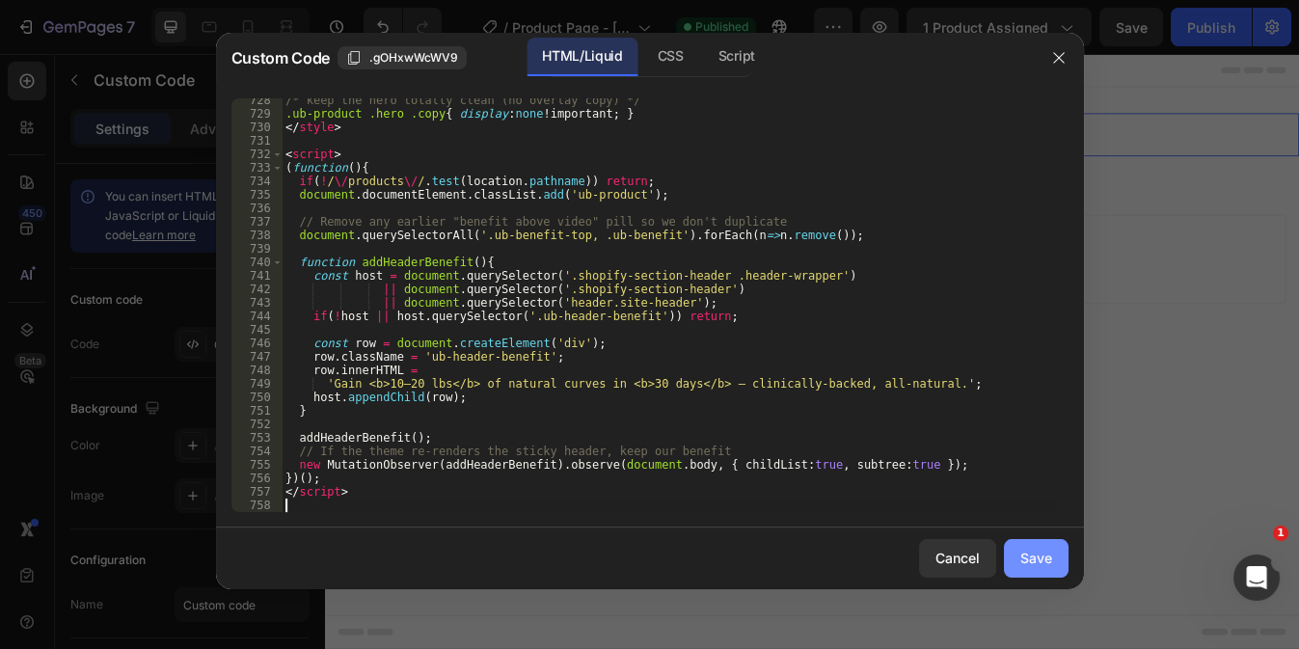
click at [1062, 560] on button "Save" at bounding box center [1036, 558] width 65 height 39
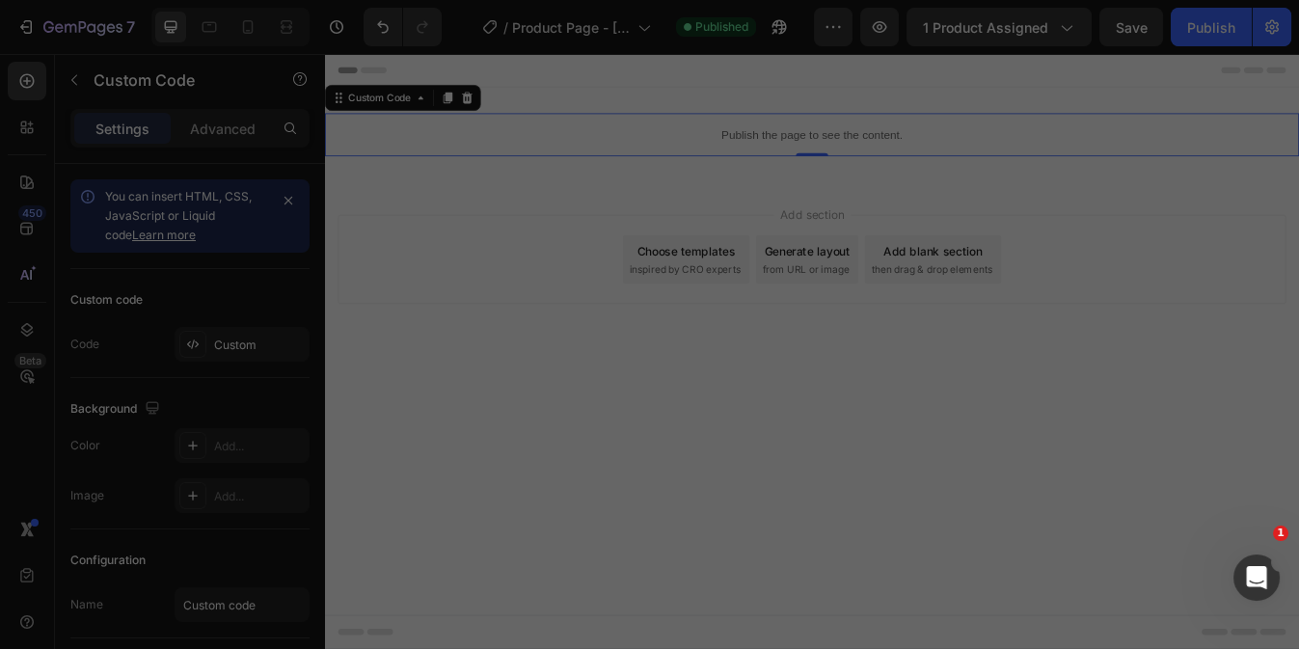
type textarea "</script>"
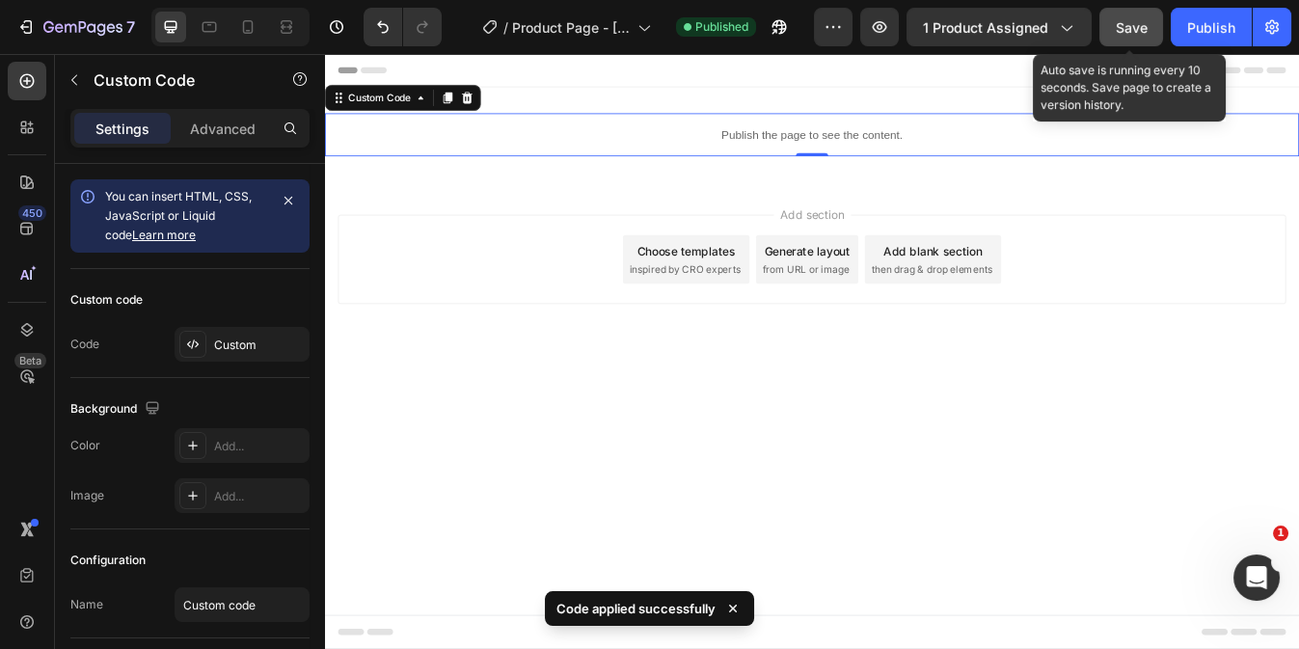
click at [1140, 10] on button "Save" at bounding box center [1131, 27] width 64 height 39
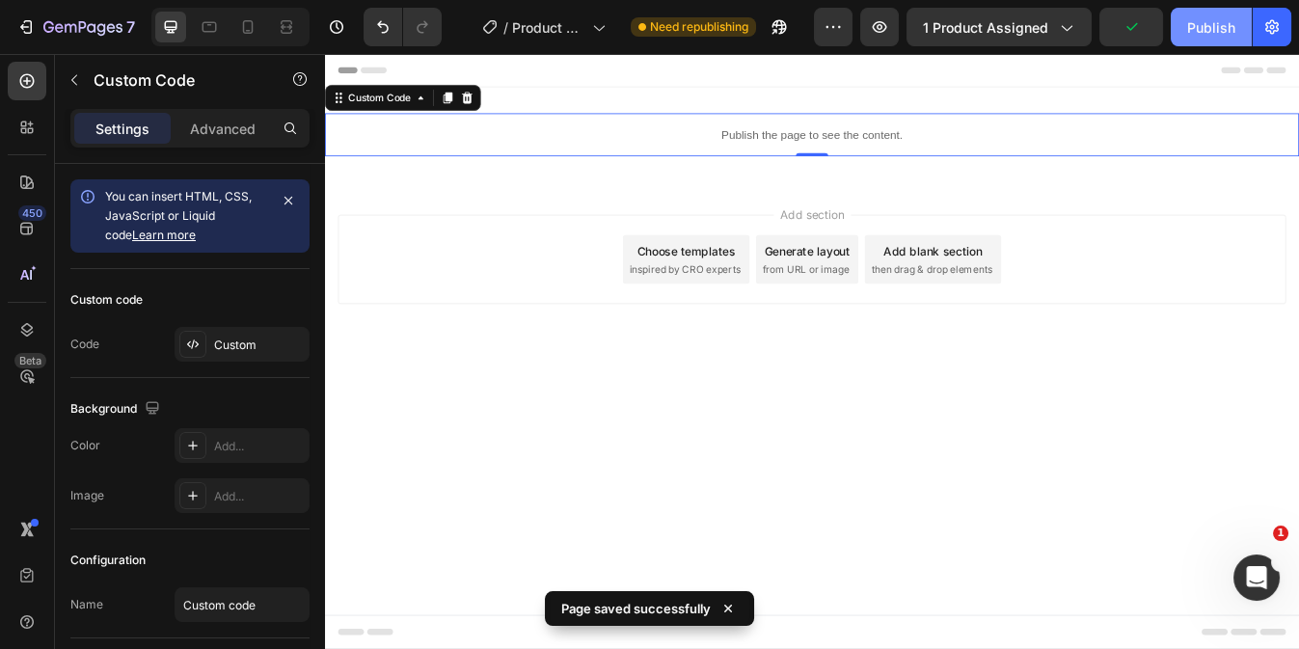
click at [1206, 34] on div "Publish" at bounding box center [1211, 27] width 48 height 20
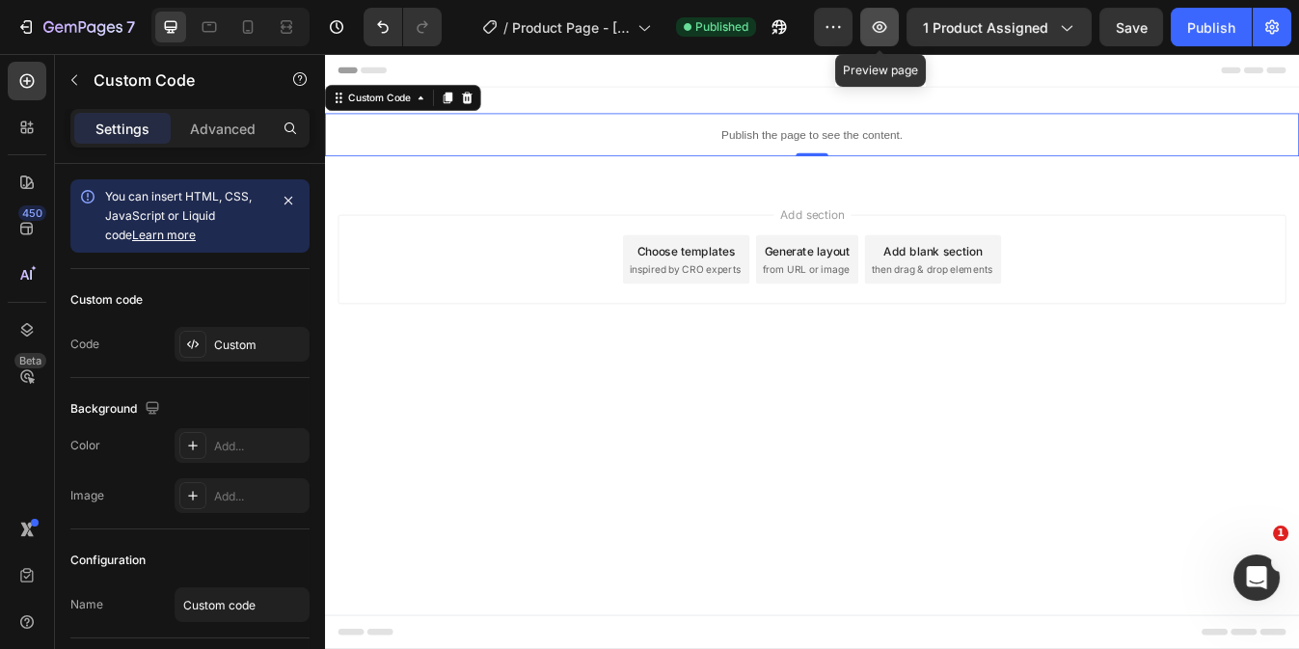
click at [877, 17] on icon "button" at bounding box center [879, 26] width 19 height 19
click at [1231, 34] on div "Publish" at bounding box center [1211, 27] width 48 height 20
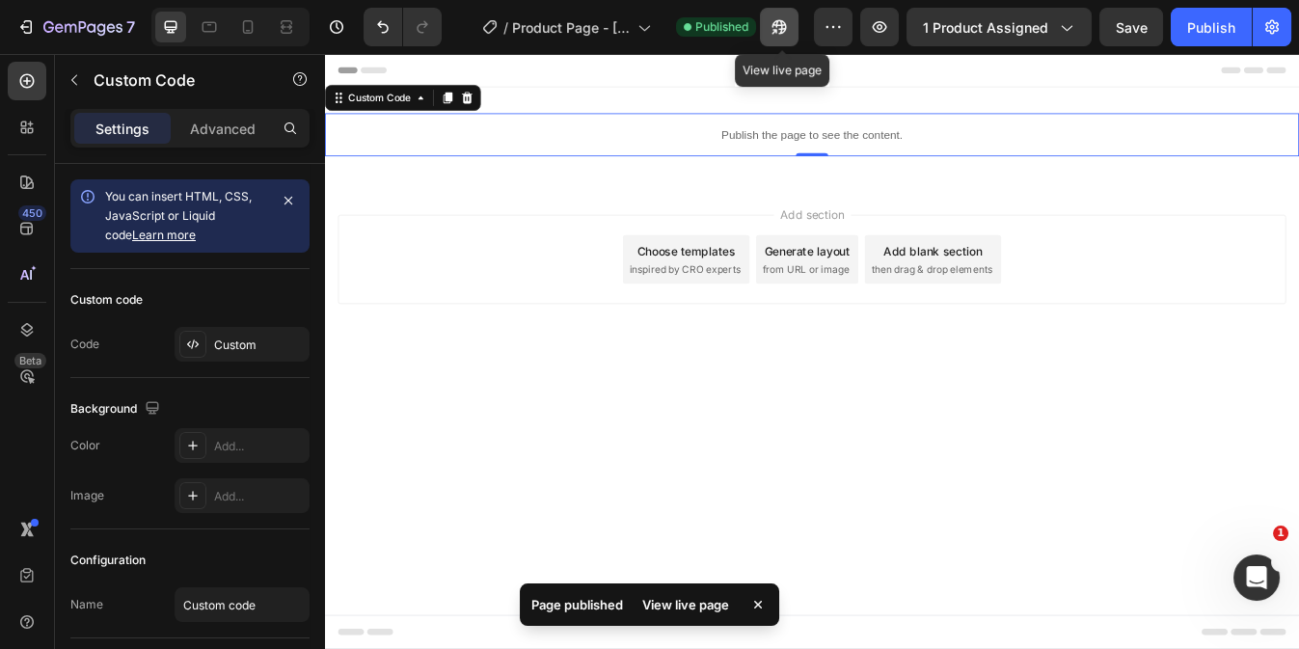
click at [767, 27] on button "button" at bounding box center [779, 27] width 39 height 39
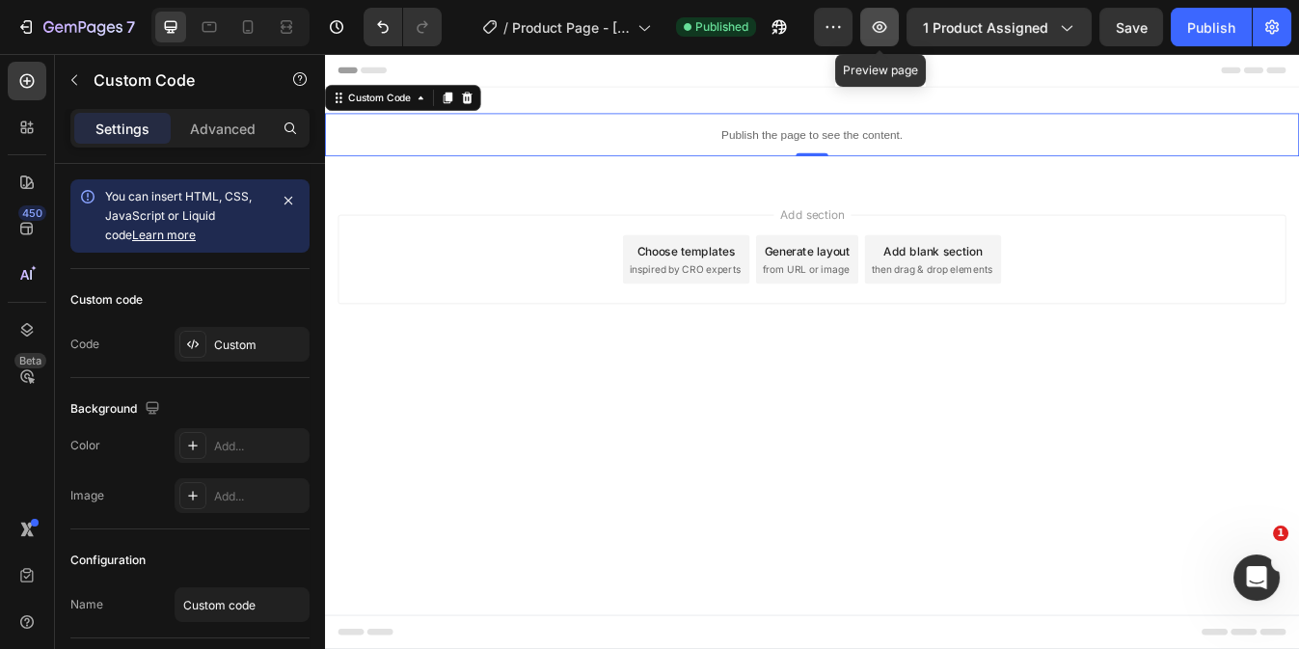
click at [882, 33] on icon "button" at bounding box center [879, 26] width 19 height 19
click at [255, 29] on icon at bounding box center [247, 26] width 19 height 19
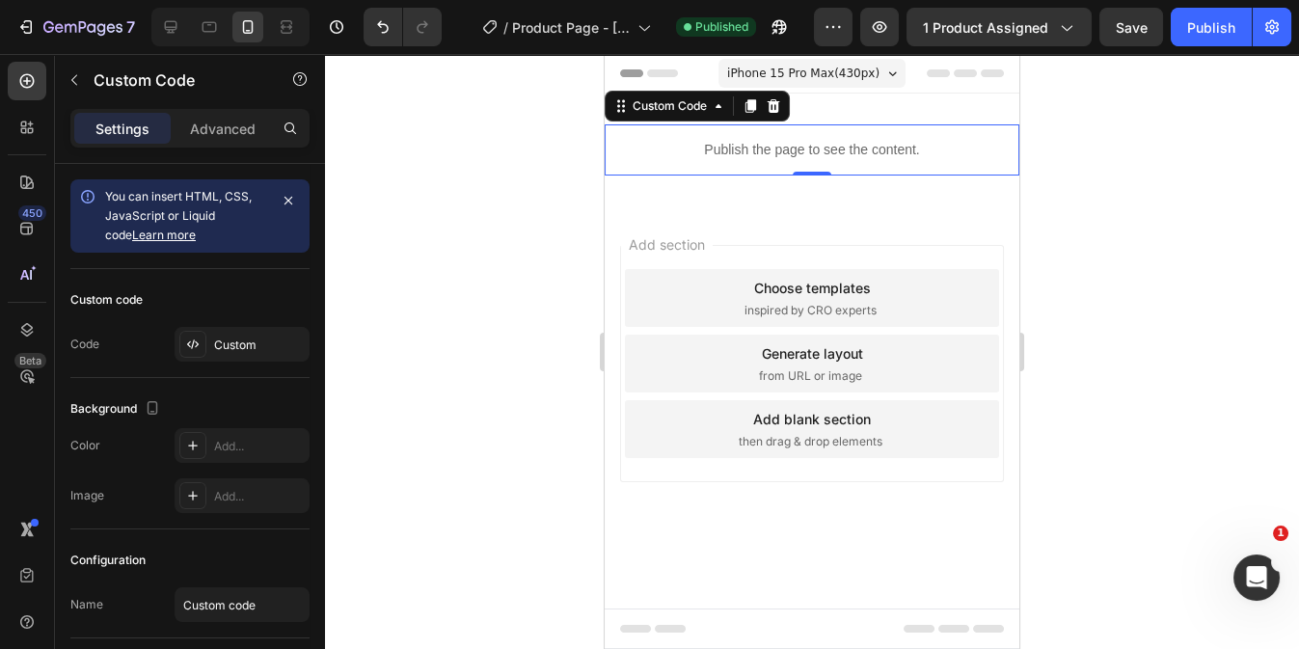
click at [691, 151] on p "Publish the page to see the content." at bounding box center [812, 150] width 415 height 20
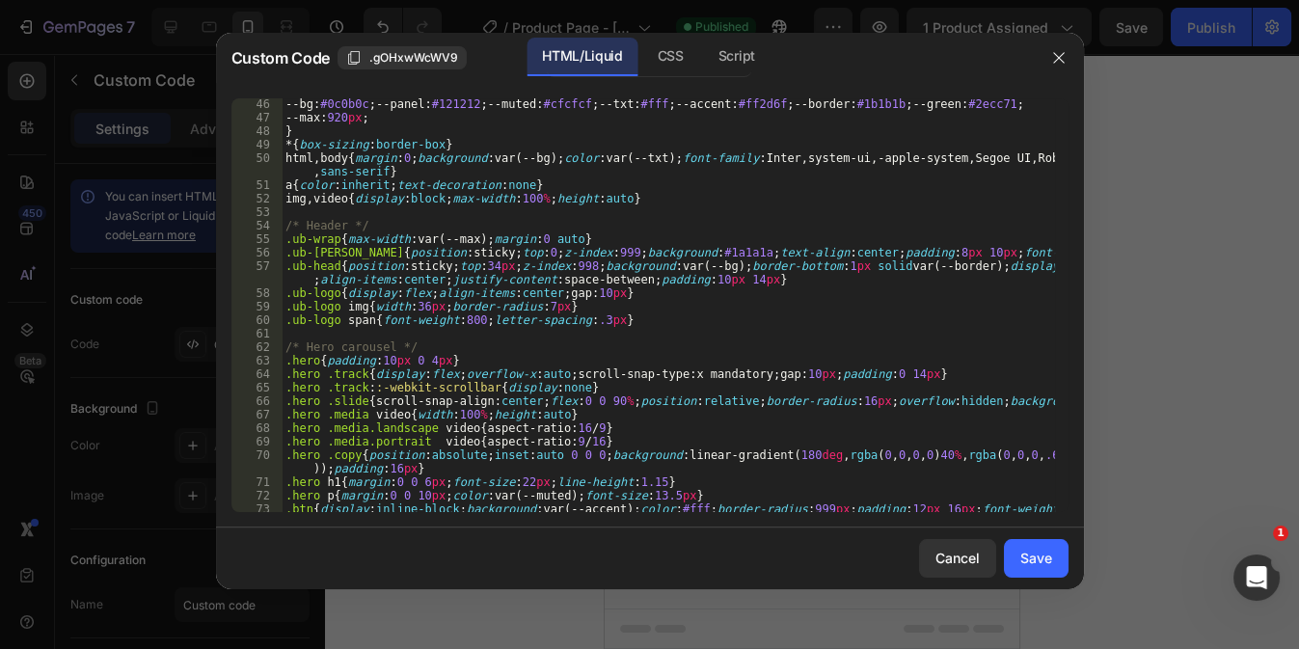
scroll to position [688, 0]
type textarea ".hero{padding:10px 0 4px}"
click at [713, 355] on div "--bg : #0c0b0c ; --panel : #121212 ; --muted : #cfcfcf ; --txt : #fff ; --accen…" at bounding box center [668, 324] width 772 height 454
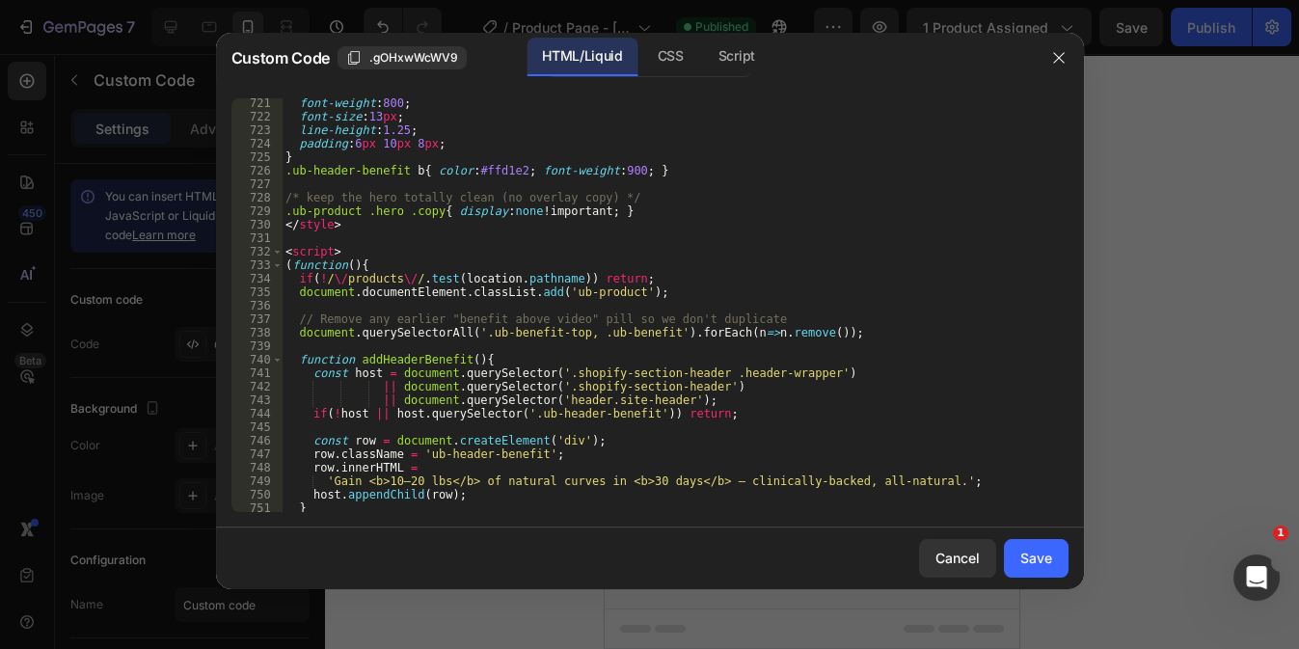
scroll to position [10074, 0]
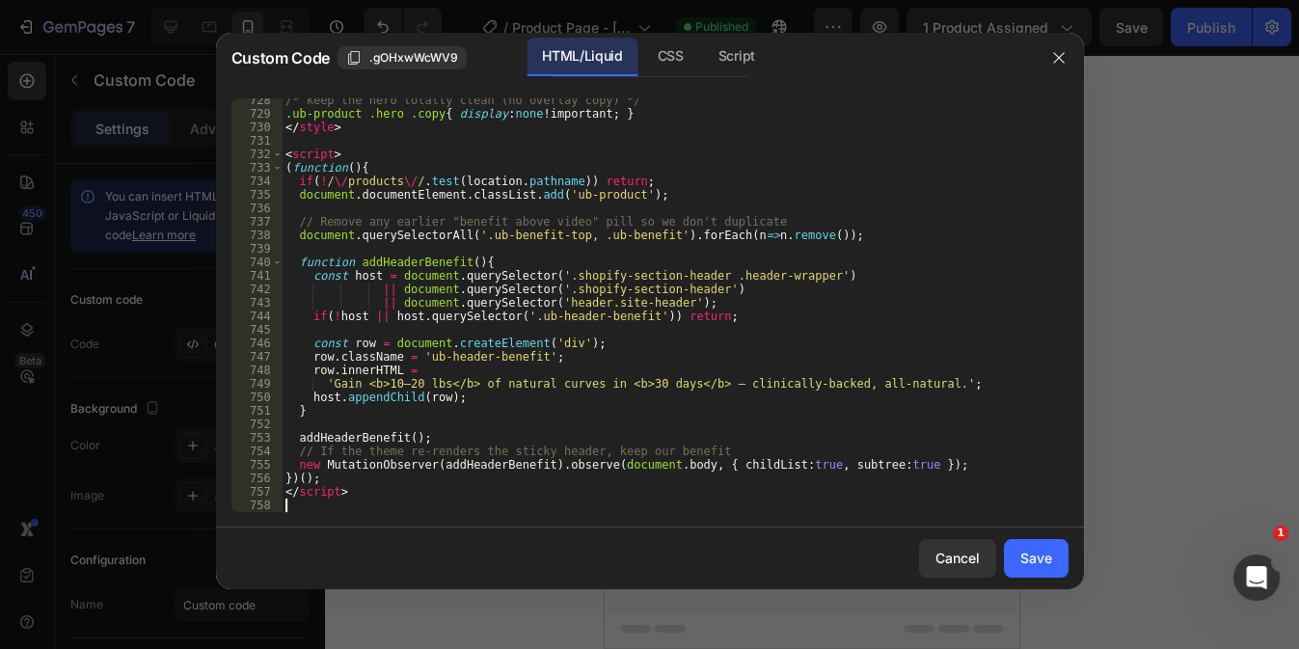
click at [301, 507] on div "/* keep the hero totally clean (no overlay copy) */ .ub-product .hero .copy { d…" at bounding box center [668, 314] width 772 height 441
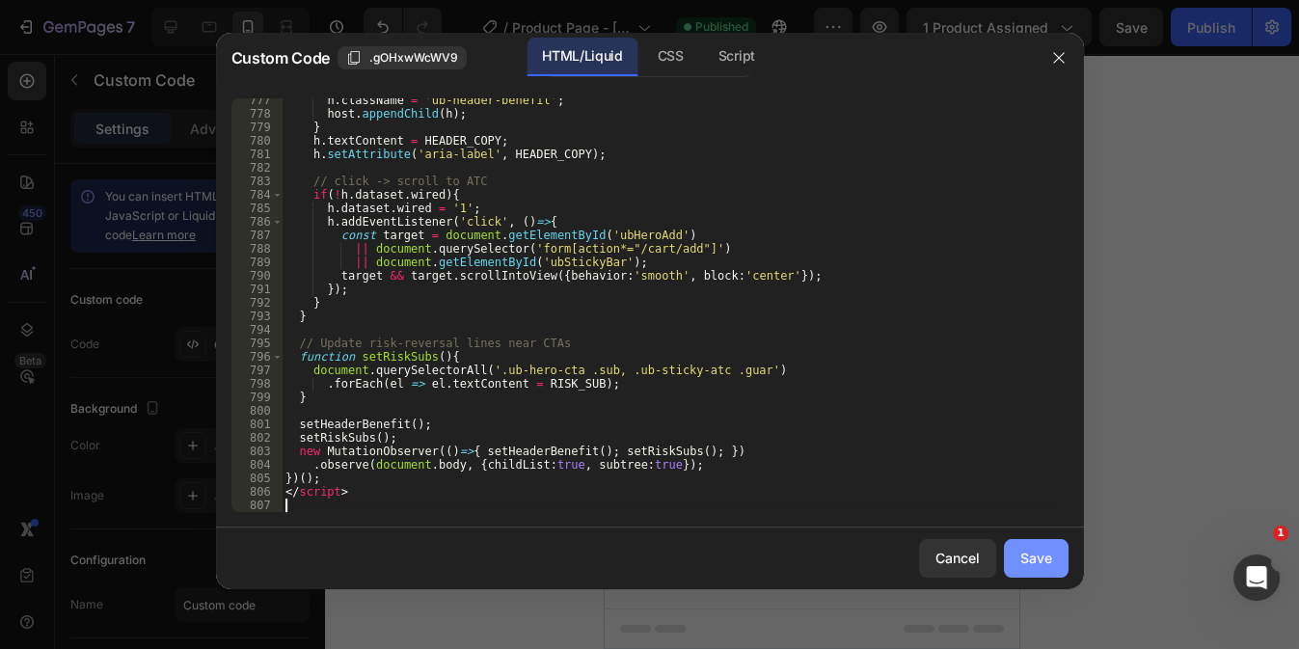
click at [1033, 555] on div "Save" at bounding box center [1036, 558] width 32 height 20
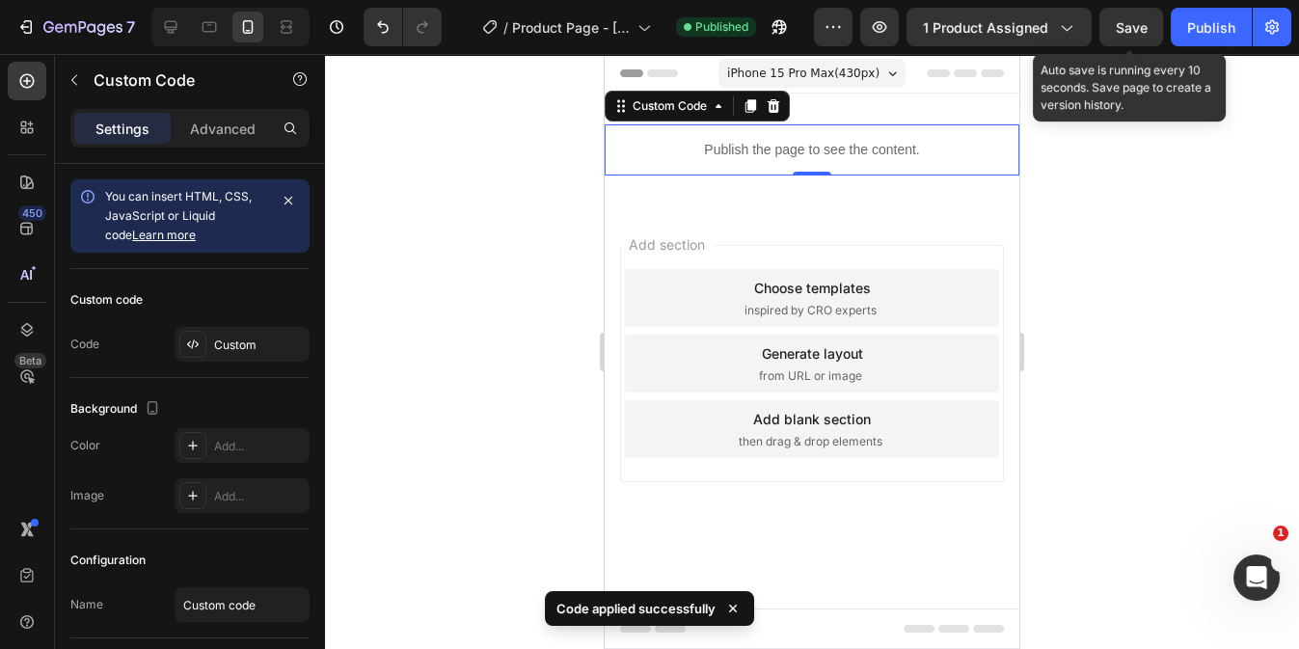
click at [1133, 37] on div "Save" at bounding box center [1132, 27] width 32 height 20
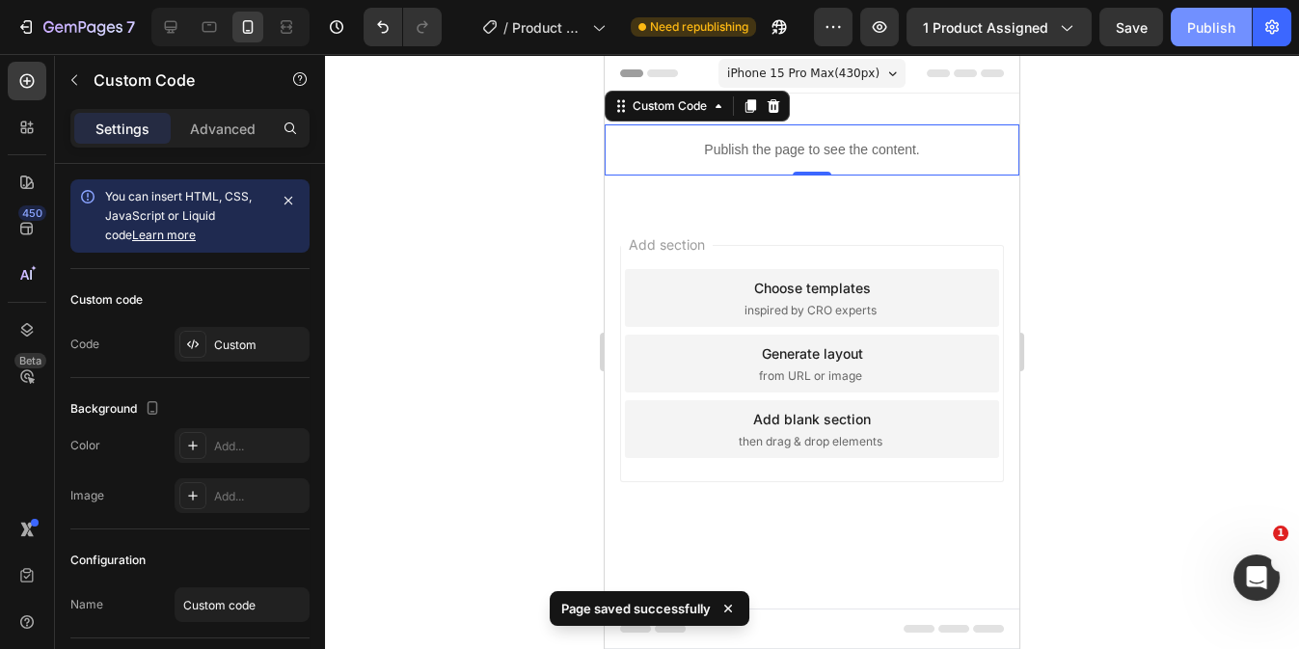
click at [1213, 29] on div "Publish" at bounding box center [1211, 27] width 48 height 20
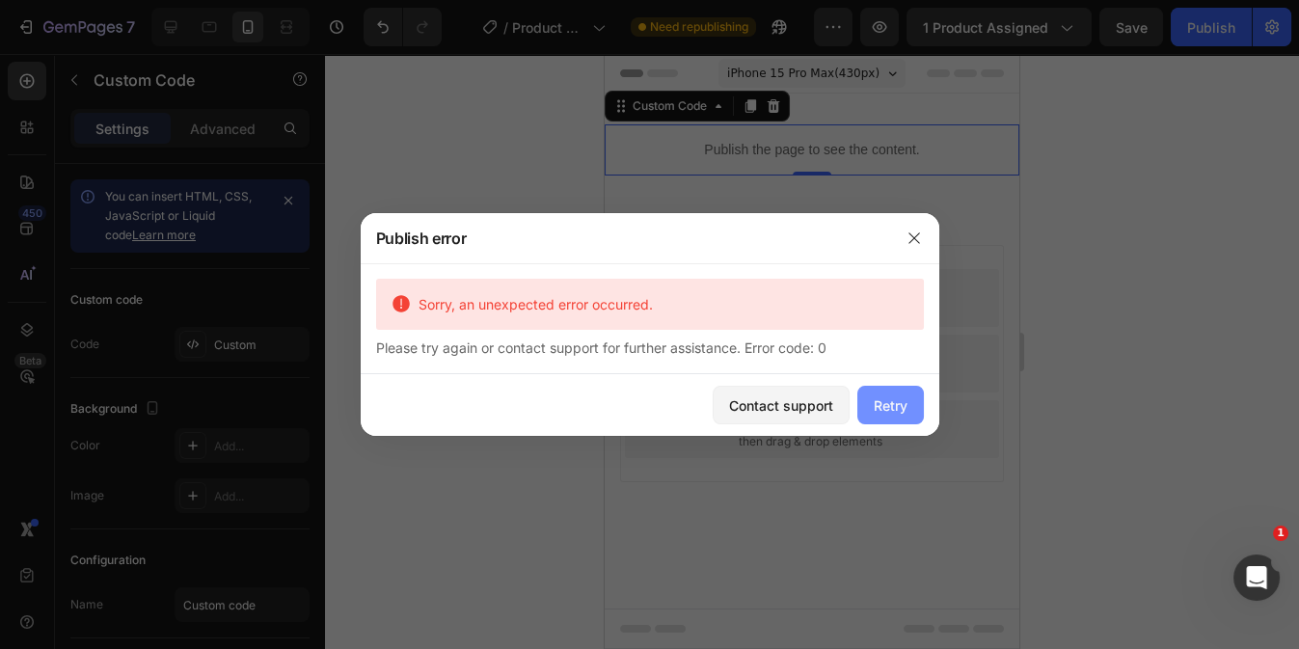
click at [899, 399] on div "Retry" at bounding box center [891, 405] width 34 height 20
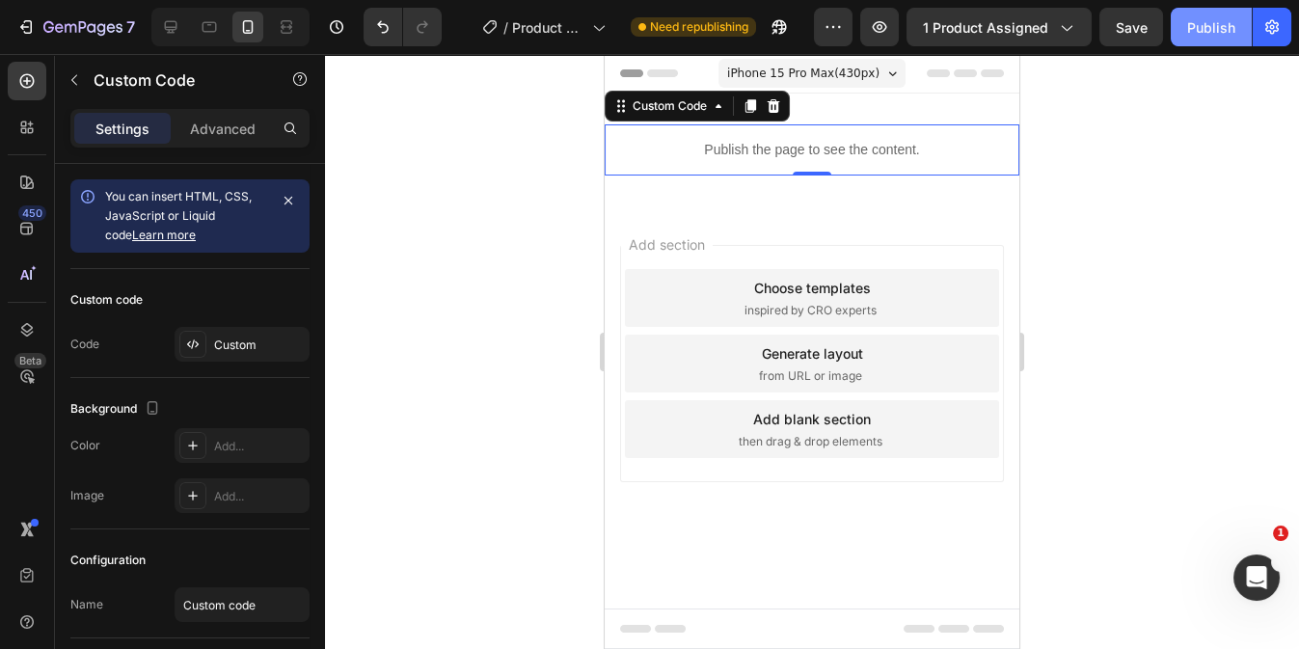
click at [1192, 25] on div "Publish" at bounding box center [1211, 27] width 48 height 20
click at [942, 155] on p "Publish the page to see the content." at bounding box center [812, 150] width 415 height 20
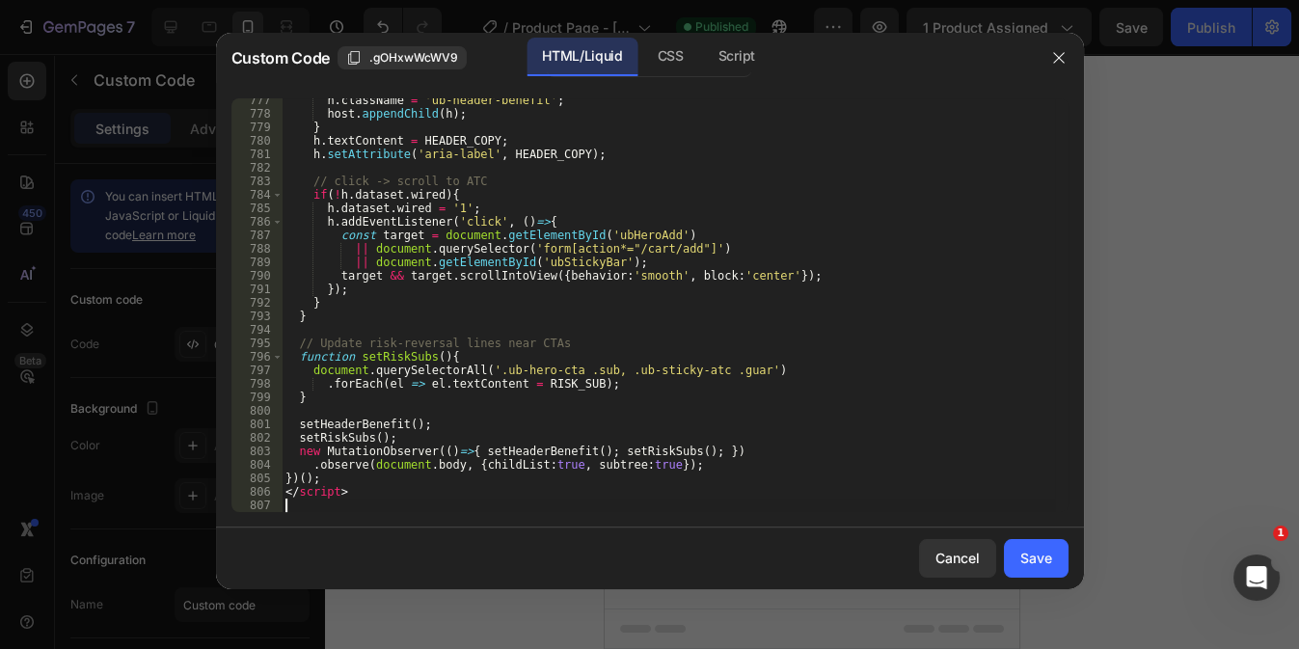
click at [302, 503] on div "h . className = 'ub-header-benefit' ; host . appendChild ( h ) ; } h . textCont…" at bounding box center [668, 314] width 772 height 441
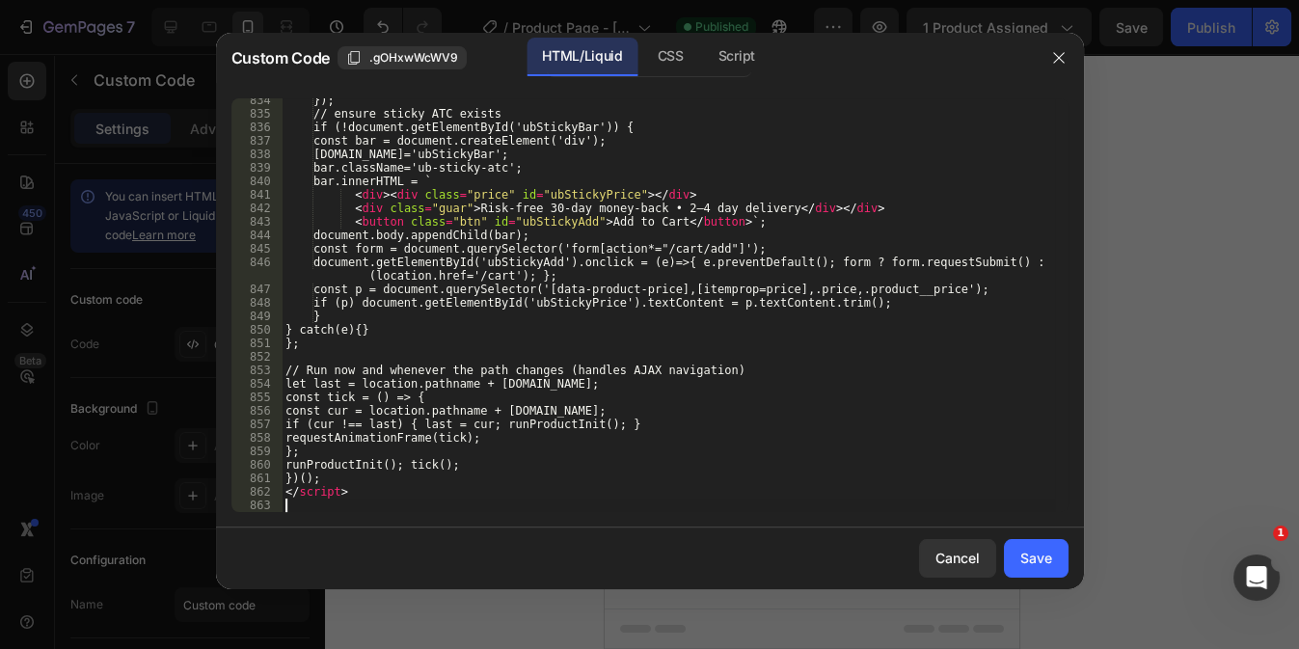
scroll to position [11505, 0]
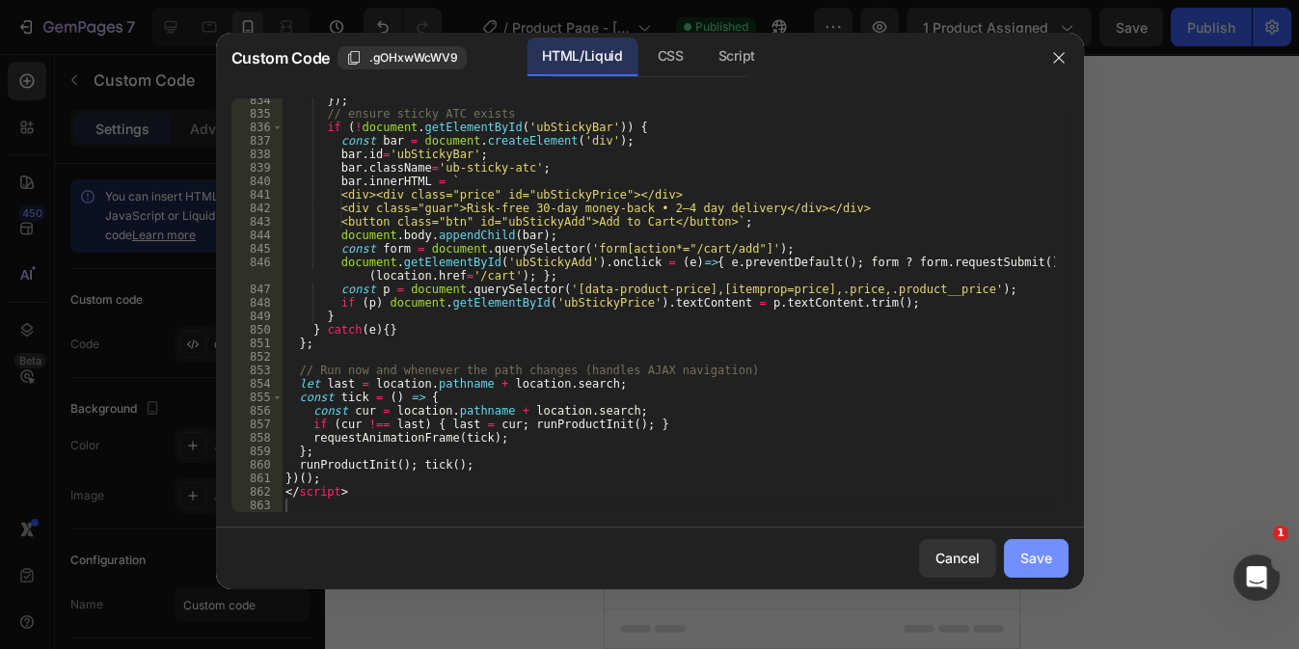
click at [1022, 552] on div "Save" at bounding box center [1036, 558] width 32 height 20
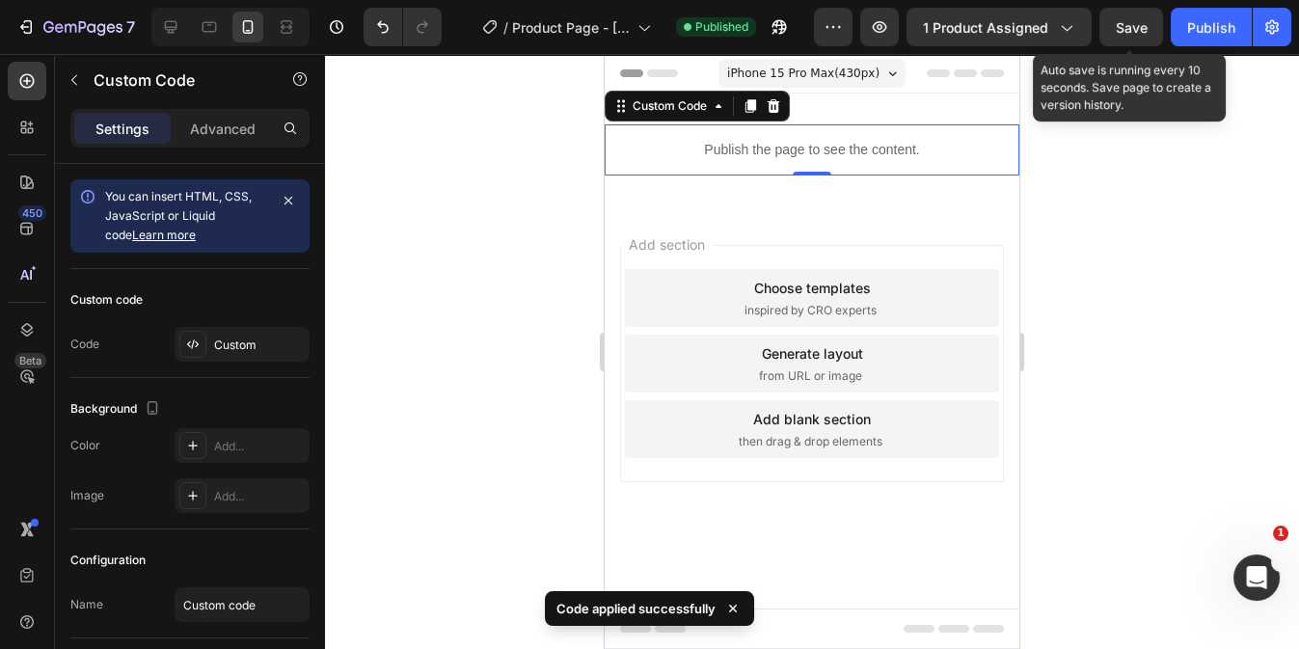
click at [1130, 31] on span "Save" at bounding box center [1132, 27] width 32 height 16
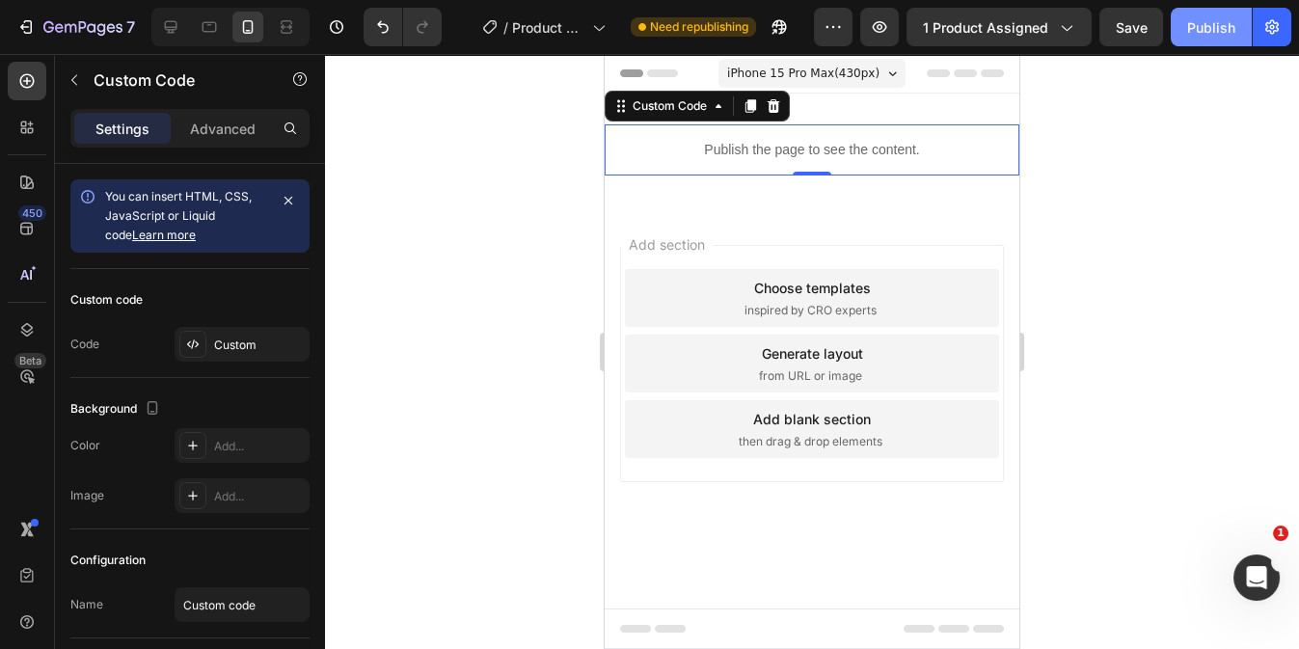
click at [1214, 27] on div "Publish" at bounding box center [1211, 27] width 48 height 20
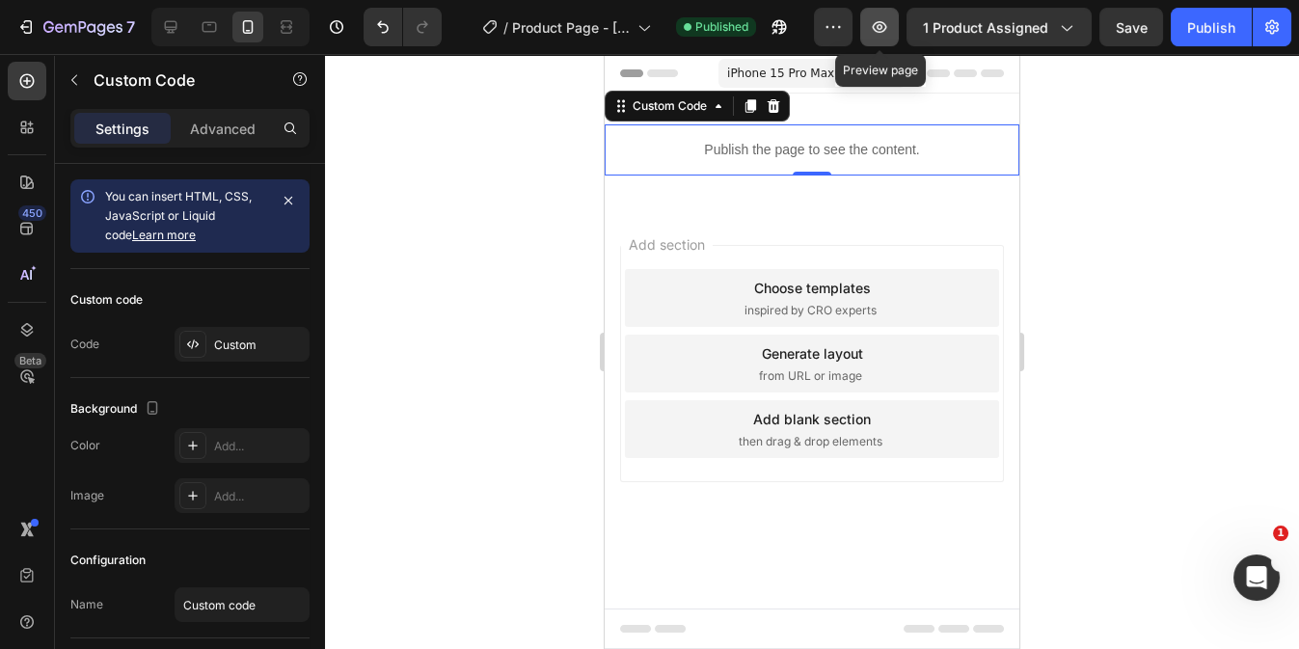
drag, startPoint x: 887, startPoint y: 24, endPoint x: 901, endPoint y: 25, distance: 13.5
click at [899, 25] on button "button" at bounding box center [879, 27] width 39 height 39
click at [654, 148] on p "Publish the page to see the content." at bounding box center [812, 150] width 415 height 20
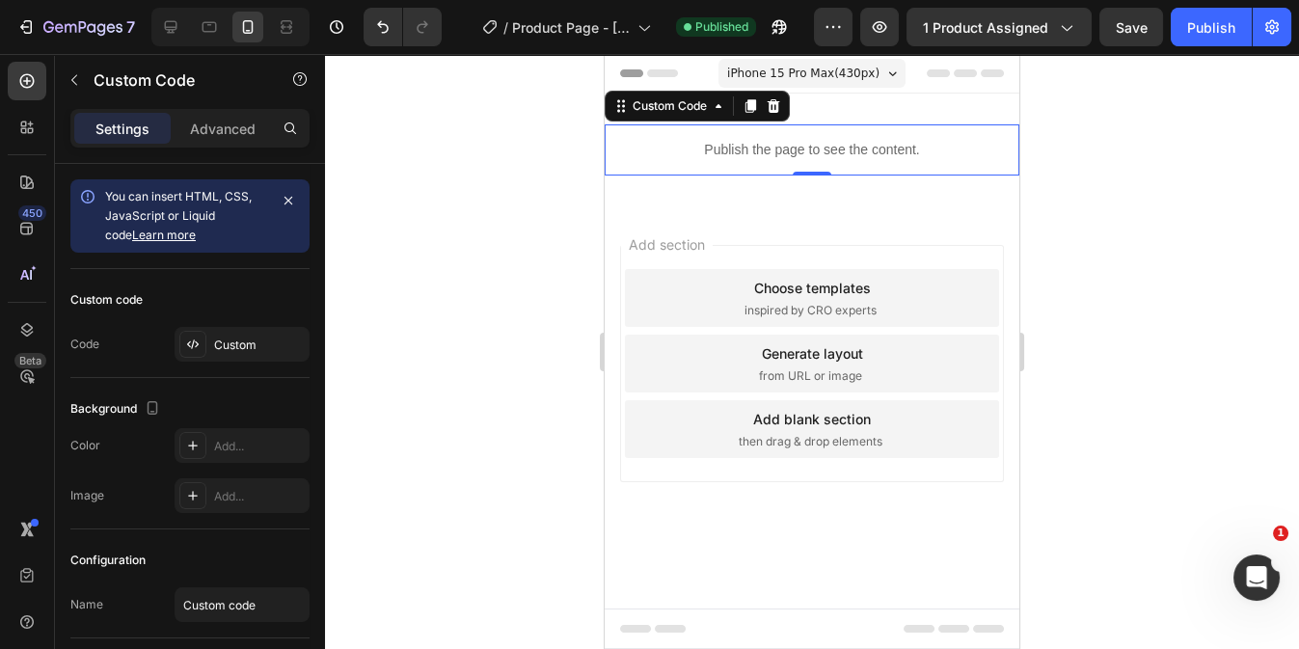
click at [654, 148] on p "Publish the page to see the content." at bounding box center [812, 150] width 415 height 20
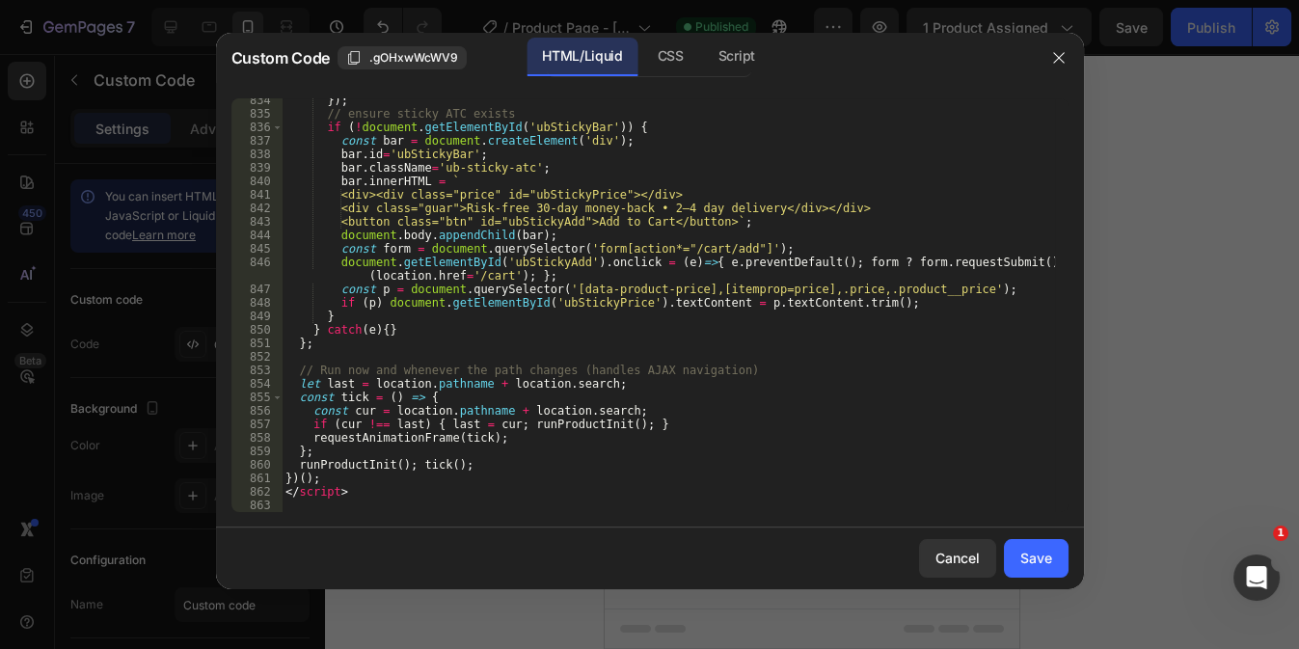
click at [311, 507] on div "}) ; // ensure sticky ATC exists if ( ! document . getElementById ( 'ubStickyBa…" at bounding box center [668, 314] width 772 height 441
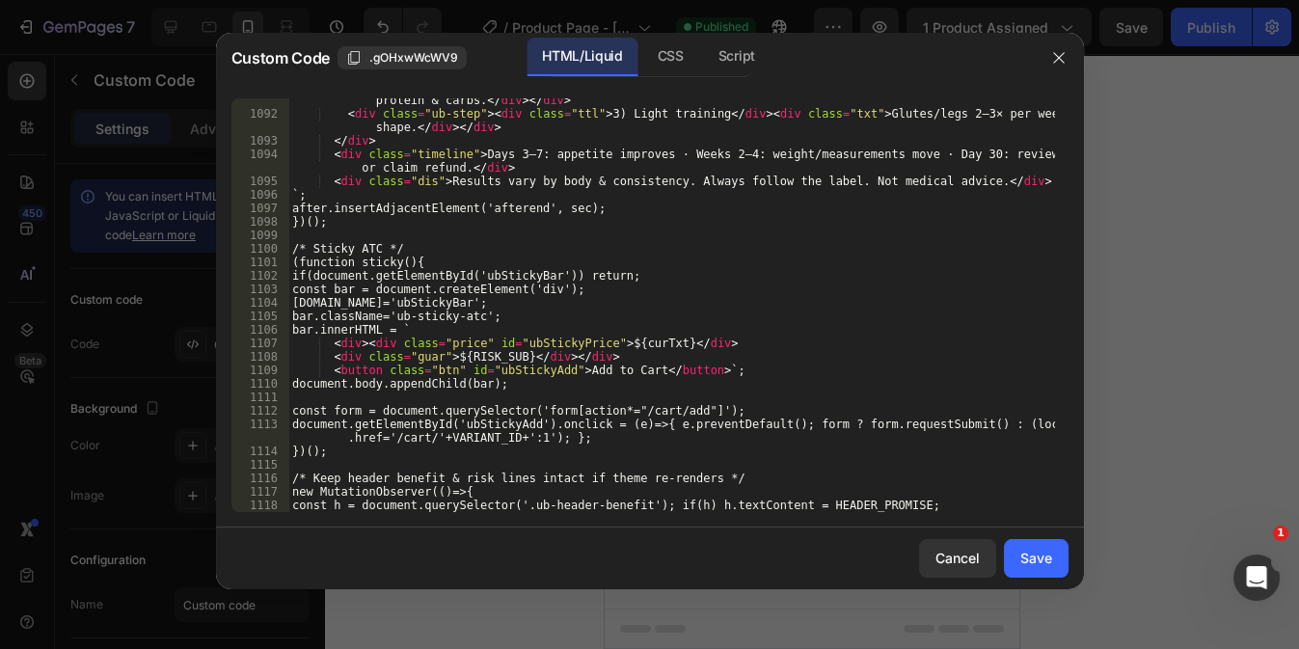
scroll to position [15231, 0]
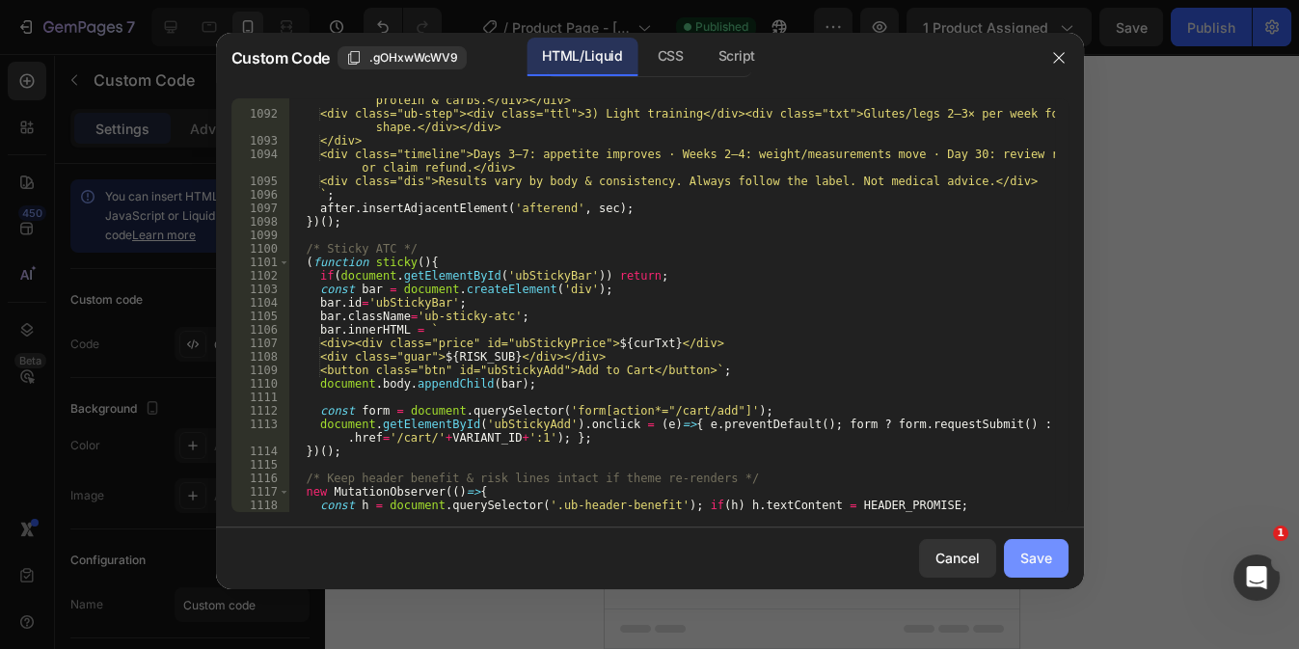
click at [1016, 553] on button "Save" at bounding box center [1036, 558] width 65 height 39
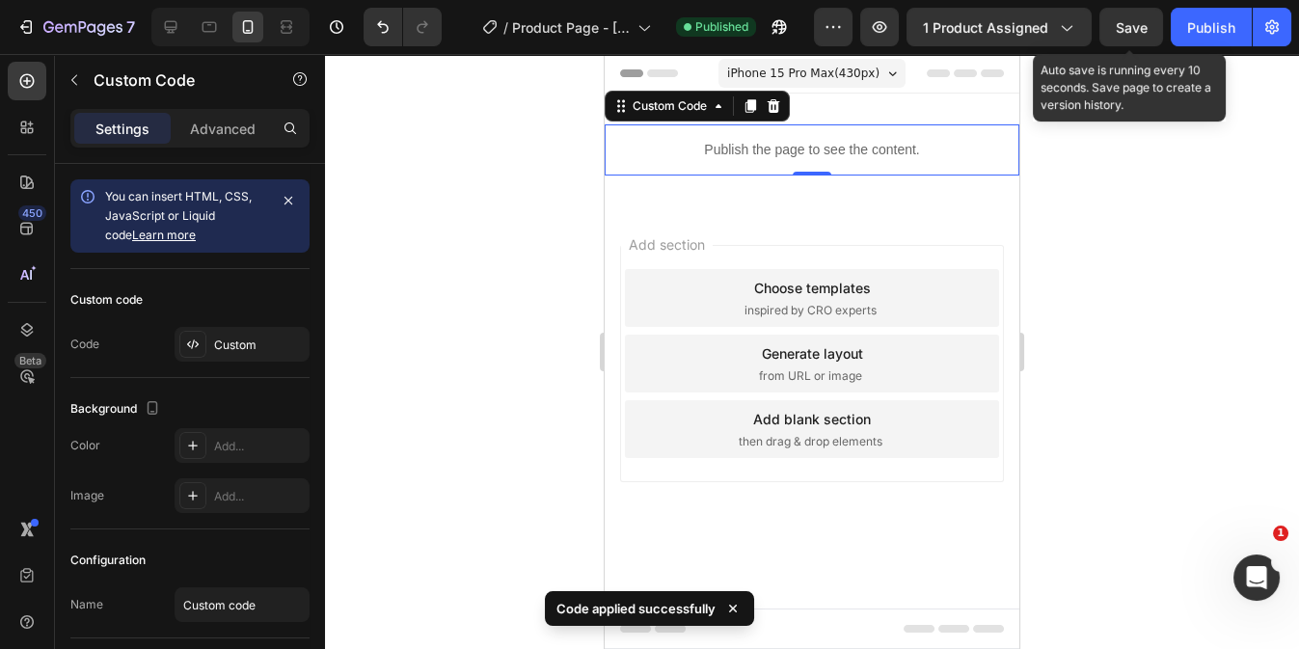
click at [1143, 26] on span "Save" at bounding box center [1132, 27] width 32 height 16
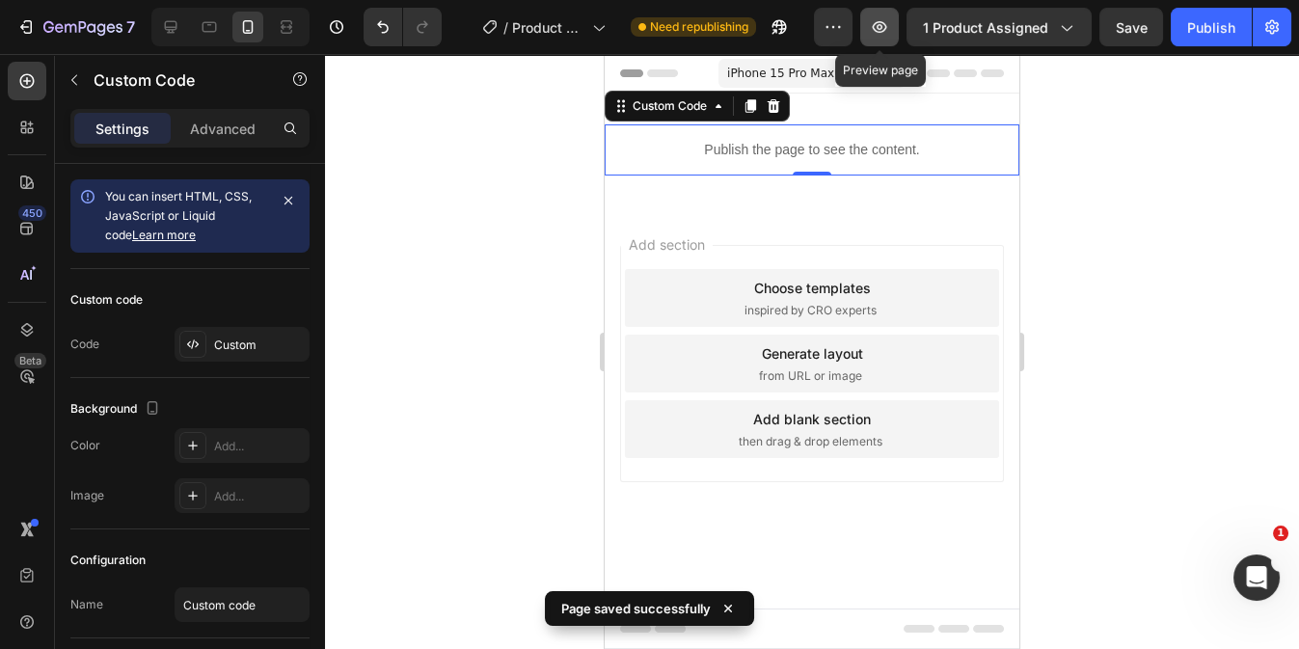
click at [884, 33] on icon "button" at bounding box center [879, 26] width 19 height 19
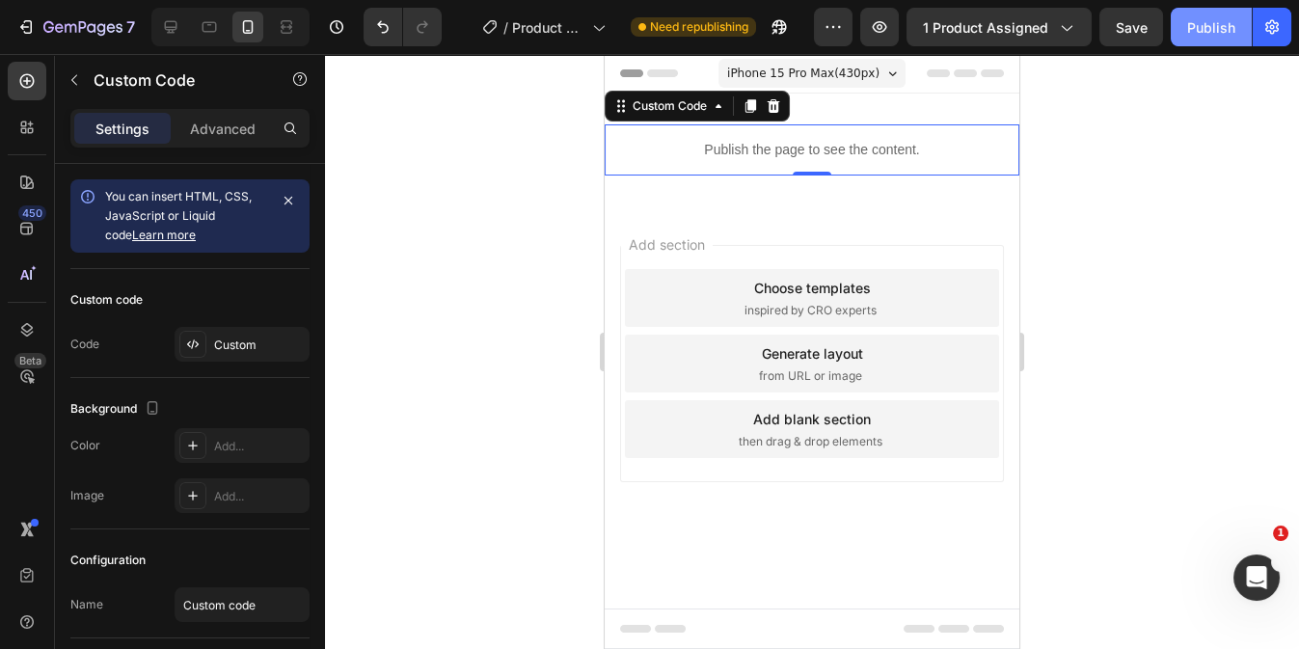
click at [1209, 43] on button "Publish" at bounding box center [1210, 27] width 81 height 39
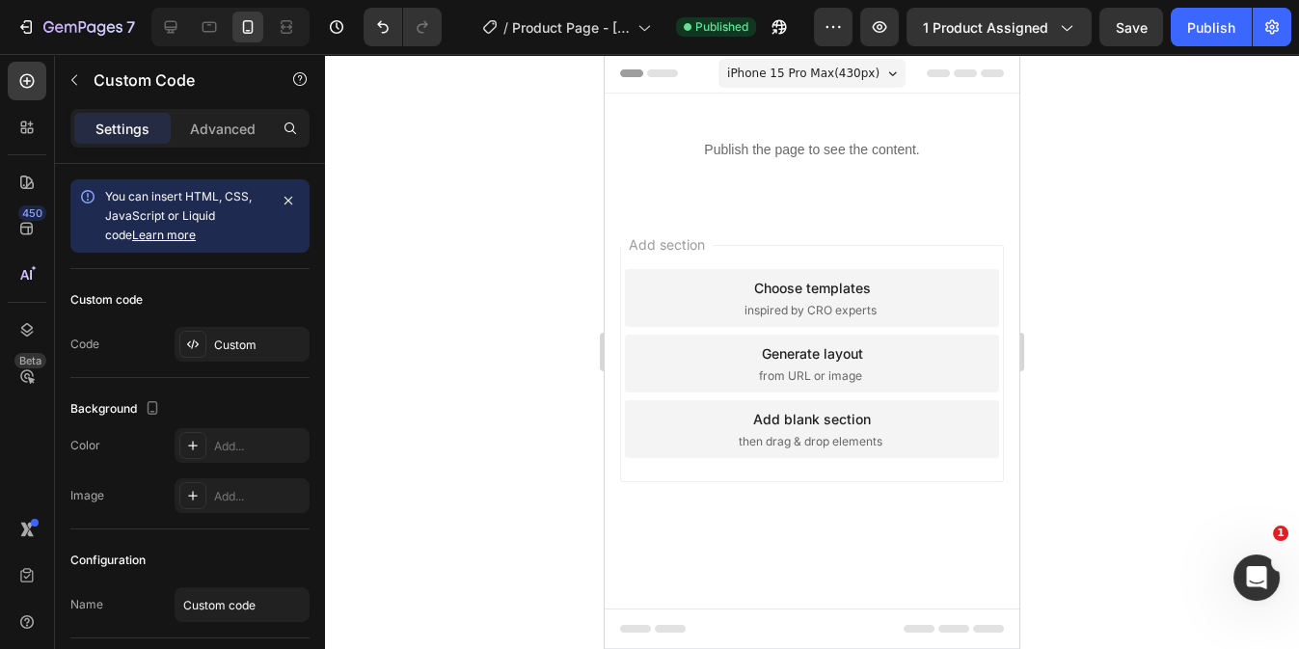
click at [981, 628] on icon at bounding box center [988, 629] width 31 height 8
